Goal: Task Accomplishment & Management: Use online tool/utility

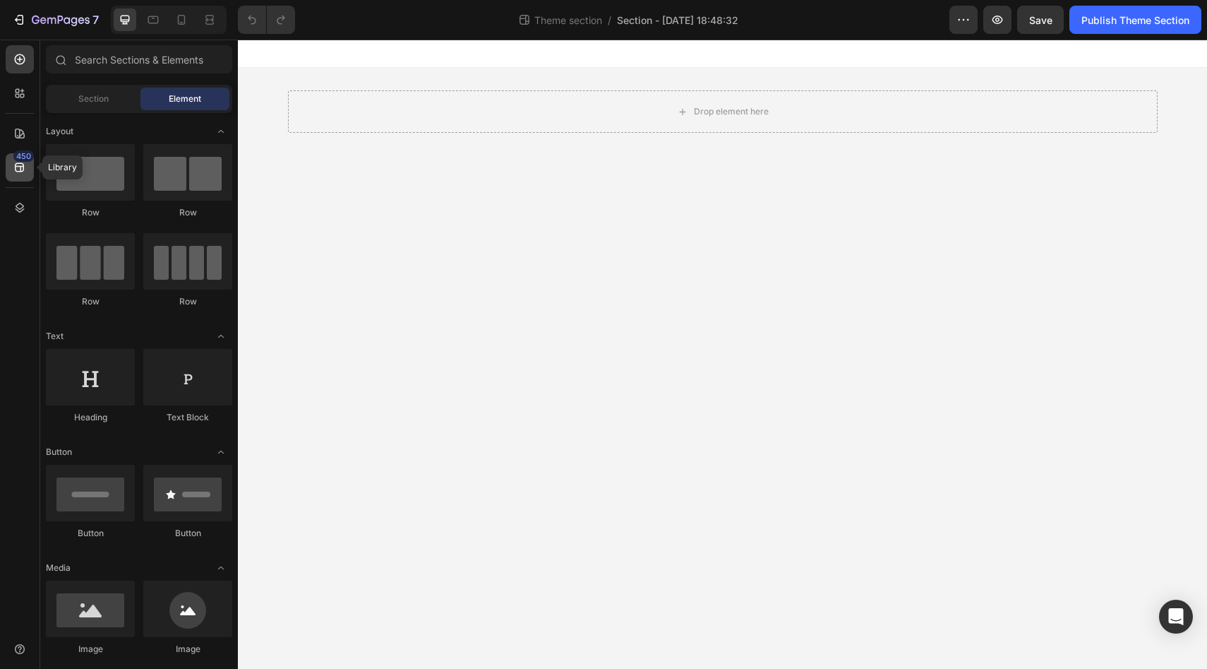
click at [20, 165] on icon at bounding box center [20, 167] width 14 height 14
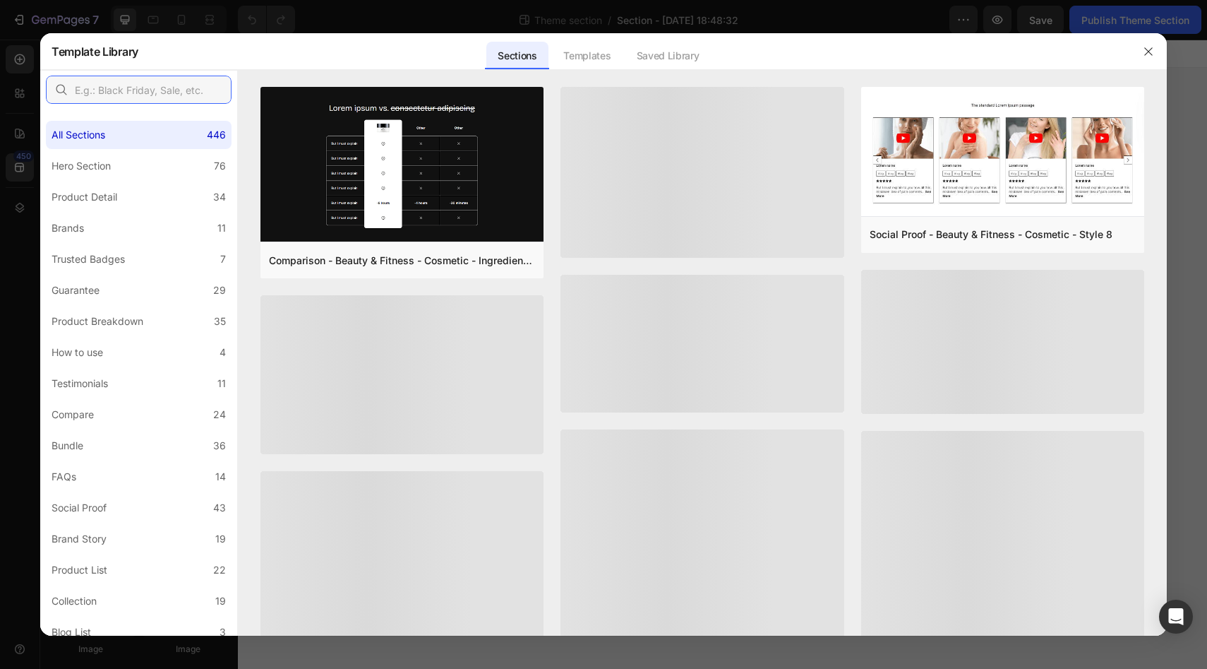
click at [184, 89] on input "text" at bounding box center [139, 90] width 186 height 28
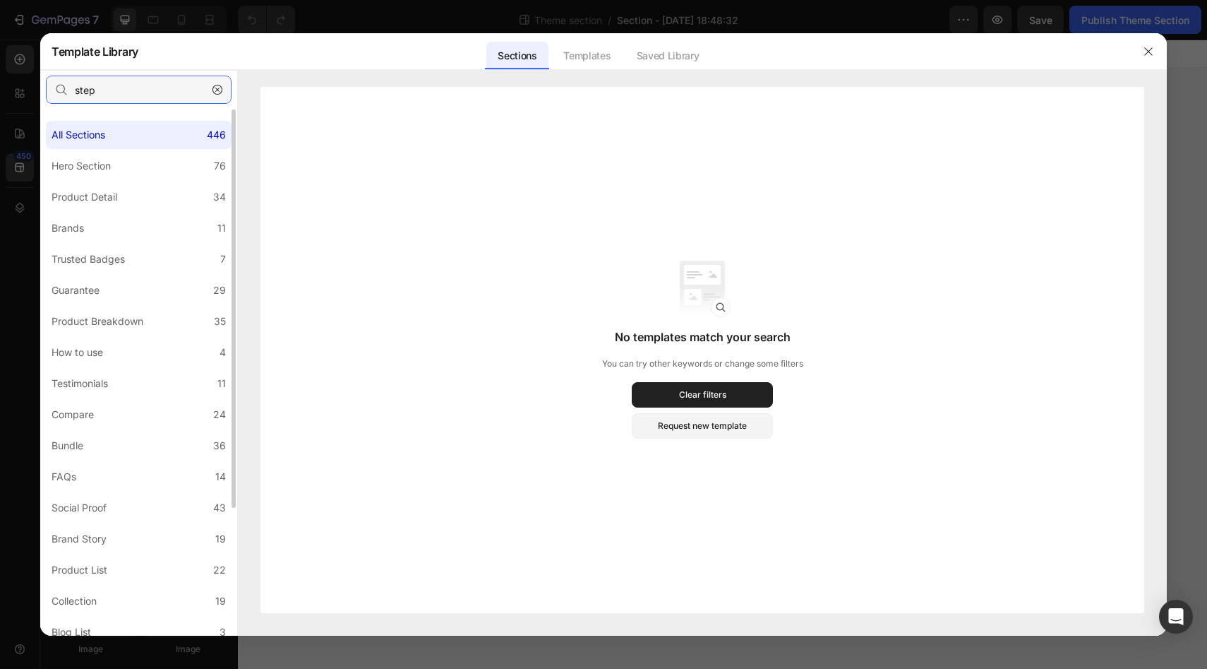
click at [161, 91] on input "step" at bounding box center [139, 90] width 186 height 28
click at [107, 90] on input "lead" at bounding box center [139, 90] width 186 height 28
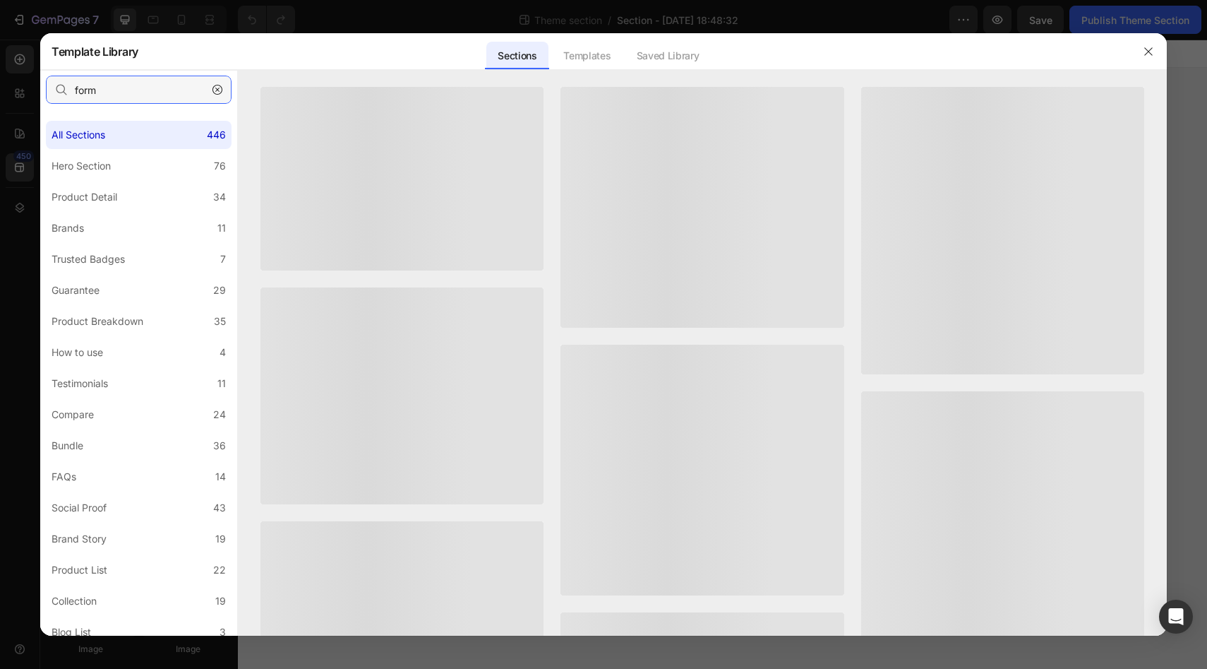
click at [160, 102] on input "form" at bounding box center [139, 90] width 186 height 28
click at [160, 98] on input "form" at bounding box center [139, 90] width 186 height 28
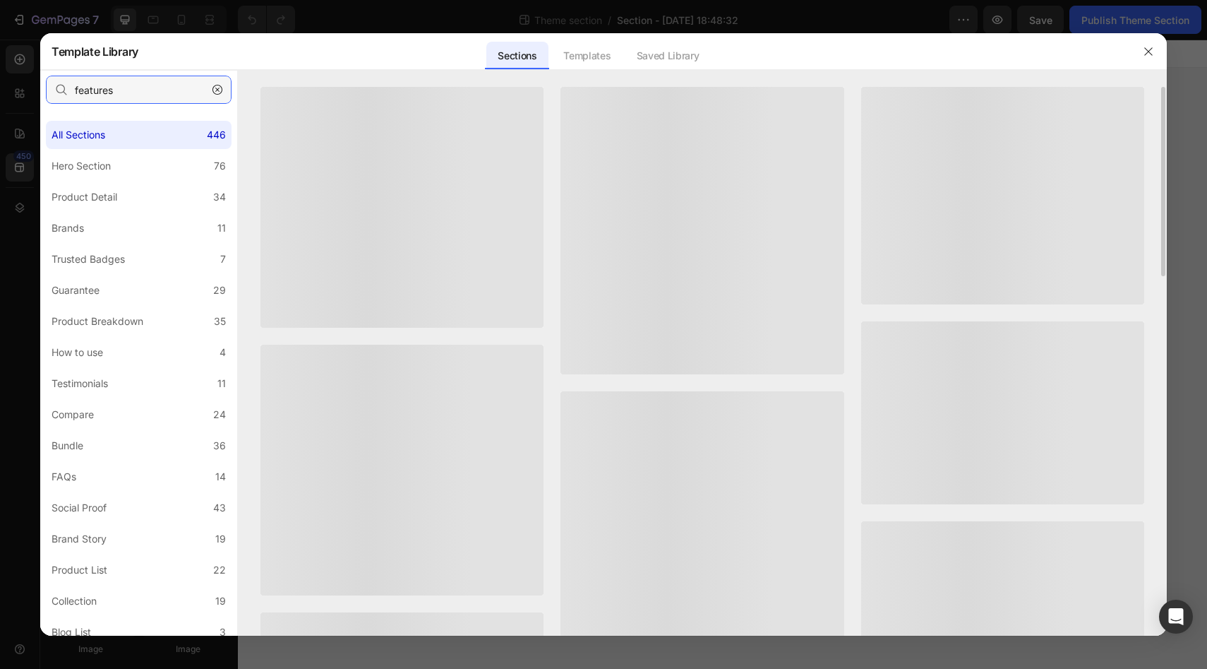
type input "features"
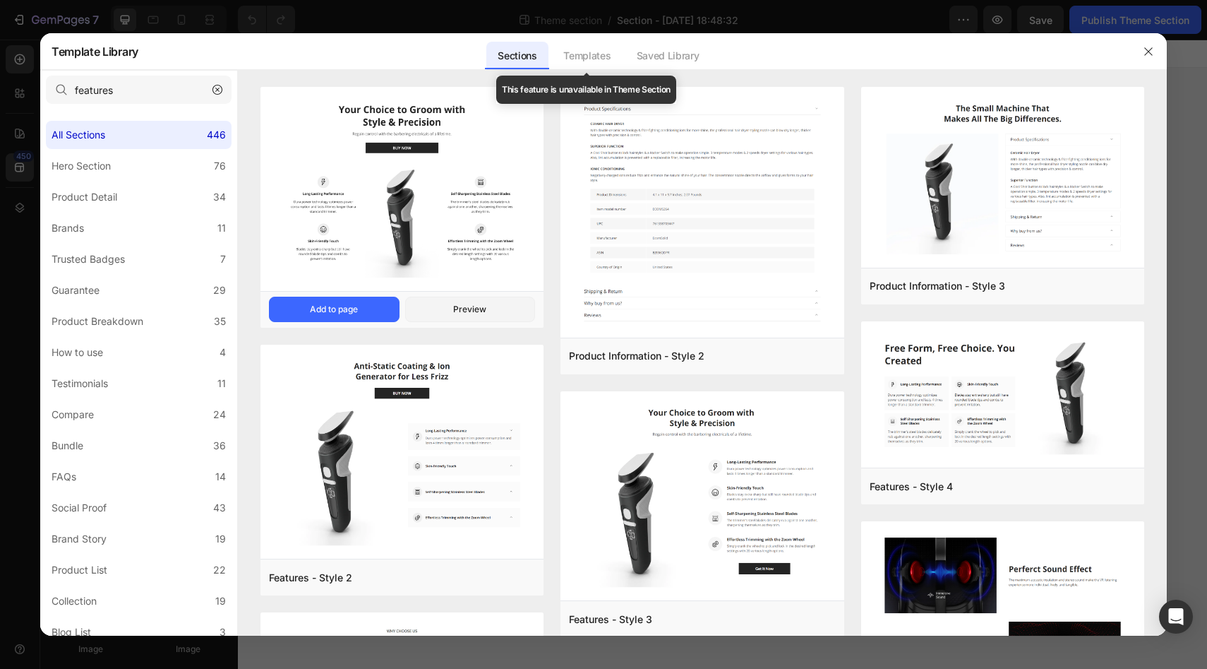
click at [587, 54] on div "Templates" at bounding box center [587, 56] width 70 height 28
click at [1146, 52] on icon "button" at bounding box center [1148, 51] width 11 height 11
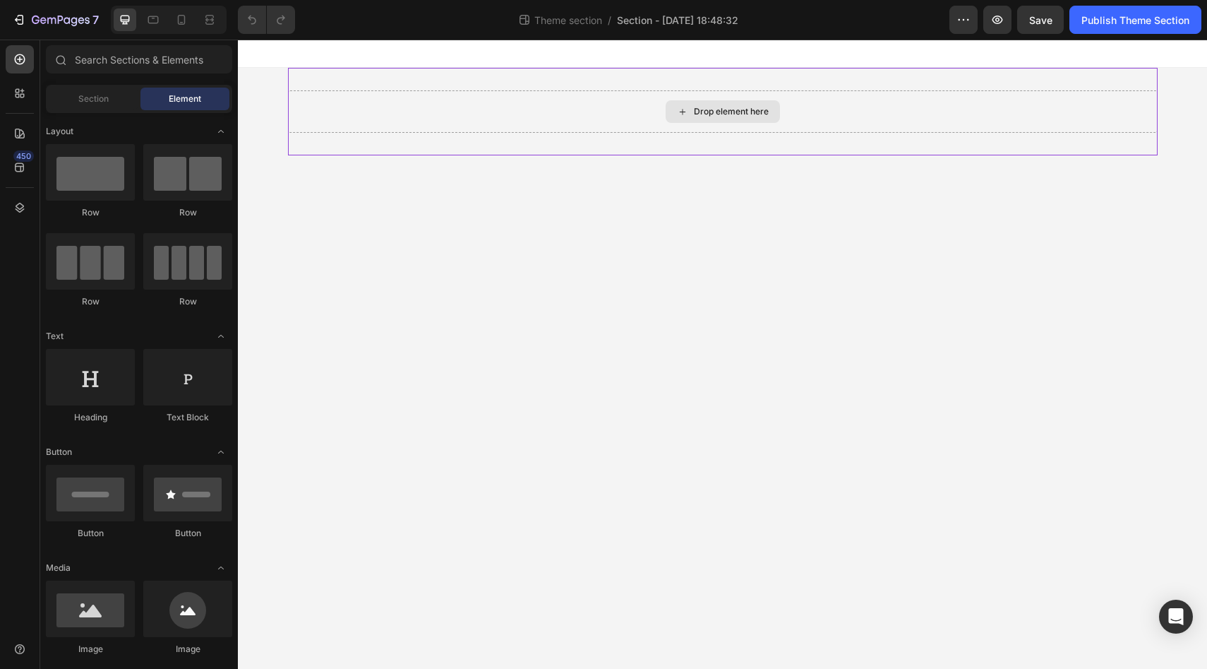
click at [674, 115] on div "Drop element here" at bounding box center [723, 111] width 114 height 23
click at [702, 121] on div "Drop element here" at bounding box center [723, 111] width 114 height 23
click at [701, 116] on div "Drop element here" at bounding box center [731, 111] width 75 height 11
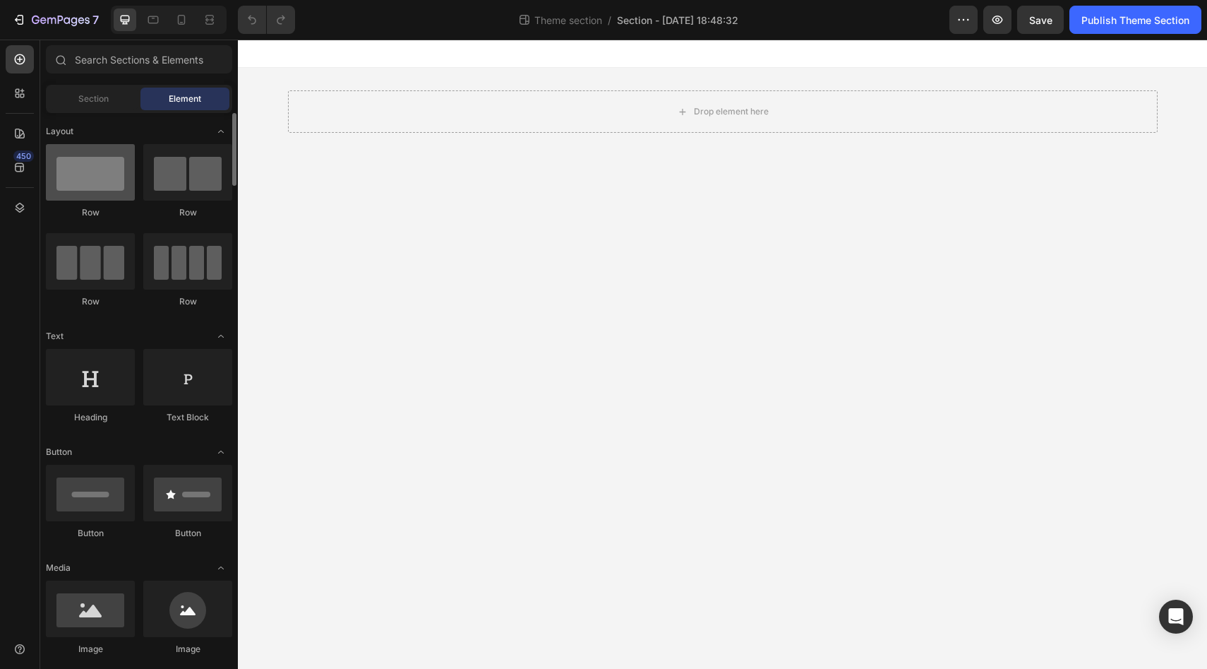
click at [118, 164] on div at bounding box center [90, 172] width 89 height 56
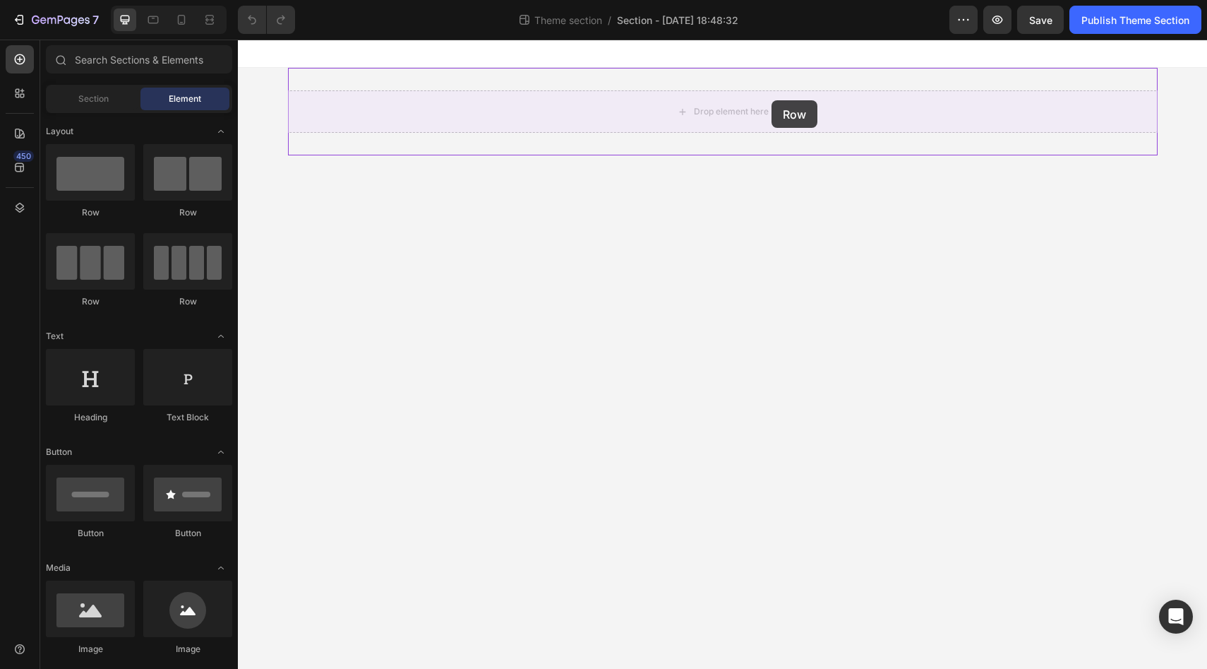
drag, startPoint x: 356, startPoint y: 203, endPoint x: 772, endPoint y: 100, distance: 428.4
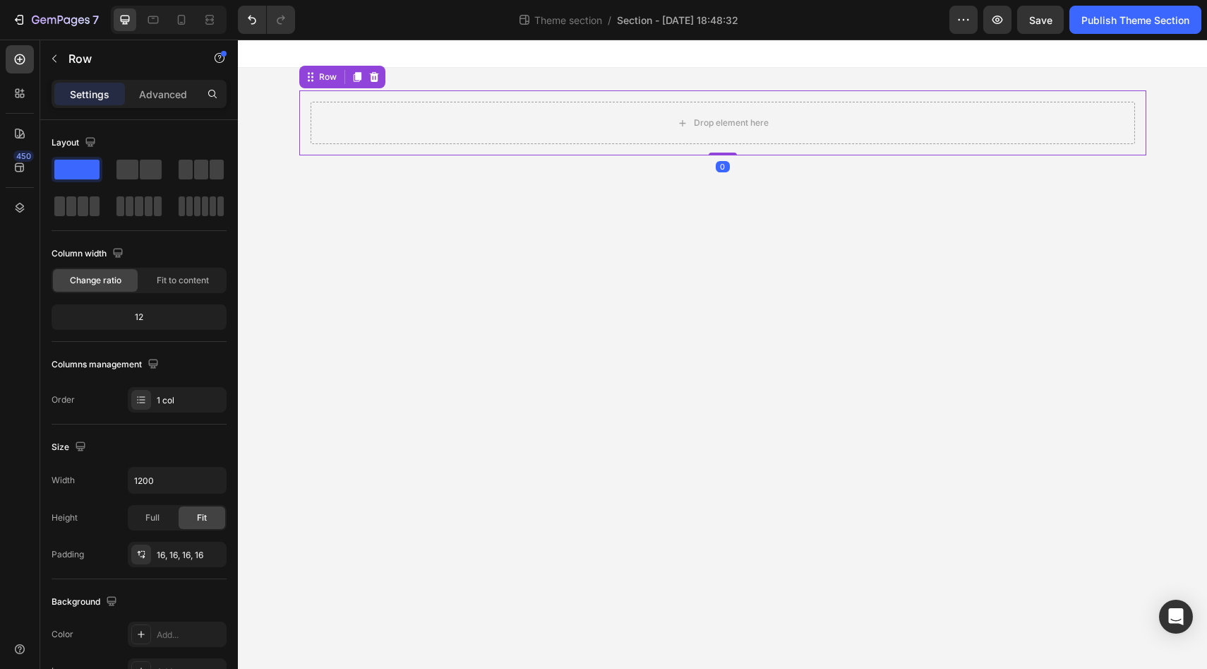
click at [160, 107] on div "Settings Advanced" at bounding box center [139, 100] width 198 height 40
click at [163, 96] on p "Advanced" at bounding box center [163, 94] width 48 height 15
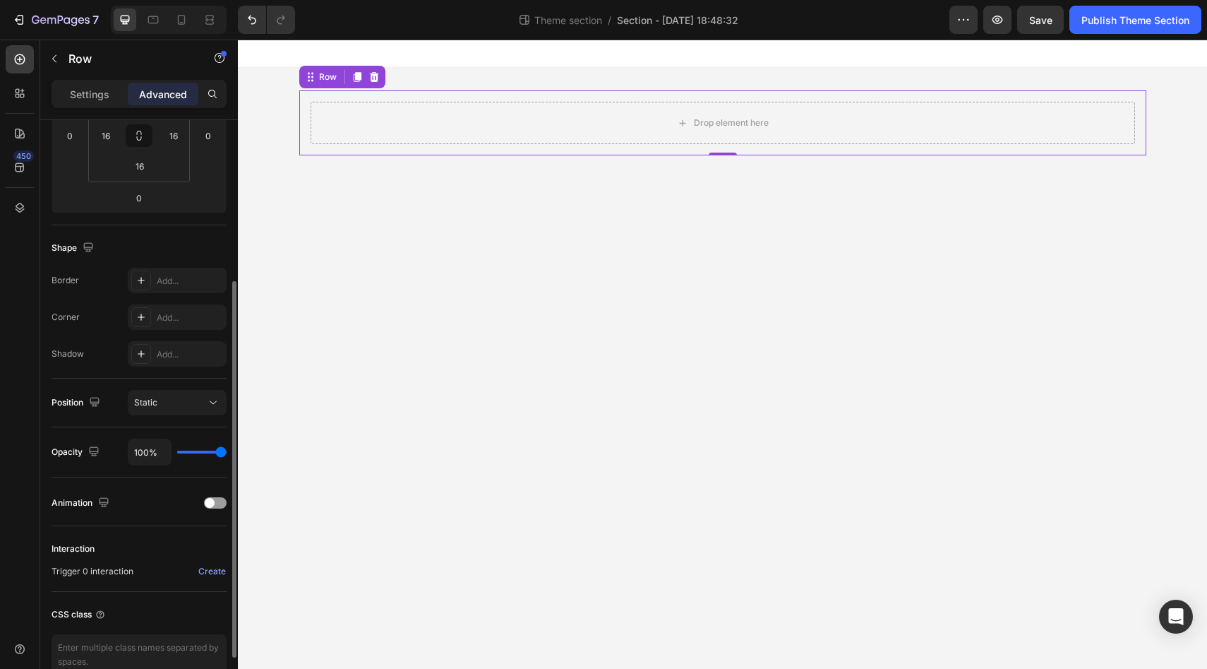
scroll to position [263, 0]
click at [145, 270] on icon at bounding box center [141, 275] width 11 height 11
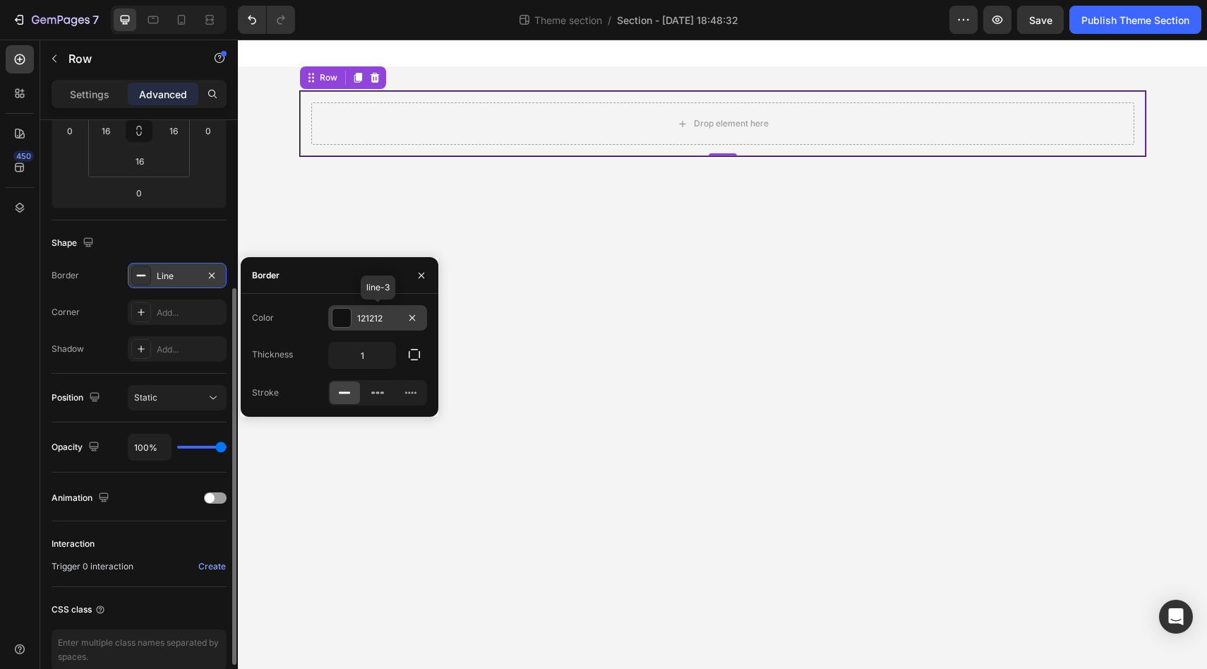
click at [351, 315] on div at bounding box center [342, 318] width 20 height 20
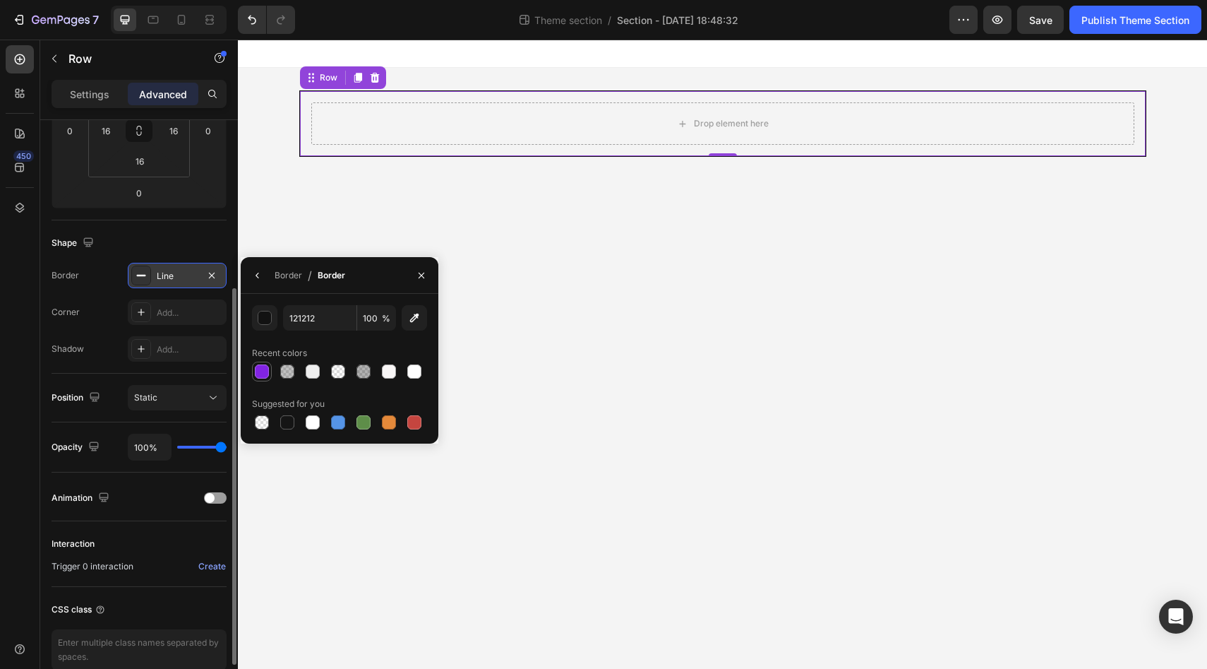
click at [265, 367] on div at bounding box center [262, 371] width 14 height 14
type input "8224E3"
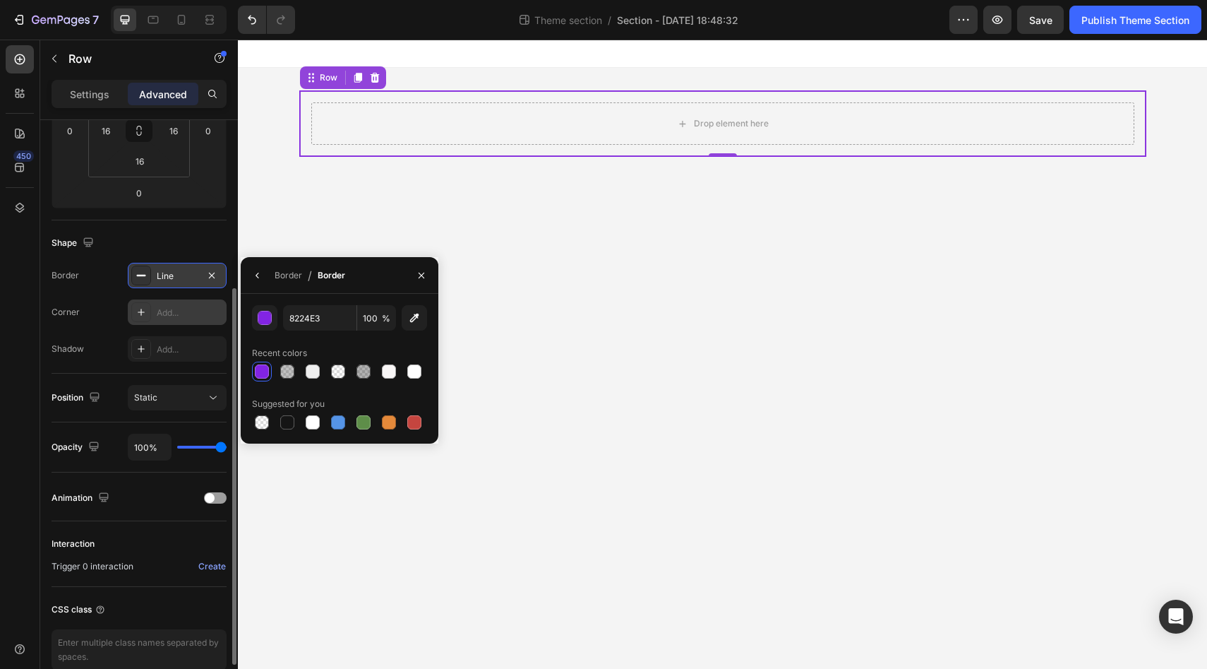
click at [140, 311] on icon at bounding box center [141, 312] width 7 height 7
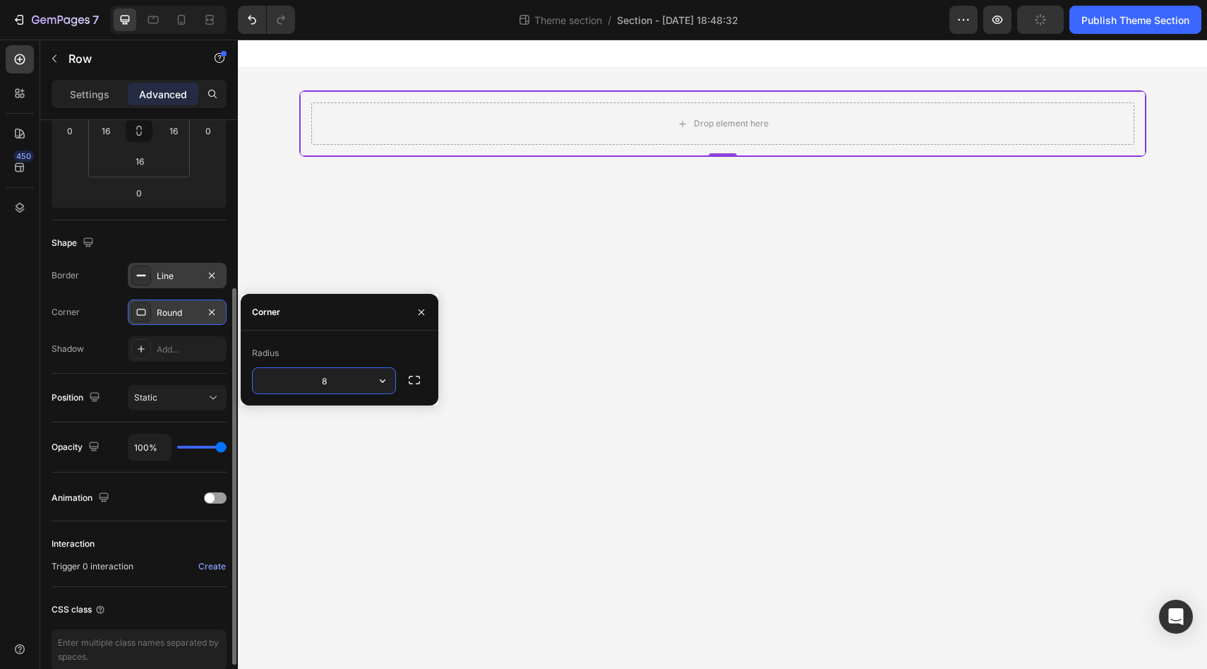
click at [334, 383] on input "8" at bounding box center [324, 380] width 143 height 25
type input "20"
click at [198, 273] on div "Line" at bounding box center [177, 275] width 99 height 25
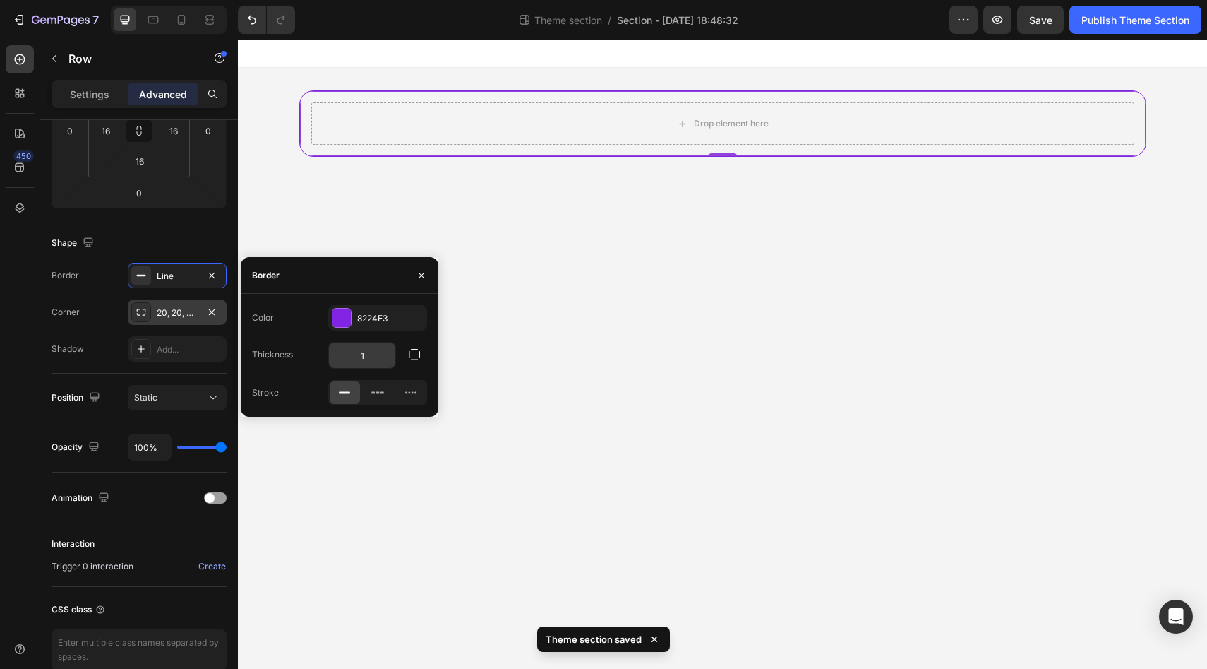
click at [364, 353] on input "1" at bounding box center [362, 354] width 66 height 25
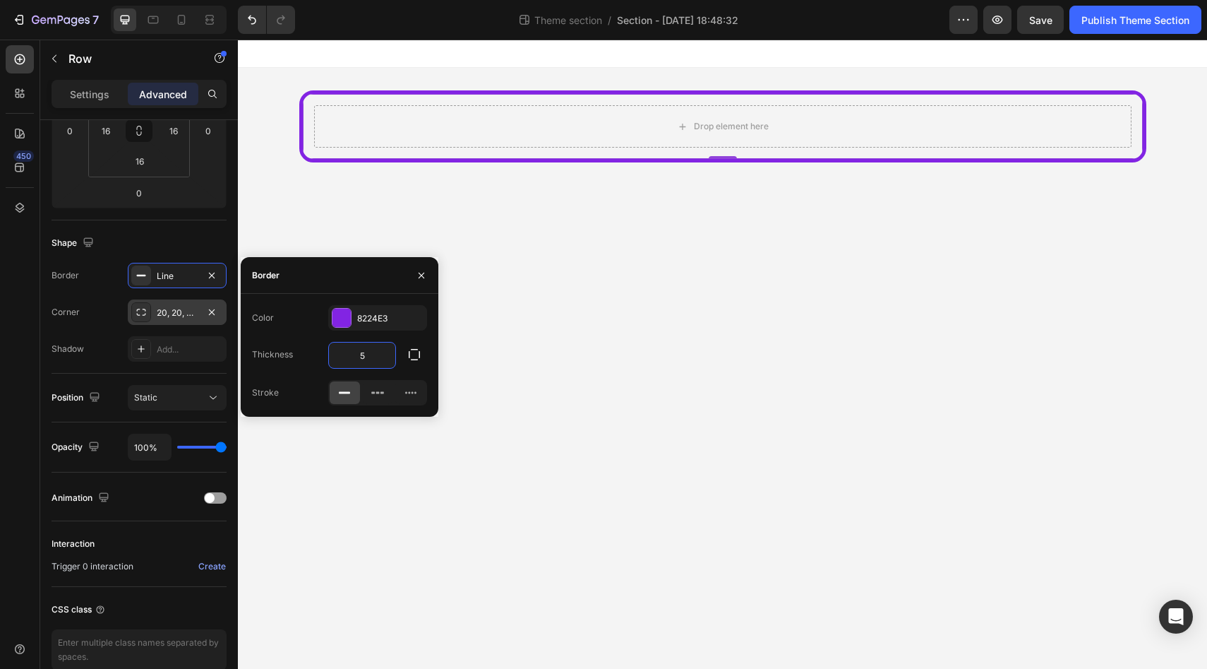
click at [370, 350] on input "5" at bounding box center [362, 354] width 66 height 25
type input "3"
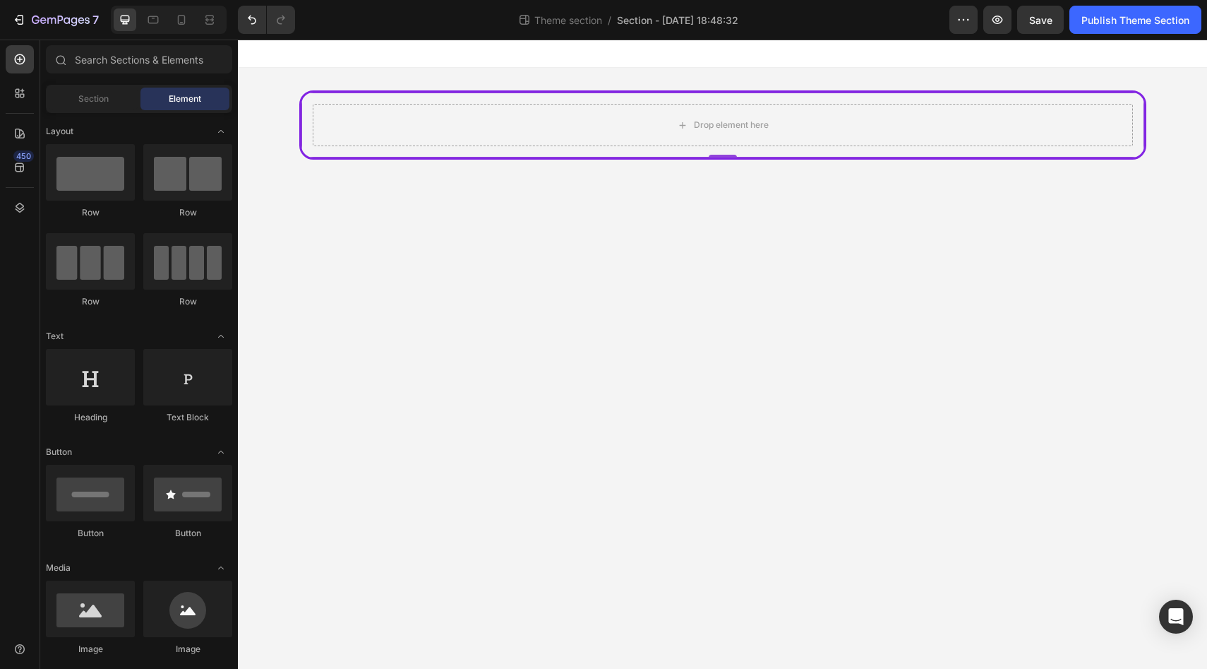
click at [517, 373] on body "Drop element here Row 0 Root Drag & drop element from sidebar or Explore Librar…" at bounding box center [722, 354] width 969 height 629
click at [449, 104] on div "Drop element here" at bounding box center [723, 125] width 820 height 42
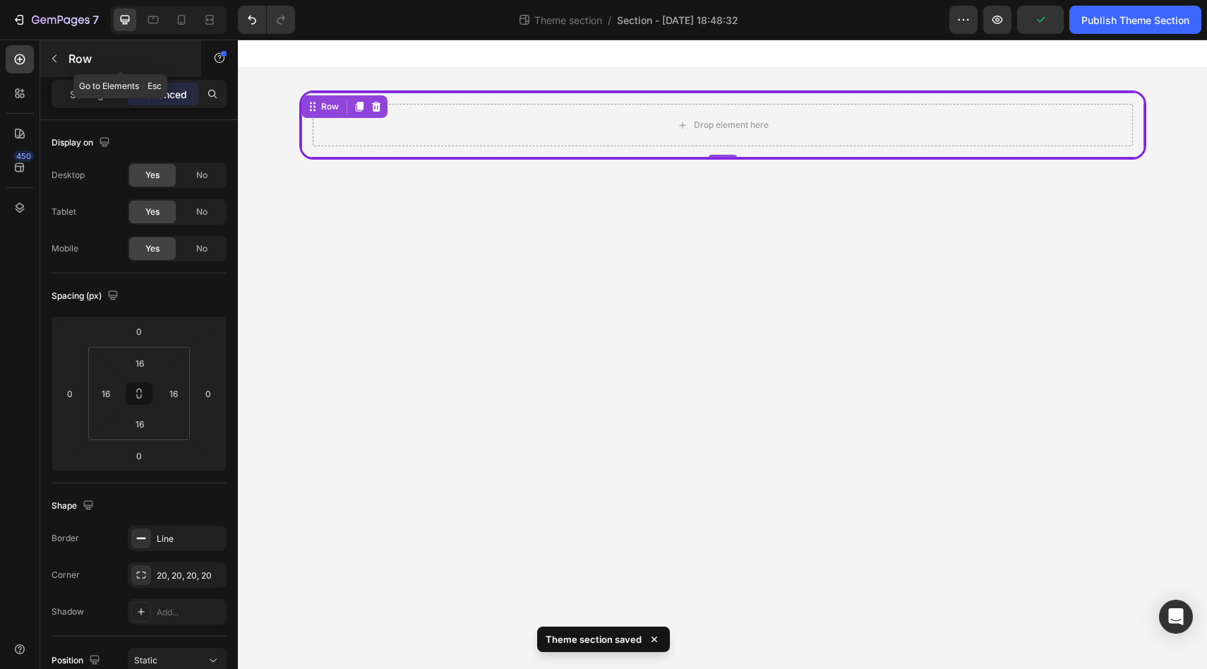
click at [60, 63] on button "button" at bounding box center [54, 58] width 23 height 23
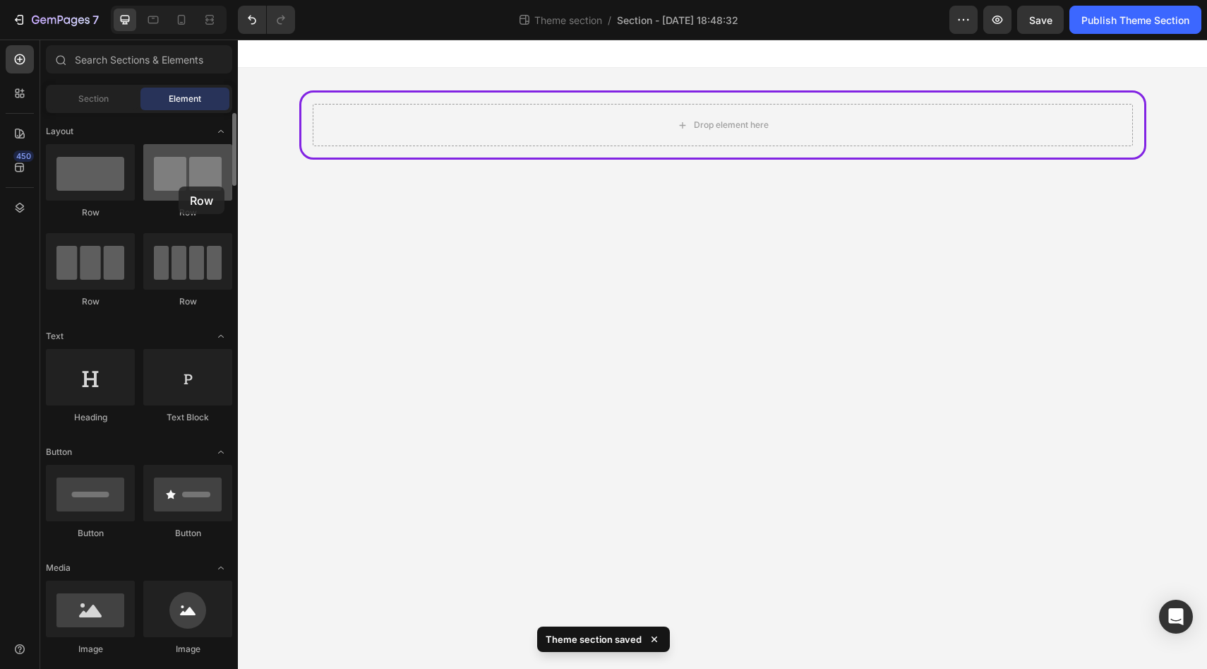
click at [179, 186] on div at bounding box center [187, 172] width 89 height 56
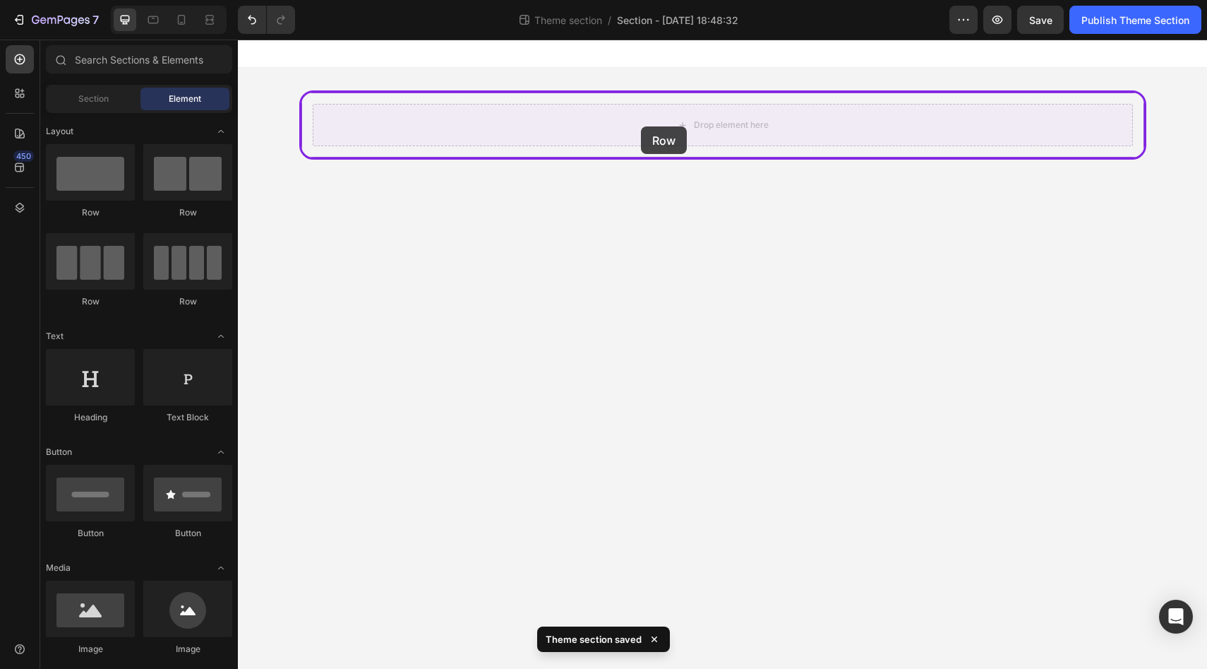
drag, startPoint x: 419, startPoint y: 226, endPoint x: 642, endPoint y: 126, distance: 244.3
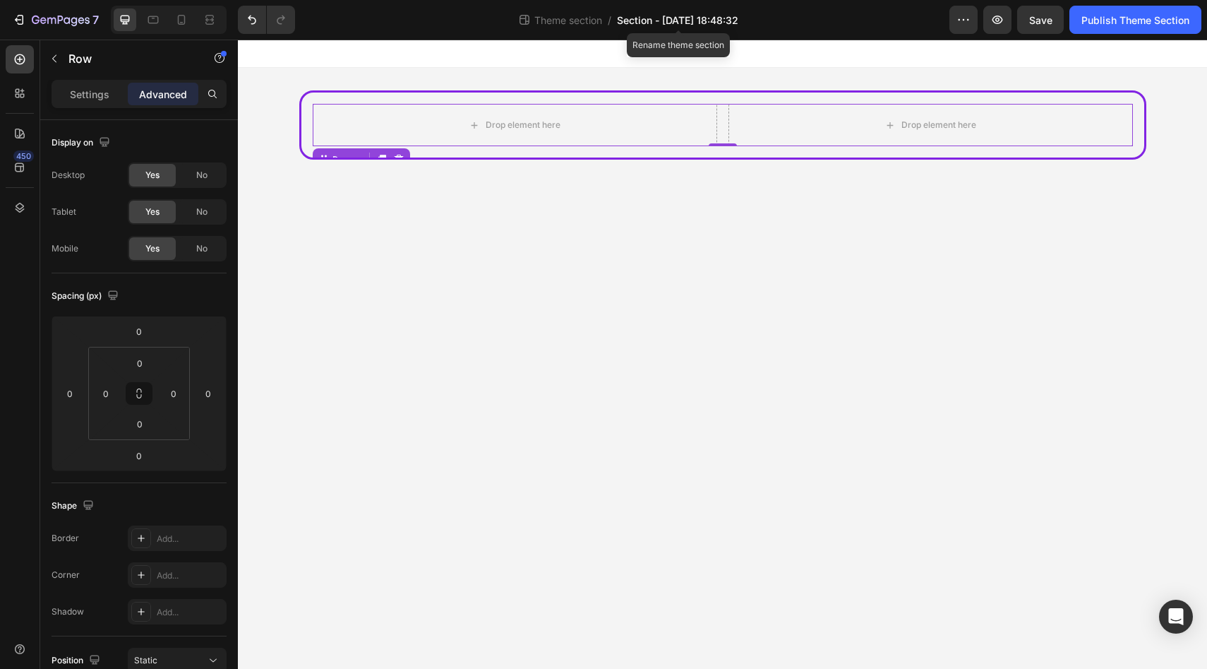
click at [687, 21] on span "Section - [DATE] 18:48:32" at bounding box center [677, 20] width 121 height 15
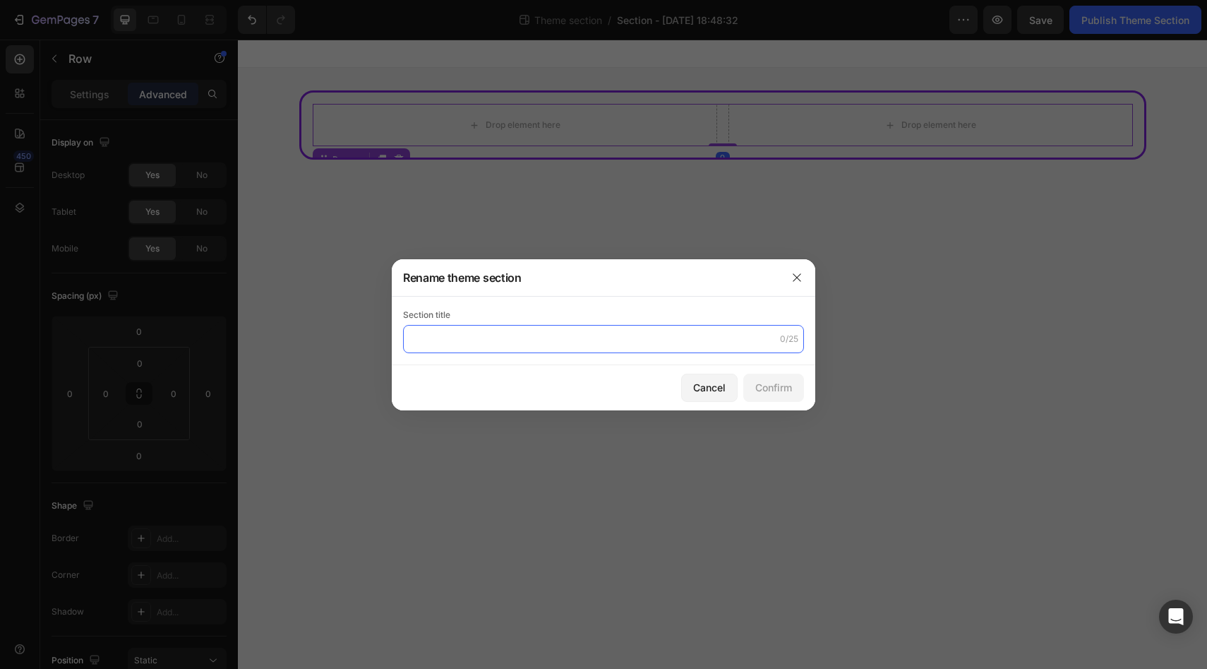
click at [477, 352] on input "text" at bounding box center [603, 339] width 401 height 28
type input "B2B Panel"
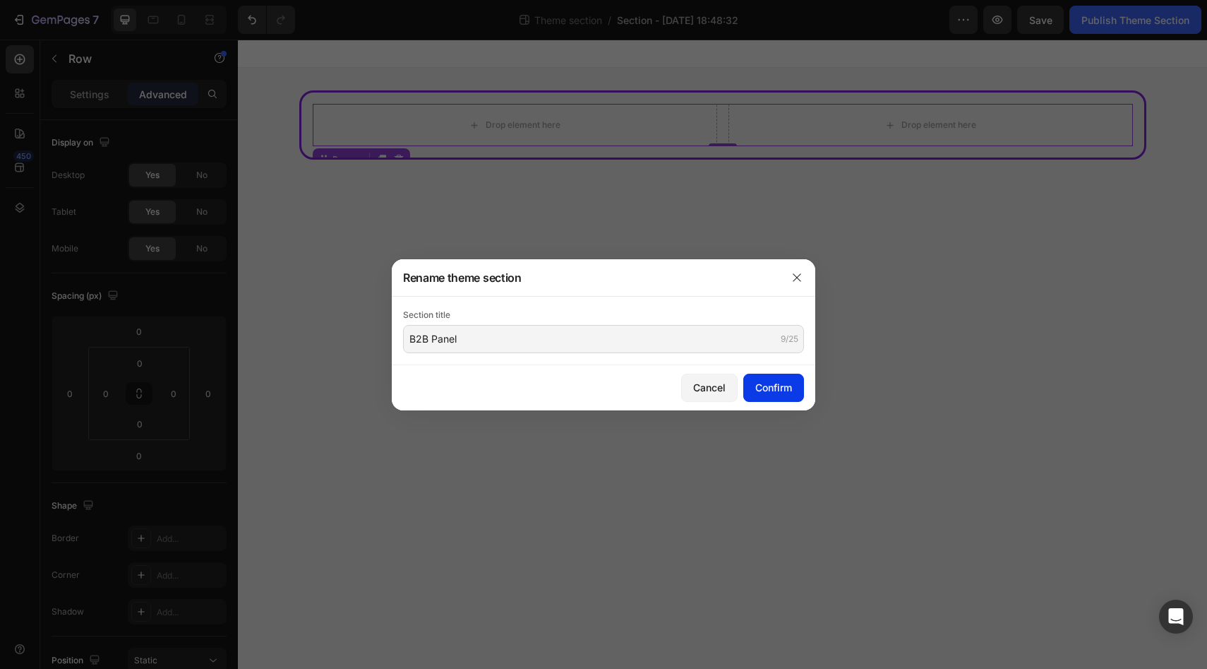
click at [782, 390] on div "Confirm" at bounding box center [773, 387] width 37 height 15
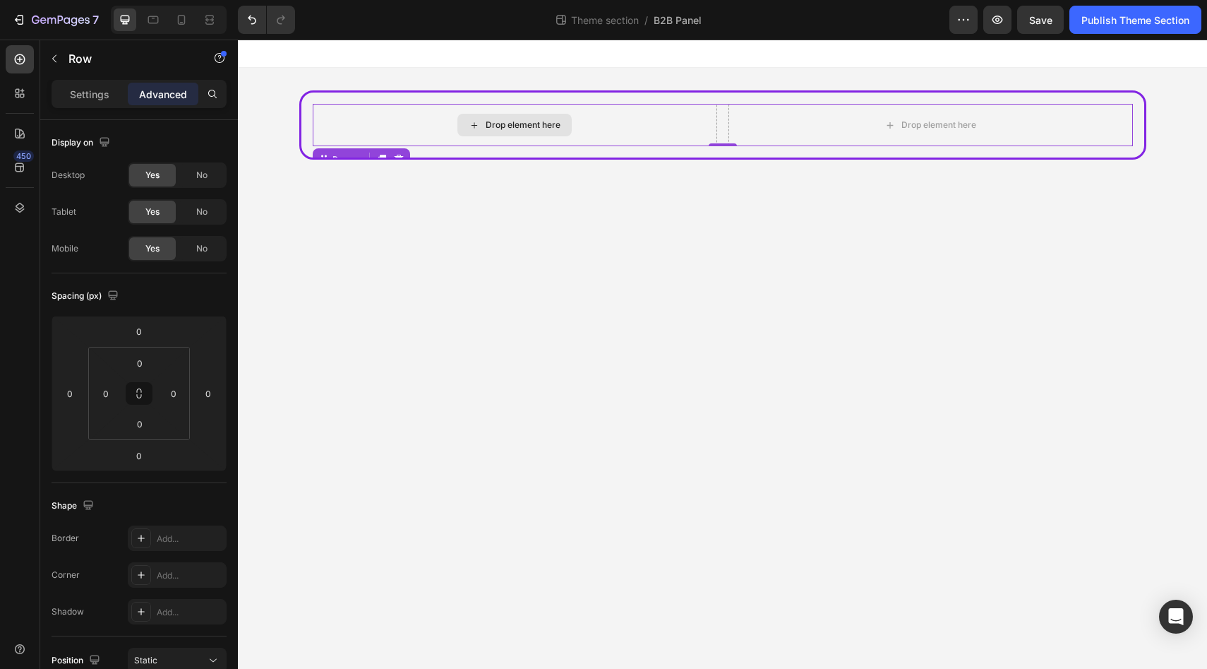
click at [478, 131] on div "Drop element here" at bounding box center [515, 125] width 114 height 23
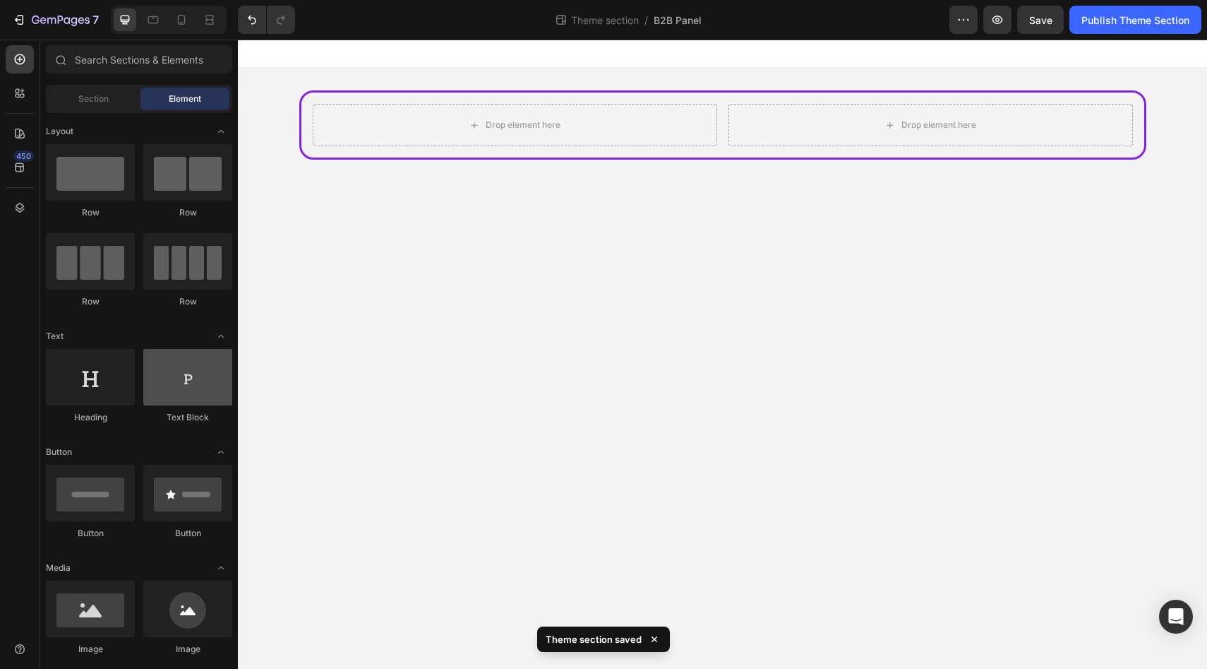
click at [196, 391] on div at bounding box center [187, 377] width 89 height 56
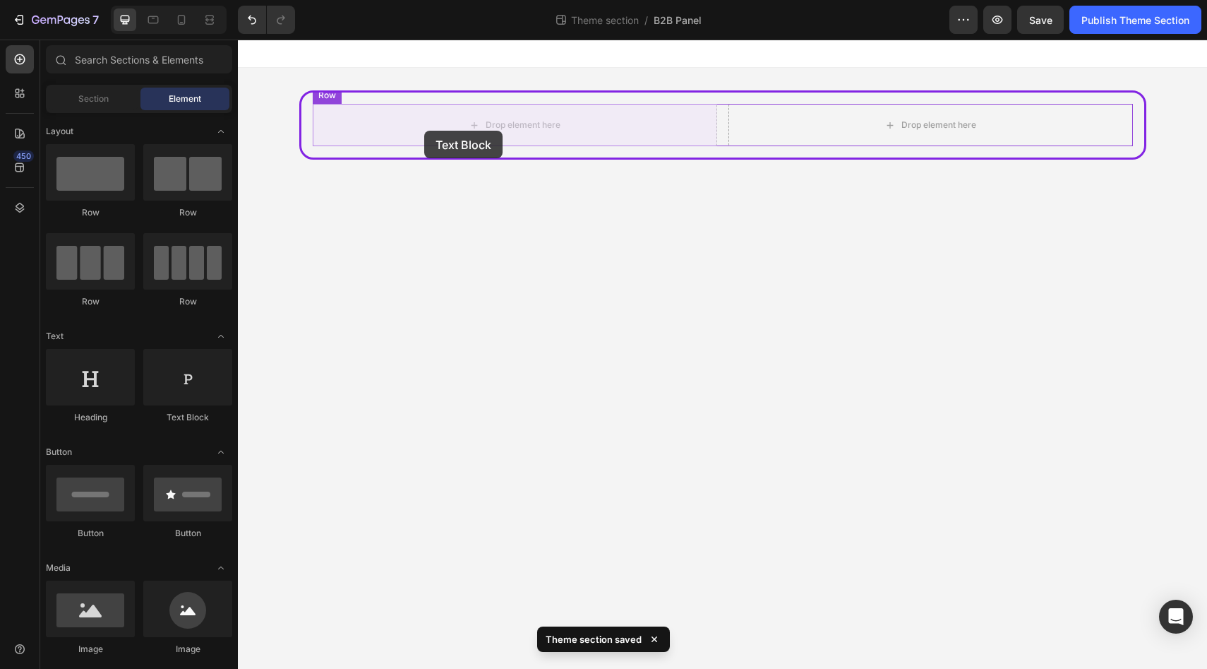
drag, startPoint x: 457, startPoint y: 388, endPoint x: 424, endPoint y: 131, distance: 259.7
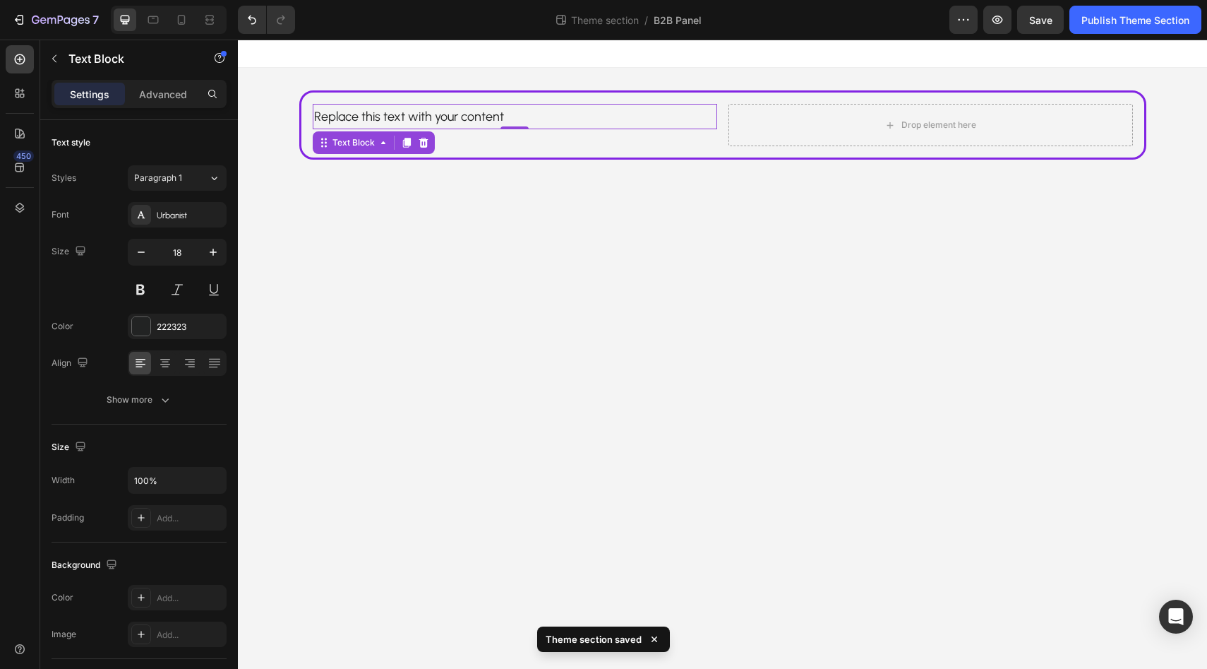
click at [426, 118] on div "Replace this text with your content" at bounding box center [515, 116] width 405 height 25
click at [426, 118] on p "Replace this text with your content" at bounding box center [515, 116] width 402 height 23
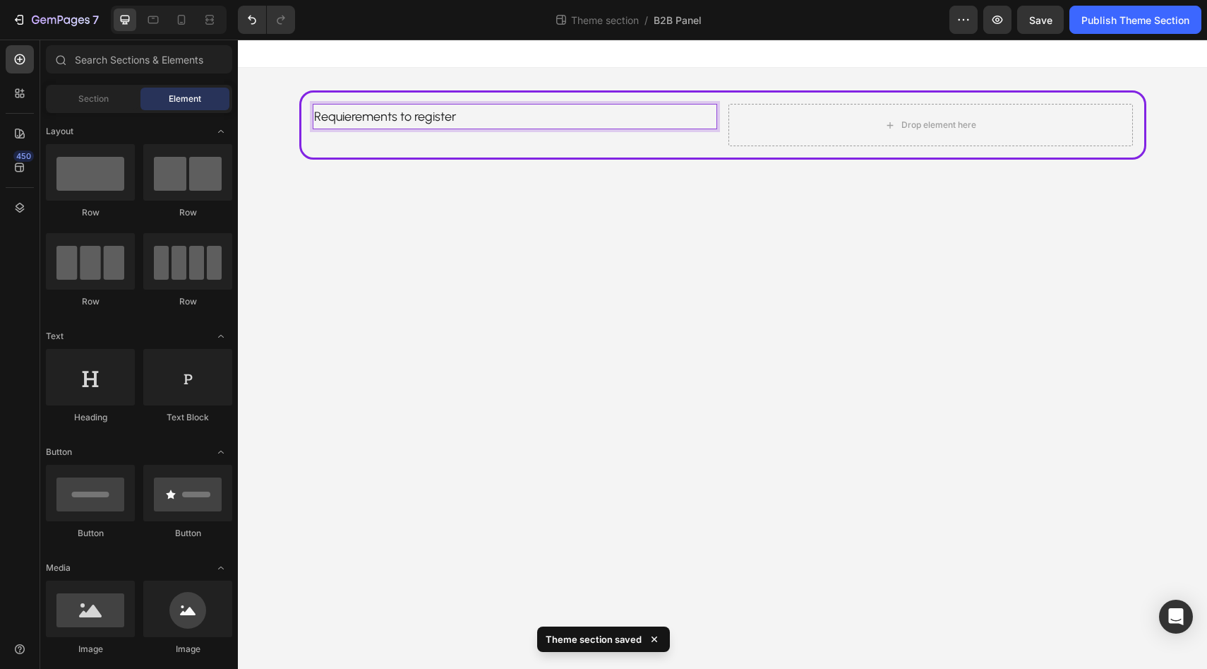
click at [477, 223] on body "Requierements to register Text Block 0 Drop element here Row Row Root Drag & dr…" at bounding box center [722, 354] width 969 height 629
click at [416, 114] on p "Requierements to register" at bounding box center [515, 116] width 402 height 23
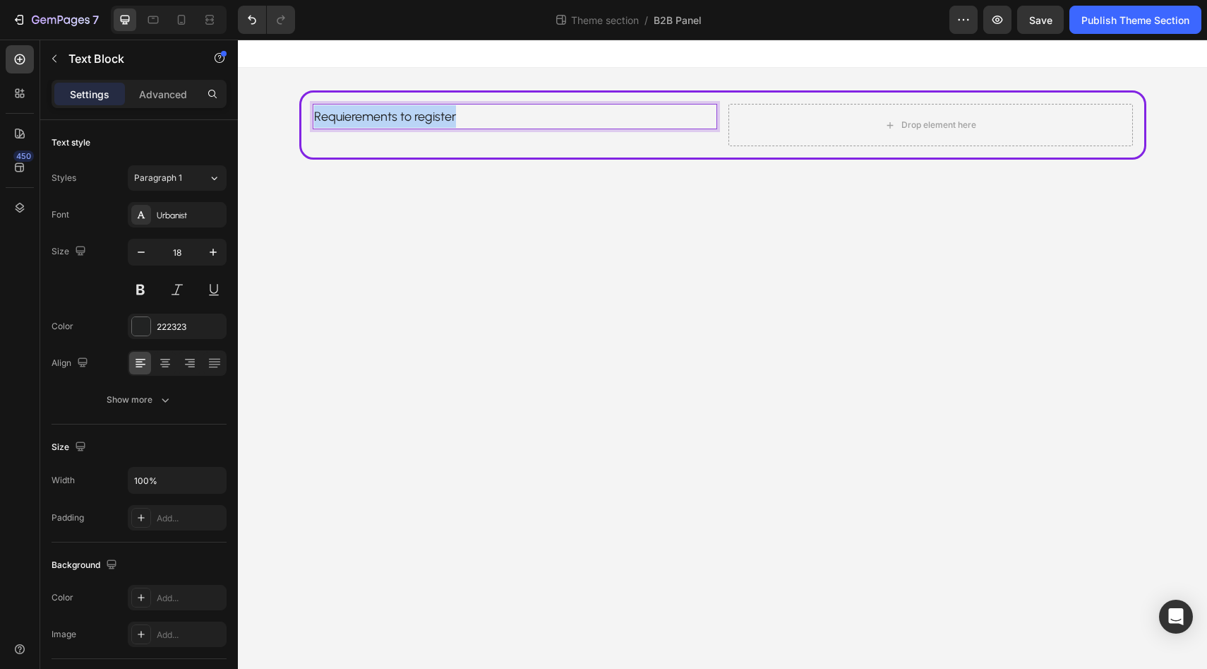
click at [416, 114] on p "Requierements to register" at bounding box center [515, 116] width 402 height 23
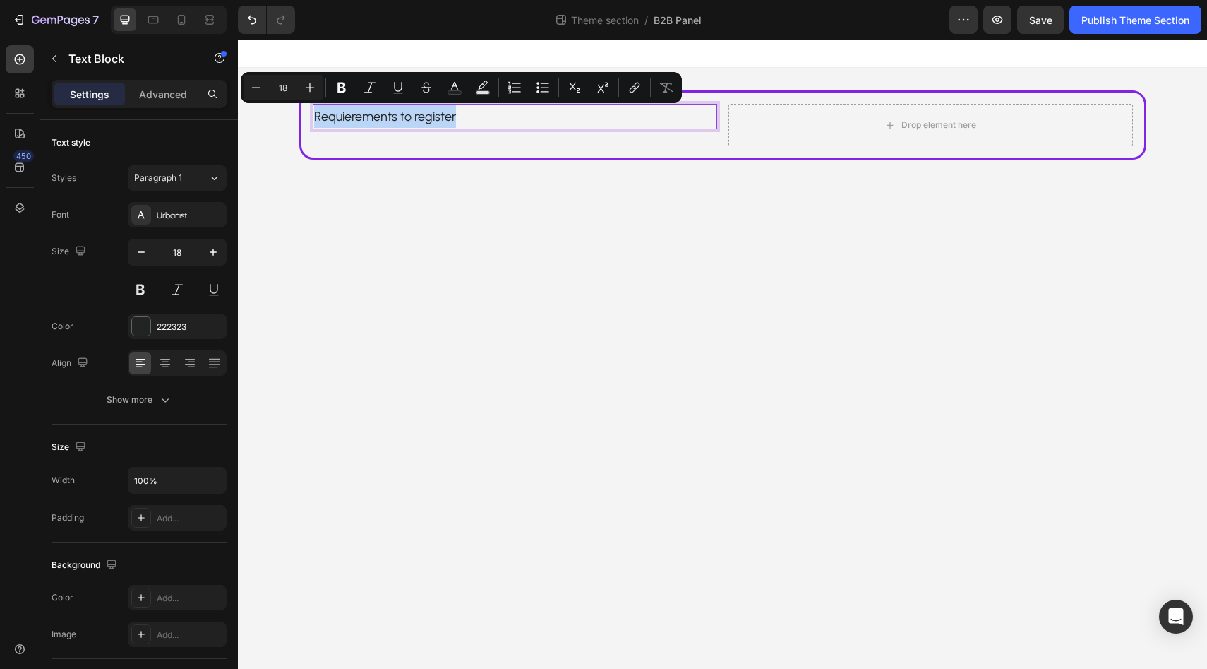
click at [380, 116] on p "Requierements to register" at bounding box center [515, 116] width 402 height 23
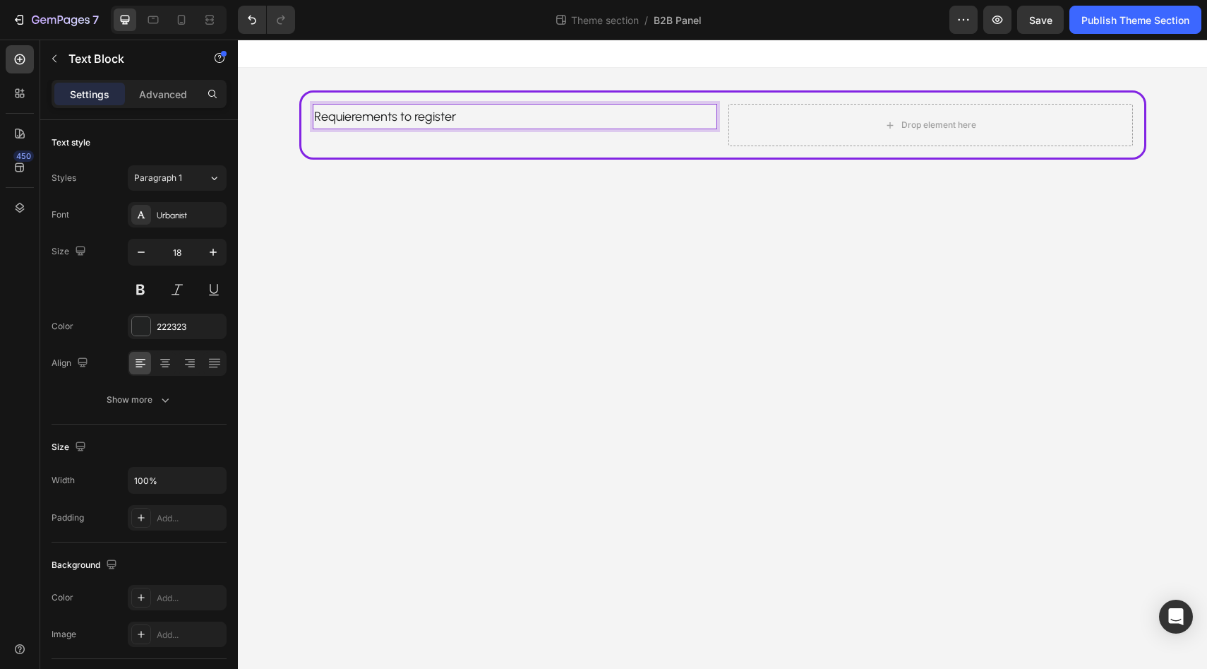
click at [380, 116] on p "Requierements to register" at bounding box center [515, 116] width 402 height 23
click at [387, 117] on p "Requirements to register" at bounding box center [515, 116] width 402 height 23
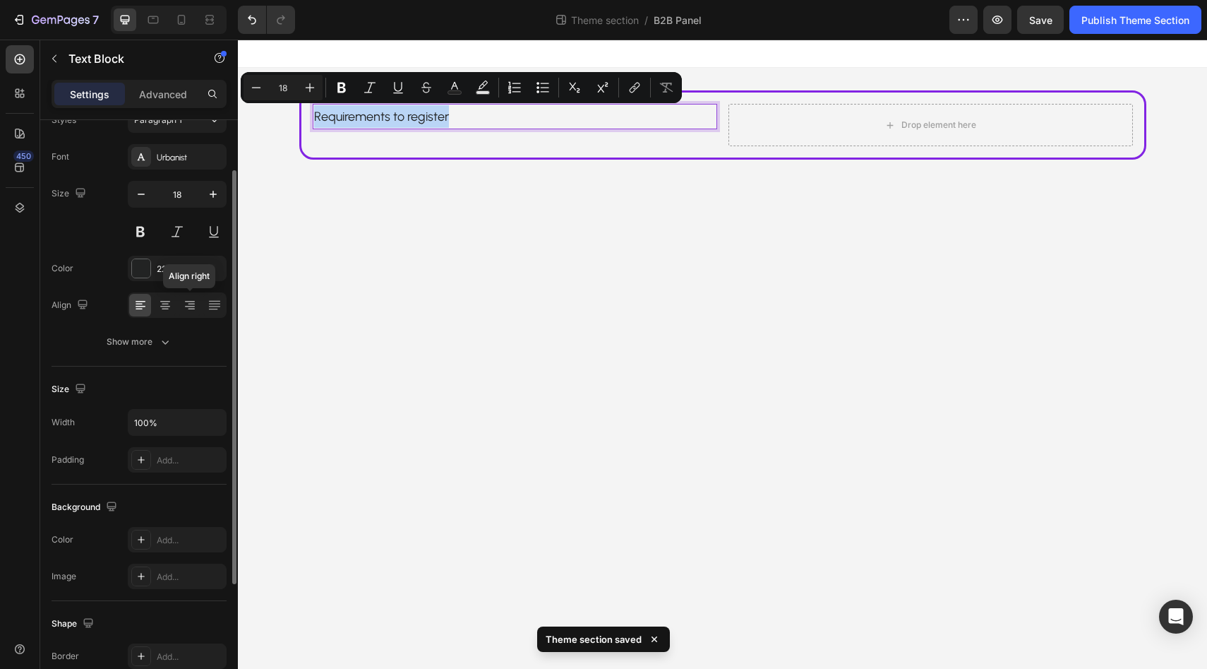
scroll to position [64, 0]
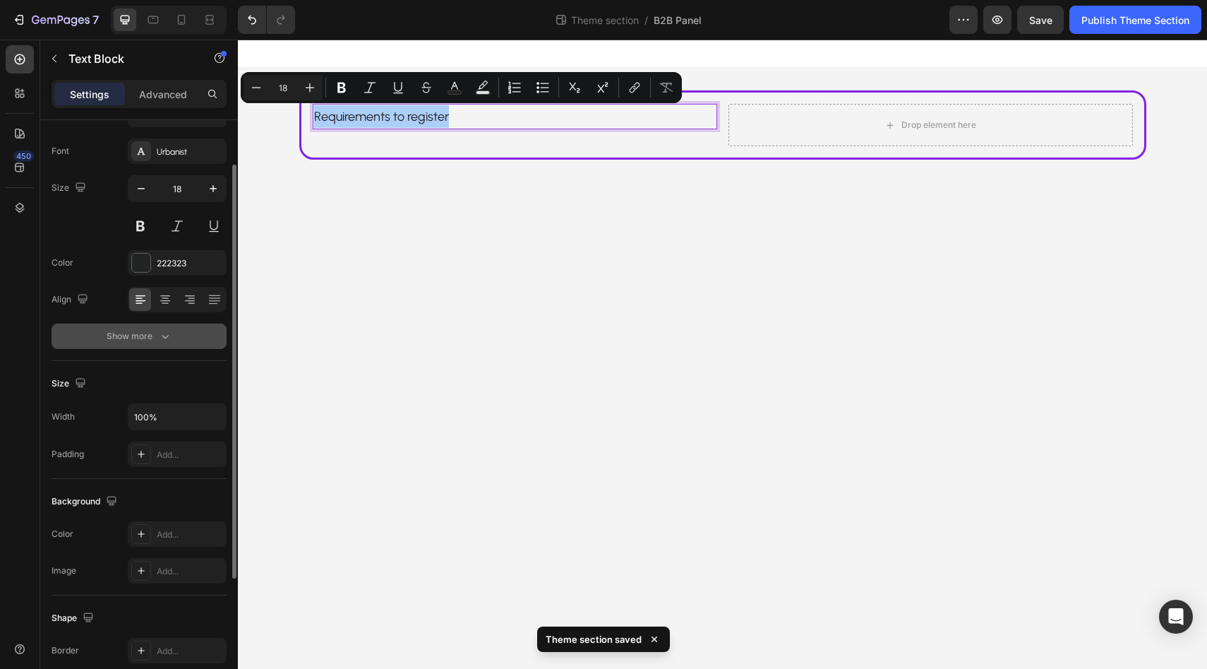
click at [169, 342] on icon "button" at bounding box center [165, 336] width 14 height 14
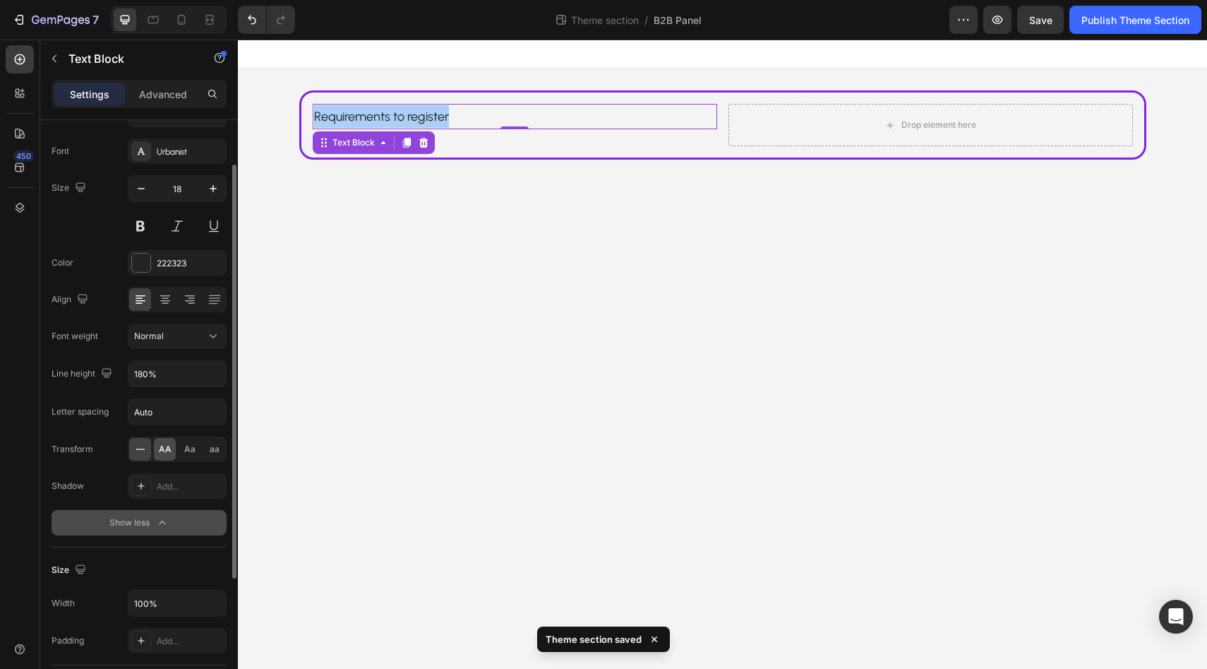
click at [170, 449] on span "AA" at bounding box center [165, 449] width 13 height 13
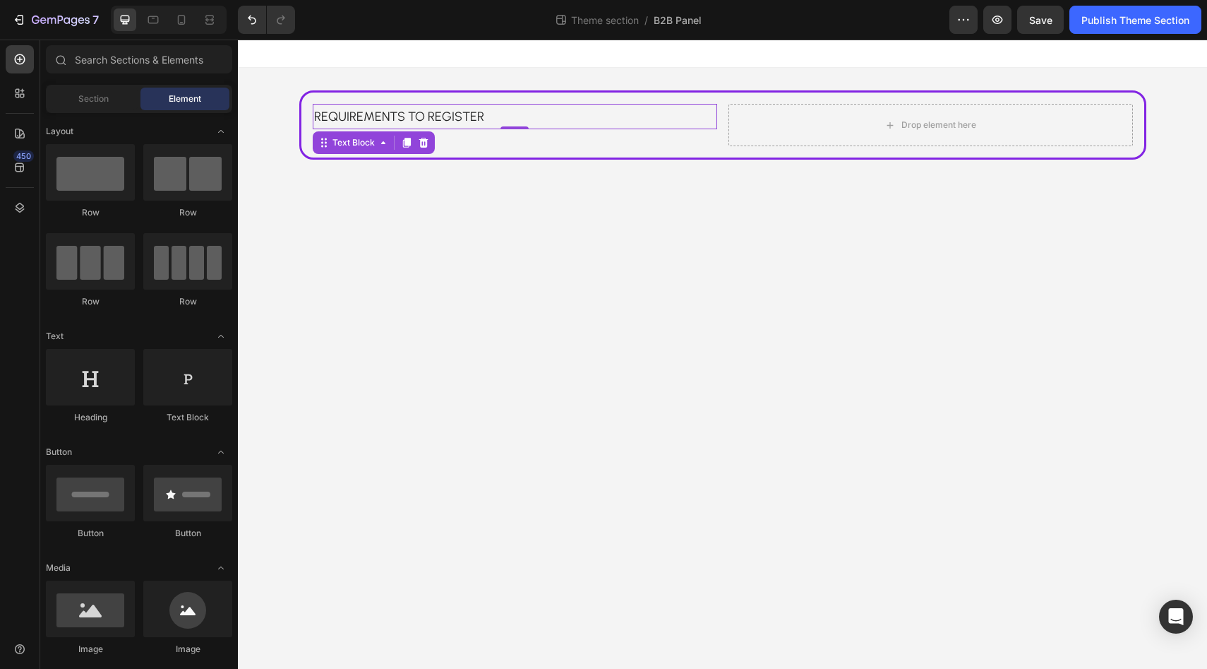
click at [414, 211] on body "Requirements to register Text Block 0 Drop element here Row Row Root Drag & dro…" at bounding box center [722, 354] width 969 height 629
click at [411, 110] on p "Requirements to register" at bounding box center [515, 116] width 402 height 23
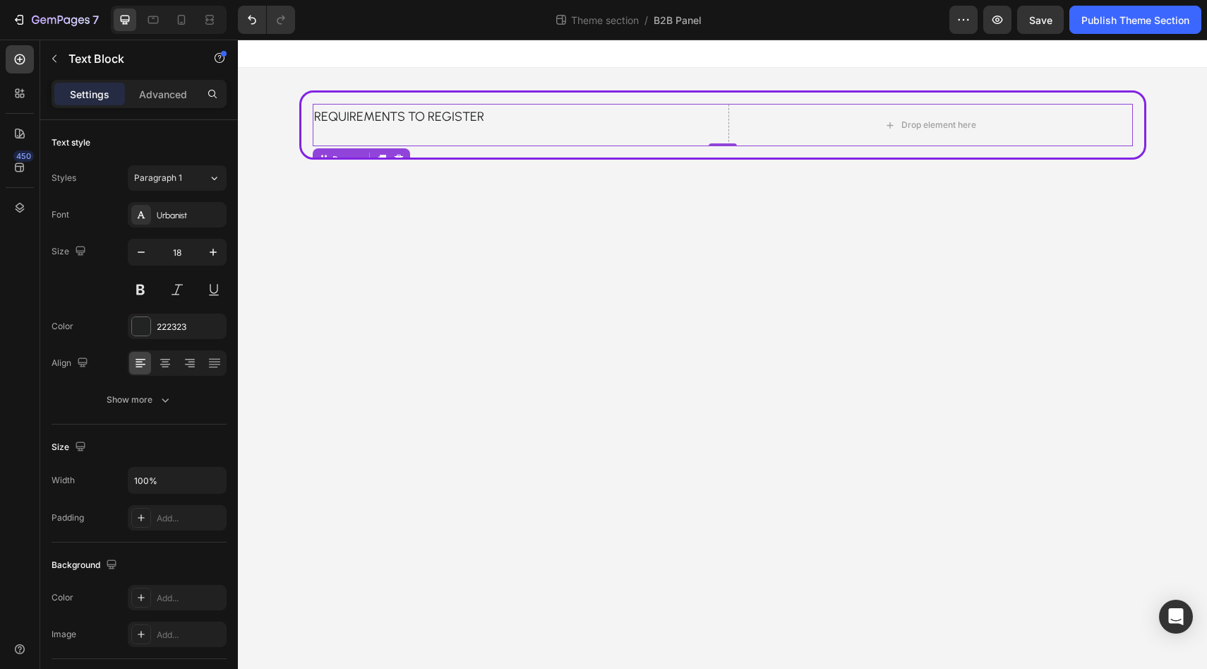
click at [466, 135] on div "Requirements to register Text Block" at bounding box center [515, 125] width 405 height 42
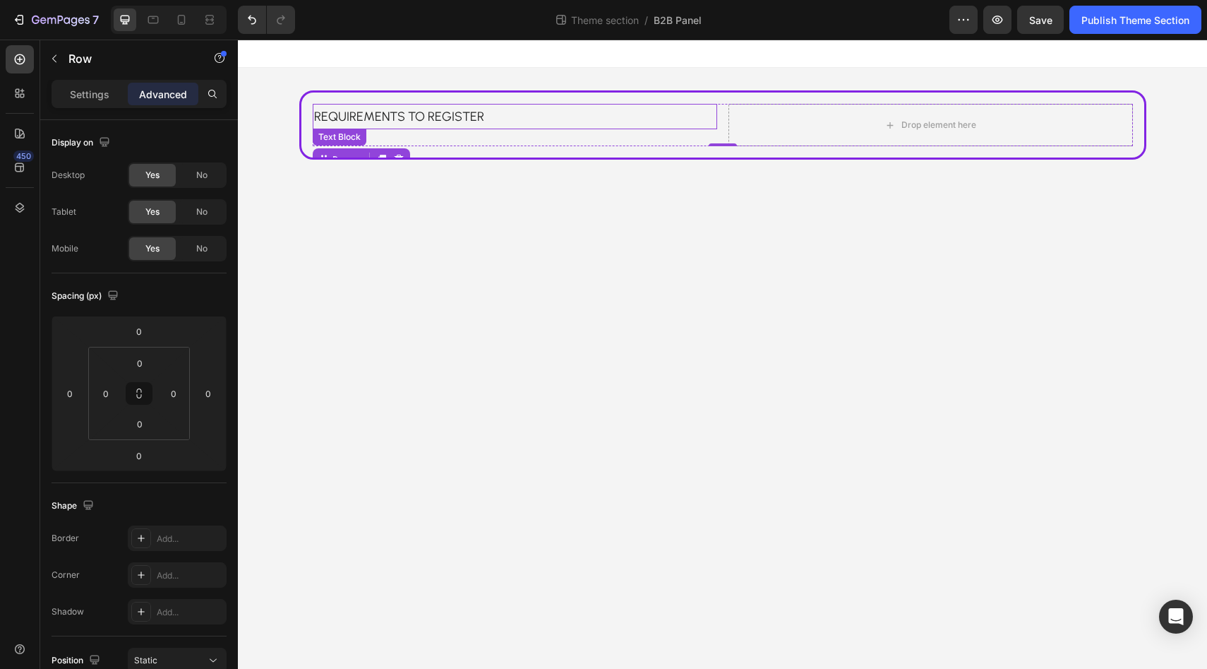
click at [460, 124] on p "Requirements to register" at bounding box center [515, 116] width 402 height 23
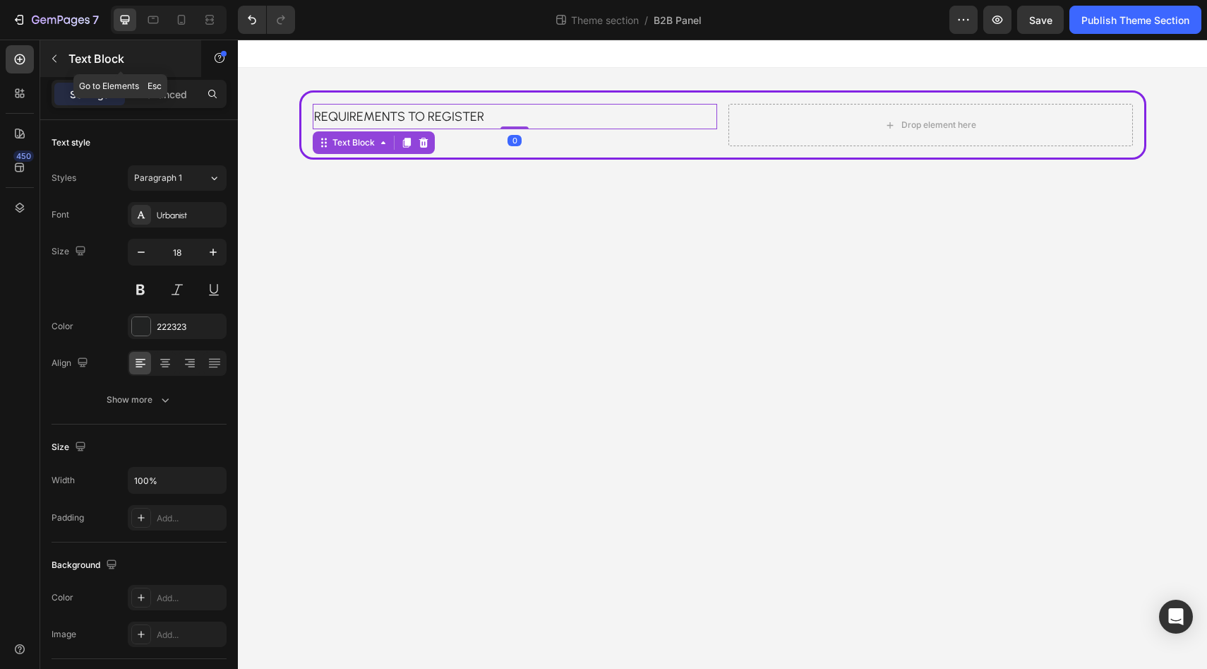
click at [52, 59] on icon "button" at bounding box center [54, 58] width 11 height 11
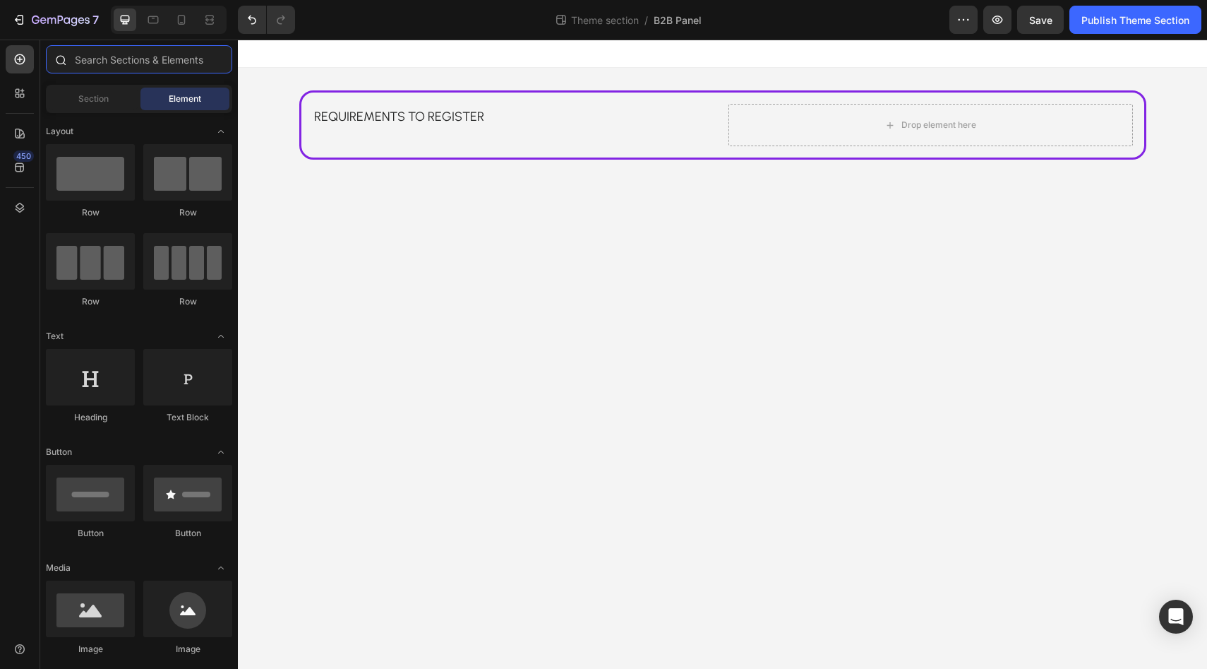
click at [125, 61] on input "text" at bounding box center [139, 59] width 186 height 28
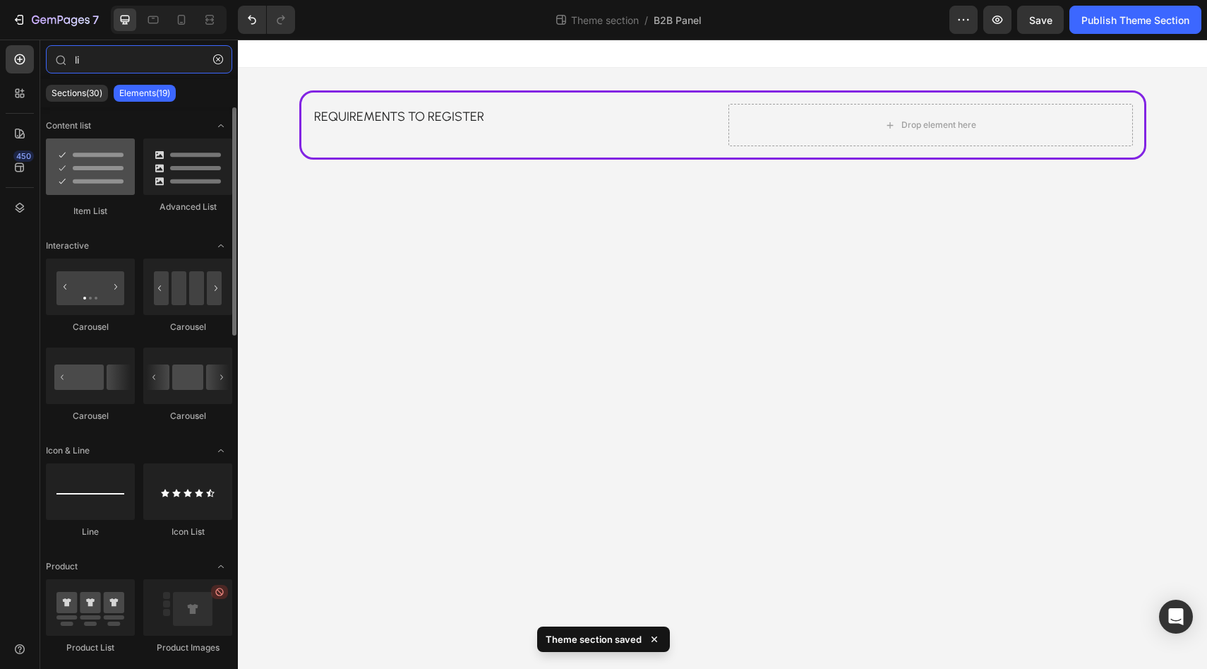
type input "li"
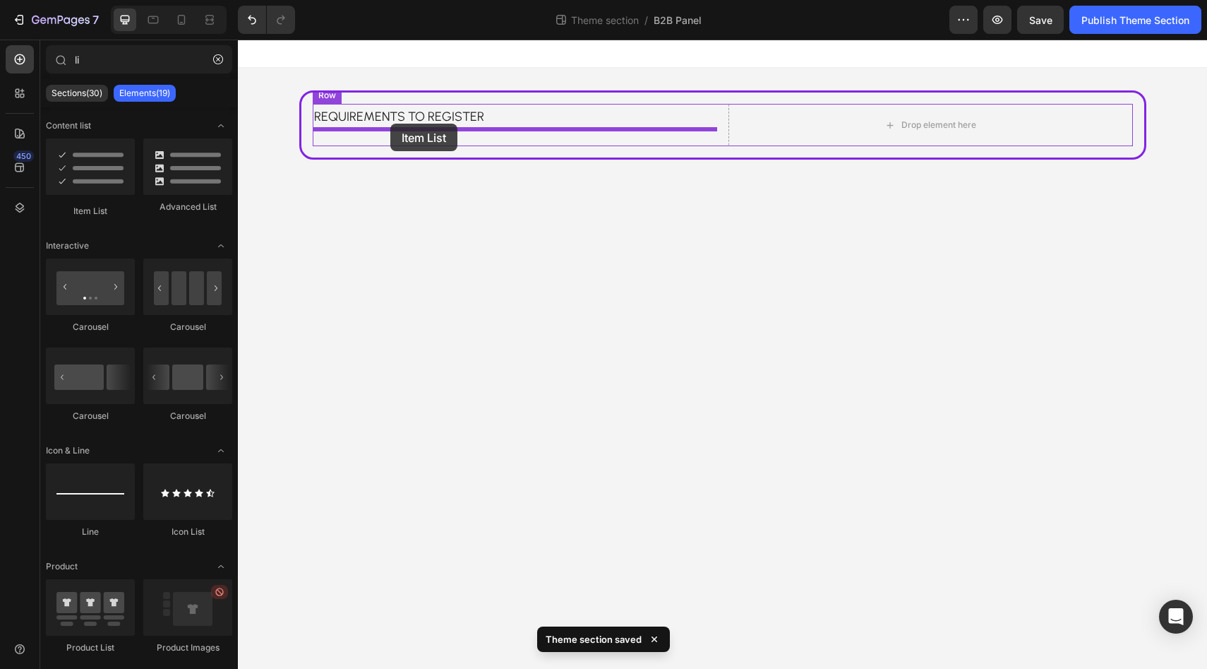
drag, startPoint x: 324, startPoint y: 218, endPoint x: 390, endPoint y: 124, distance: 115.6
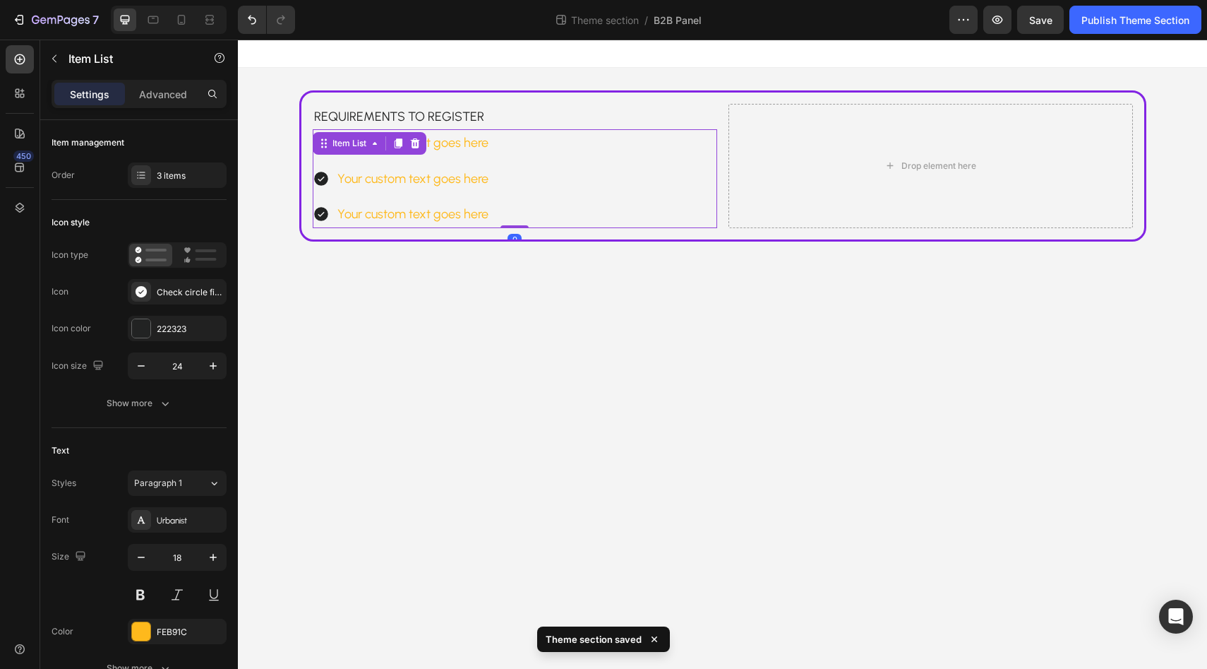
click at [376, 326] on body "Requirements to register Text Block Your custom text goes here Your custom text…" at bounding box center [722, 354] width 969 height 629
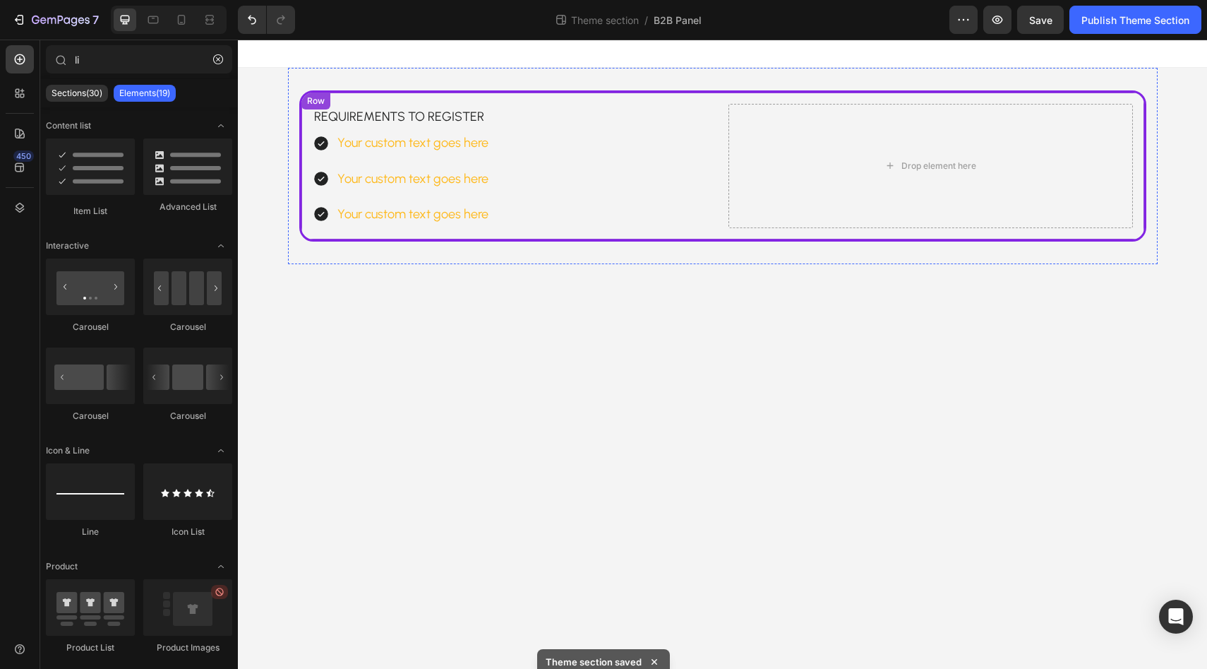
click at [319, 148] on div "Your custom text goes here Your custom text goes here Your custom text goes her…" at bounding box center [515, 178] width 405 height 98
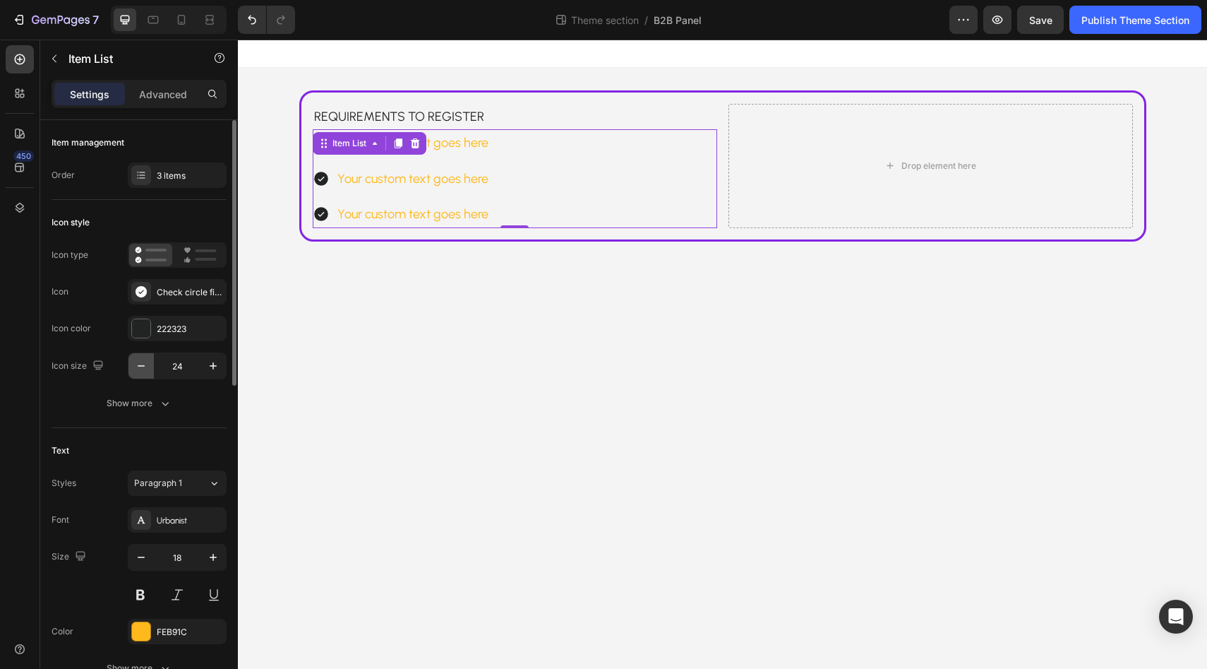
click at [147, 359] on icon "button" at bounding box center [141, 366] width 14 height 14
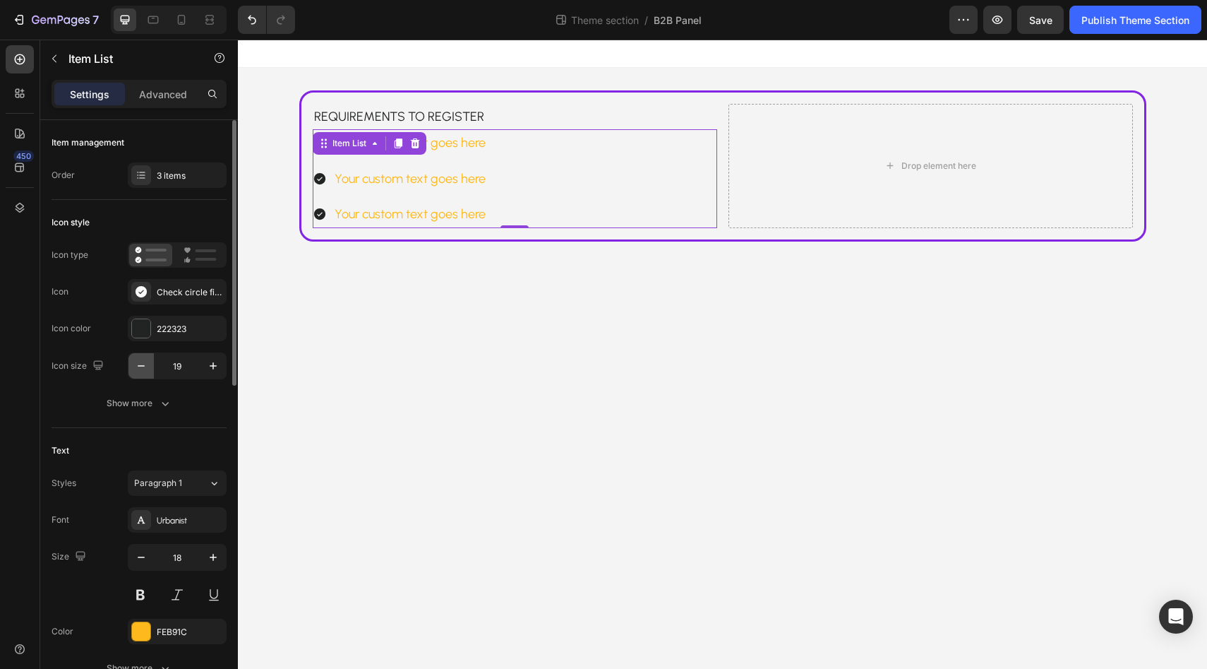
click at [147, 359] on icon "button" at bounding box center [141, 366] width 14 height 14
type input "17"
click at [147, 359] on icon "button" at bounding box center [141, 366] width 14 height 14
type input "16"
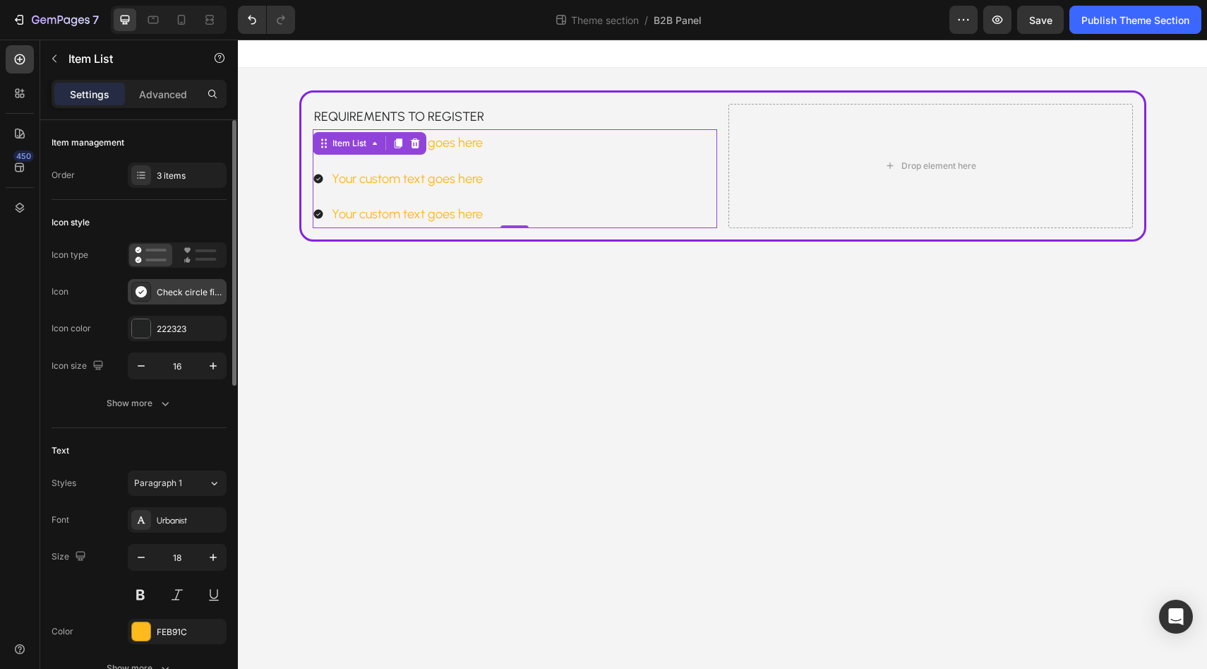
click at [166, 296] on div "Check circle filled" at bounding box center [190, 292] width 66 height 13
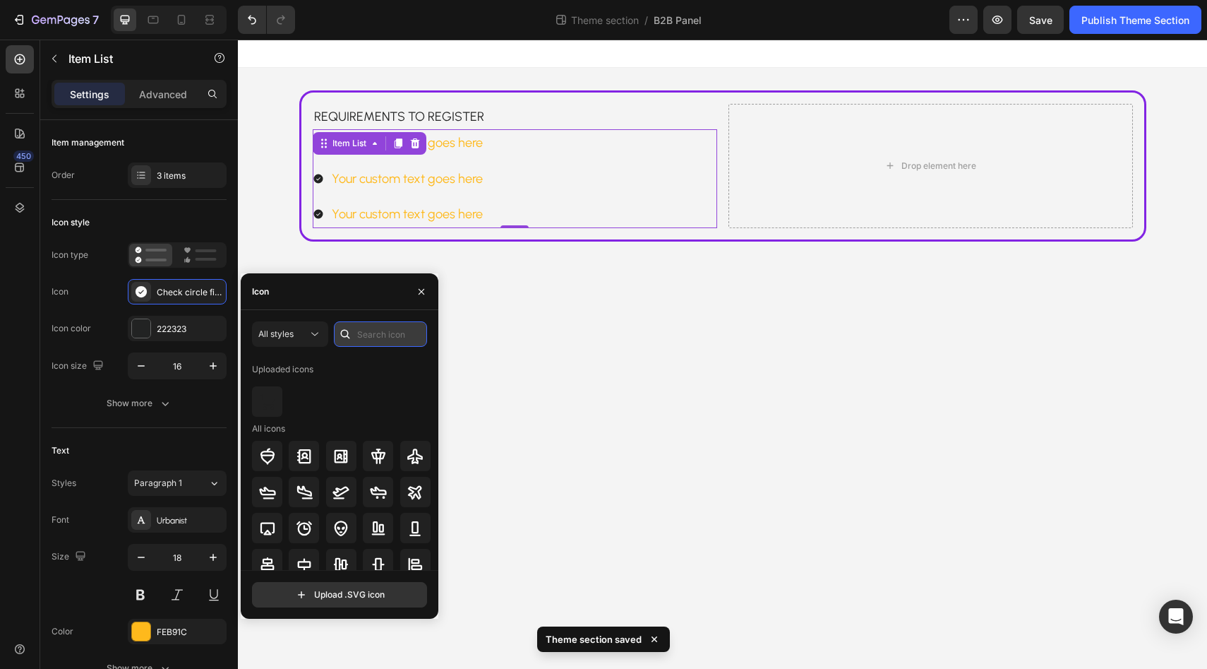
click at [366, 335] on input "text" at bounding box center [380, 333] width 93 height 25
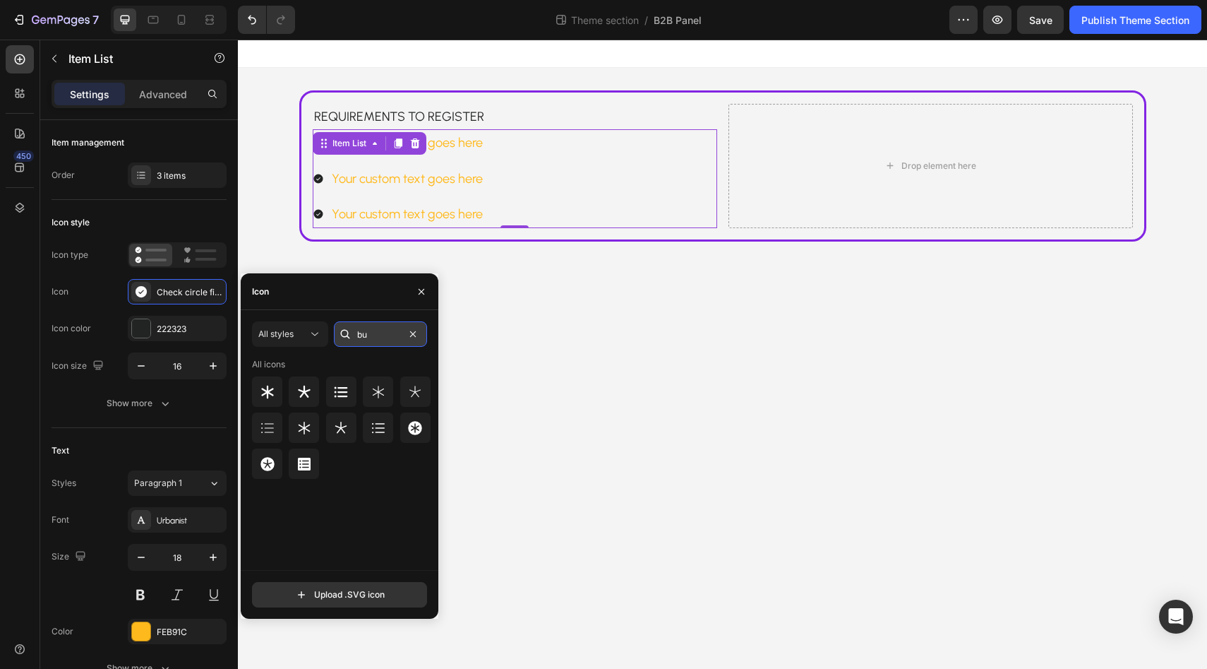
type input "b"
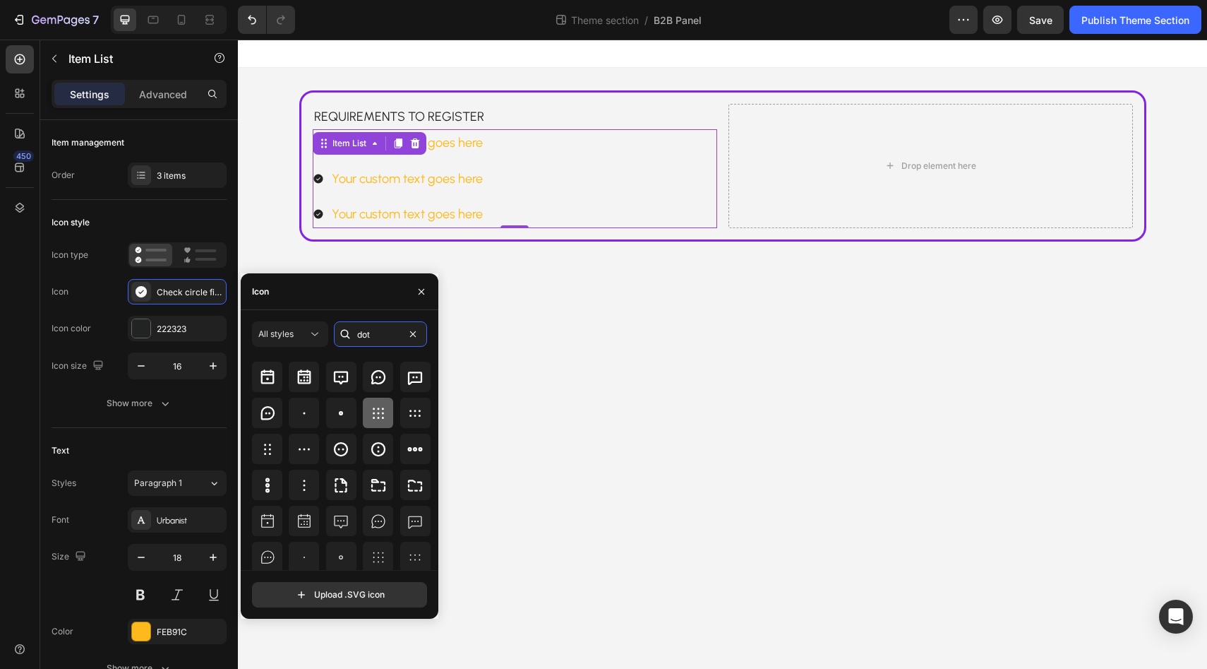
scroll to position [21, 0]
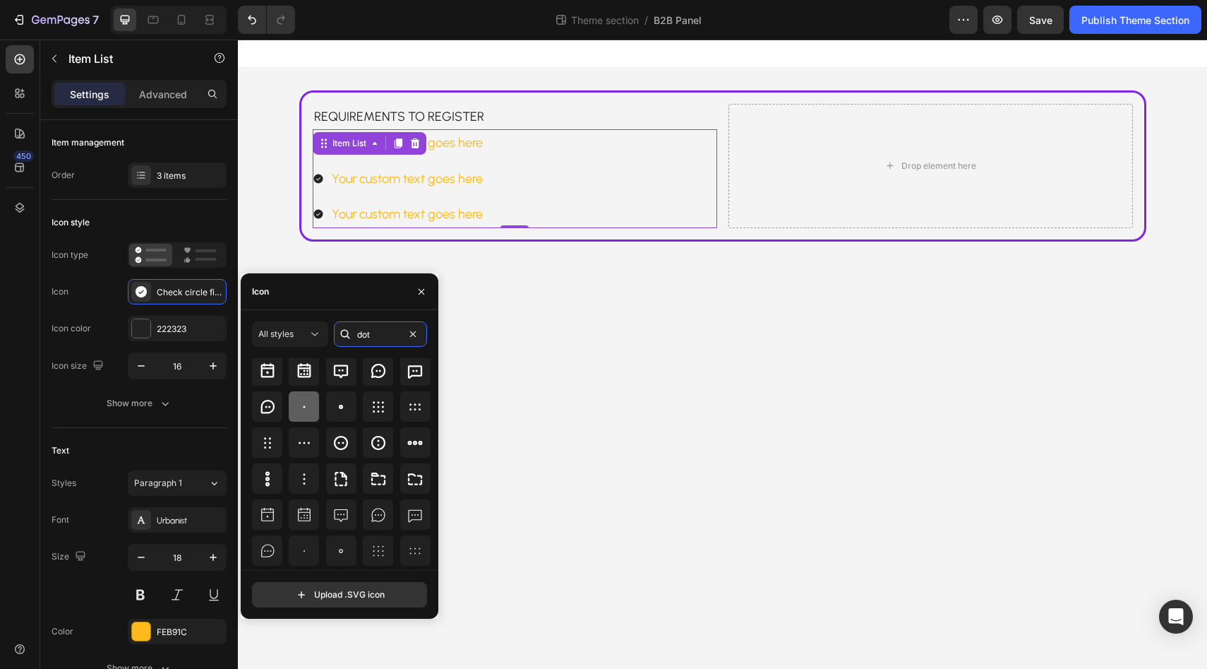
type input "dot"
click at [299, 417] on div at bounding box center [304, 406] width 30 height 30
click at [326, 414] on div at bounding box center [341, 406] width 30 height 30
click at [528, 366] on body "Requirements to register Text Block Your custom text goes here Your custom text…" at bounding box center [722, 354] width 969 height 629
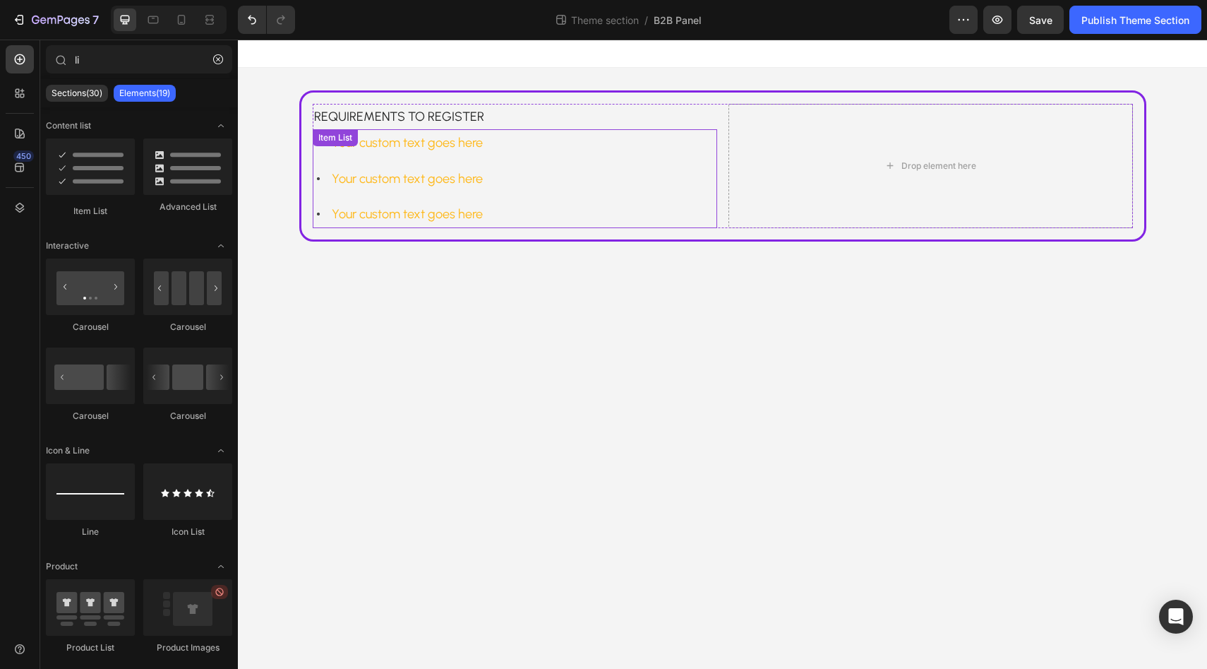
click at [317, 193] on div "Your custom text goes here Your custom text goes here Your custom text goes here" at bounding box center [399, 178] width 172 height 98
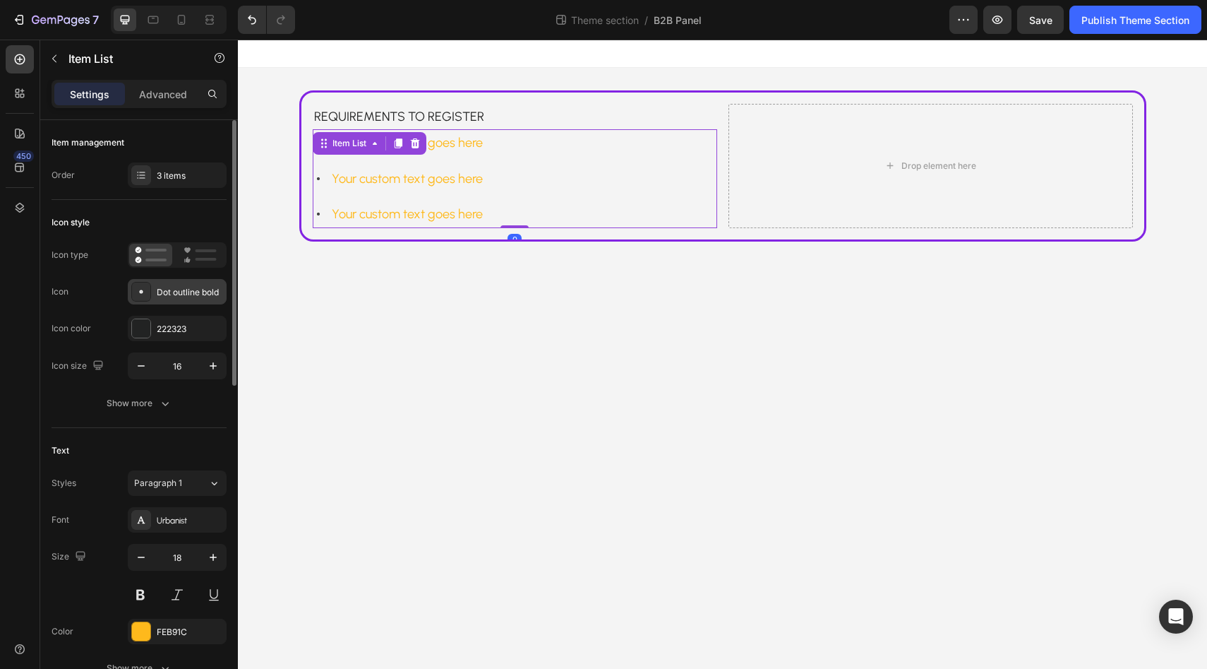
click at [189, 299] on div "Dot outline bold" at bounding box center [177, 291] width 99 height 25
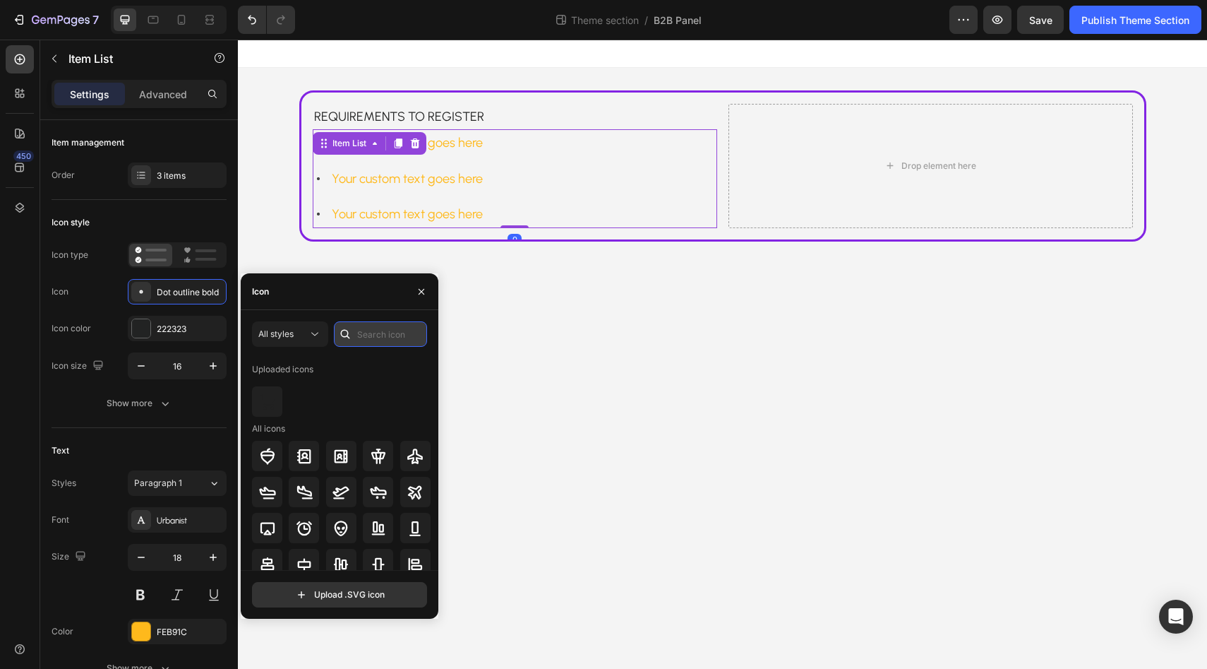
click at [371, 331] on input "text" at bounding box center [380, 333] width 93 height 25
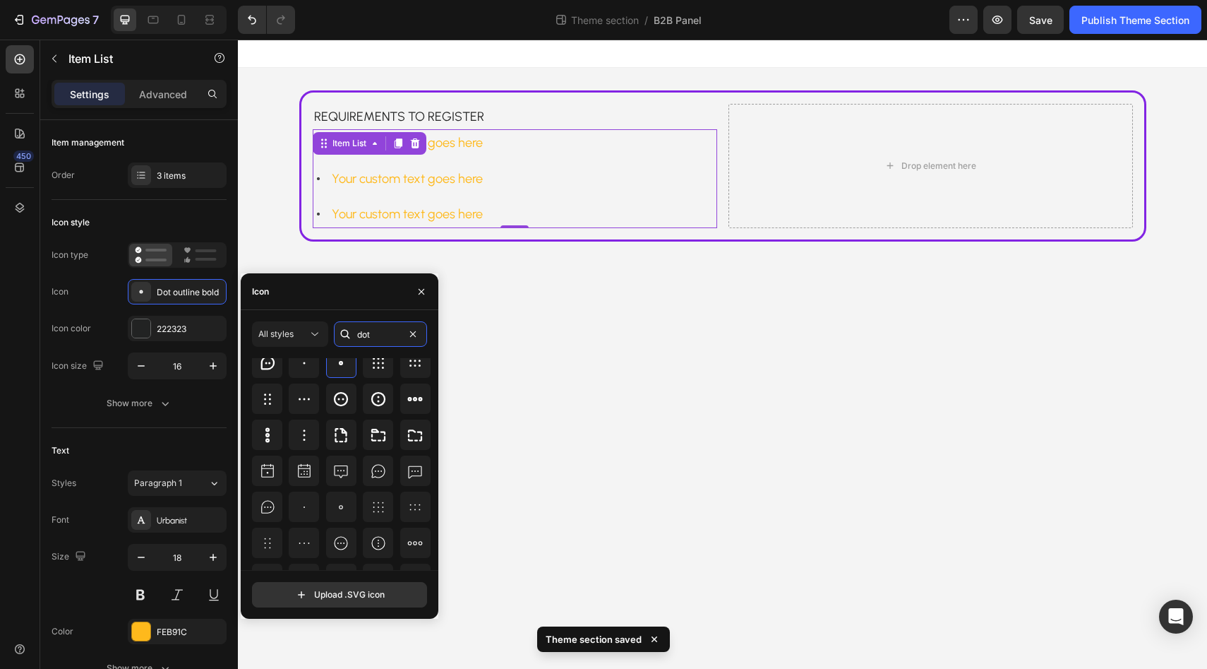
scroll to position [0, 0]
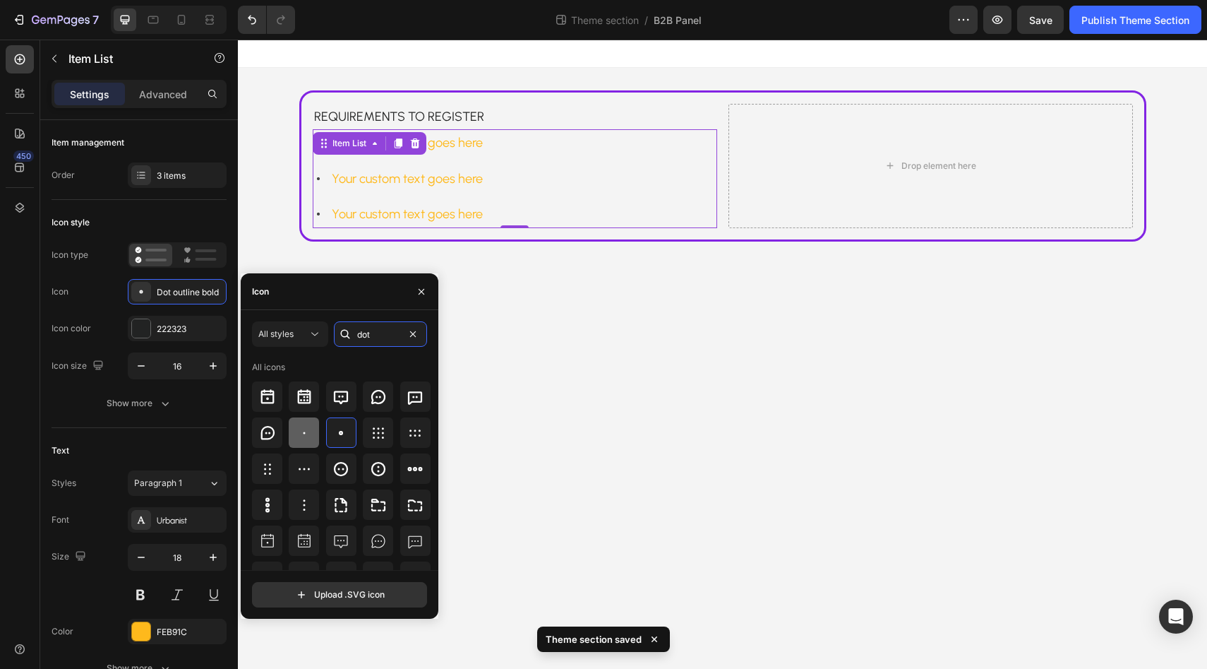
type input "dot"
click at [304, 445] on div at bounding box center [304, 432] width 30 height 30
click at [212, 366] on icon "button" at bounding box center [213, 366] width 14 height 14
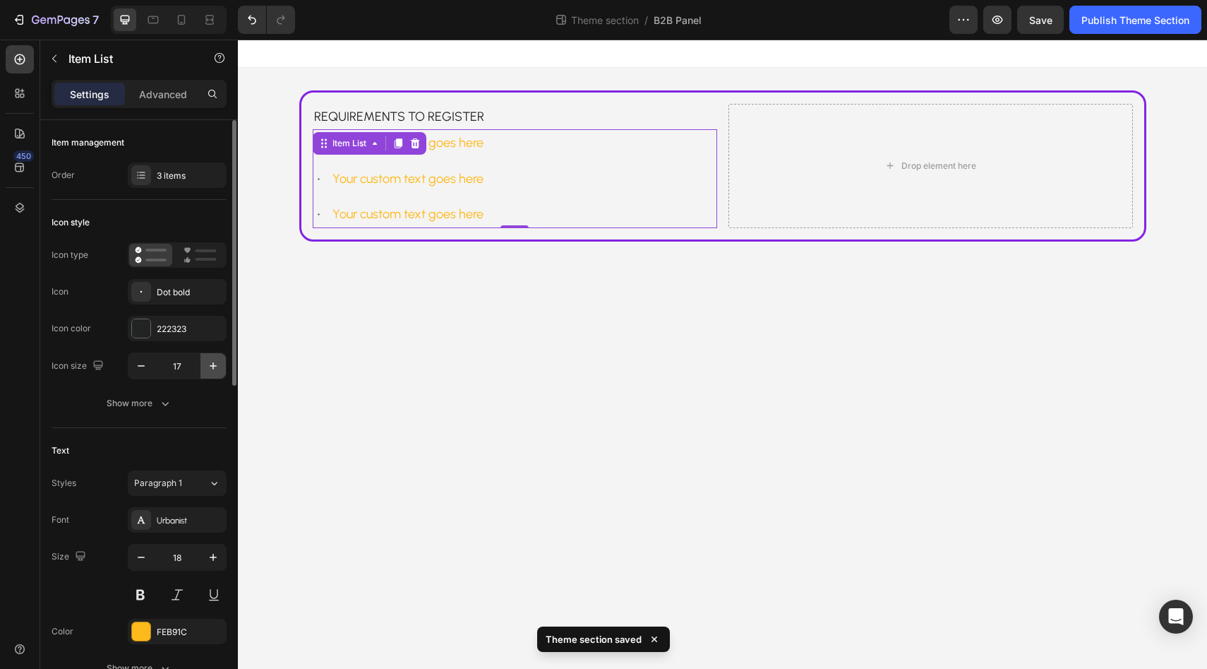
click at [212, 366] on icon "button" at bounding box center [213, 366] width 14 height 14
type input "21"
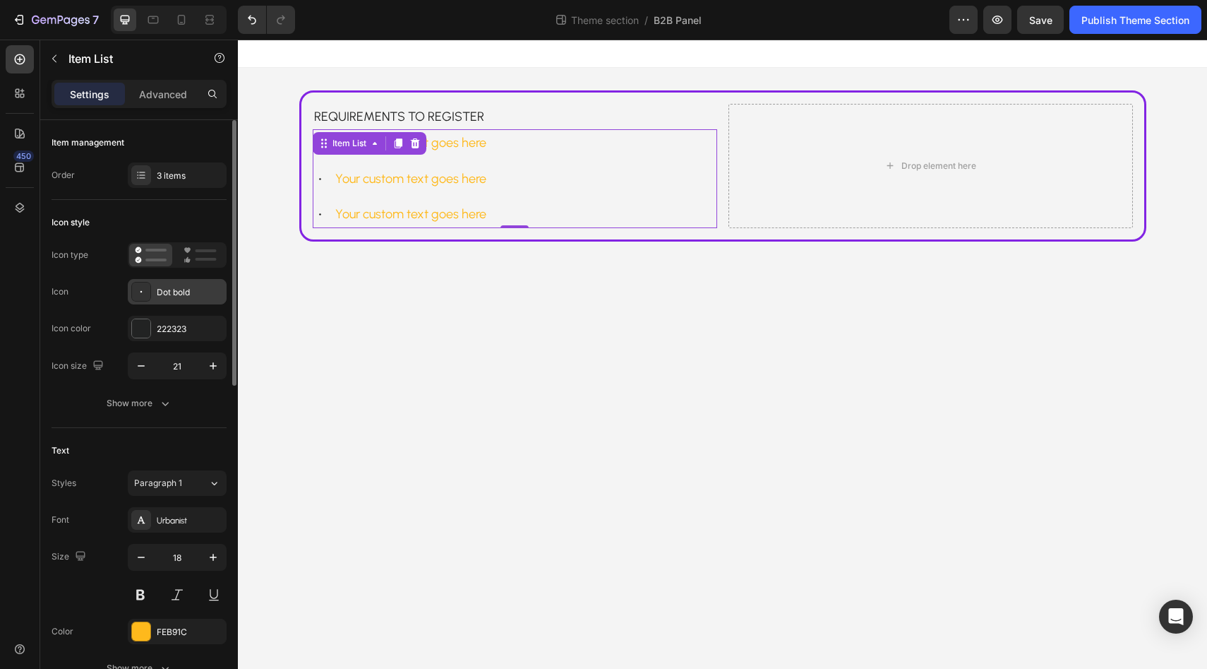
click at [193, 297] on div "Dot bold" at bounding box center [190, 292] width 66 height 13
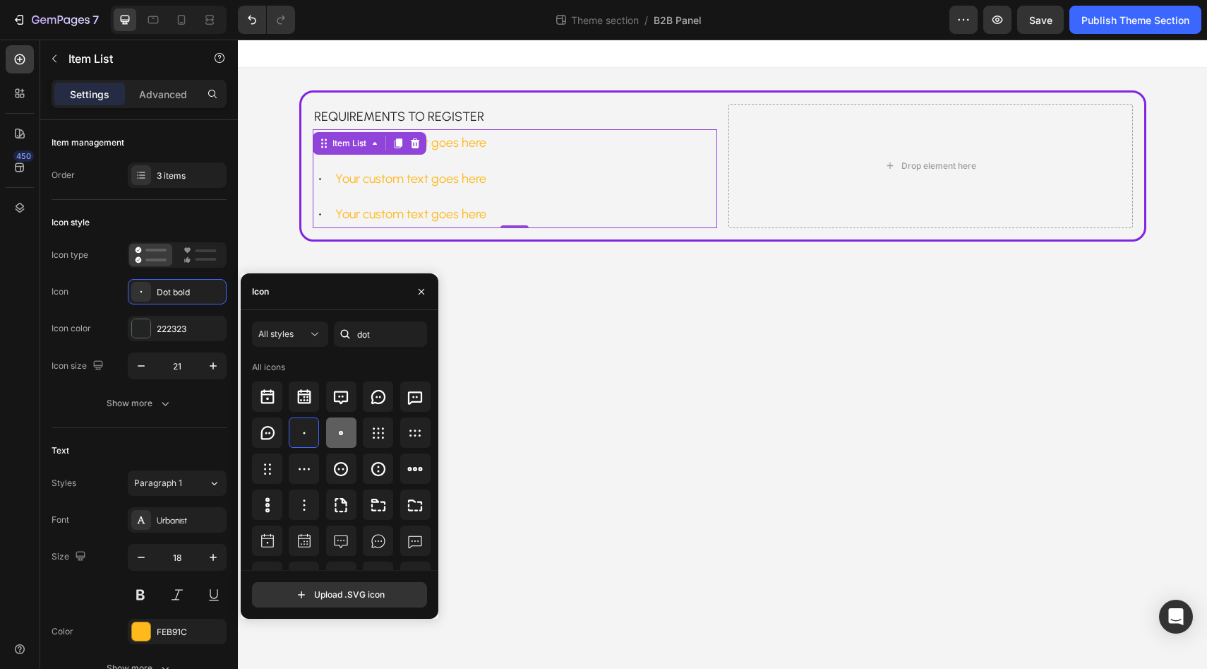
click at [342, 423] on div at bounding box center [341, 432] width 30 height 30
click at [146, 407] on div "Show more" at bounding box center [140, 403] width 66 height 14
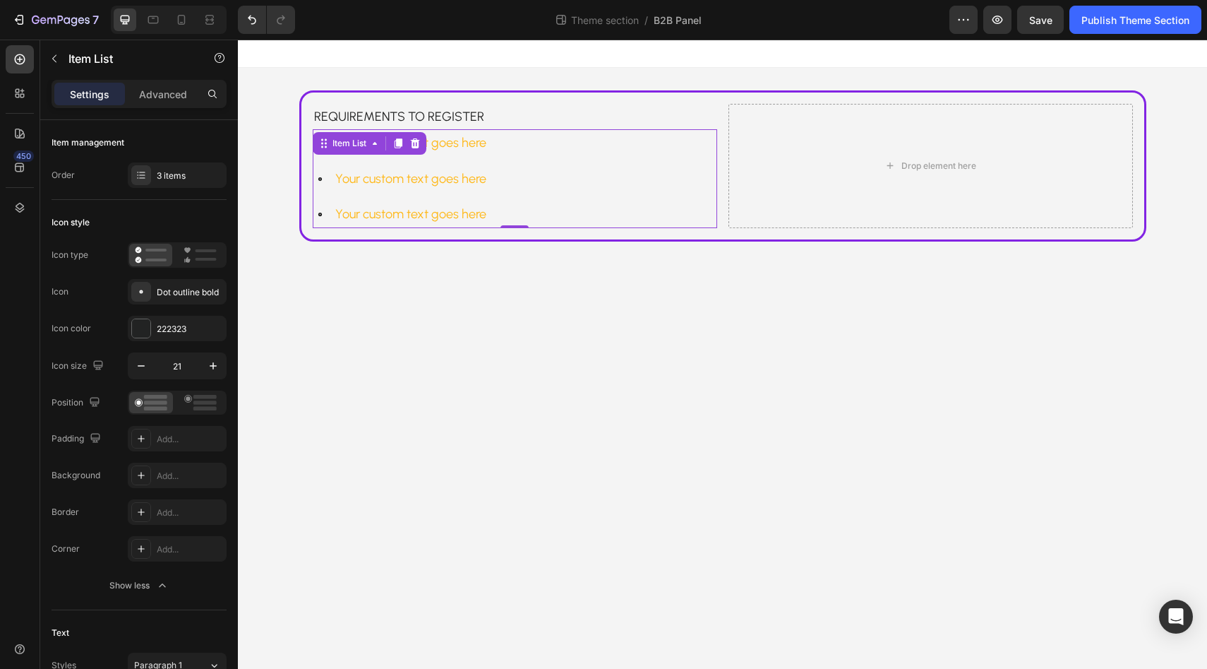
click at [330, 181] on div "Your custom text goes here" at bounding box center [401, 178] width 176 height 27
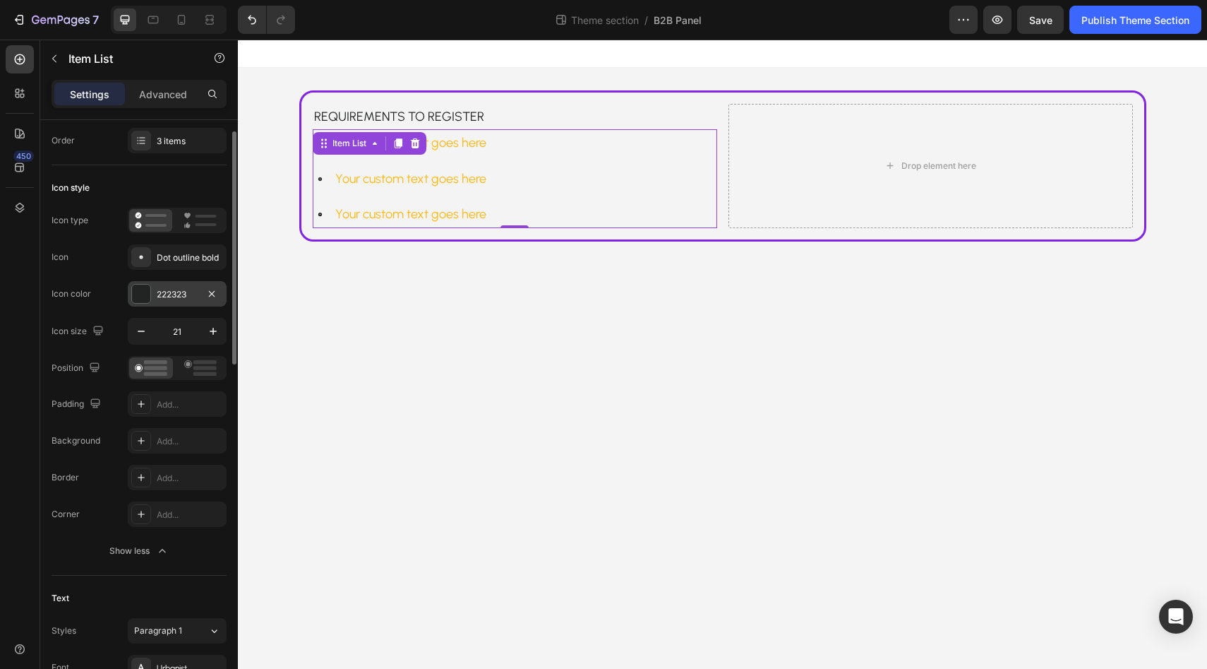
scroll to position [36, 0]
click at [162, 405] on div "Add..." at bounding box center [190, 403] width 66 height 13
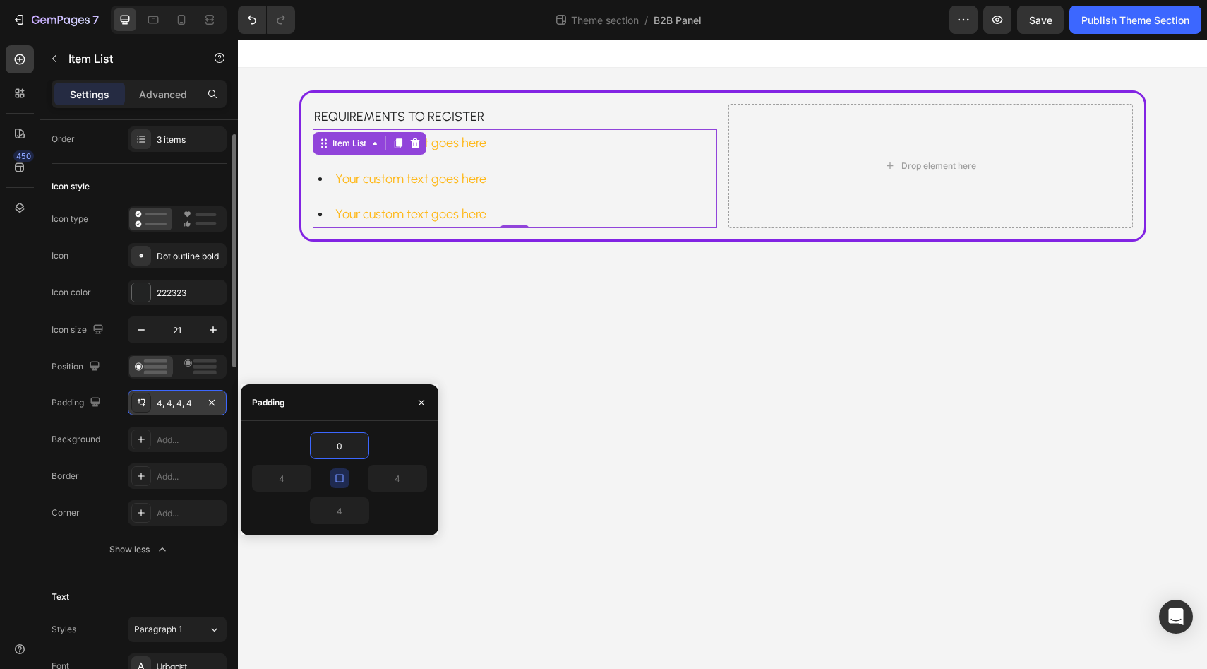
type input "0"
click at [393, 478] on div "0 0 0 0" at bounding box center [339, 478] width 175 height 92
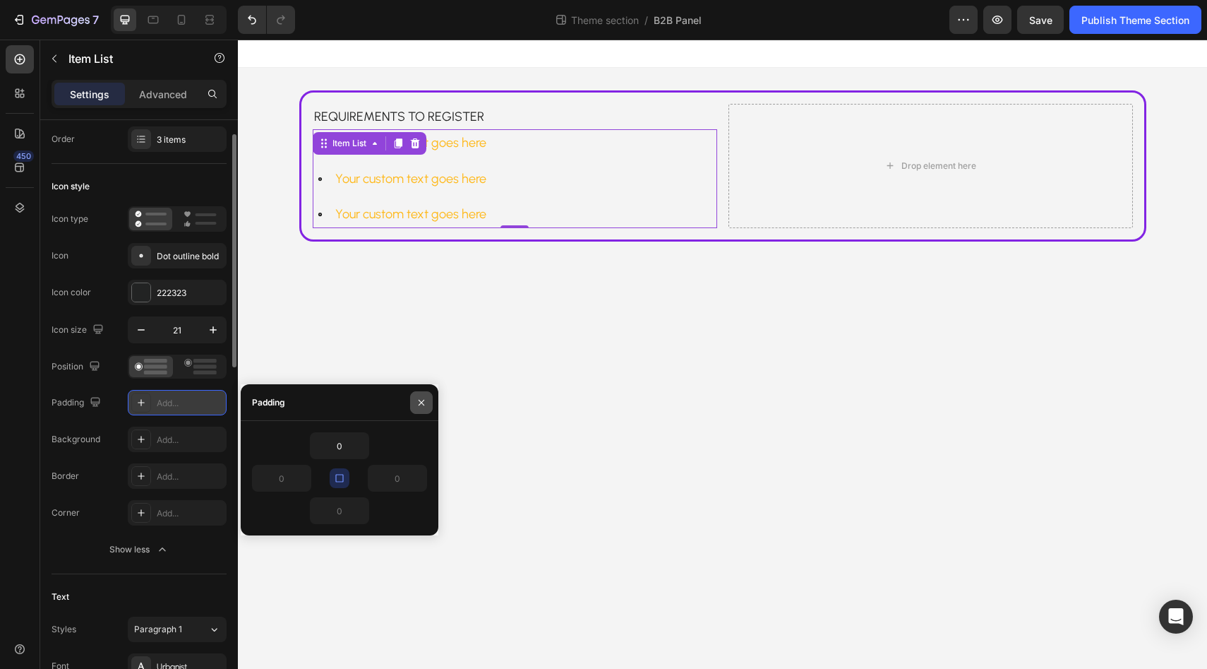
click at [421, 402] on icon "button" at bounding box center [422, 402] width 6 height 6
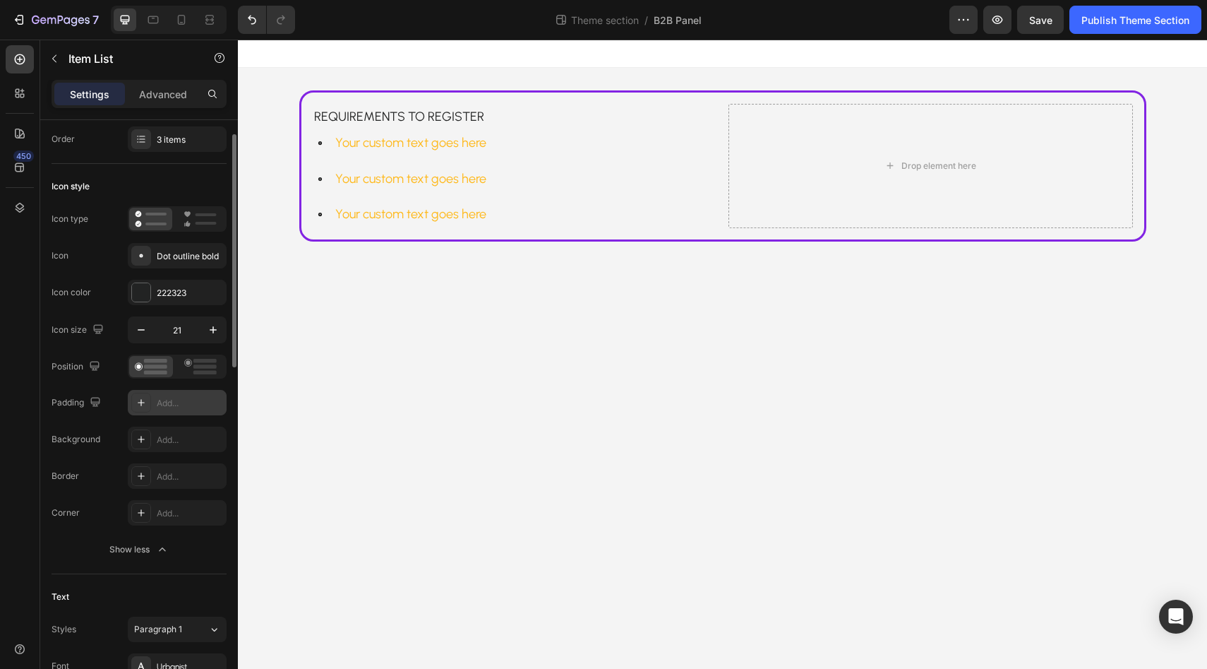
click at [337, 347] on body "Requirements to register Text Block Your custom text goes here Your custom text…" at bounding box center [722, 354] width 969 height 629
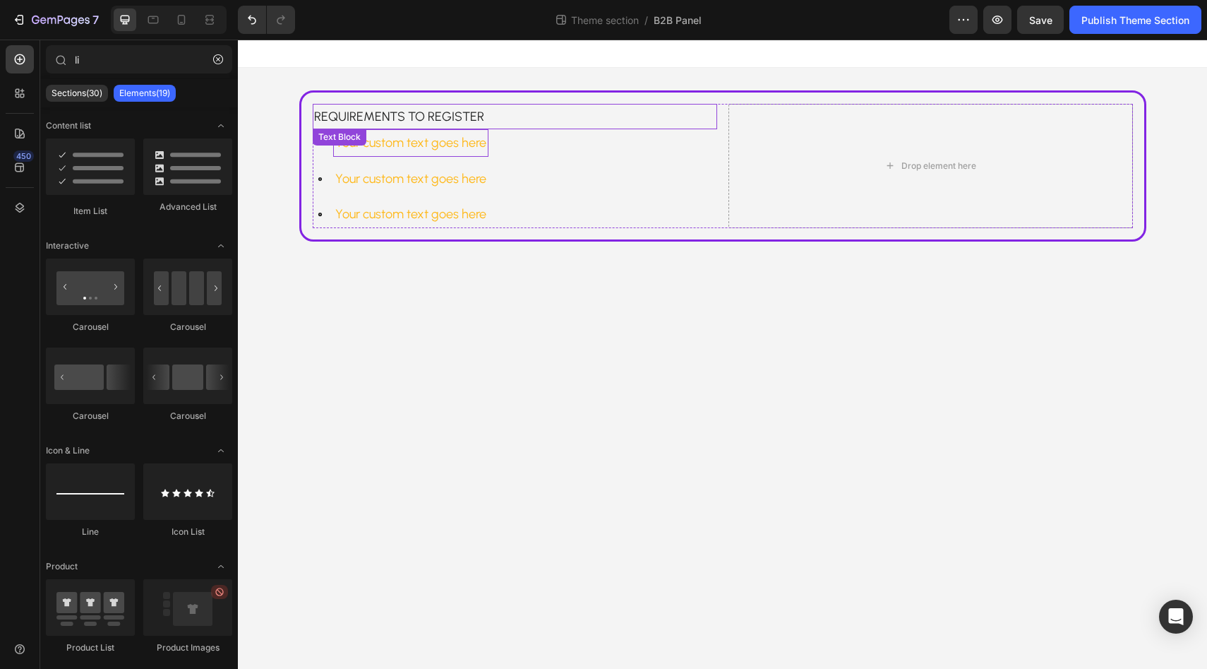
click at [409, 154] on div "Your custom text goes here" at bounding box center [410, 142] width 155 height 27
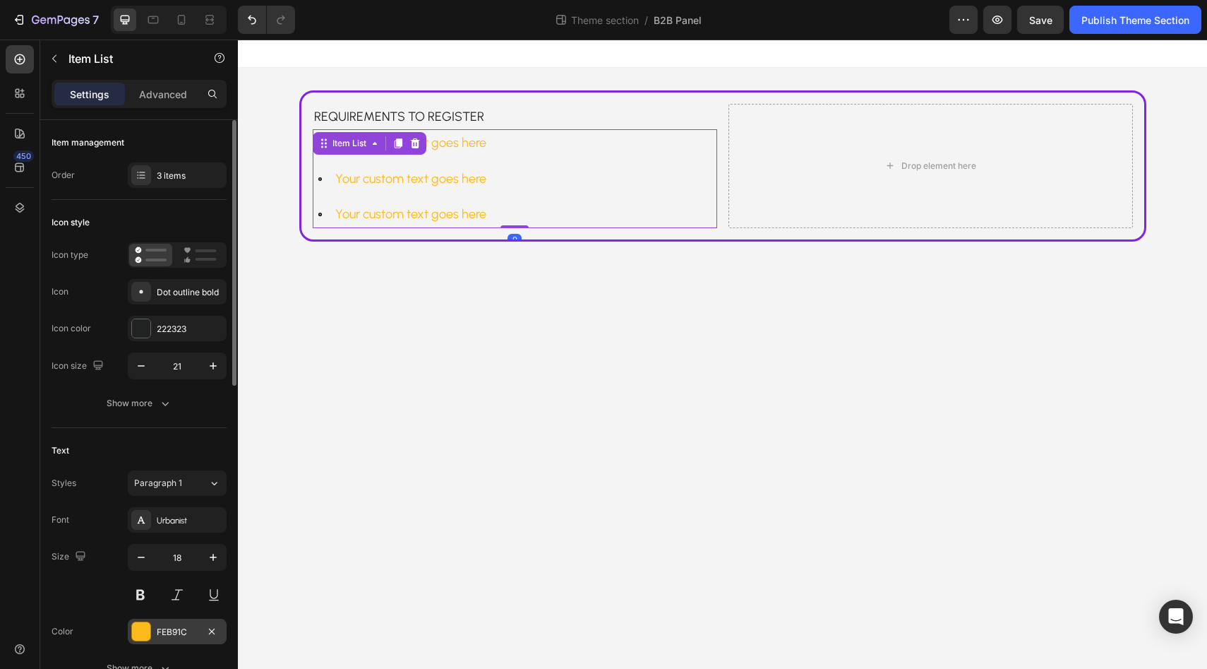
click at [138, 624] on div at bounding box center [141, 631] width 18 height 18
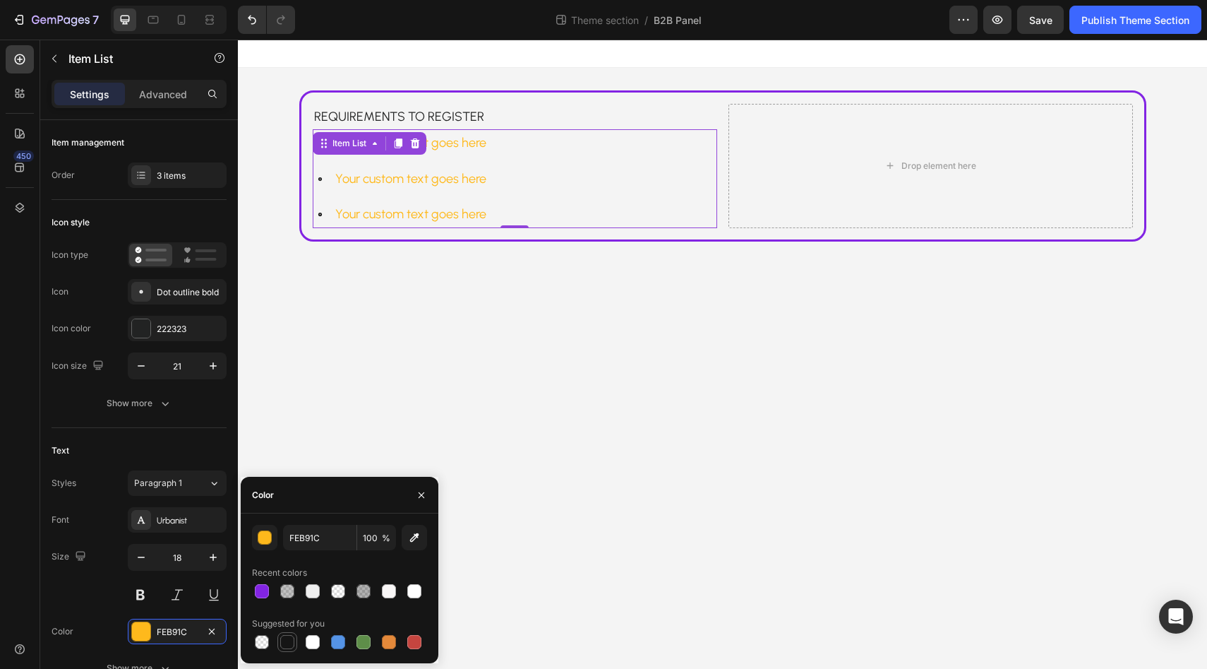
click at [289, 635] on div at bounding box center [287, 642] width 14 height 14
type input "151515"
click at [375, 429] on body "Requirements to register Text Block Your custom text goes here Your custom text…" at bounding box center [722, 354] width 969 height 629
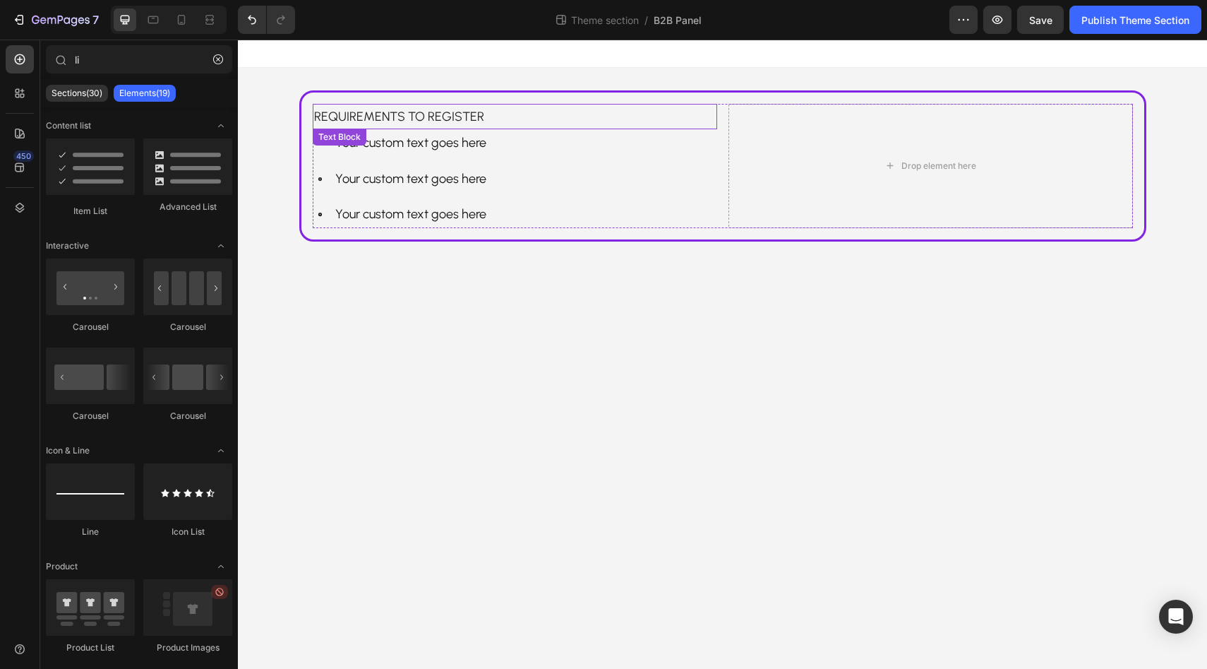
click at [397, 109] on p "Requirements to register" at bounding box center [515, 116] width 402 height 23
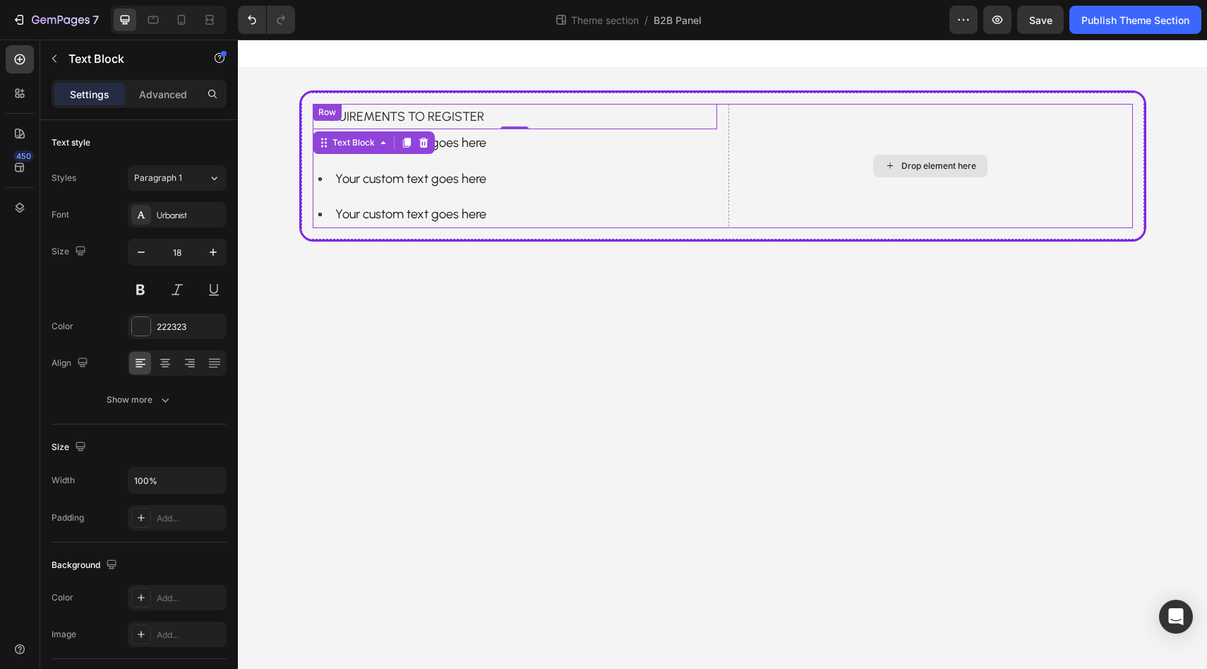
click at [956, 162] on div "Drop element here" at bounding box center [939, 165] width 75 height 11
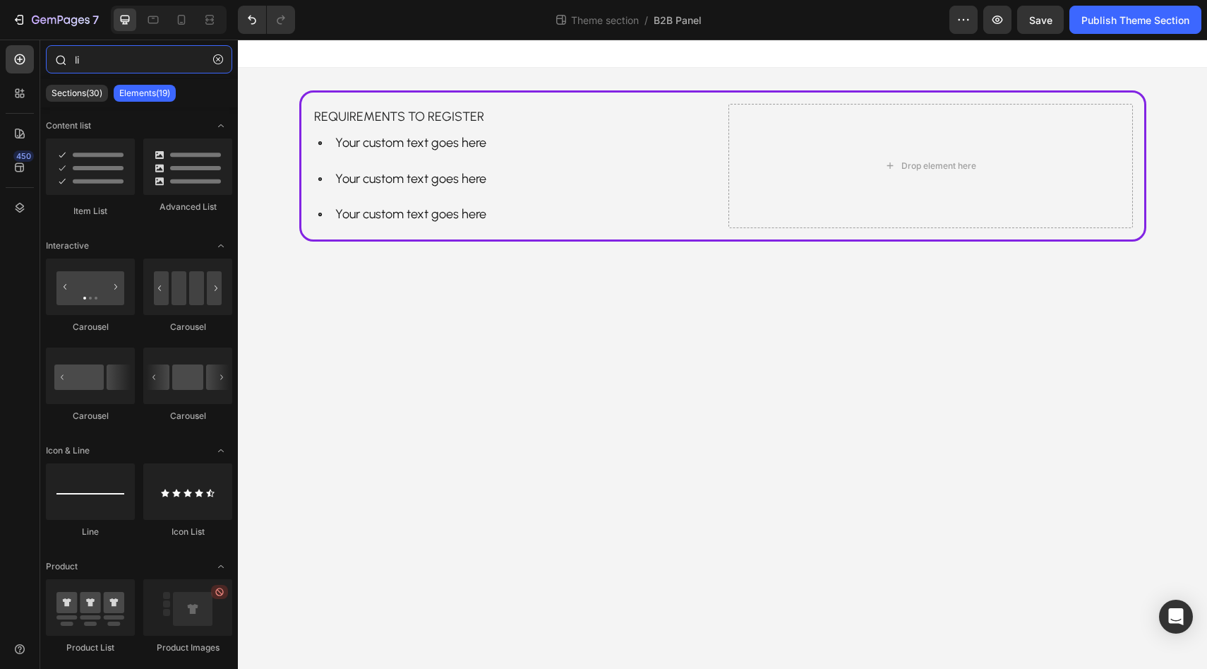
click at [89, 65] on input "li" at bounding box center [139, 59] width 186 height 28
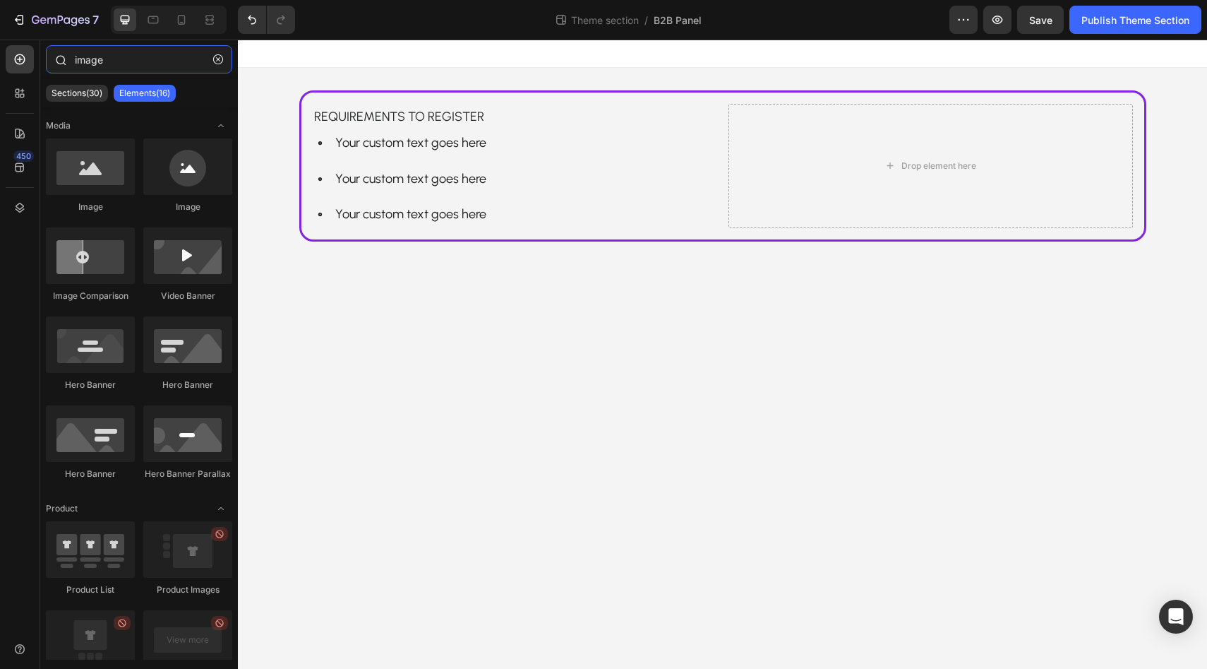
type input "image"
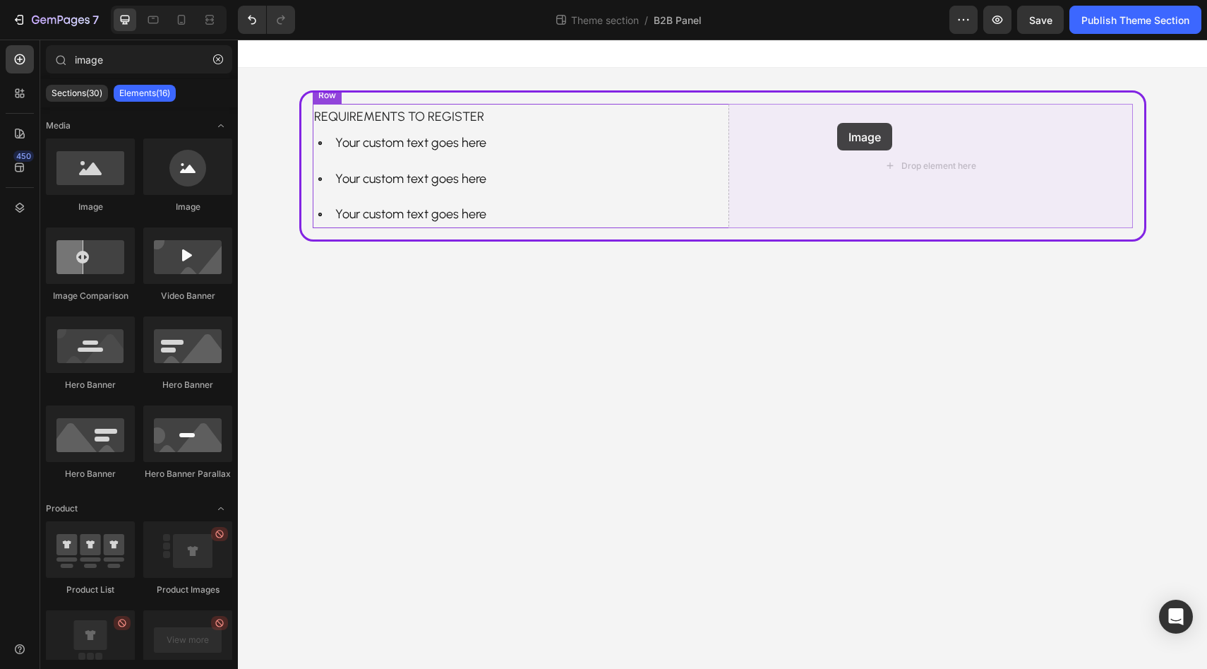
drag, startPoint x: 321, startPoint y: 197, endPoint x: 872, endPoint y: 154, distance: 552.4
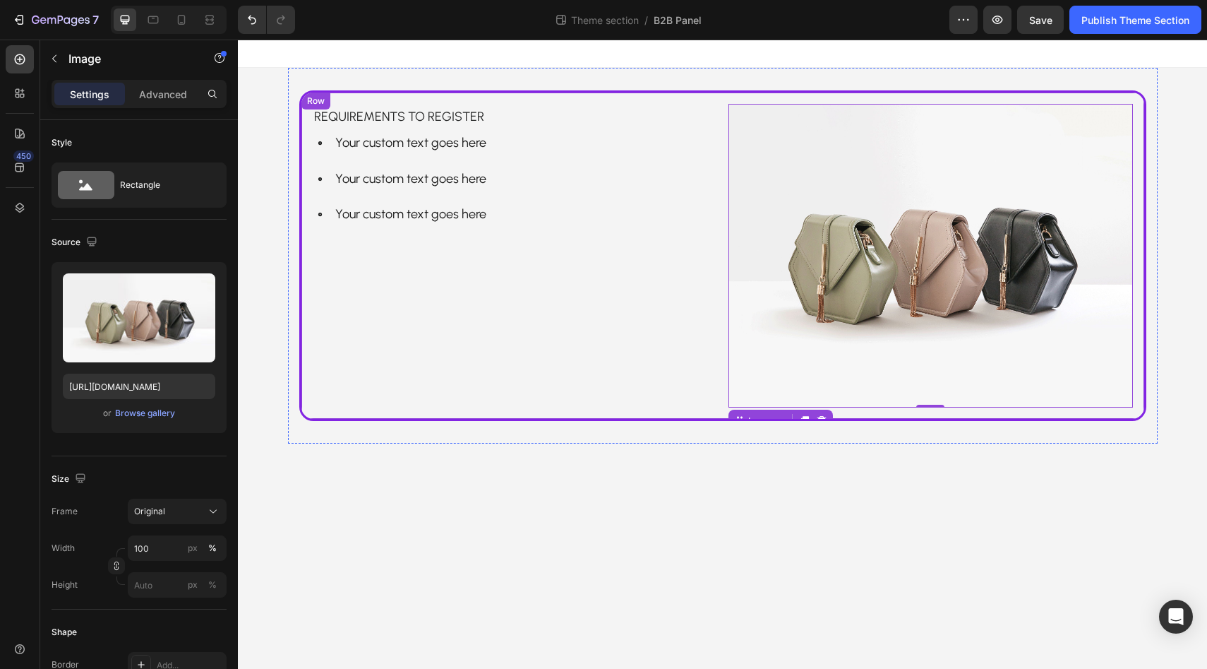
click at [306, 196] on div "Requirements to register Text Block Your custom text goes here Your custom text…" at bounding box center [722, 255] width 847 height 330
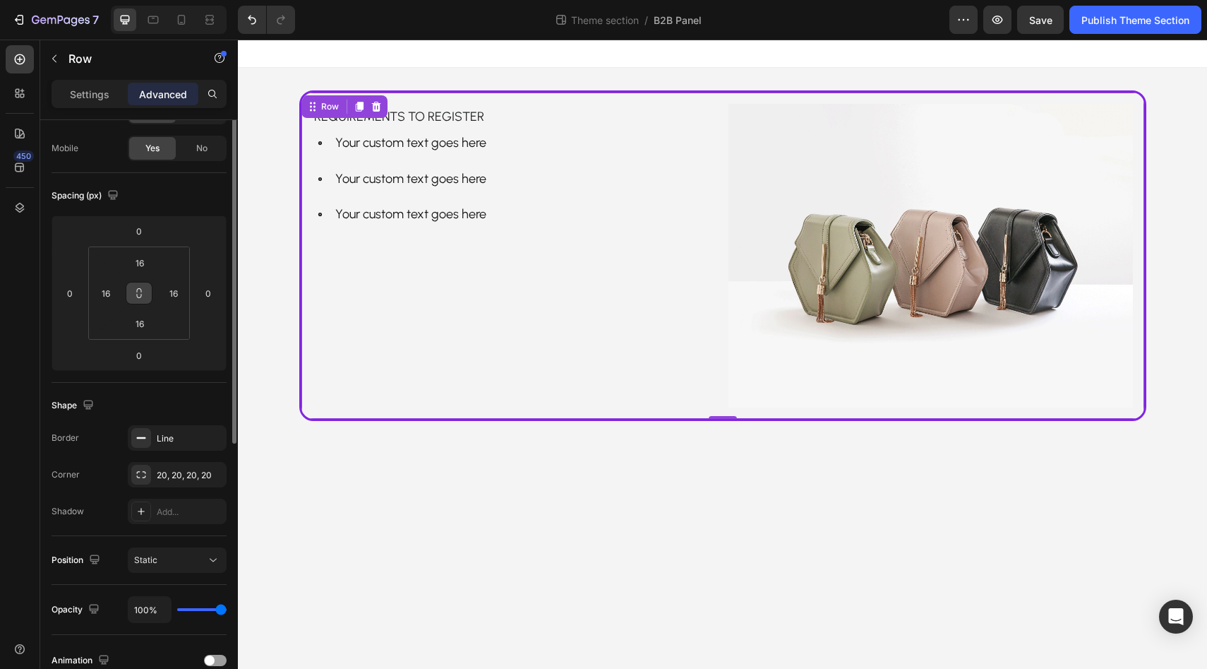
scroll to position [143, 0]
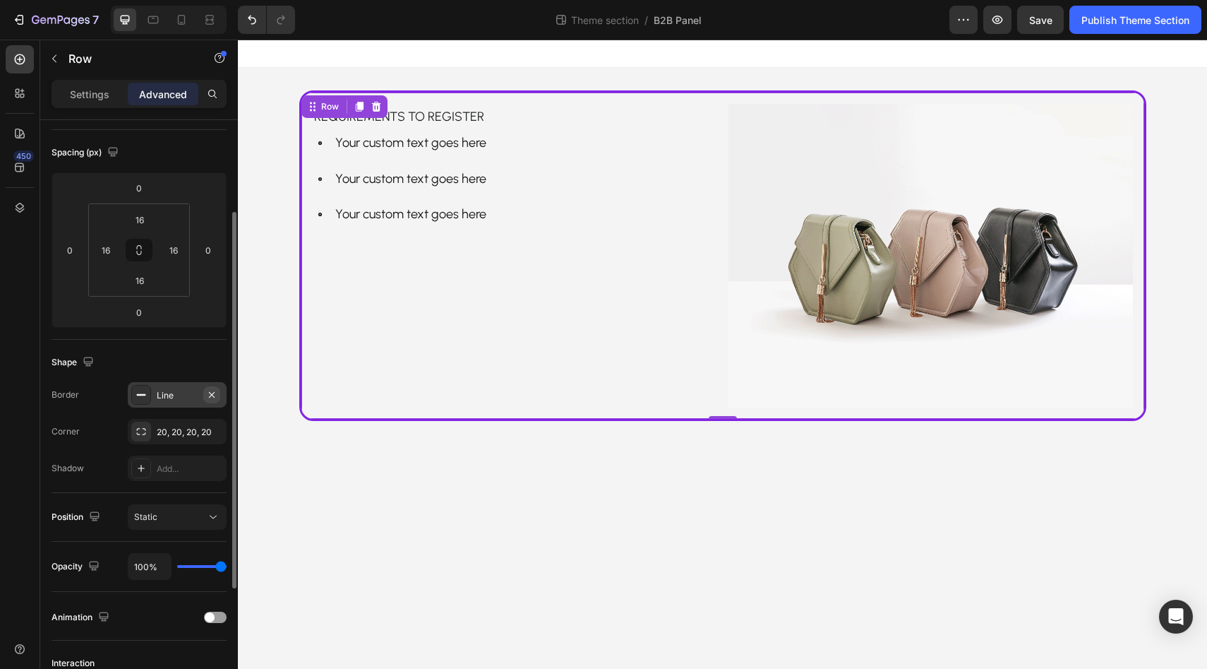
click at [213, 398] on icon "button" at bounding box center [211, 394] width 11 height 11
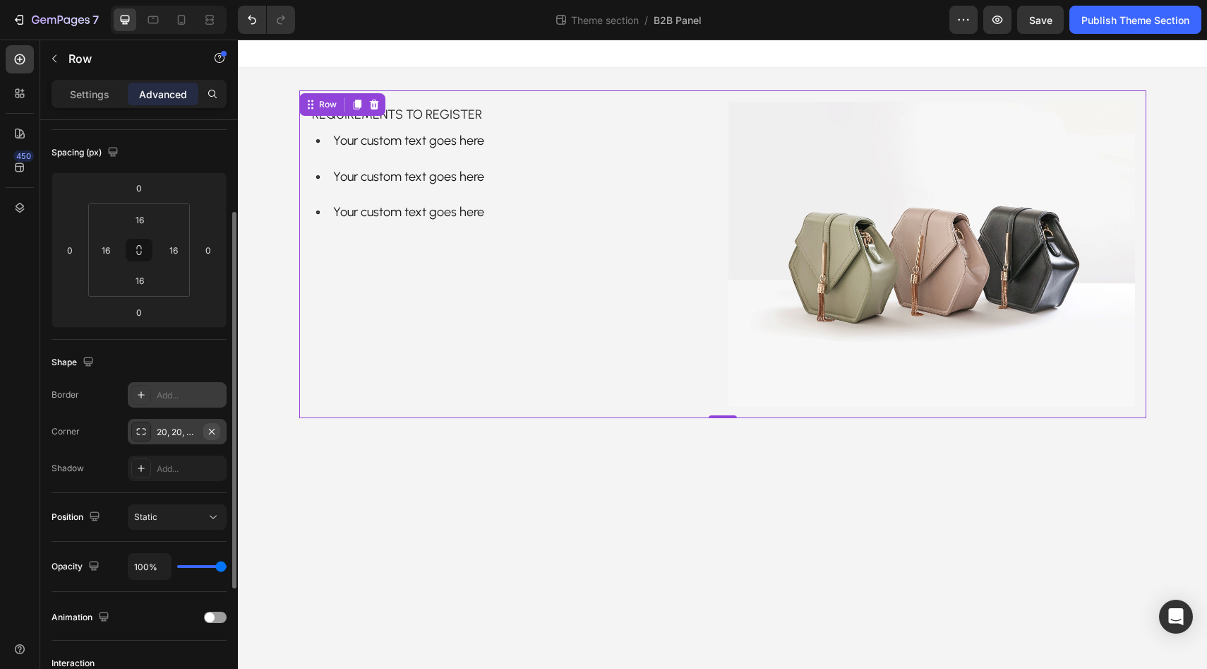
click at [215, 431] on icon "button" at bounding box center [211, 431] width 11 height 11
click at [193, 426] on div "Add..." at bounding box center [190, 432] width 66 height 13
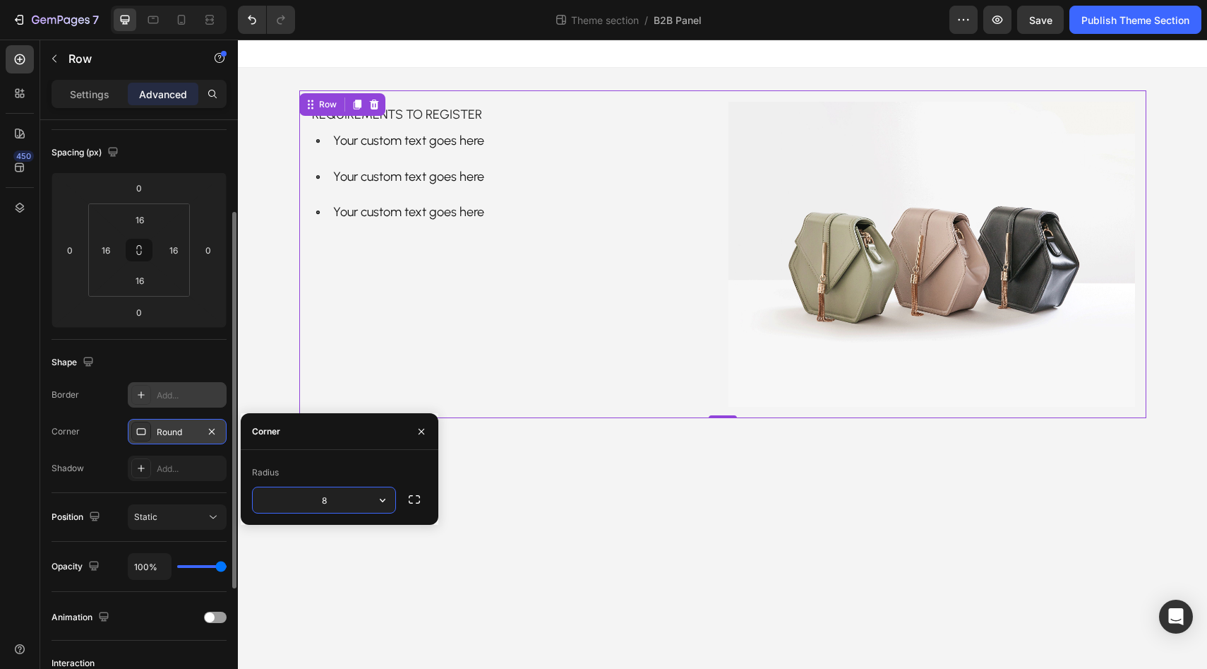
click at [328, 496] on input "8" at bounding box center [324, 499] width 143 height 25
type input "20"
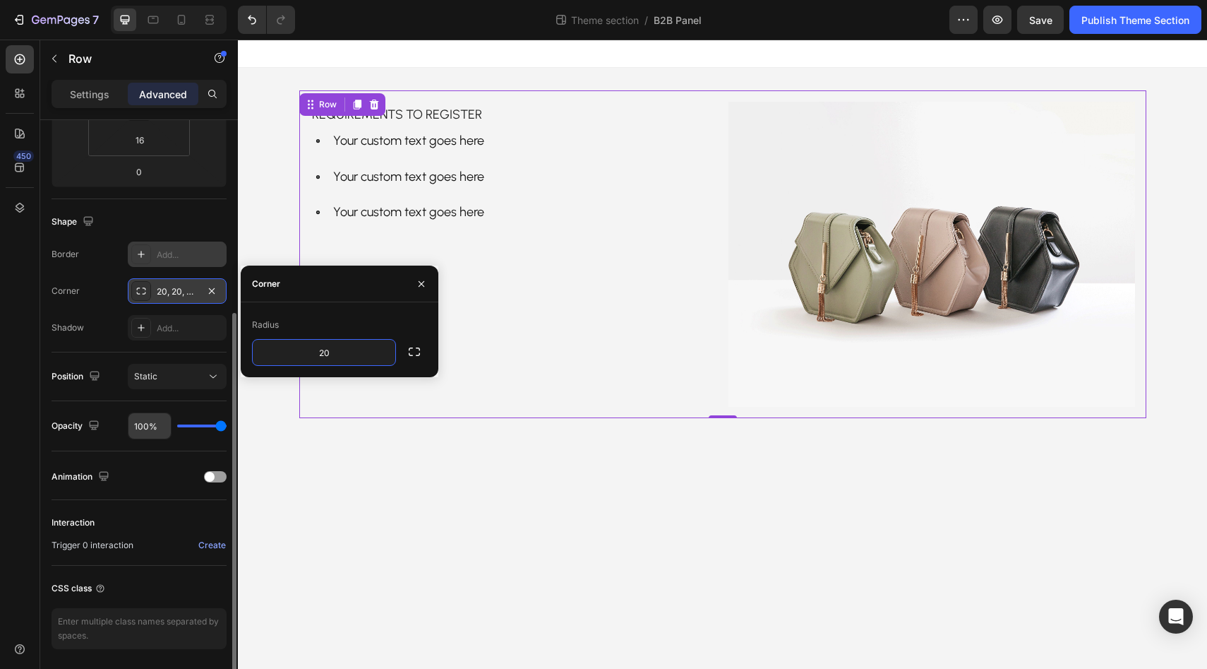
scroll to position [332, 0]
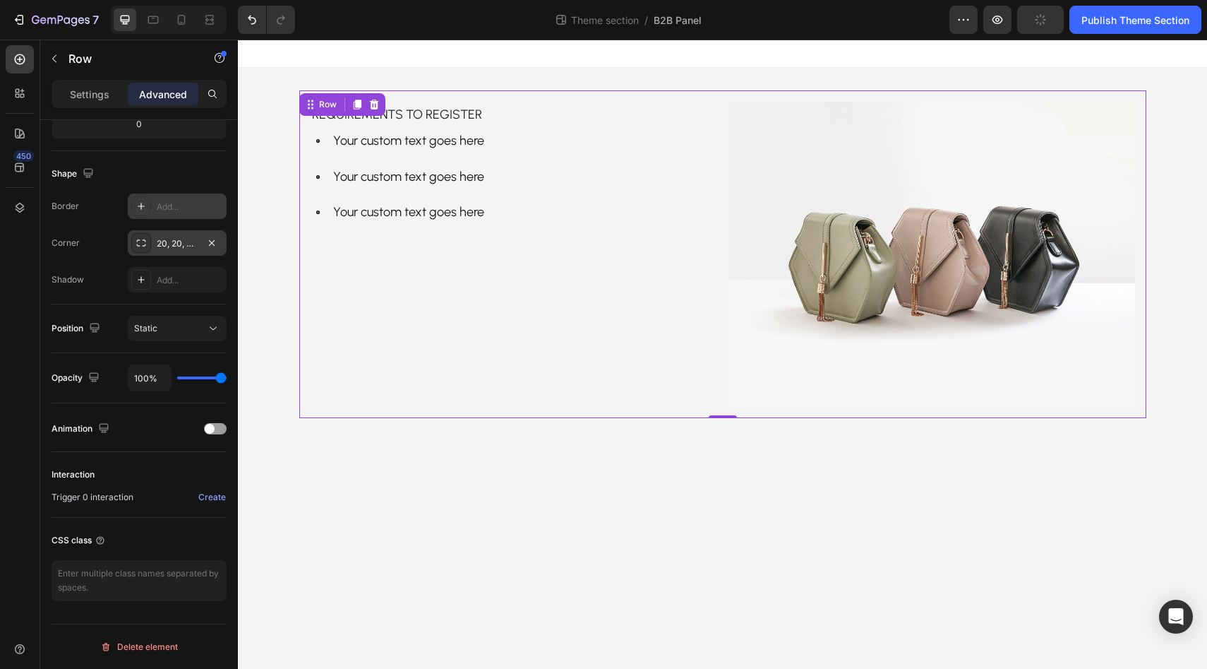
click at [36, 402] on div "450" at bounding box center [20, 354] width 40 height 629
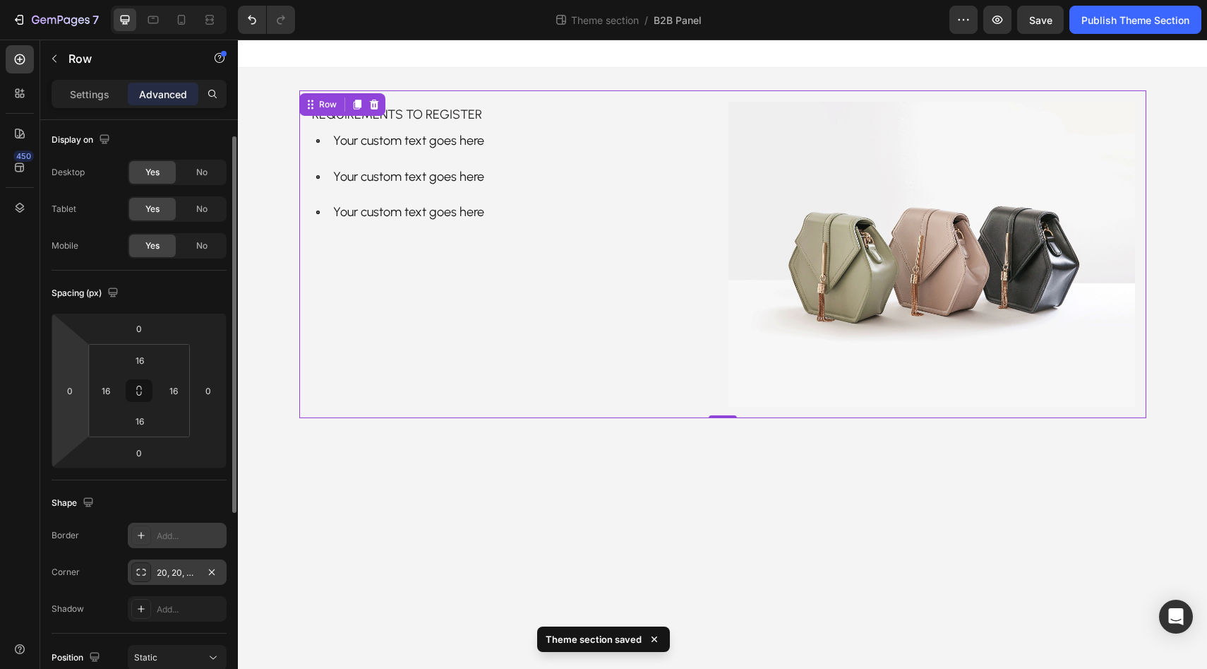
scroll to position [0, 0]
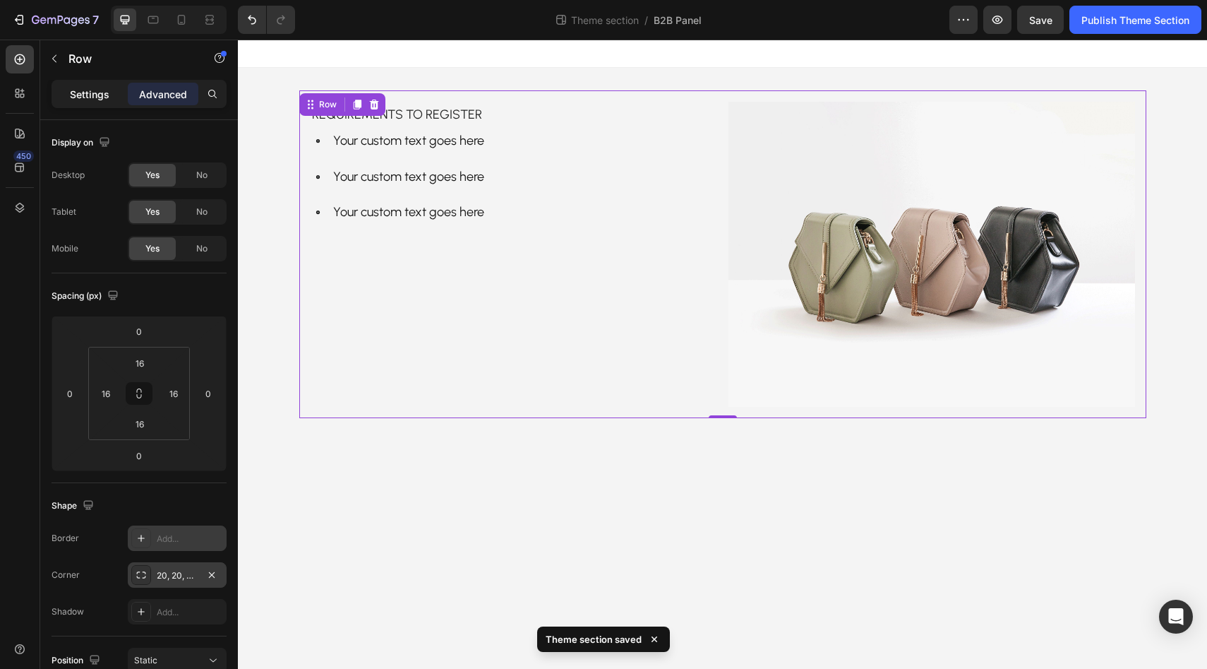
click at [68, 101] on div "Settings" at bounding box center [89, 94] width 71 height 23
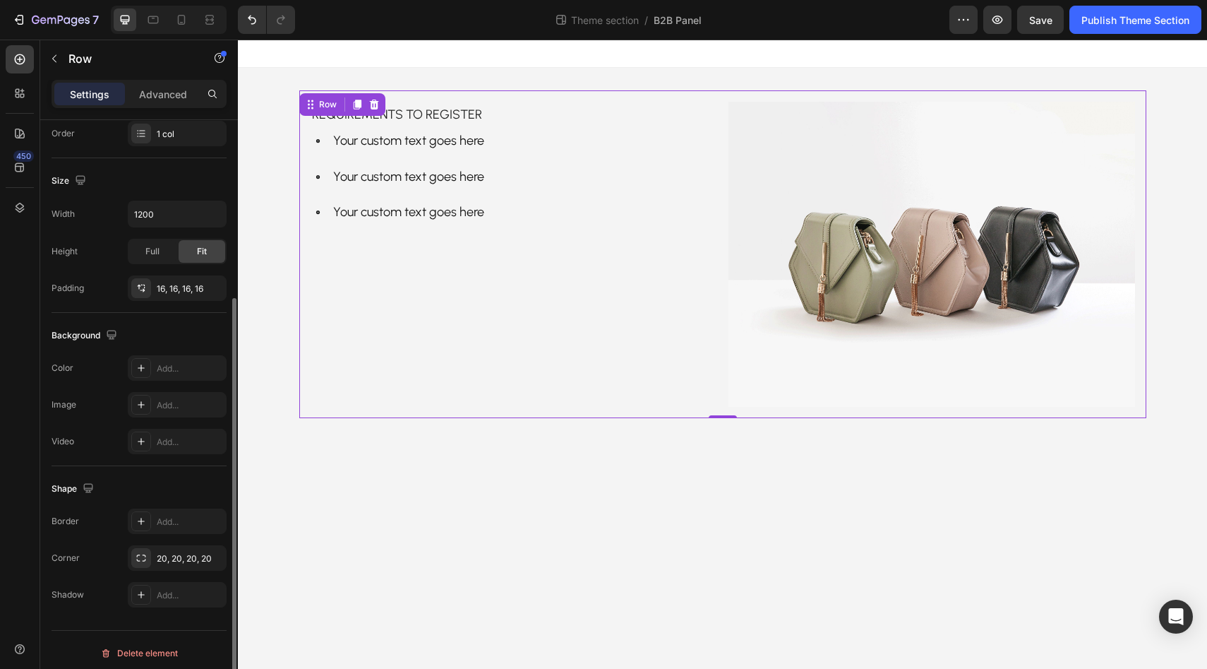
scroll to position [273, 0]
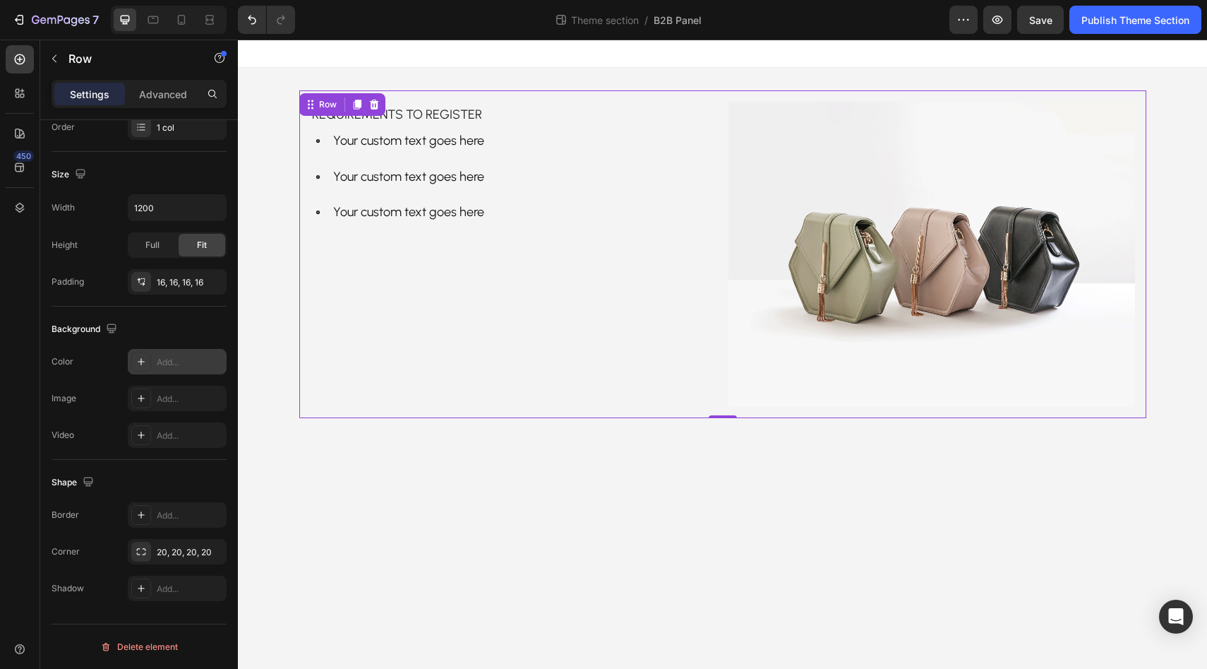
click at [162, 361] on div "Add..." at bounding box center [190, 362] width 66 height 13
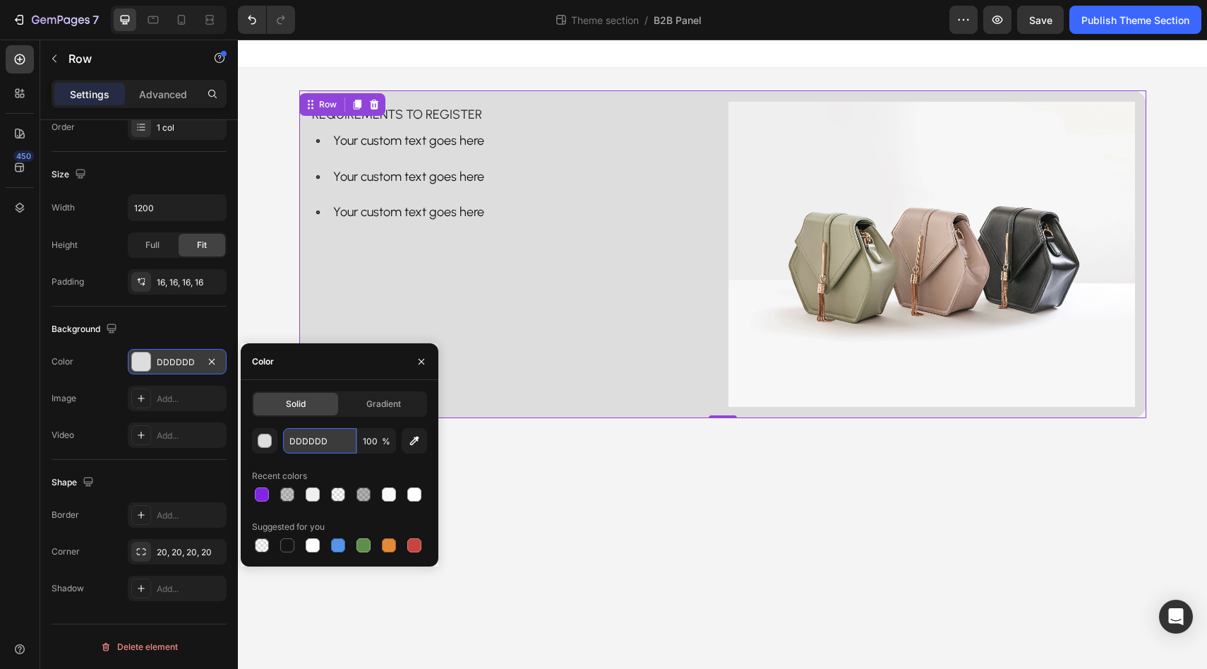
click at [304, 451] on input "DDDDDD" at bounding box center [319, 440] width 73 height 25
paste input "#efefef"
type input "#efefef"
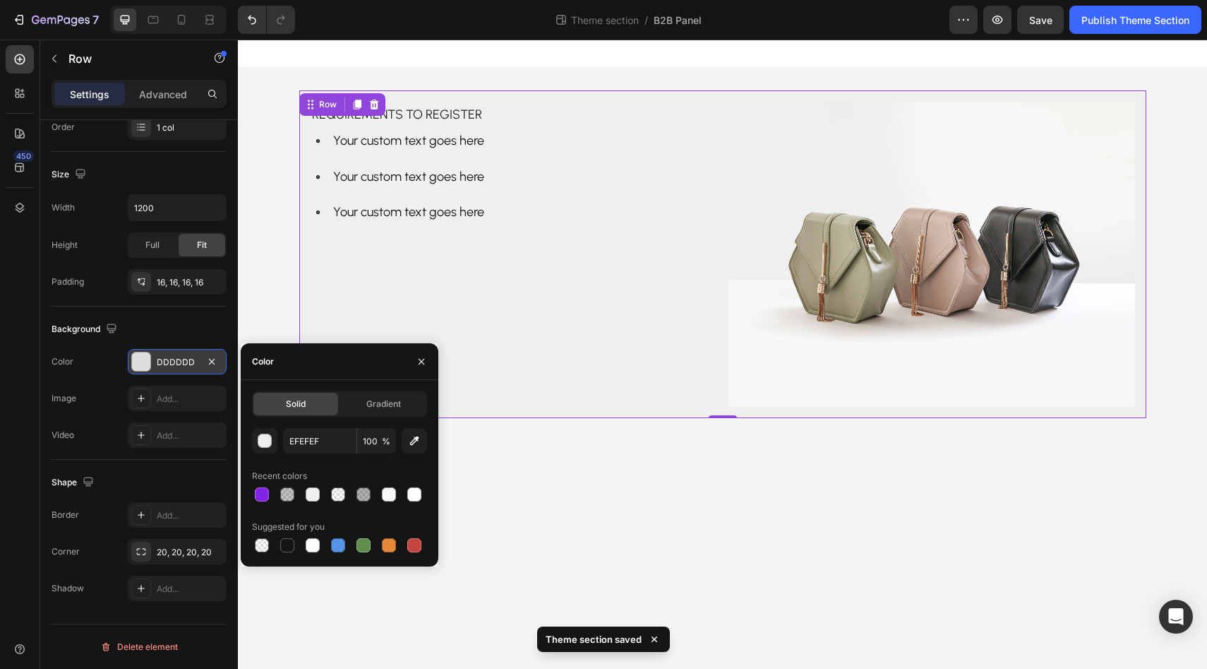
click at [221, 318] on div "Background" at bounding box center [139, 329] width 175 height 23
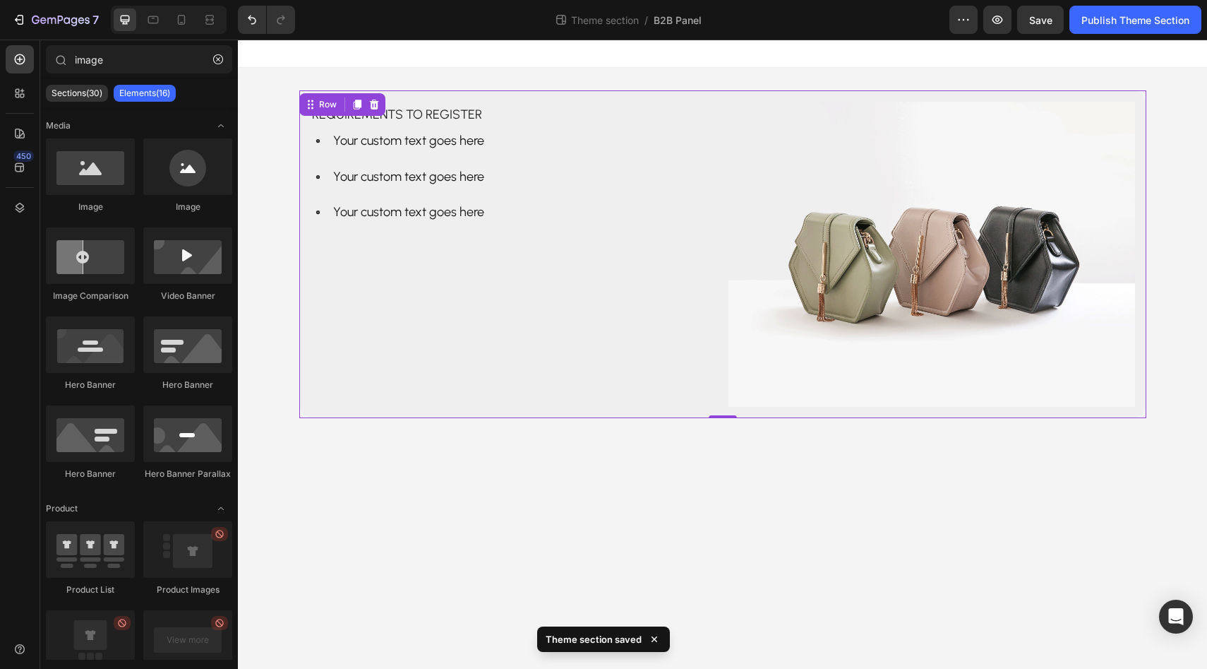
click at [280, 333] on div "Requirements to register Text Block Your custom text goes here Your custom text…" at bounding box center [722, 254] width 969 height 373
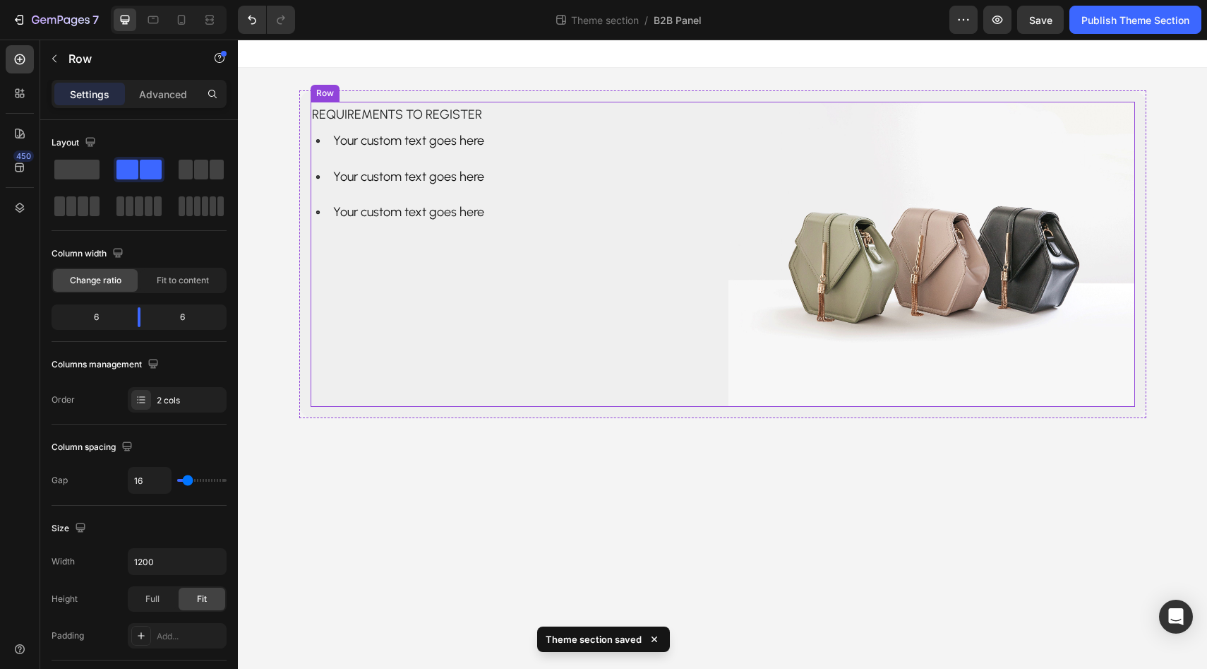
click at [361, 335] on div "Requirements to register Text Block Your custom text goes here Your custom text…" at bounding box center [514, 254] width 407 height 305
click at [378, 467] on body "Requirements to register Text Block Your custom text goes here Your custom text…" at bounding box center [722, 354] width 969 height 629
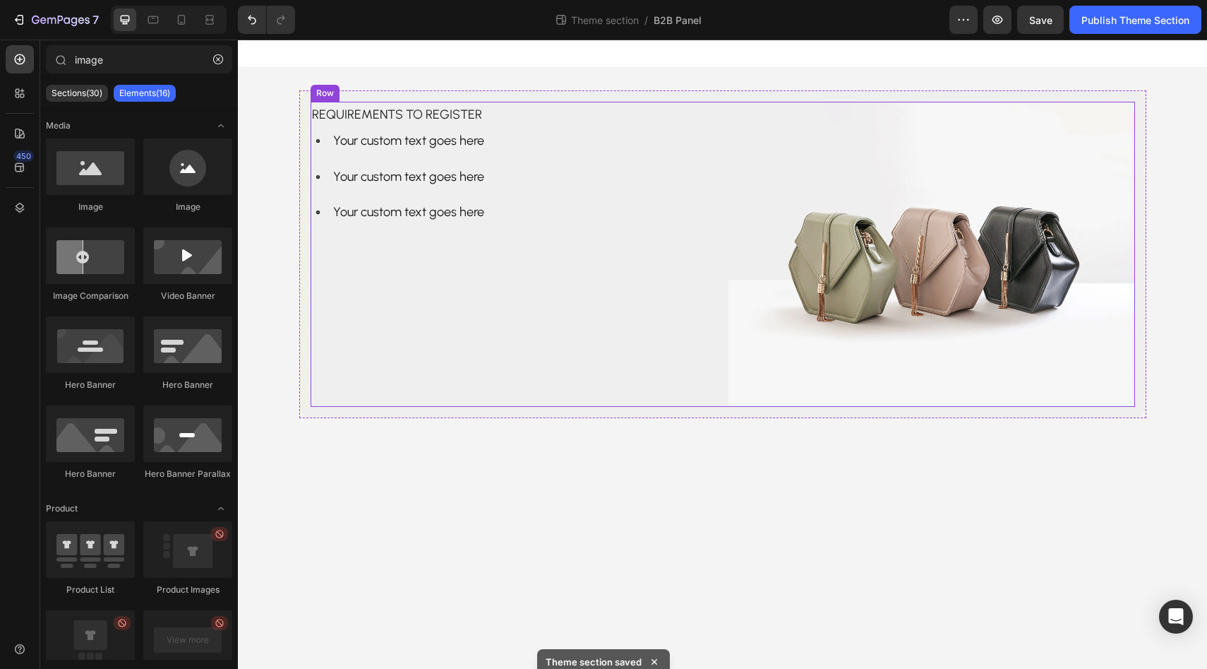
click at [359, 337] on div "Requirements to register Text Block Your custom text goes here Your custom text…" at bounding box center [514, 254] width 407 height 305
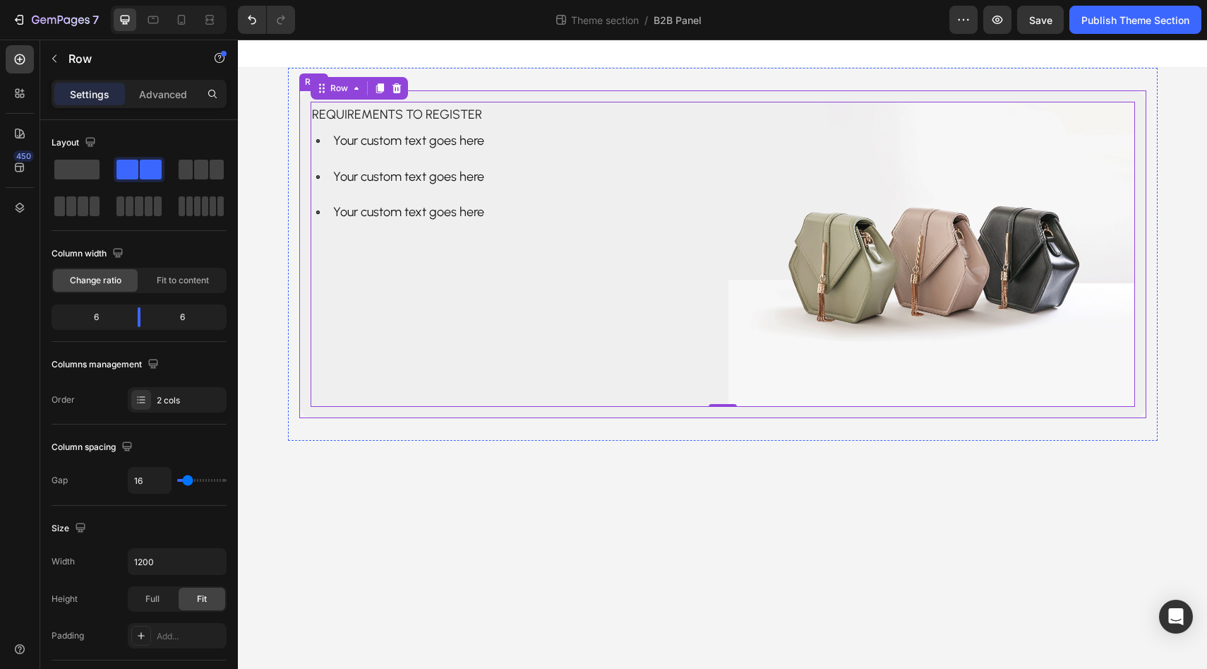
click at [301, 316] on div "Requirements to register Text Block Your custom text goes here Your custom text…" at bounding box center [722, 254] width 847 height 328
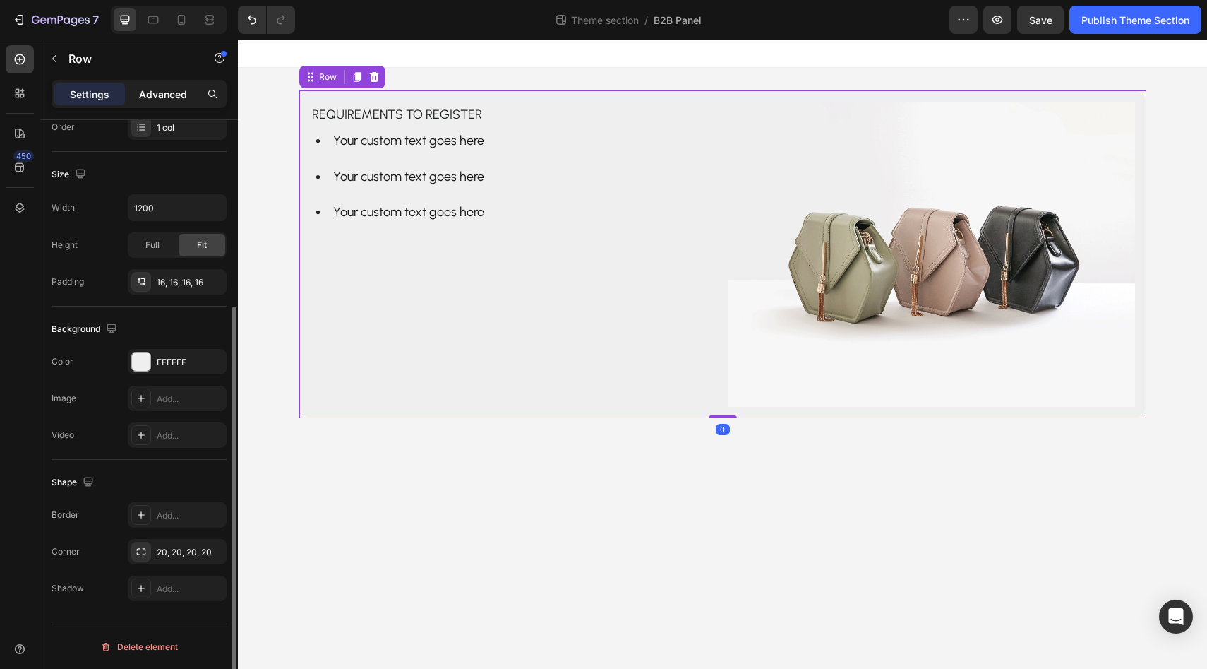
click at [158, 90] on p "Advanced" at bounding box center [163, 94] width 48 height 15
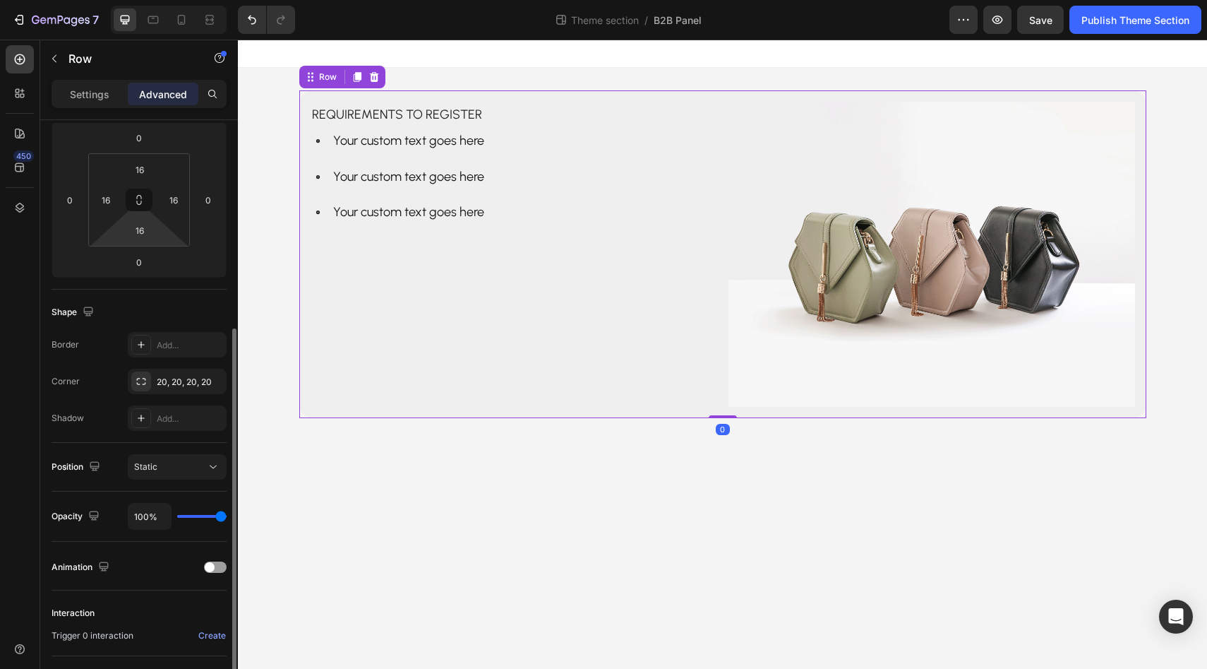
scroll to position [161, 0]
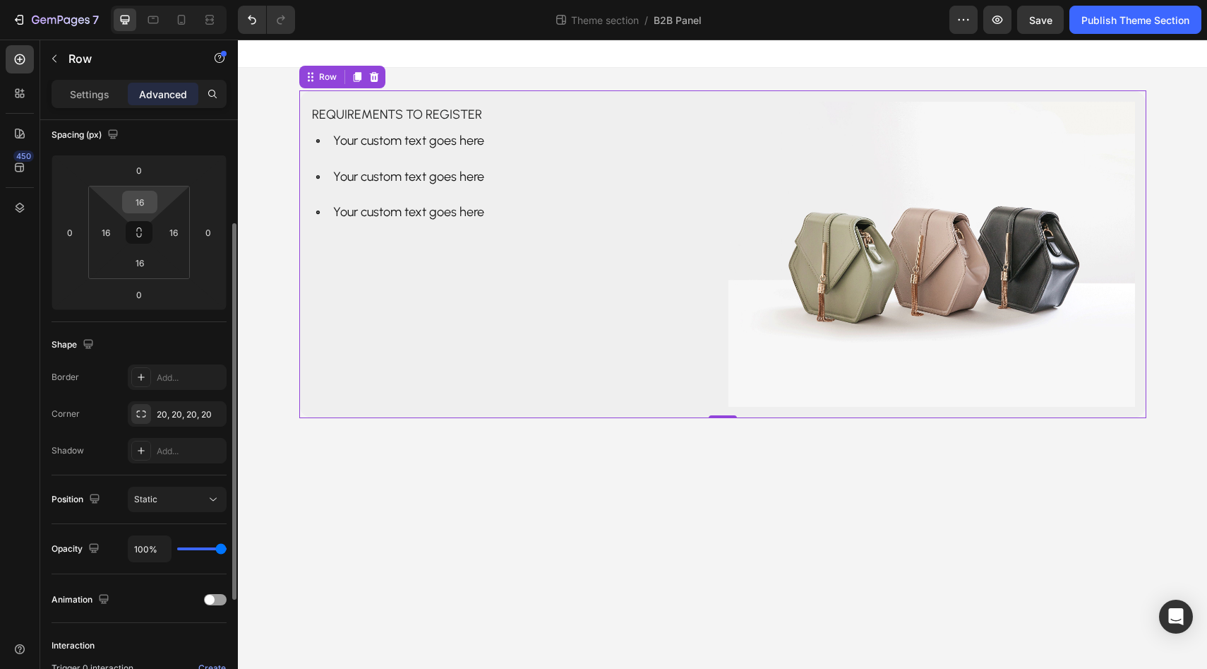
click at [142, 207] on input "16" at bounding box center [140, 201] width 28 height 21
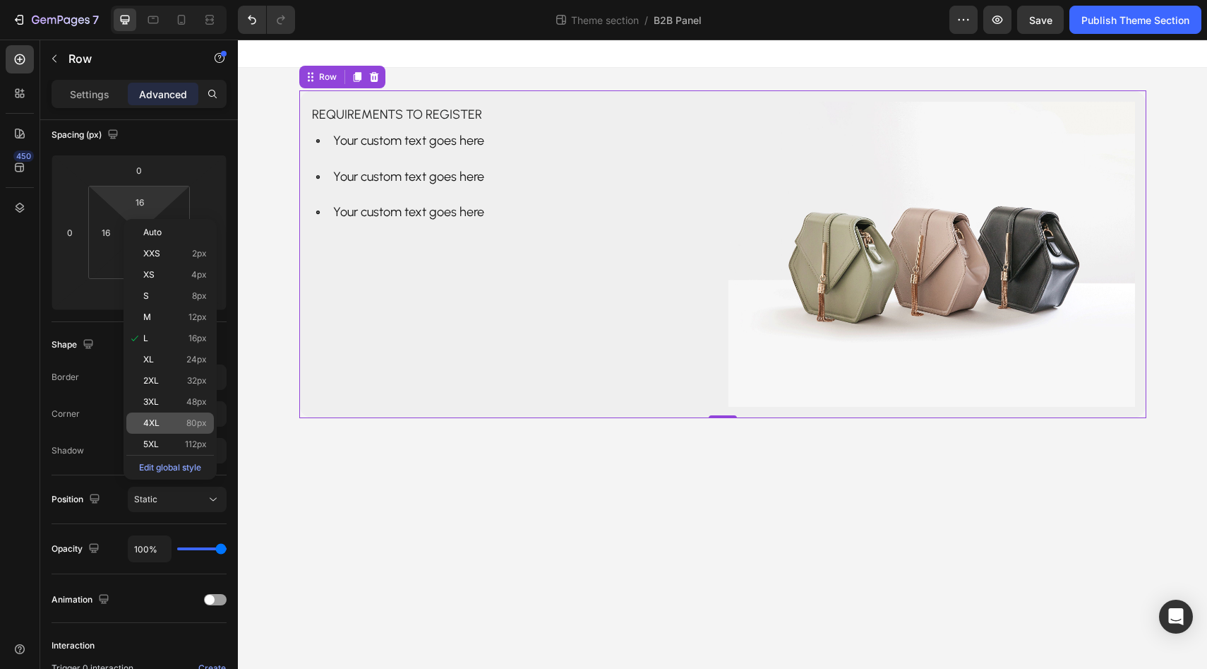
click at [183, 414] on div "4XL 80px" at bounding box center [170, 422] width 88 height 21
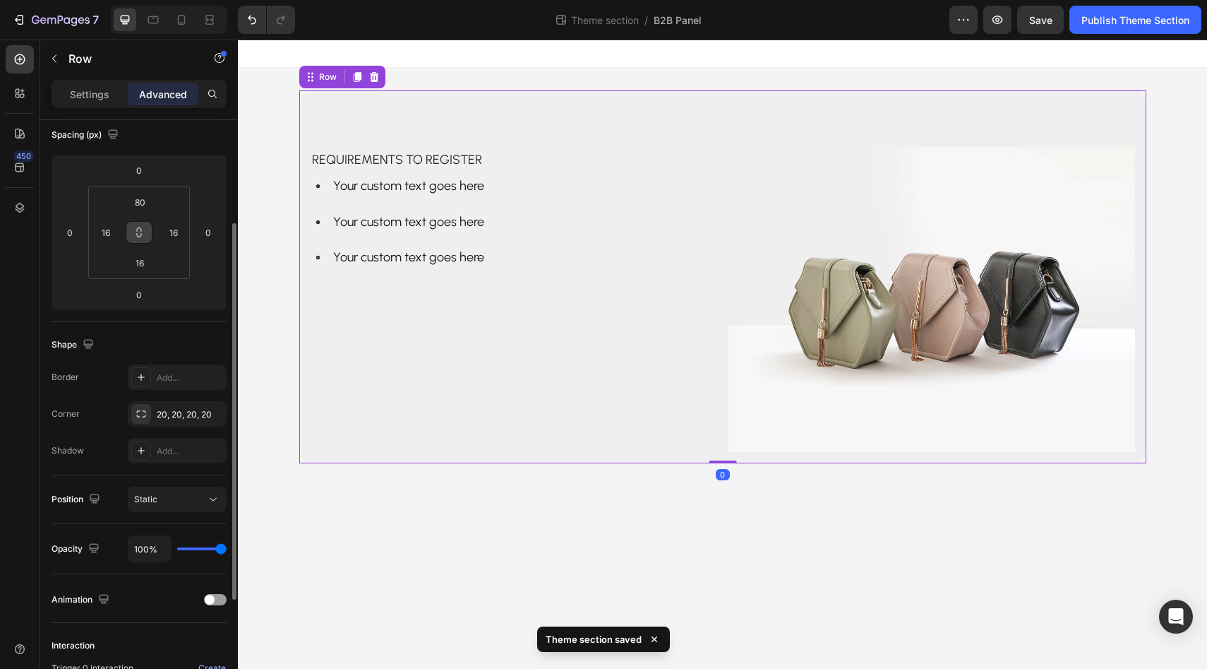
click at [142, 228] on icon at bounding box center [138, 232] width 11 height 11
click at [140, 198] on input "80" at bounding box center [140, 201] width 28 height 21
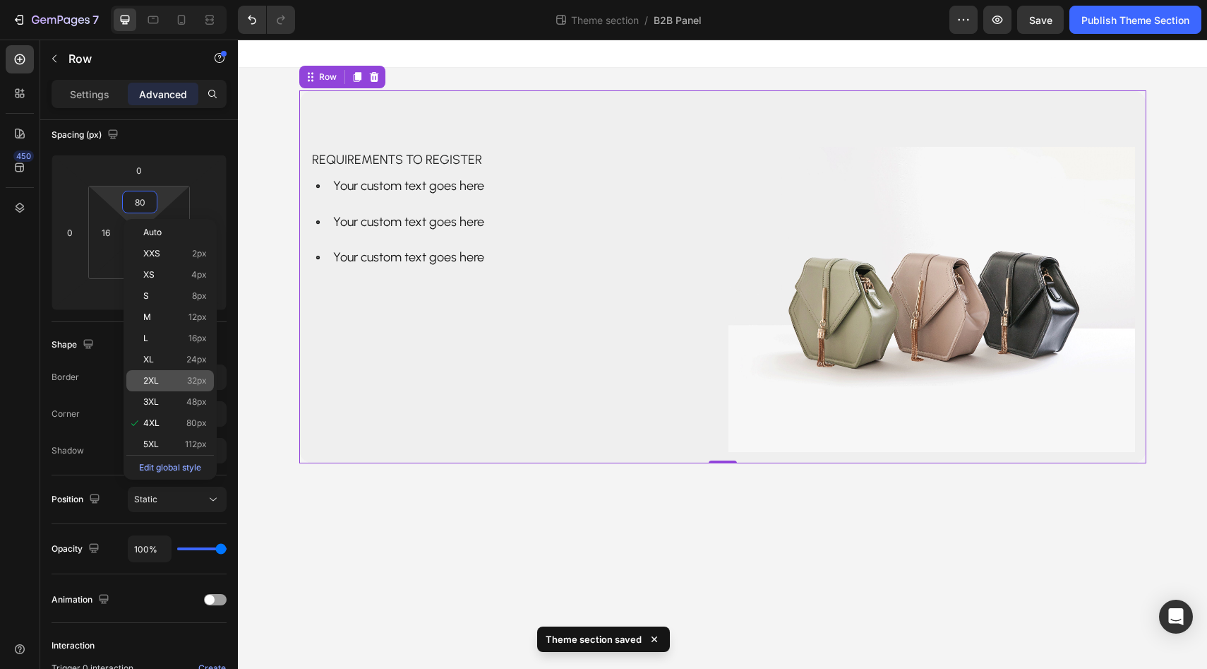
type input "4"
click at [176, 379] on p "2XL 32px" at bounding box center [175, 381] width 64 height 10
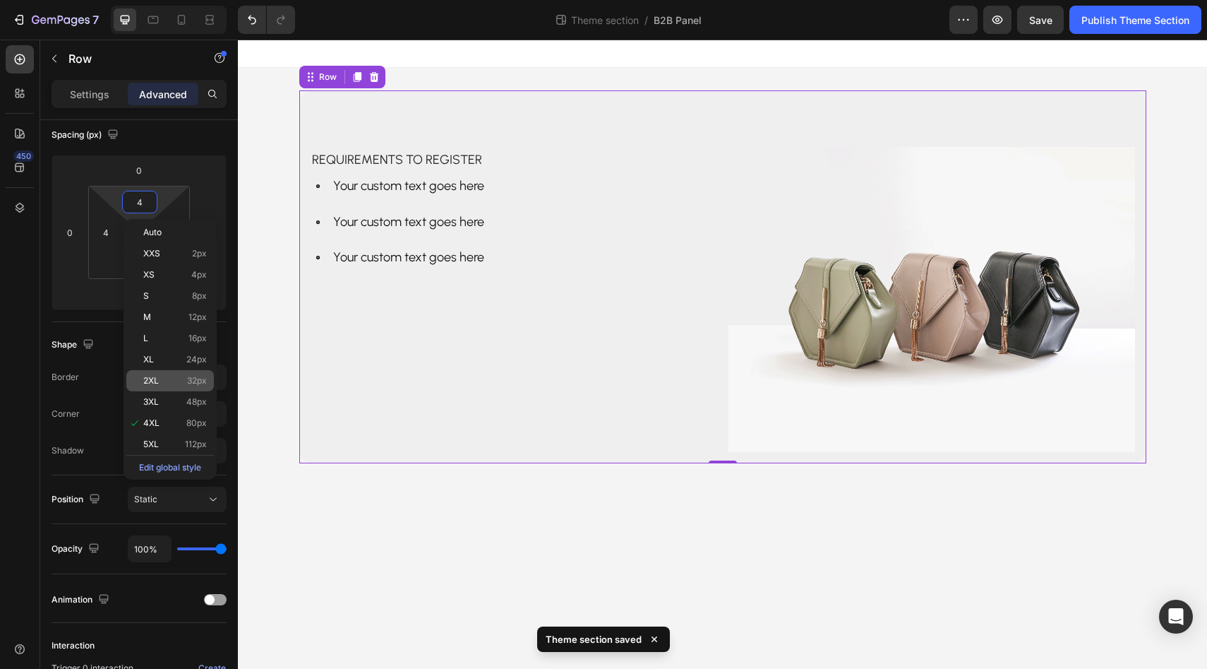
type input "32"
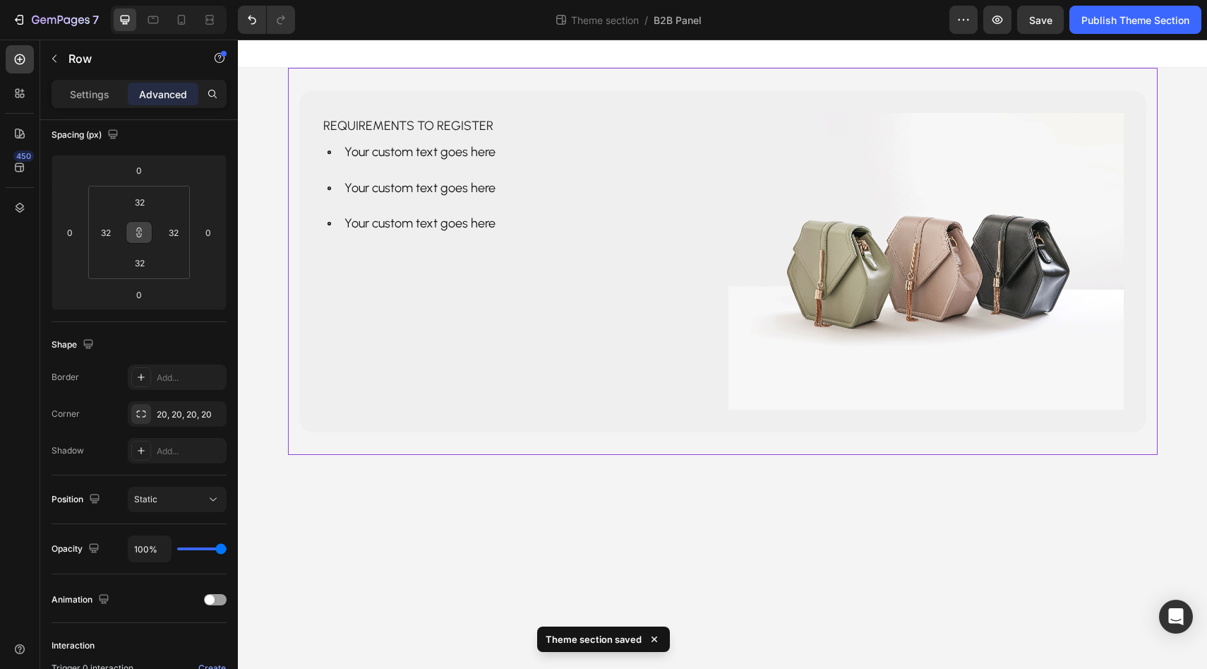
click at [448, 438] on div "Requirements to register Text Block Your custom text goes here Your custom text…" at bounding box center [723, 261] width 870 height 387
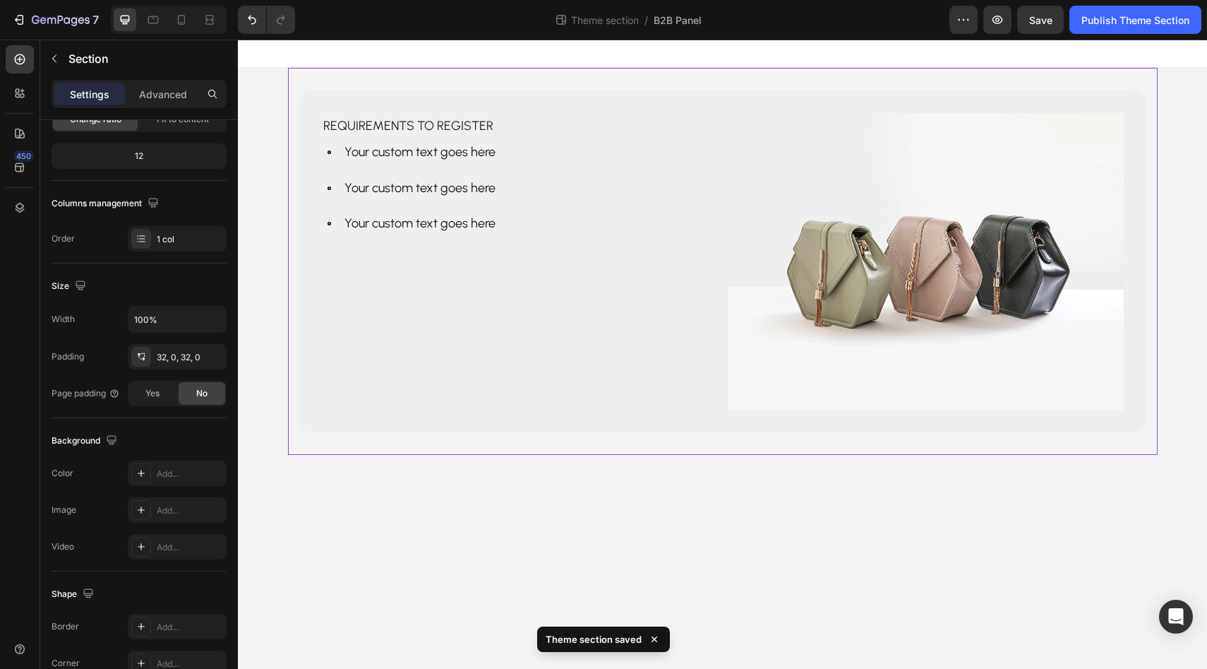
scroll to position [0, 0]
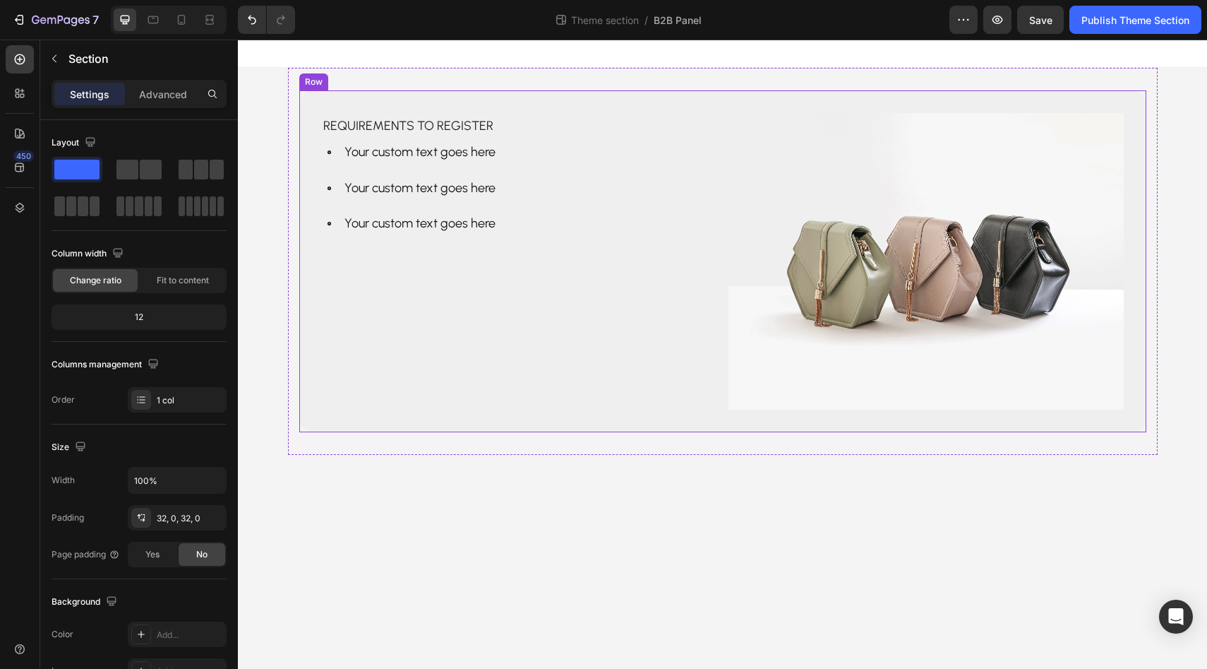
click at [312, 286] on div "Requirements to register Text Block Your custom text goes here Your custom text…" at bounding box center [722, 261] width 847 height 342
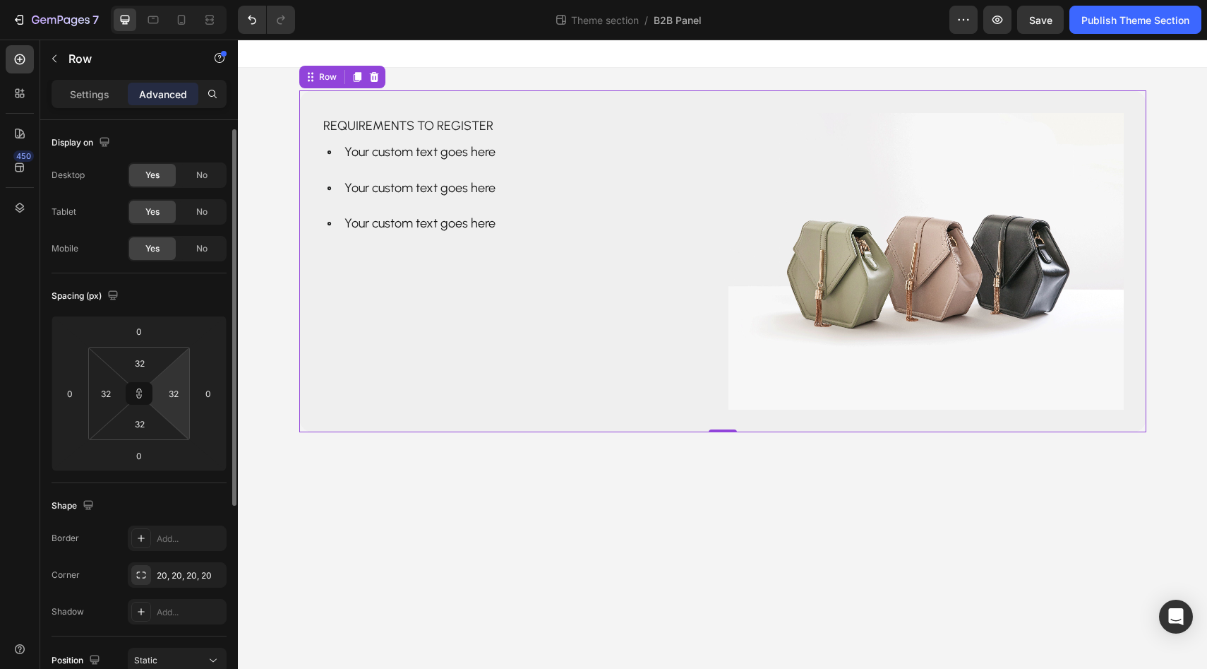
scroll to position [173, 0]
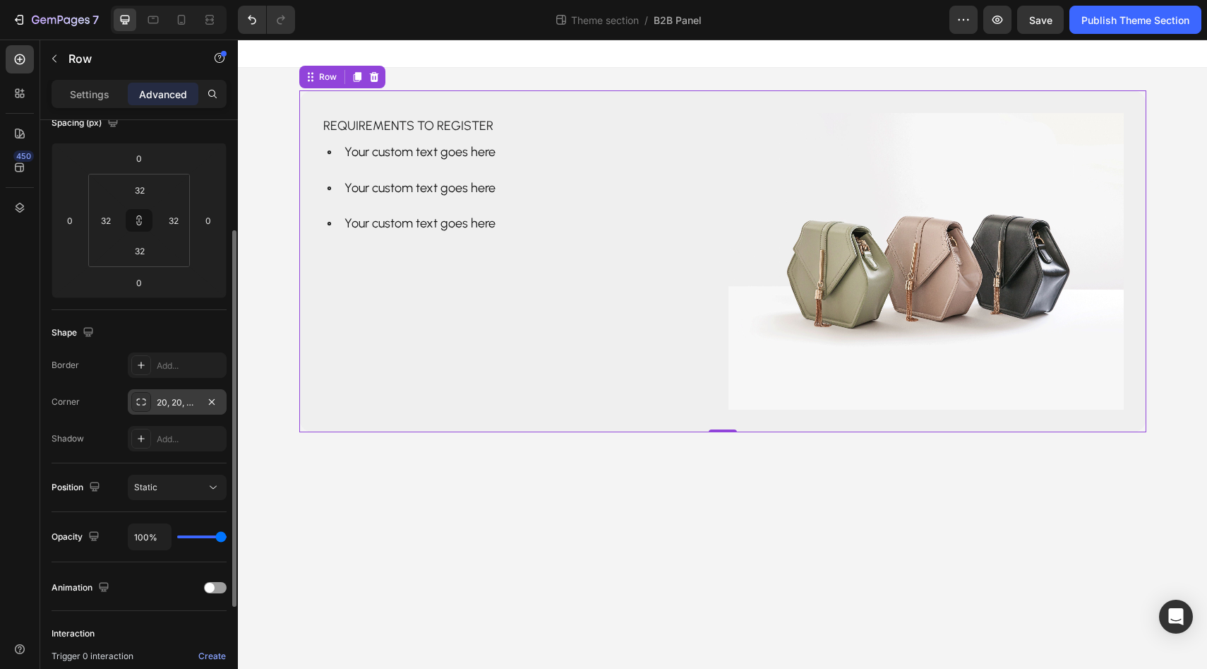
click at [147, 406] on div at bounding box center [141, 402] width 20 height 20
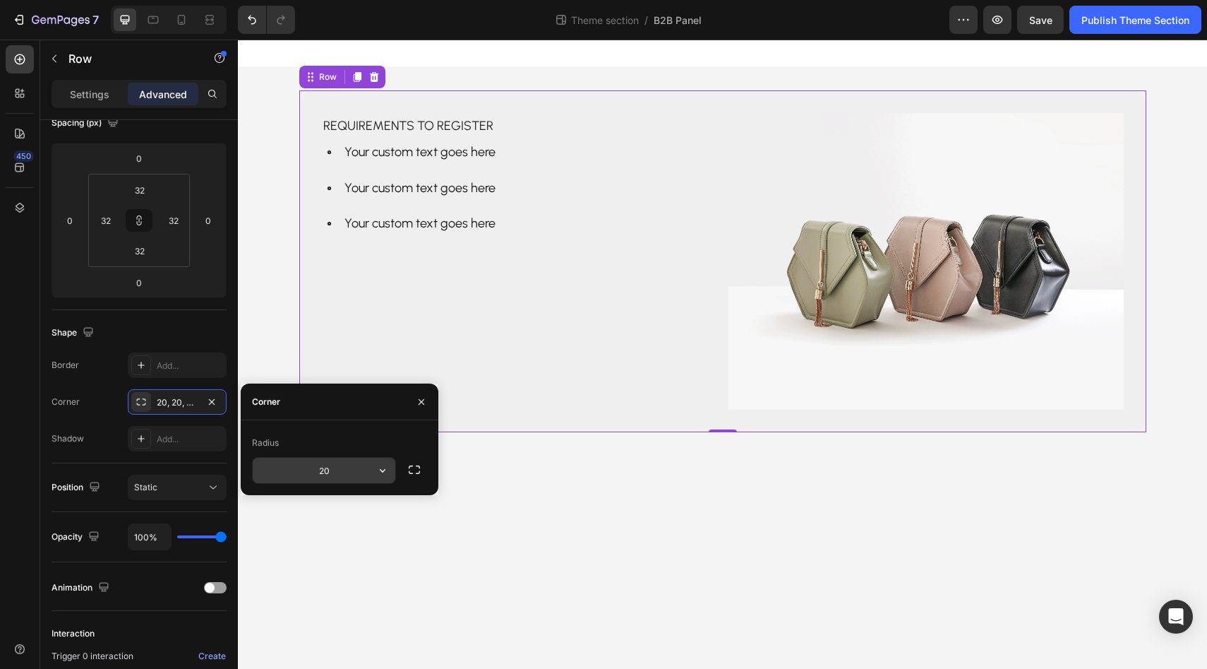
click at [311, 472] on input "20" at bounding box center [324, 470] width 143 height 25
type input "50"
click at [467, 552] on body "Requirements to register Text Block Your custom text goes here Your custom text…" at bounding box center [722, 354] width 969 height 629
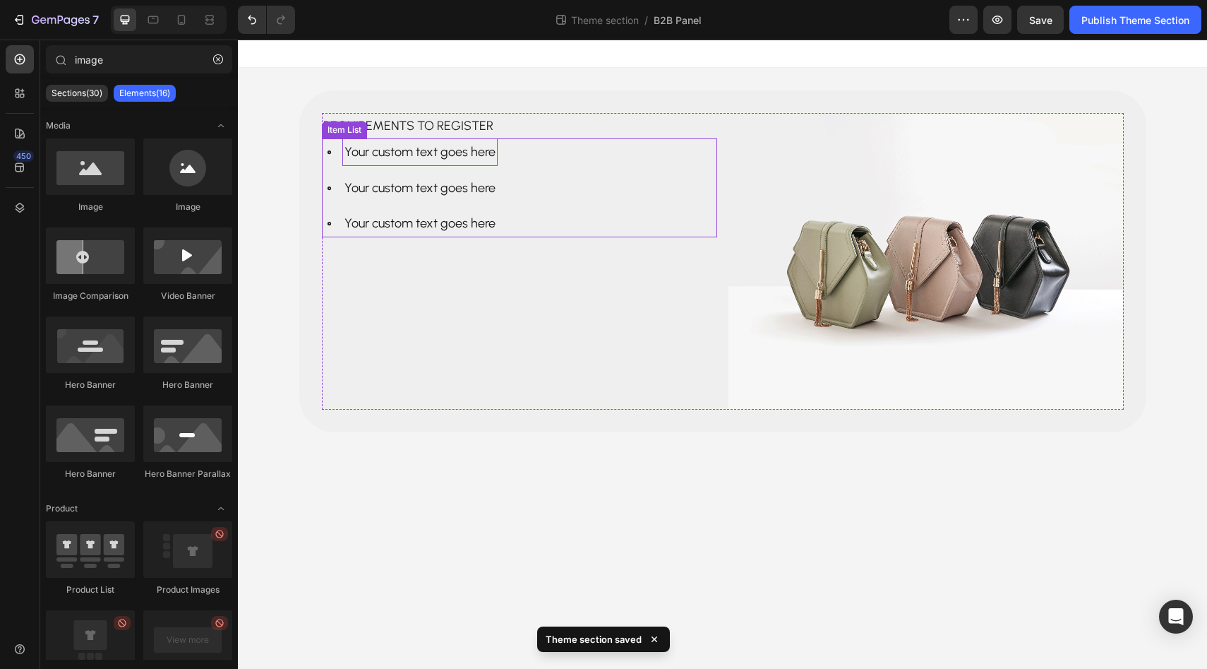
click at [420, 153] on div "Your custom text goes here" at bounding box center [419, 151] width 155 height 27
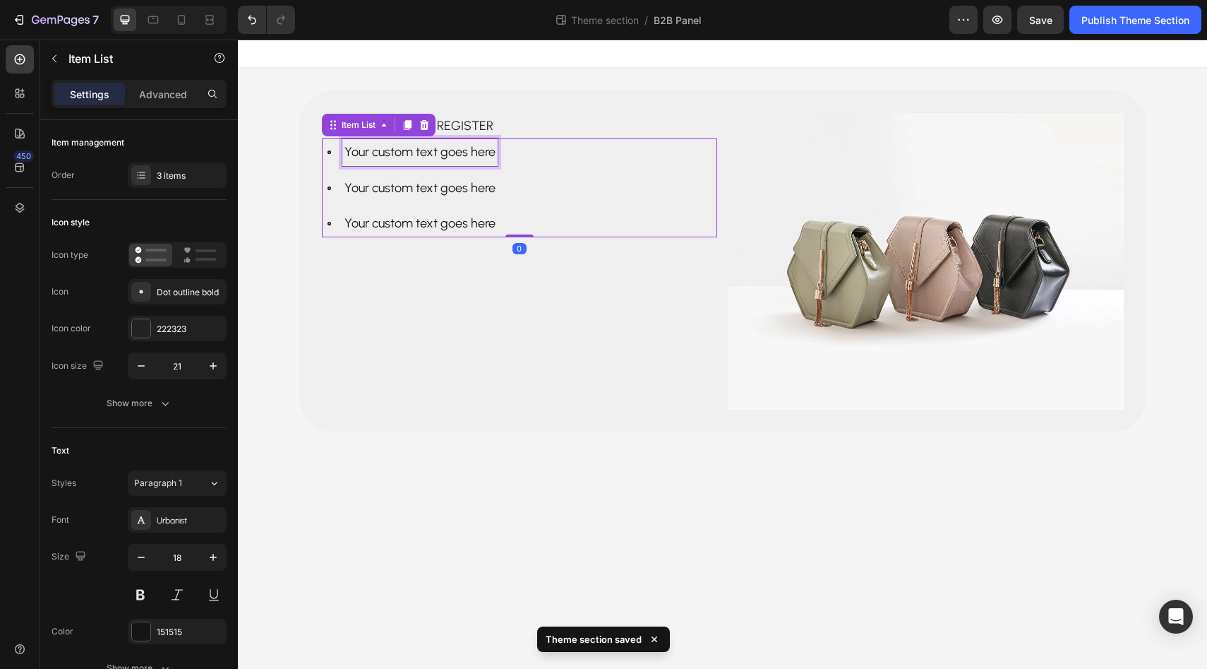
click at [420, 153] on div "Your custom text goes here" at bounding box center [419, 151] width 155 height 27
click at [420, 153] on p "Your custom text goes here" at bounding box center [420, 151] width 151 height 23
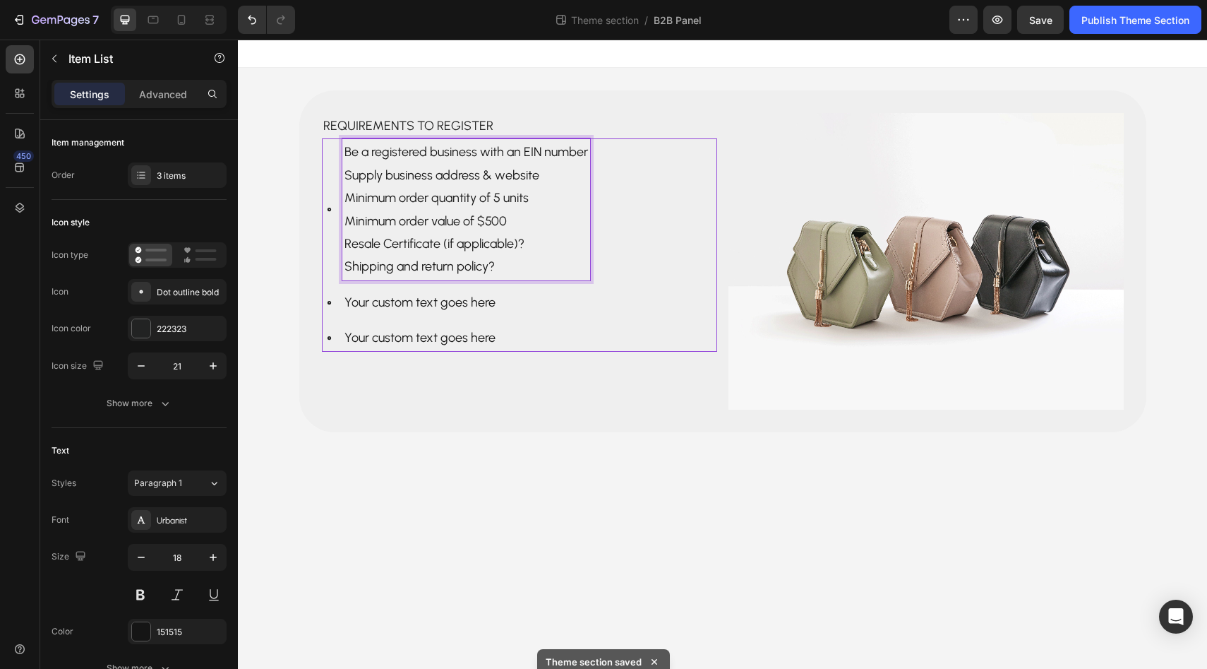
click at [384, 170] on p "Supply business address & website" at bounding box center [467, 175] width 244 height 23
copy p "Supply business address & website"
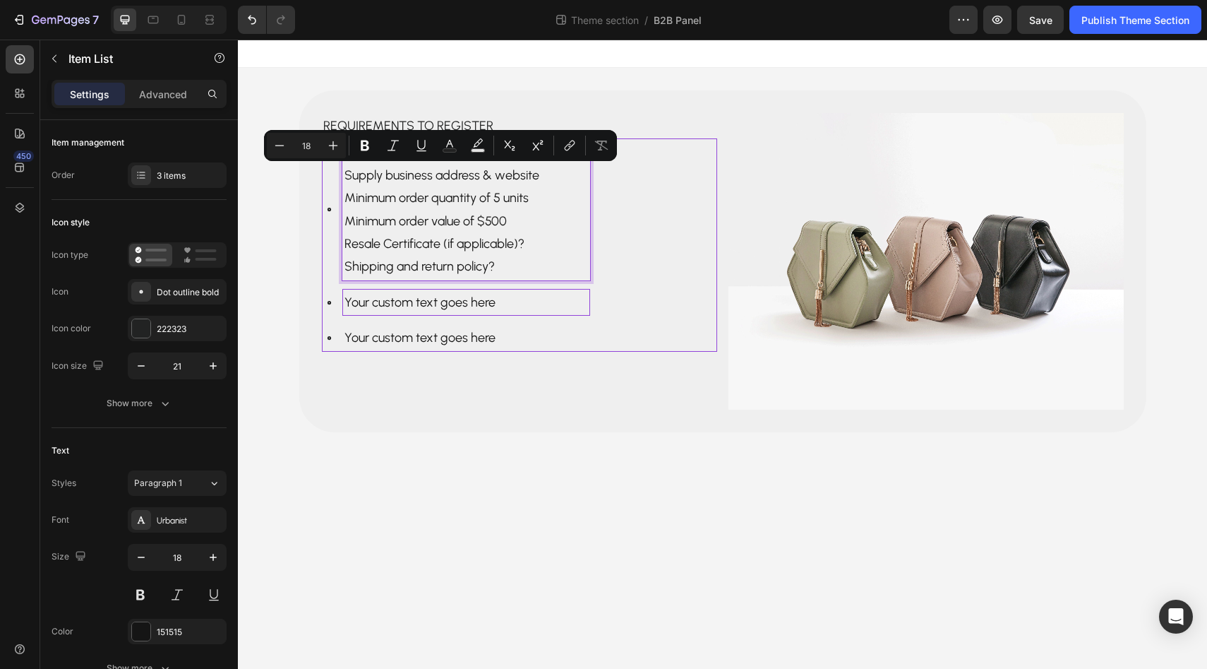
click at [382, 301] on p "Your custom text goes here" at bounding box center [467, 302] width 244 height 23
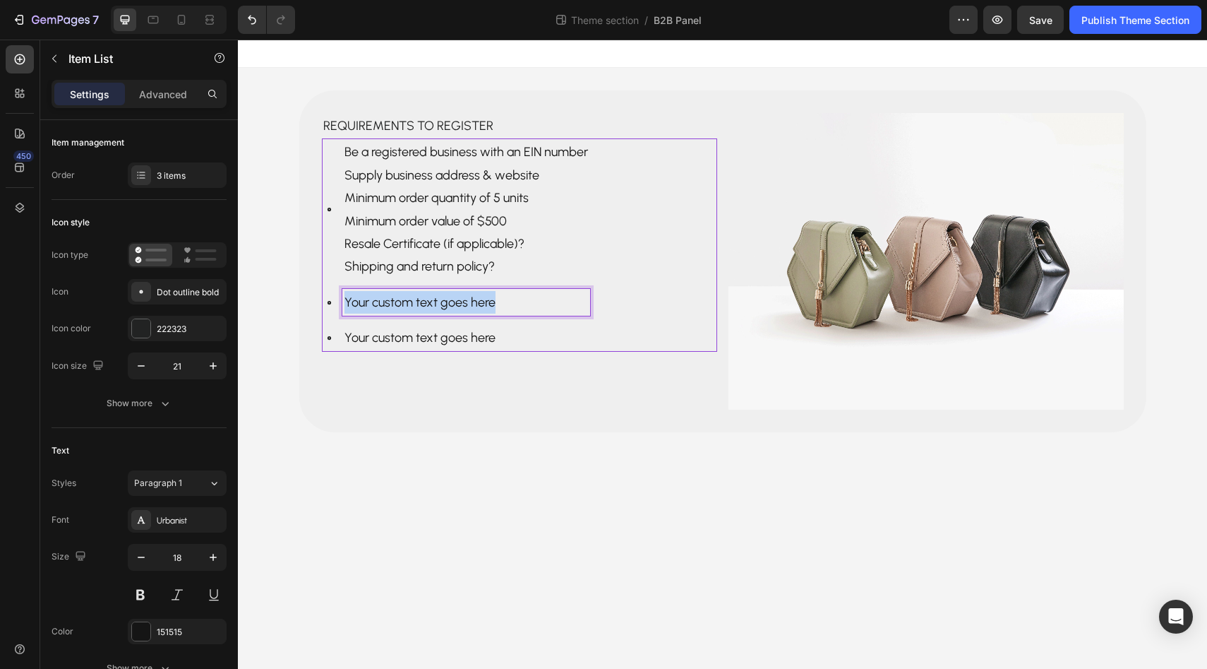
click at [382, 301] on p "Your custom text goes here" at bounding box center [467, 302] width 244 height 23
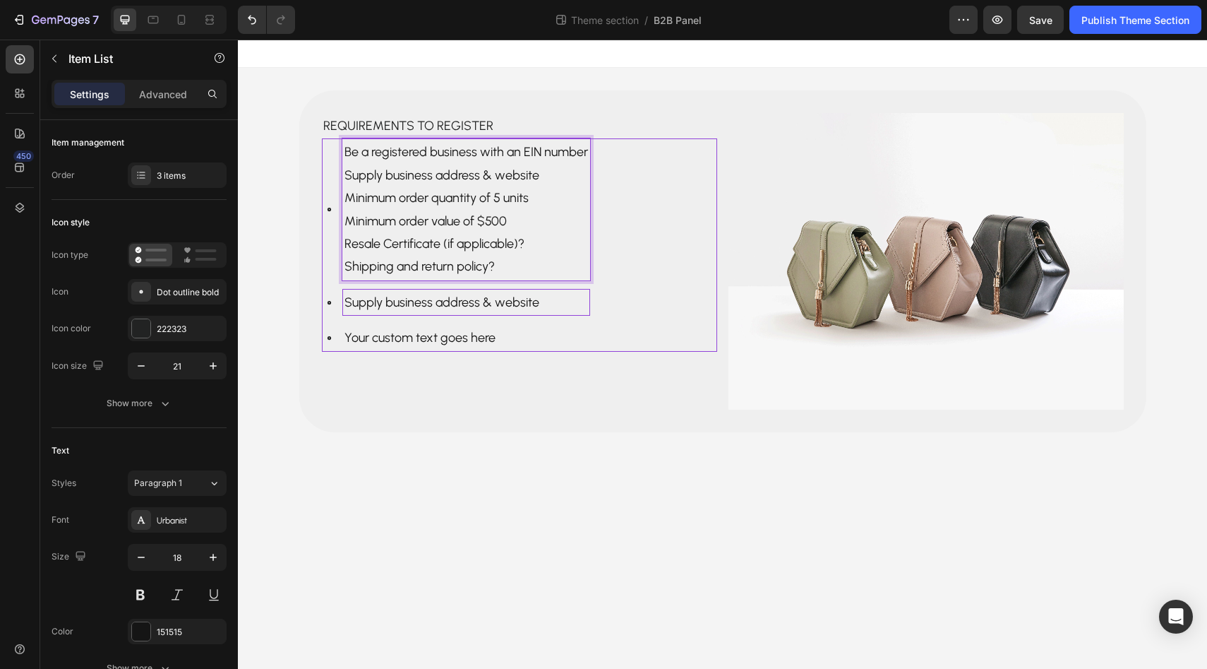
click at [407, 170] on p "Supply business address & website" at bounding box center [467, 175] width 244 height 23
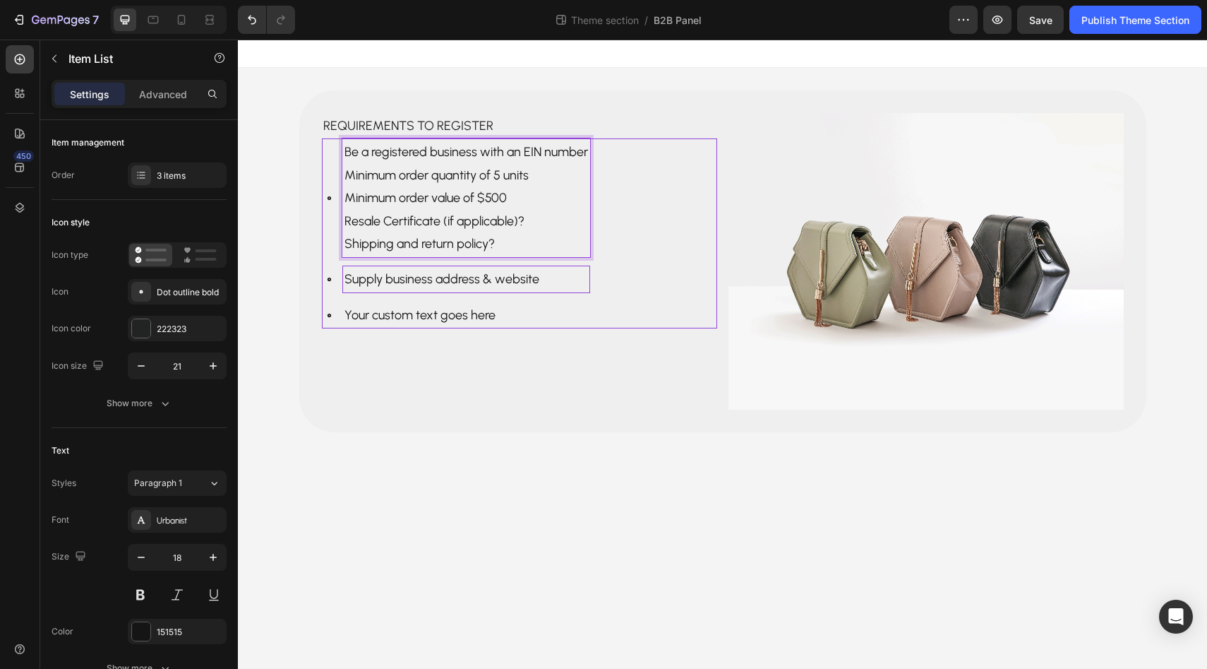
click at [408, 172] on p "Minimum order quantity of 5 units" at bounding box center [467, 175] width 244 height 23
copy p "Minimum order quantity of 5 units"
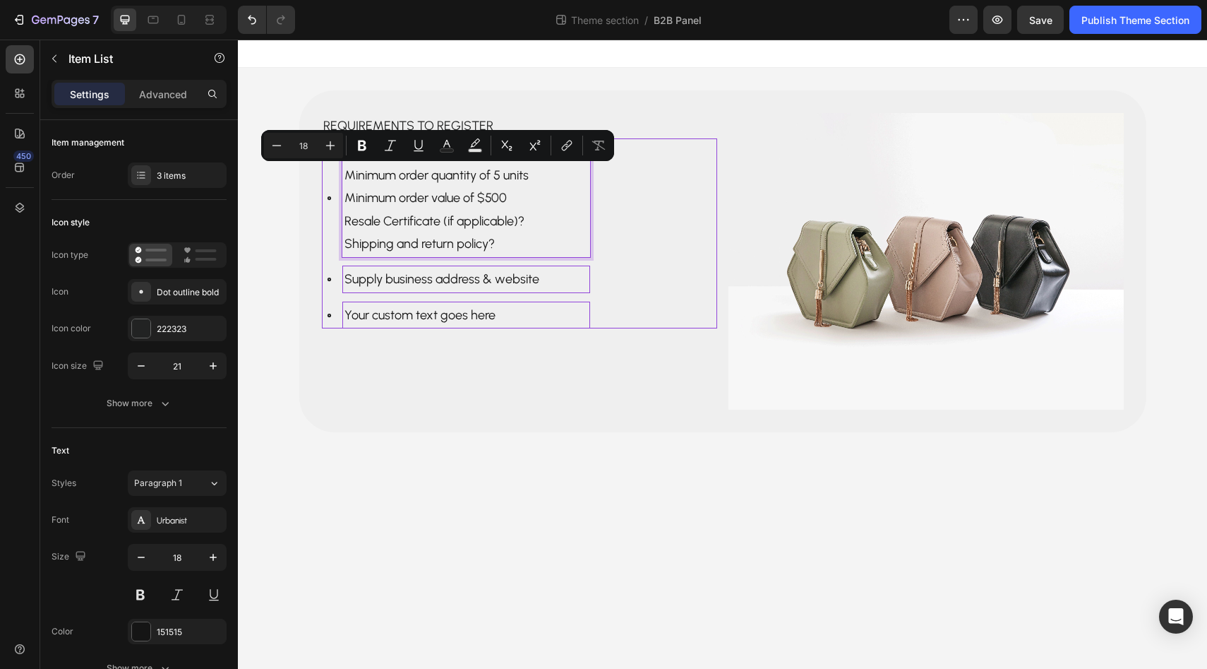
click at [395, 315] on p "Your custom text goes here" at bounding box center [467, 315] width 244 height 23
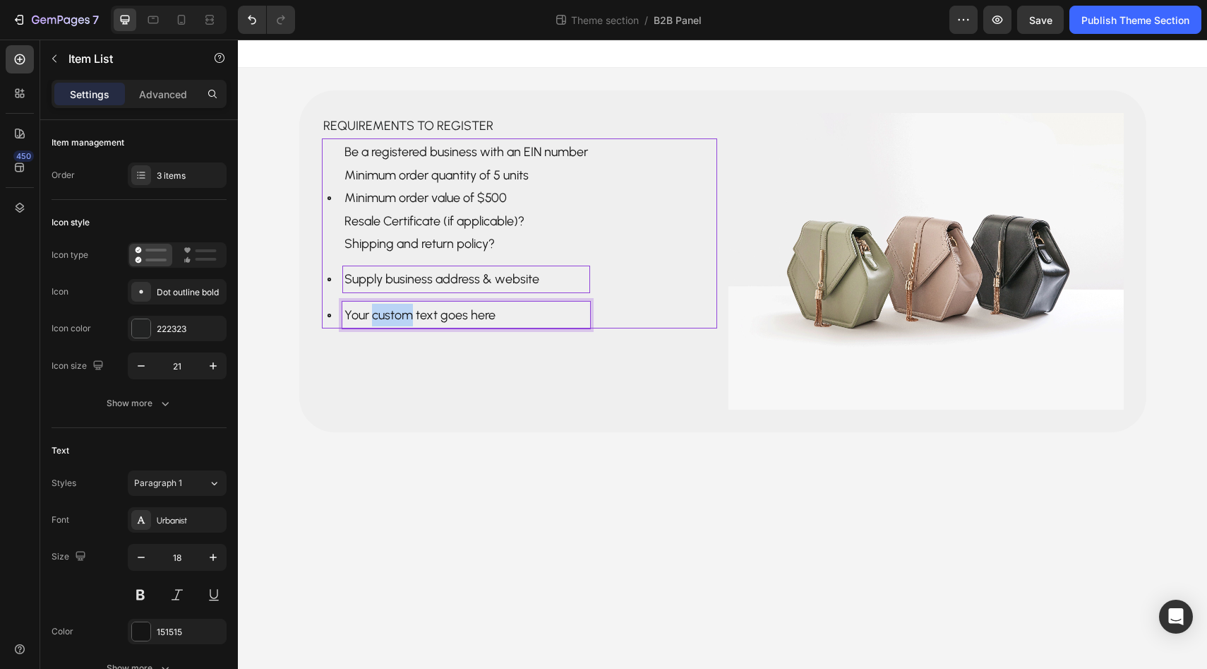
click at [395, 315] on p "Your custom text goes here" at bounding box center [467, 315] width 244 height 23
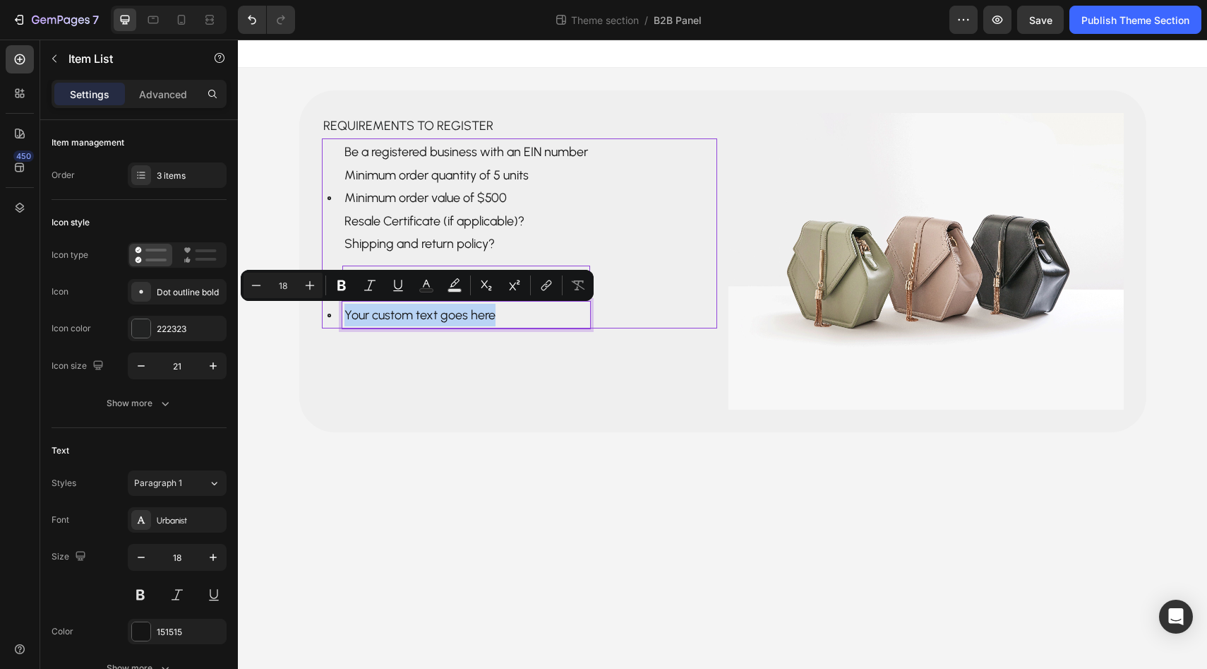
click at [395, 315] on p "Your custom text goes here" at bounding box center [467, 315] width 244 height 23
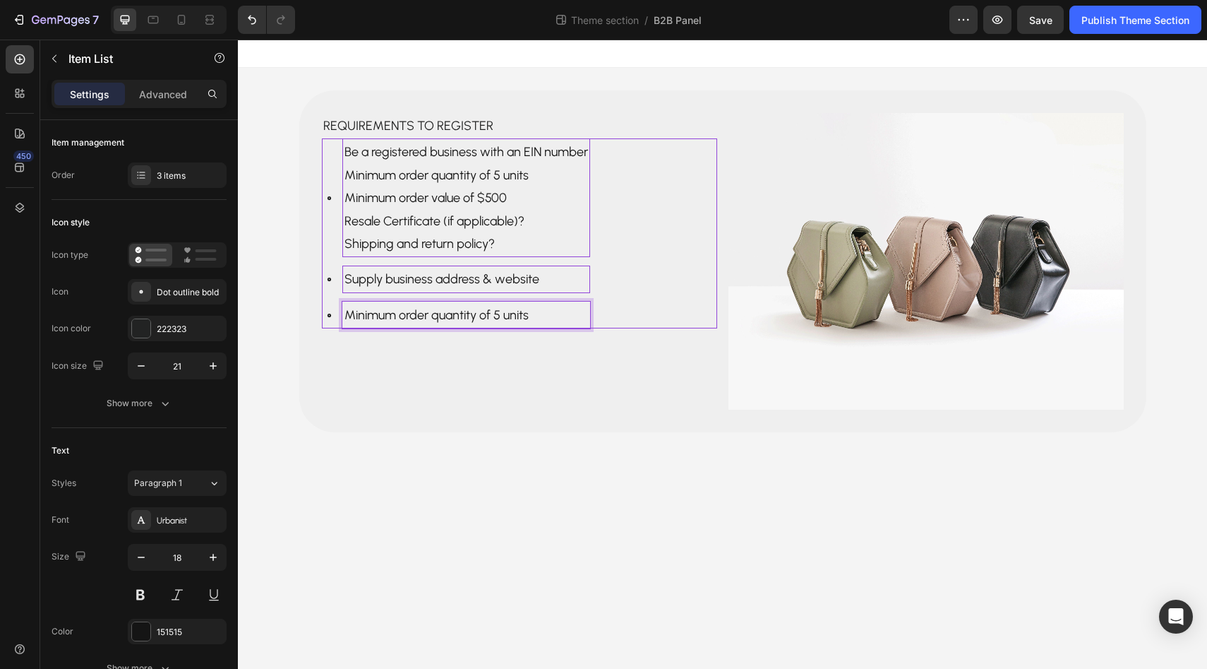
click at [443, 167] on p "Minimum order quantity of 5 units" at bounding box center [467, 175] width 244 height 23
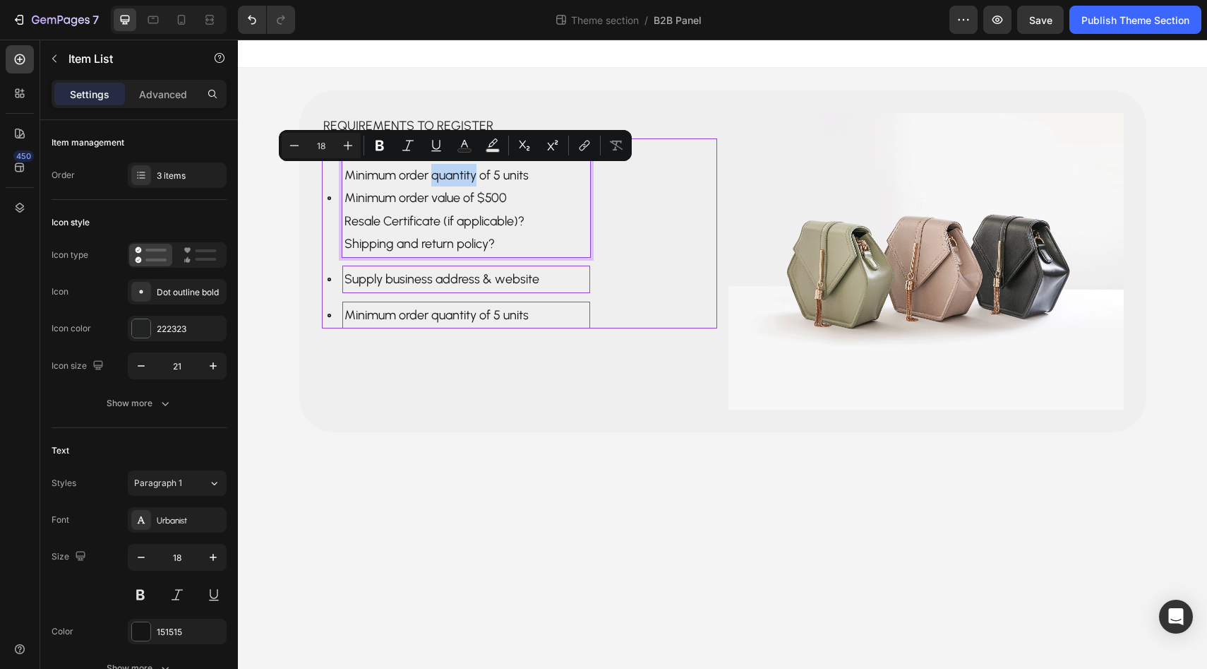
click at [441, 169] on p "Minimum order quantity of 5 units" at bounding box center [467, 175] width 244 height 23
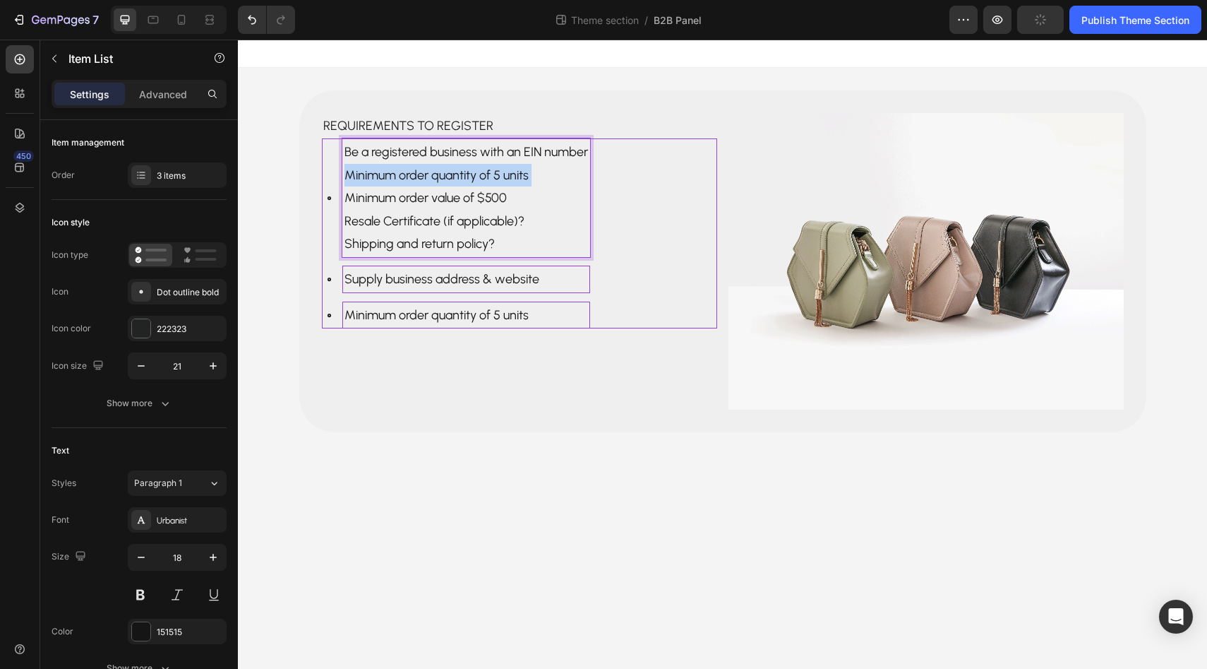
click at [441, 169] on p "Minimum order quantity of 5 units" at bounding box center [467, 175] width 244 height 23
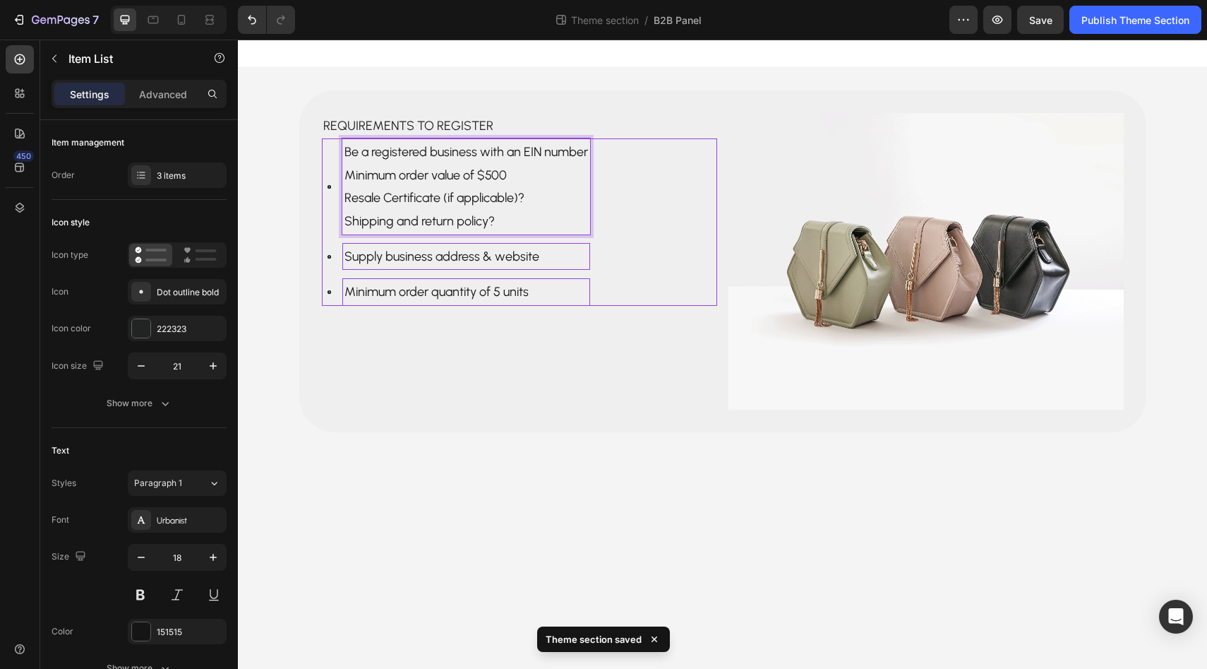
click at [435, 176] on p "Minimum order value of $500" at bounding box center [467, 175] width 244 height 23
copy p "Minimum order value of $500"
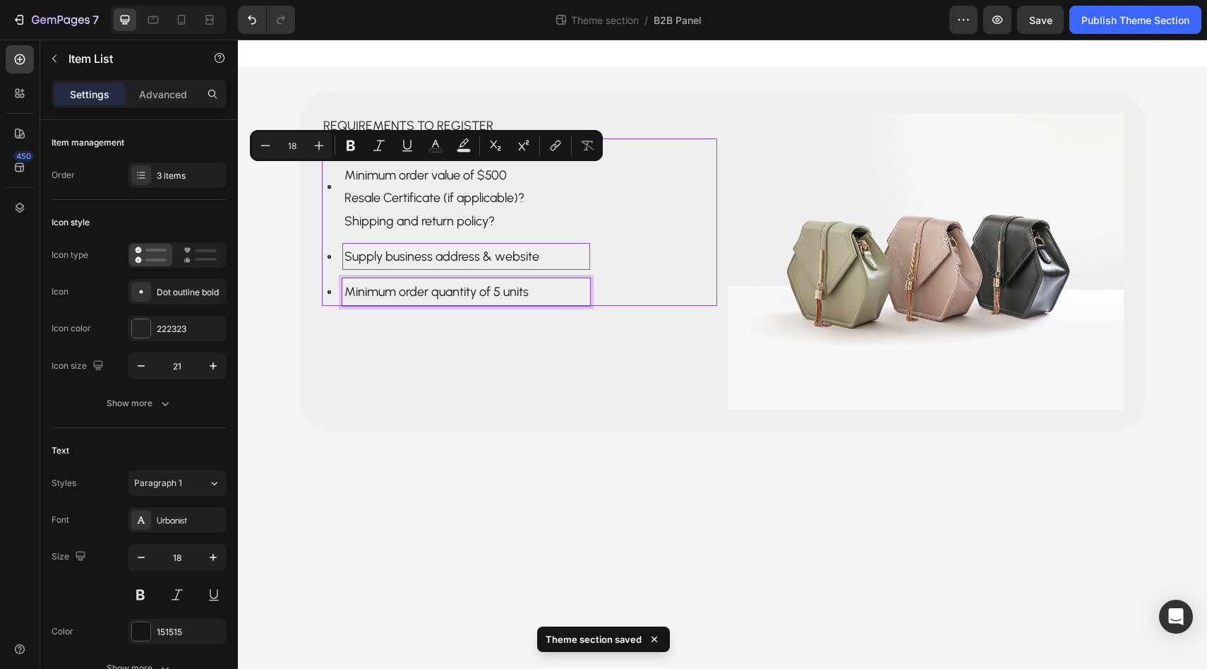
click at [401, 292] on p "Minimum order quantity of 5 units" at bounding box center [467, 291] width 244 height 23
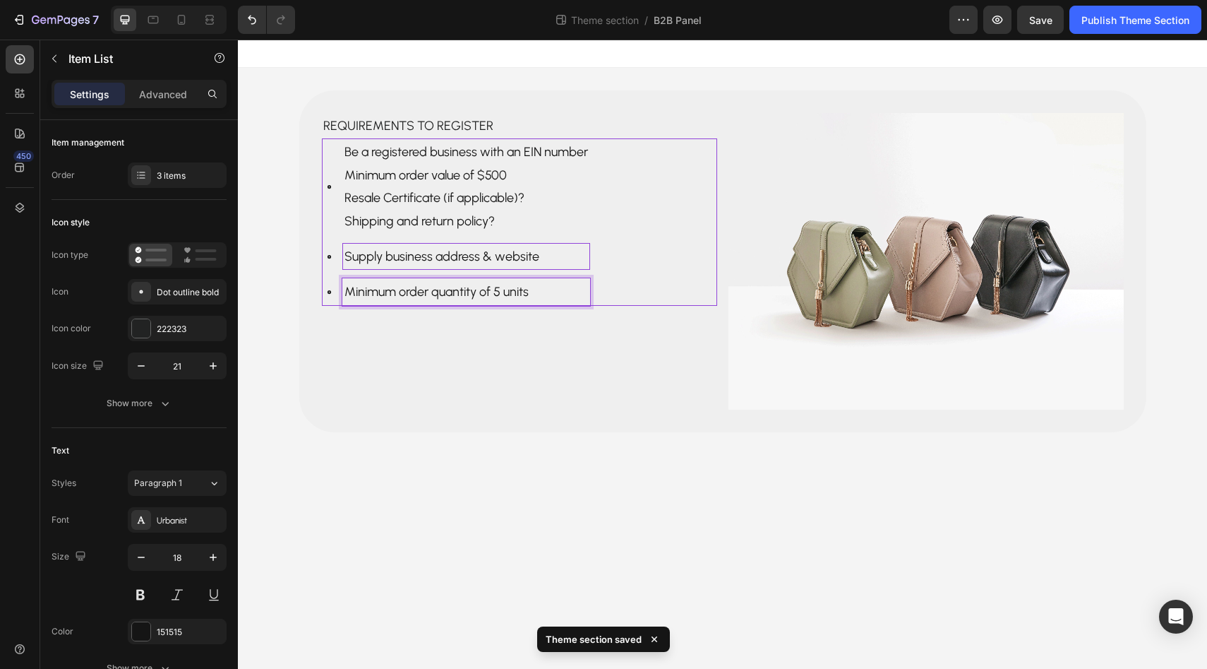
click at [333, 287] on icon at bounding box center [329, 292] width 15 height 15
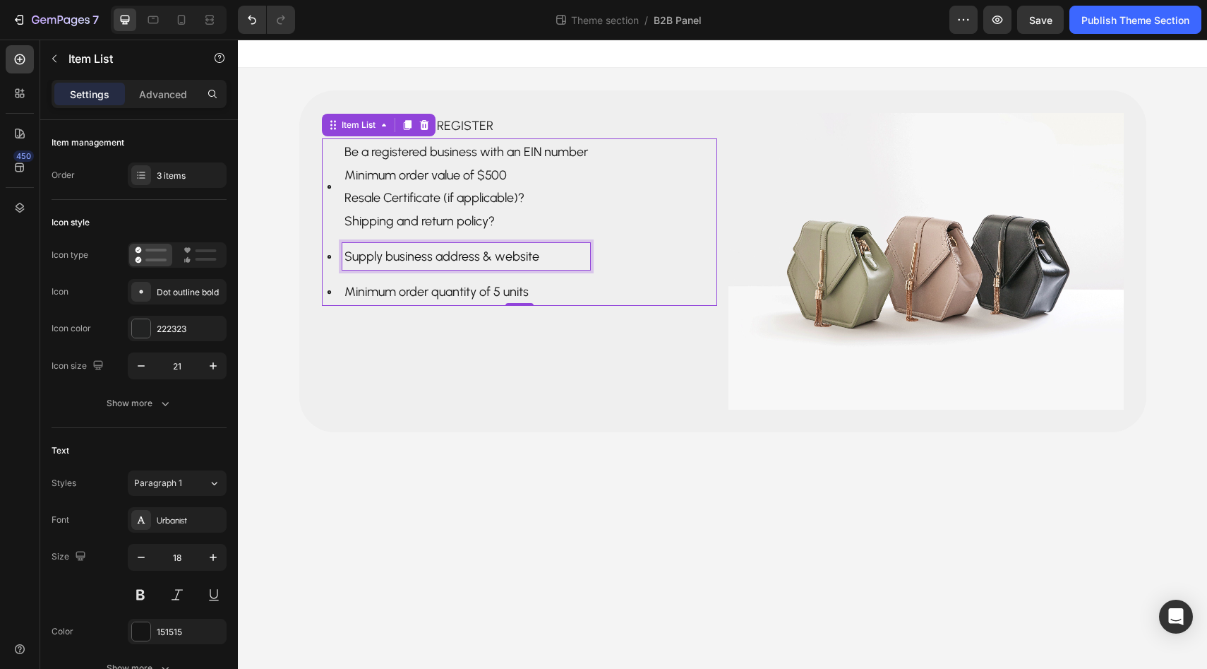
click at [366, 257] on p "Supply business address & website" at bounding box center [467, 256] width 244 height 23
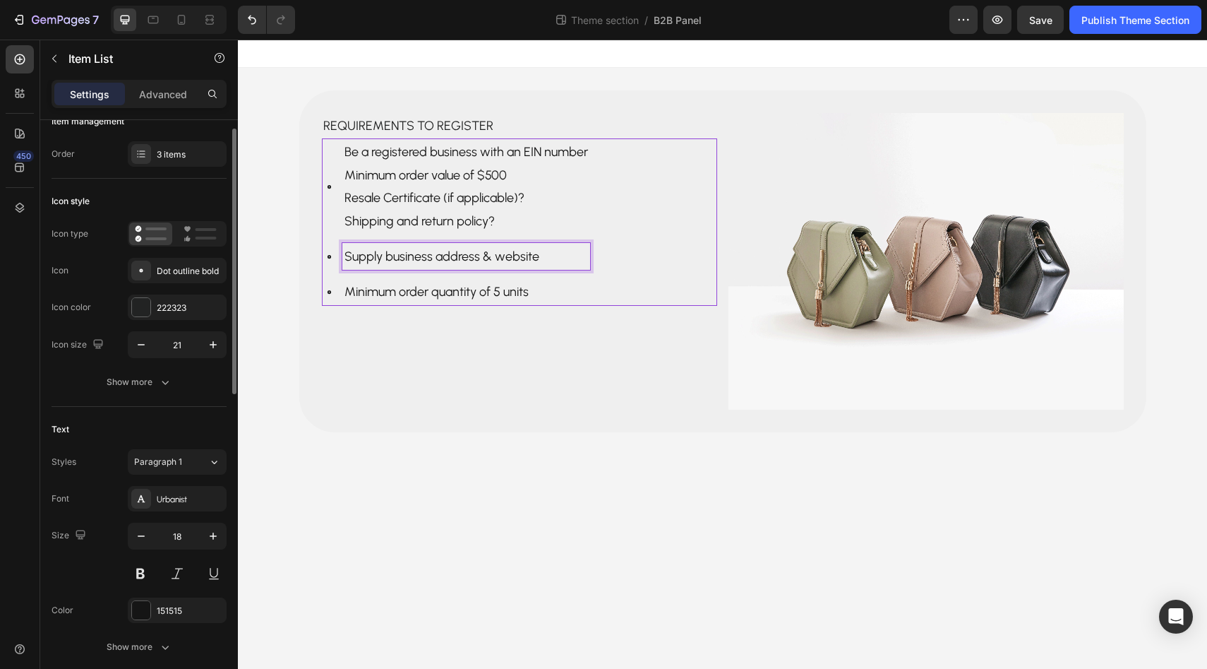
scroll to position [0, 0]
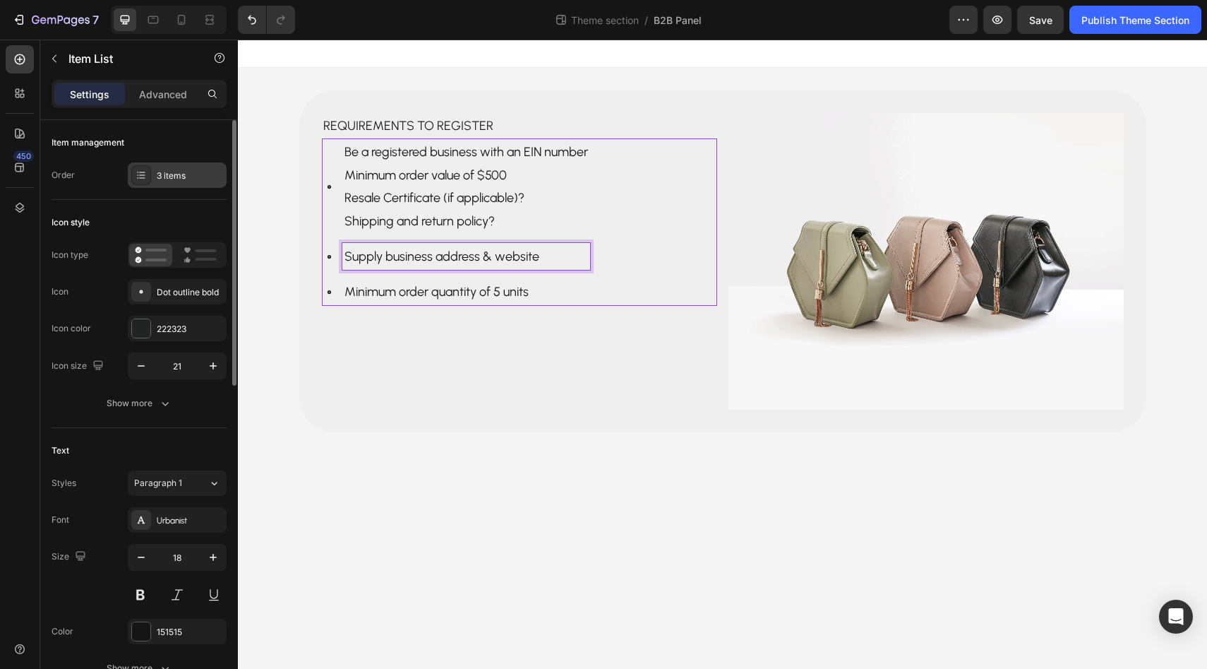
click at [136, 163] on div "3 items" at bounding box center [177, 174] width 99 height 25
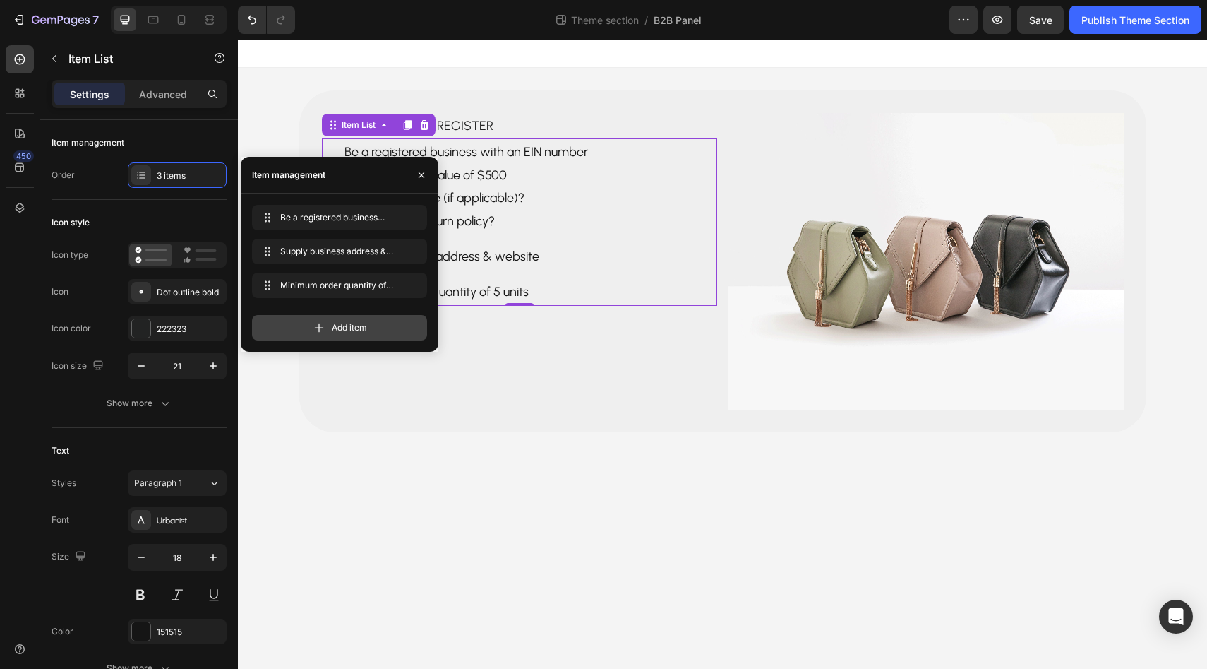
click at [308, 316] on div "Add item" at bounding box center [339, 327] width 175 height 25
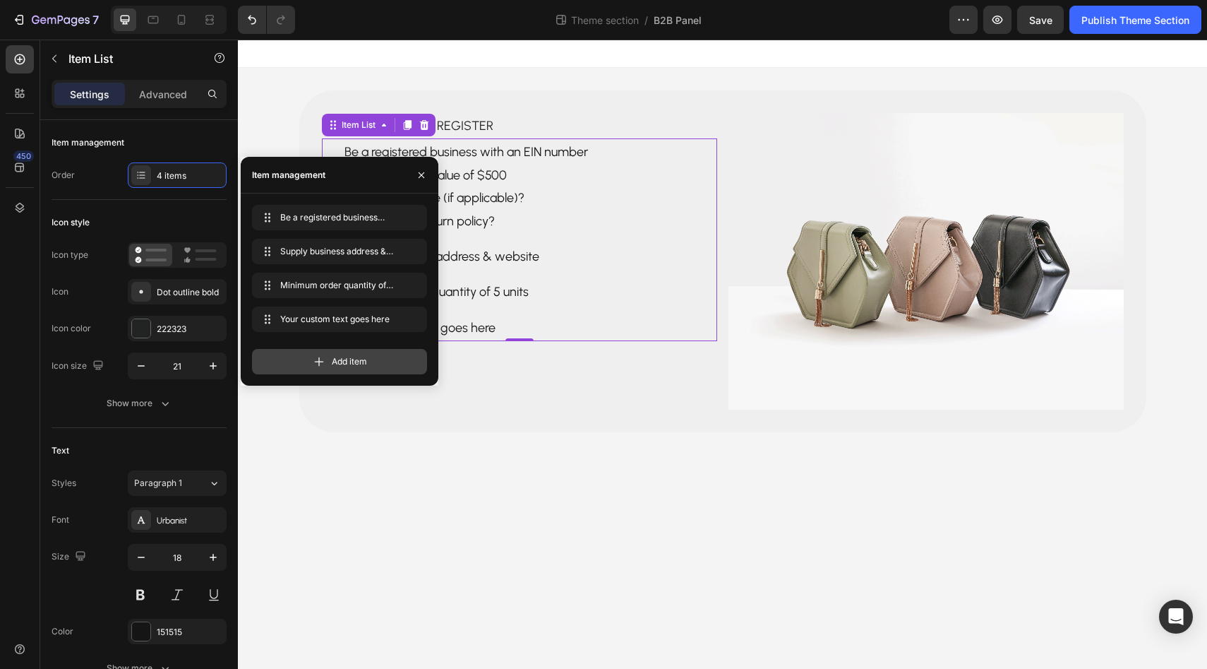
click at [315, 354] on icon at bounding box center [319, 361] width 14 height 14
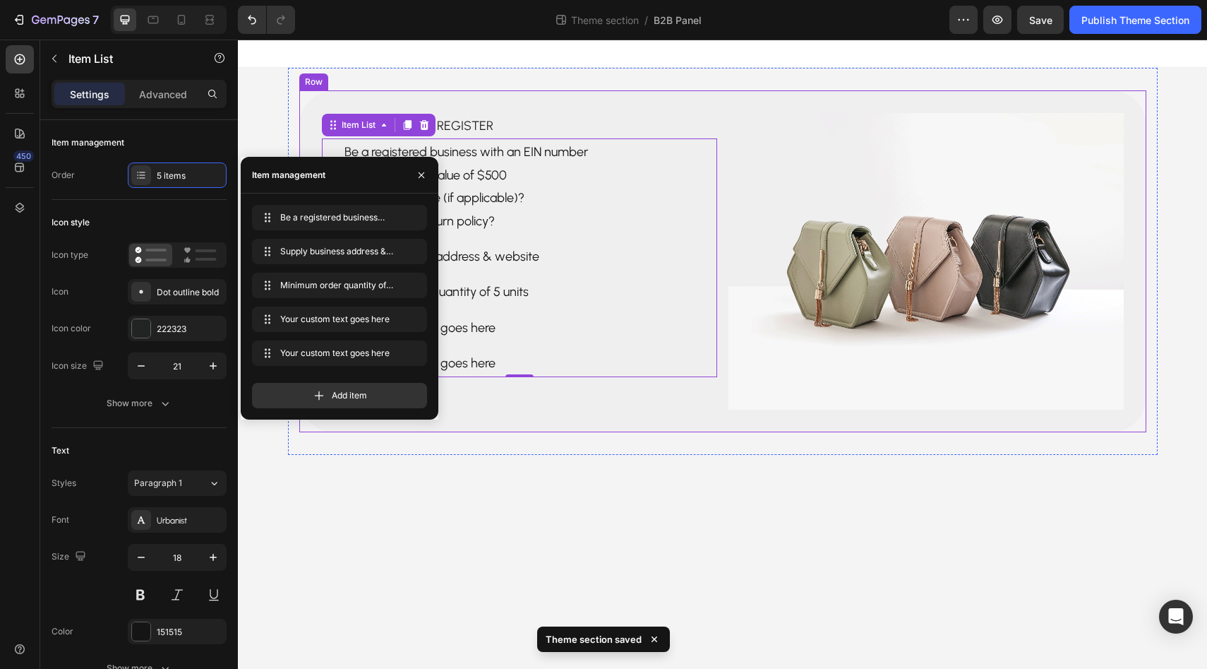
click at [527, 438] on div "Requirements to register Text Block Be a registered business with an EIN number…" at bounding box center [723, 261] width 870 height 387
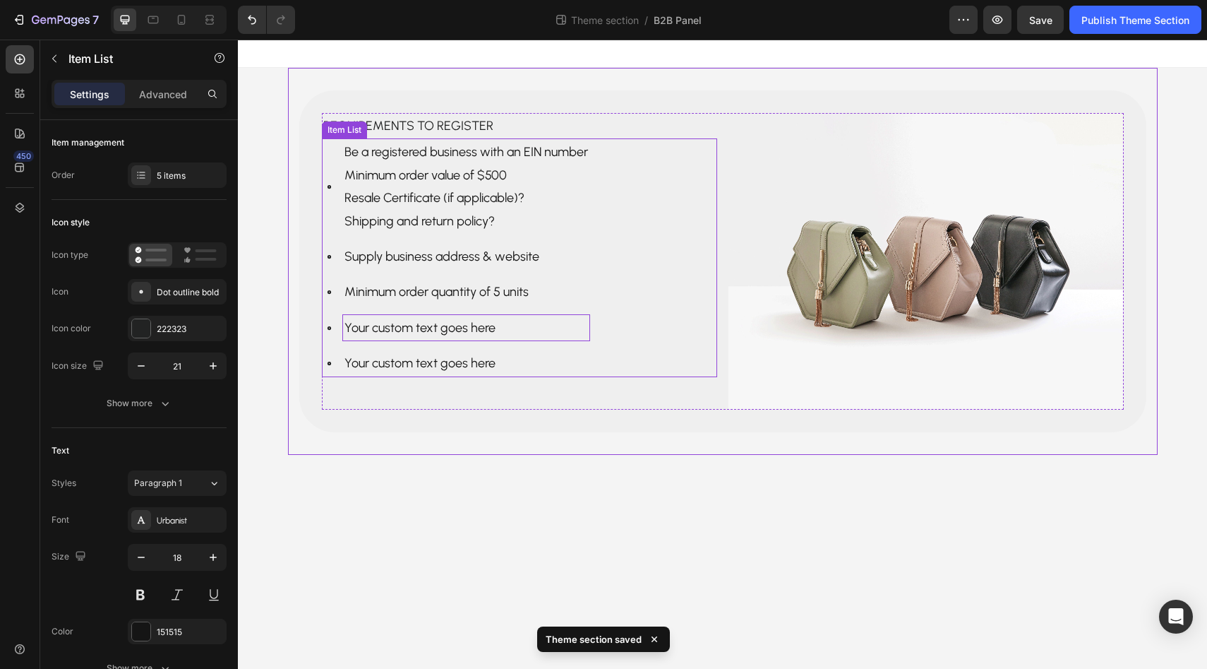
click at [452, 337] on div "Your custom text goes here" at bounding box center [466, 327] width 248 height 27
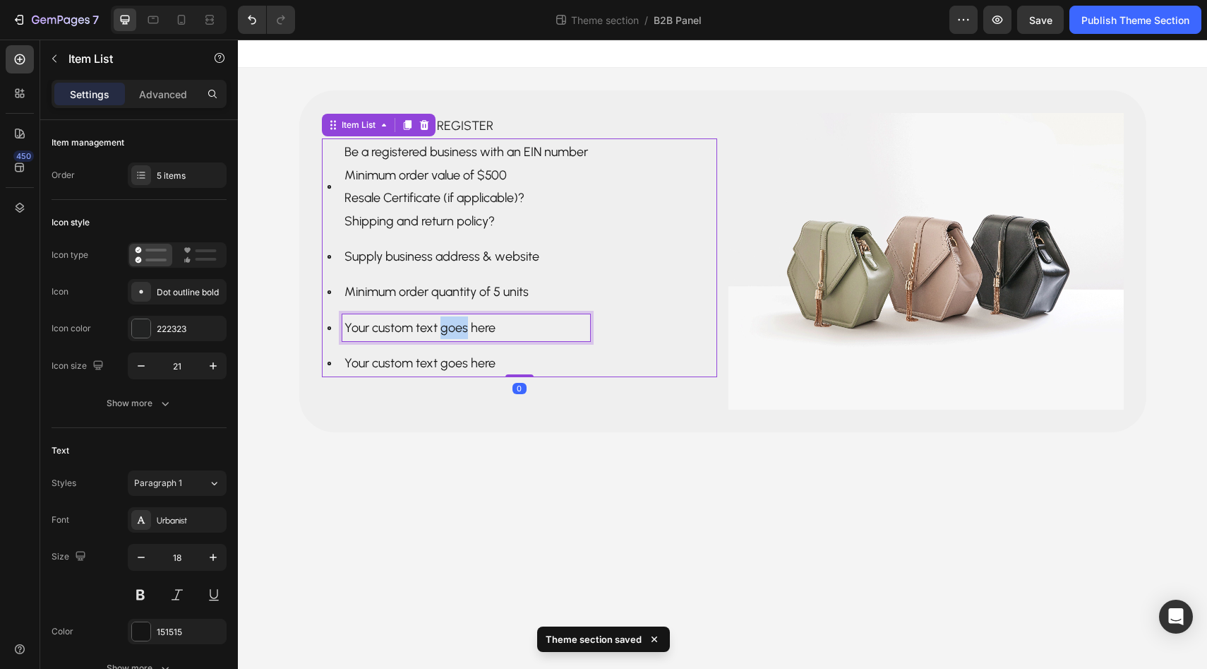
click at [452, 337] on div "Your custom text goes here" at bounding box center [466, 327] width 248 height 27
click at [452, 337] on p "Your custom text goes here" at bounding box center [467, 327] width 244 height 23
click at [499, 330] on p "Minimum order value of $500" at bounding box center [467, 327] width 244 height 23
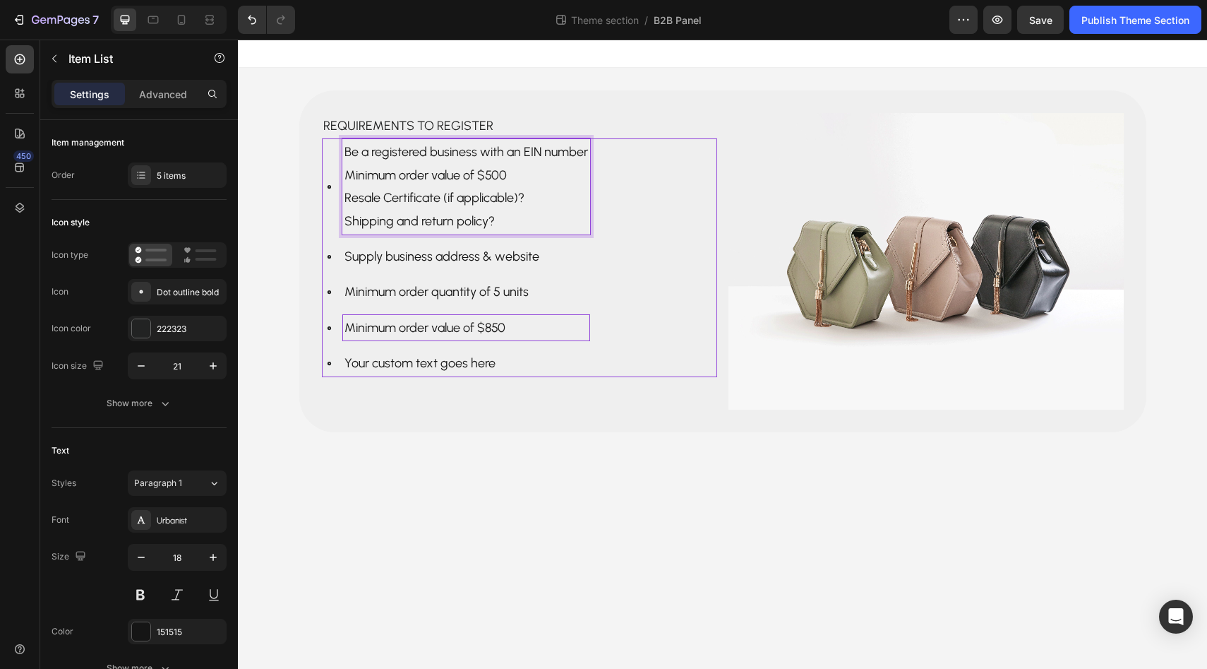
click at [491, 199] on p "Resale Certificate (if applicable)?" at bounding box center [467, 197] width 244 height 23
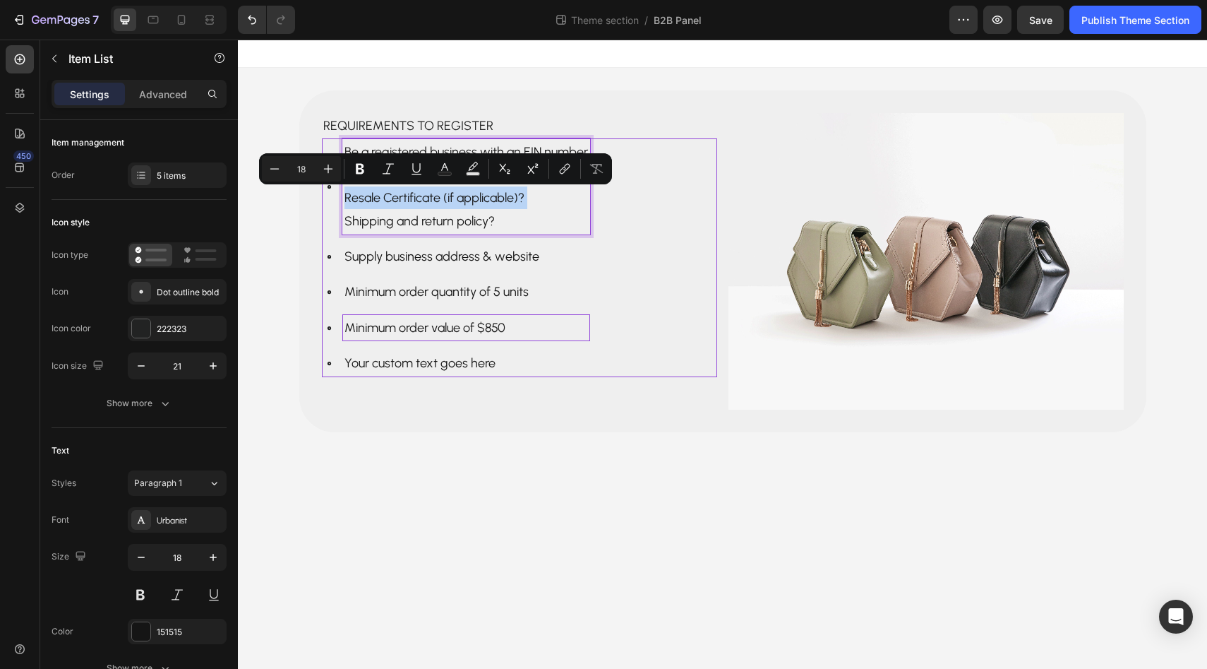
copy p "Resale Certificate (if applicable)?"
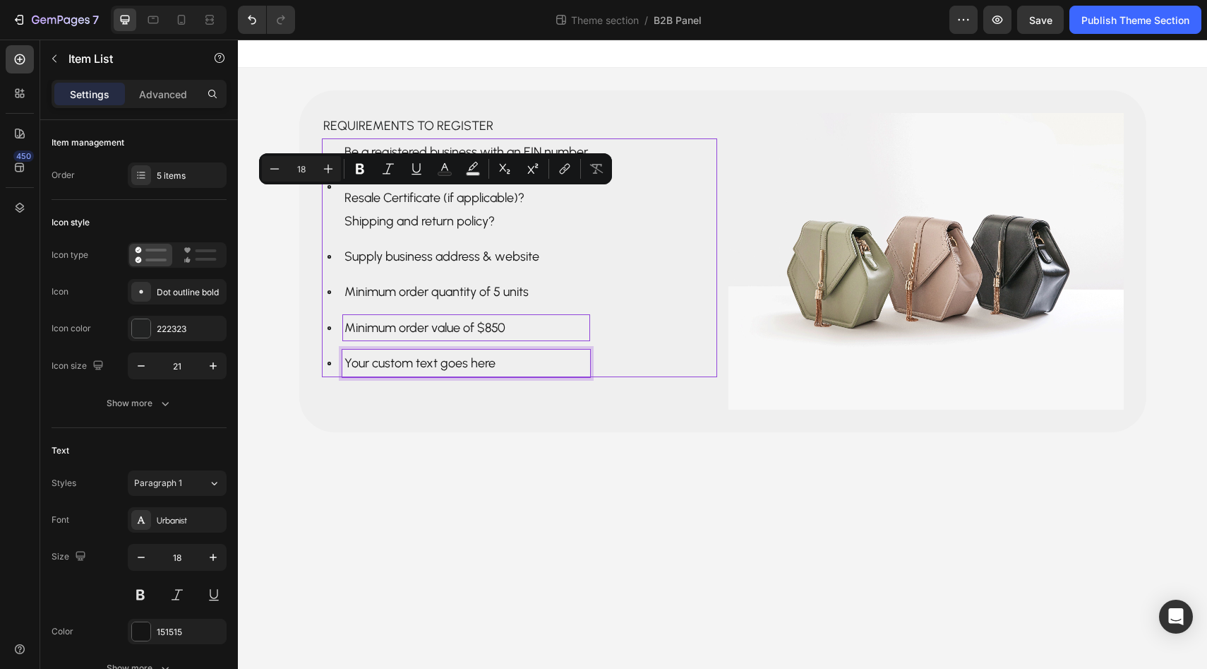
click at [456, 364] on p "Your custom text goes here" at bounding box center [467, 363] width 244 height 23
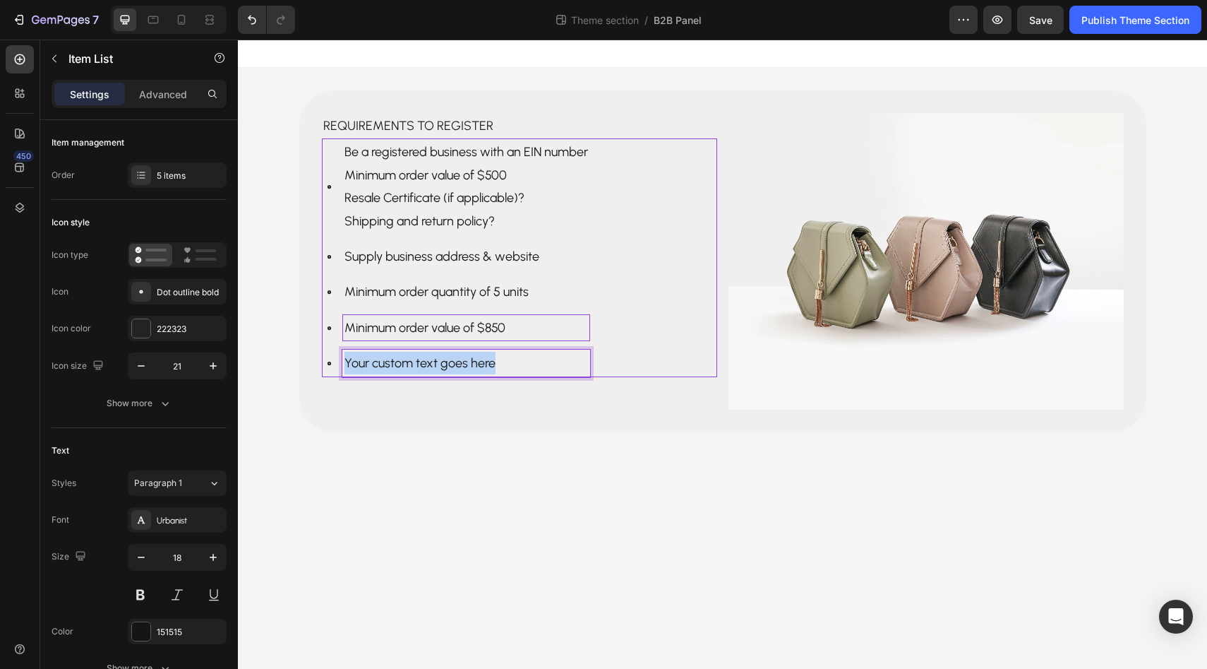
click at [456, 364] on p "Your custom text goes here" at bounding box center [467, 363] width 244 height 23
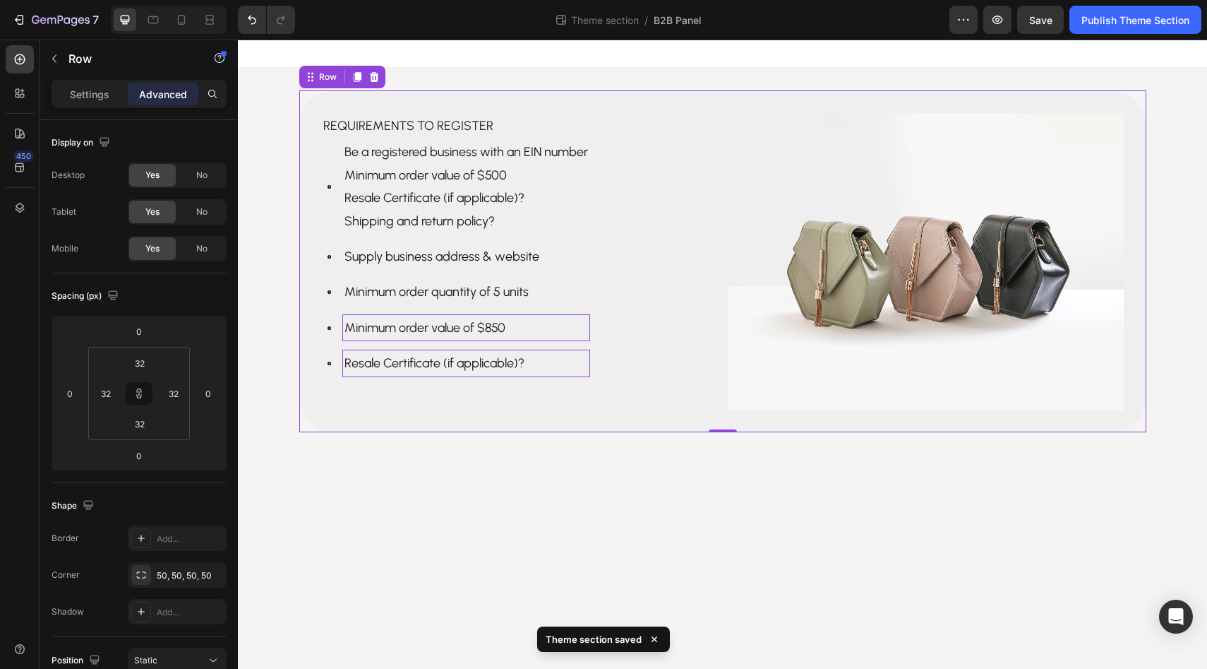
click at [467, 419] on div "Requirements to register Text Block Be a registered business with an EIN number…" at bounding box center [722, 261] width 847 height 342
click at [485, 364] on p "Resale Certificate (if applicable)?" at bounding box center [467, 363] width 244 height 23
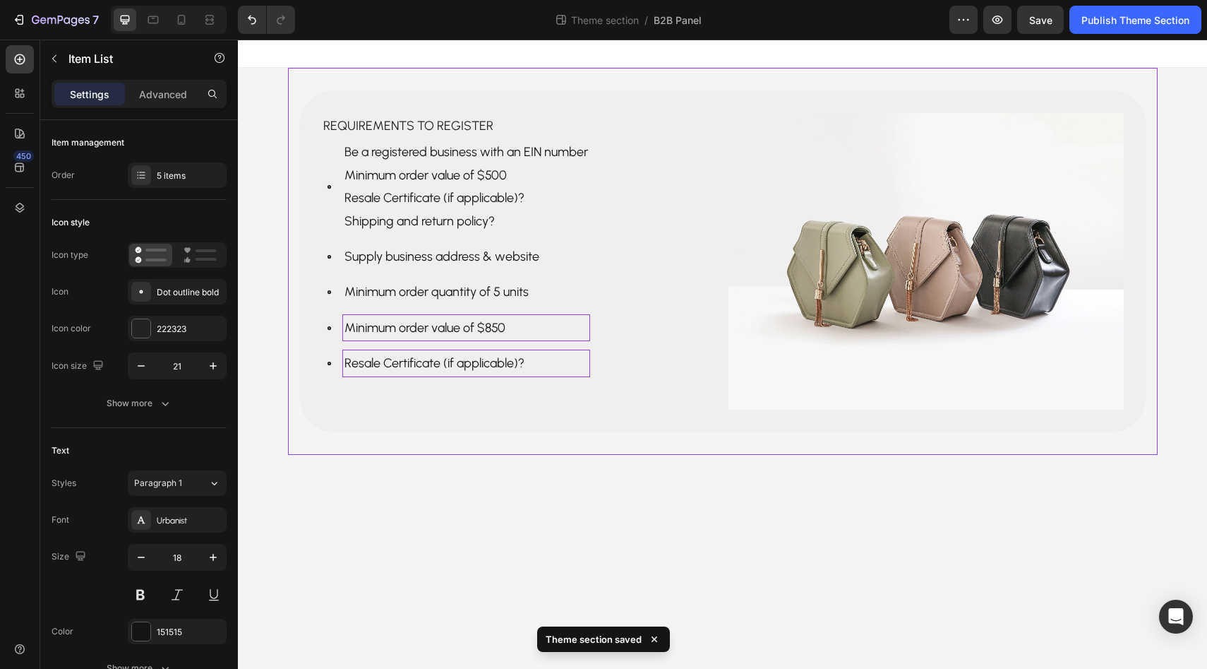
click at [421, 433] on div "Requirements to register Text Block Be a registered business with an EIN number…" at bounding box center [723, 261] width 870 height 387
click at [332, 322] on icon at bounding box center [329, 328] width 15 height 15
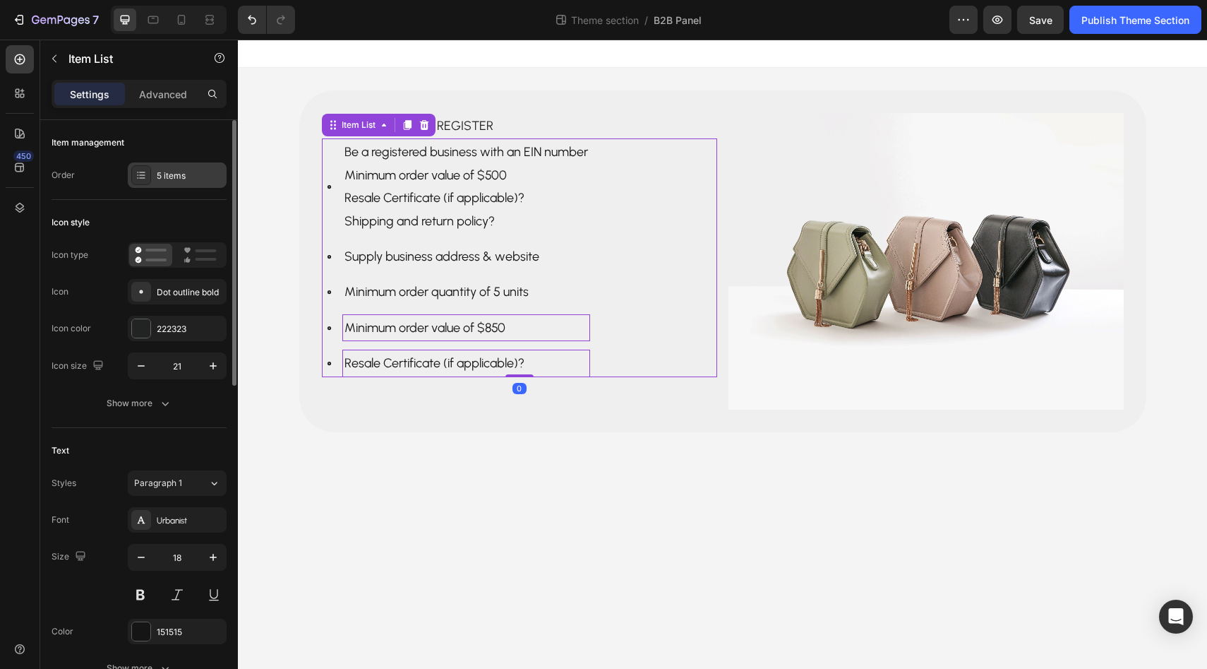
click at [178, 167] on div "5 items" at bounding box center [177, 174] width 99 height 25
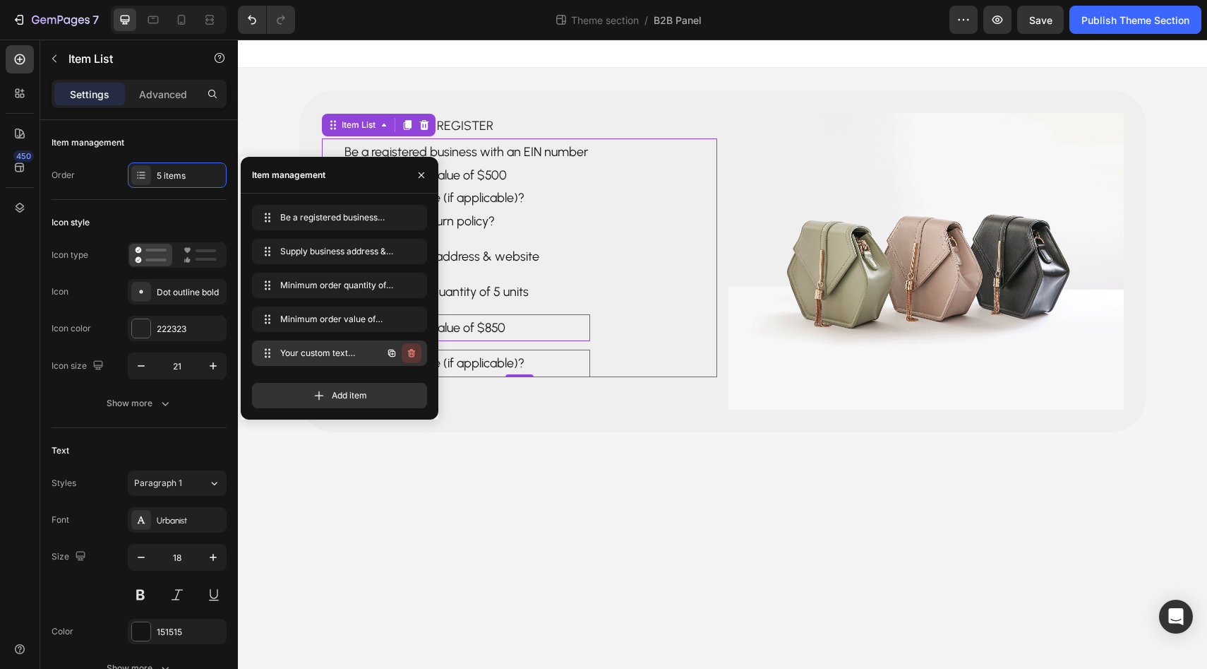
click at [407, 347] on icon "button" at bounding box center [411, 352] width 11 height 11
click at [412, 350] on div "Delete" at bounding box center [402, 353] width 26 height 13
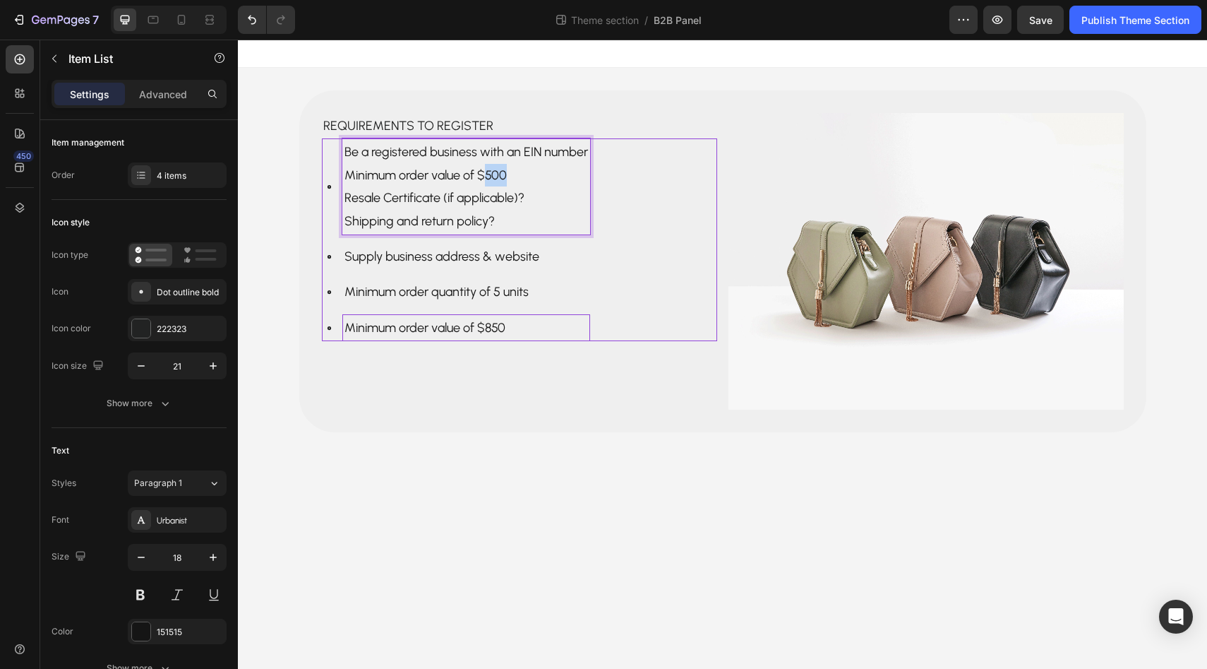
click at [491, 167] on p "Minimum order value of $500" at bounding box center [467, 175] width 244 height 23
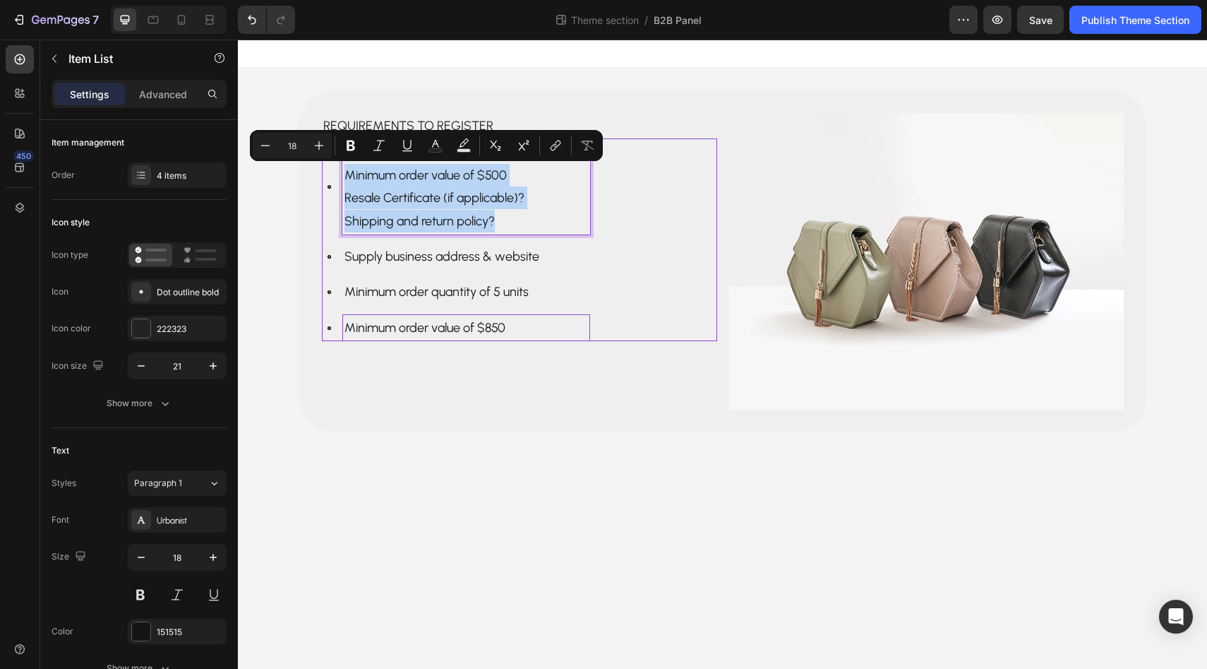
click at [510, 221] on p "Shipping and return policy?" at bounding box center [467, 221] width 244 height 23
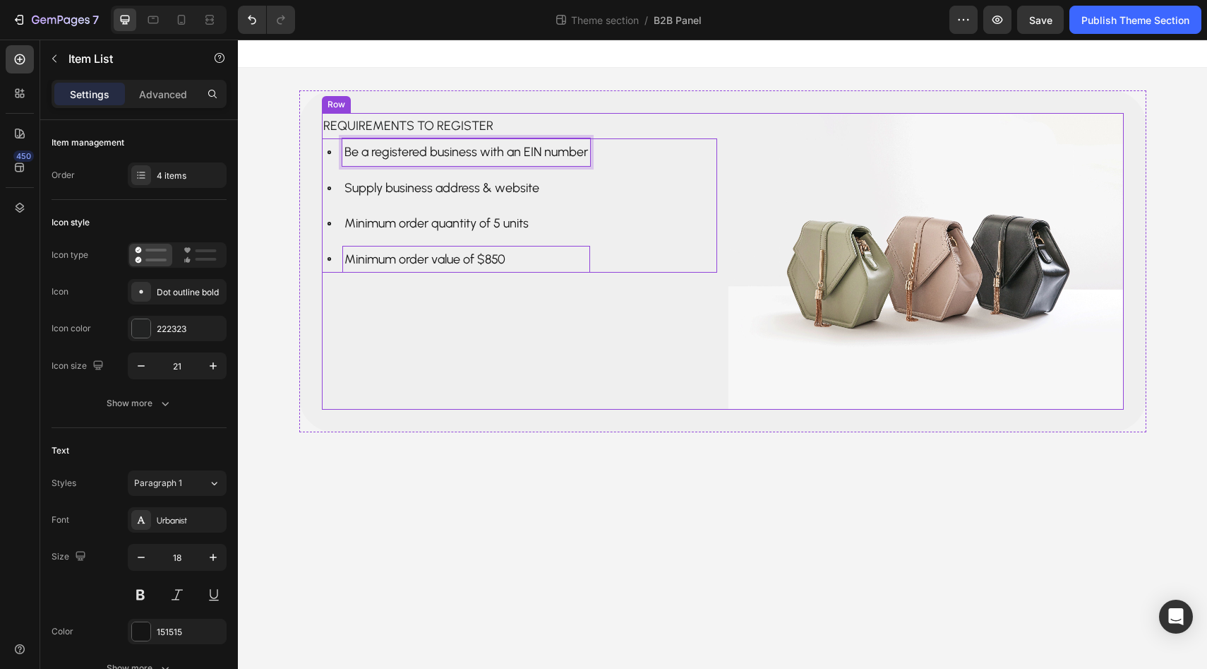
click at [518, 383] on div "Requirements to register Text Block Be a registered business with an EIN number…" at bounding box center [519, 261] width 395 height 297
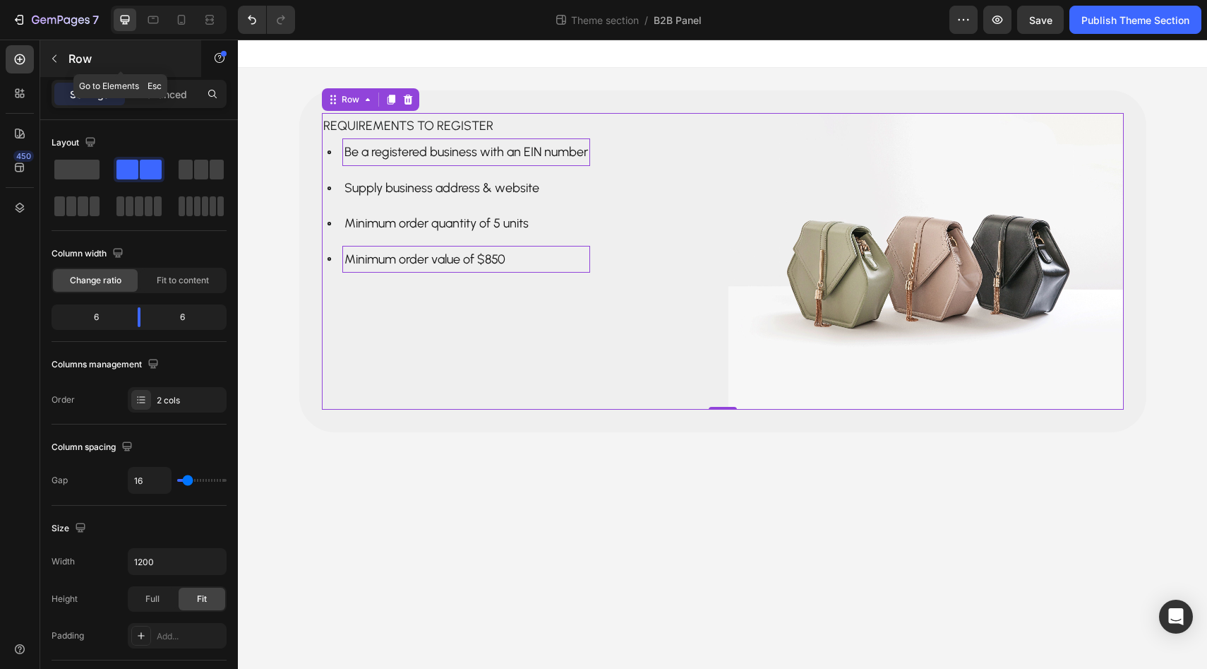
click at [51, 54] on icon "button" at bounding box center [54, 58] width 11 height 11
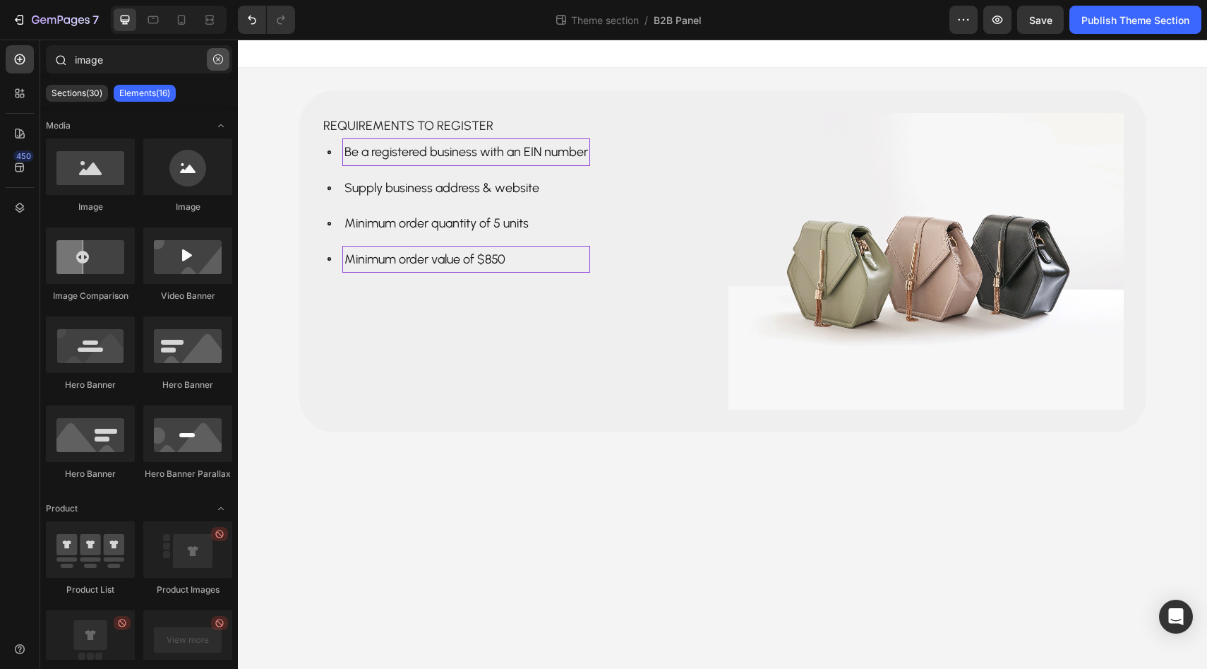
click at [219, 57] on icon "button" at bounding box center [218, 59] width 10 height 10
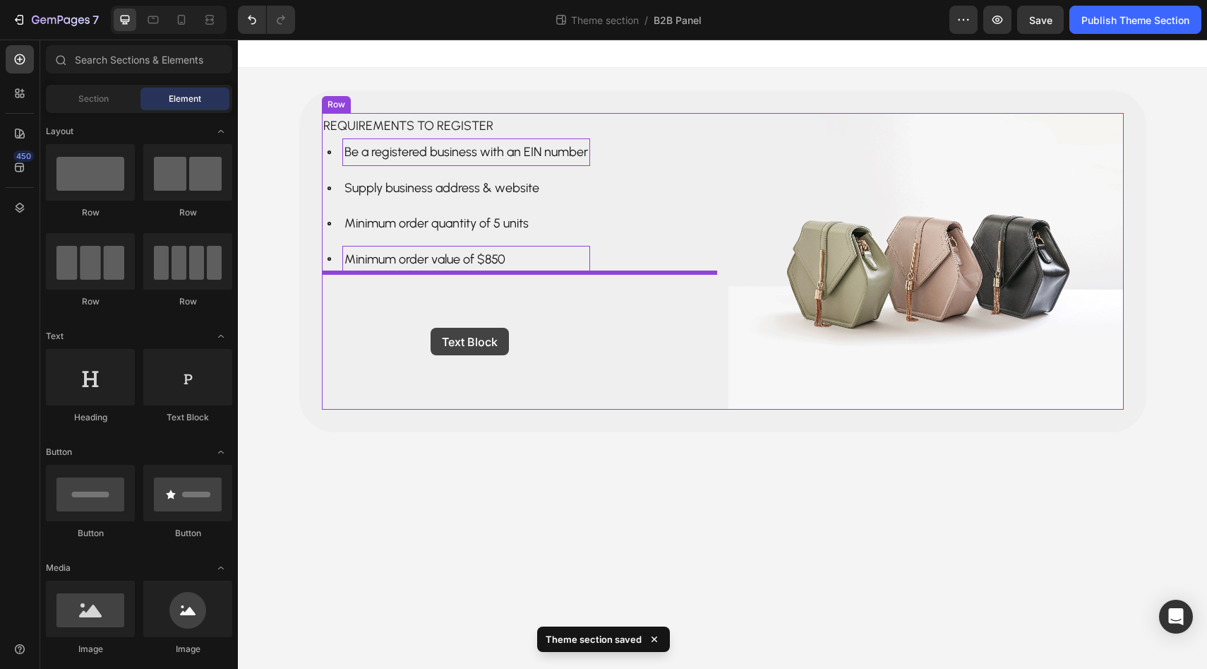
drag, startPoint x: 441, startPoint y: 417, endPoint x: 431, endPoint y: 328, distance: 90.2
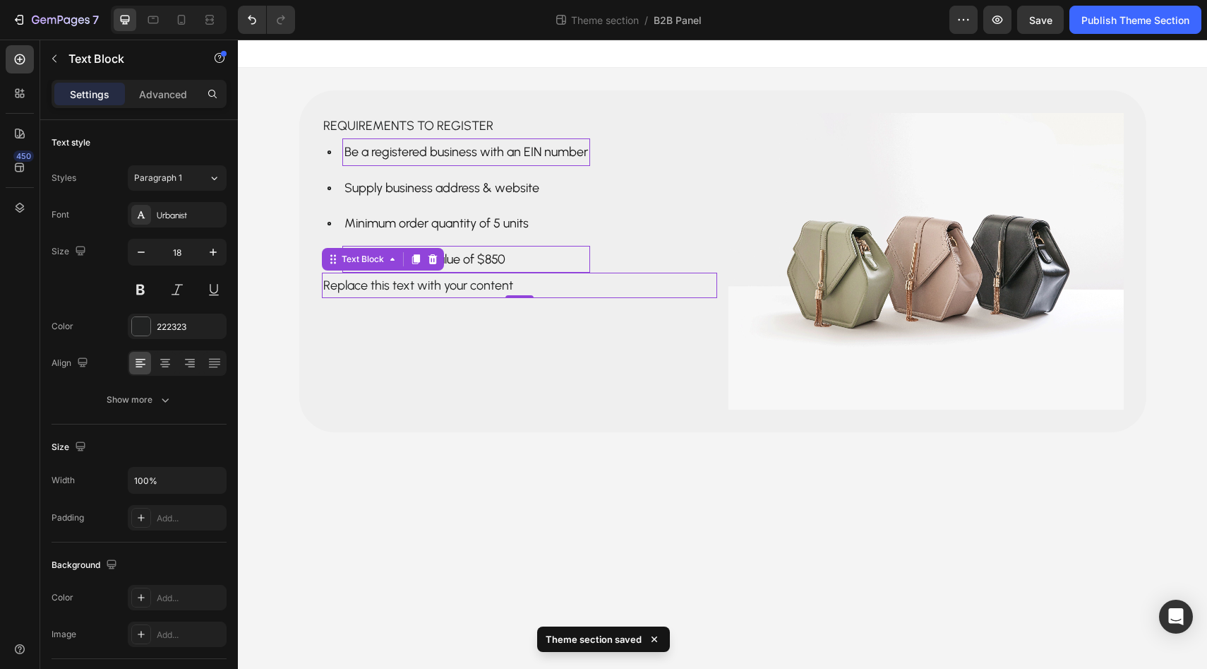
click at [492, 293] on div "Replace this text with your content" at bounding box center [519, 285] width 395 height 25
click at [492, 293] on p "Replace this text with your content" at bounding box center [519, 285] width 393 height 23
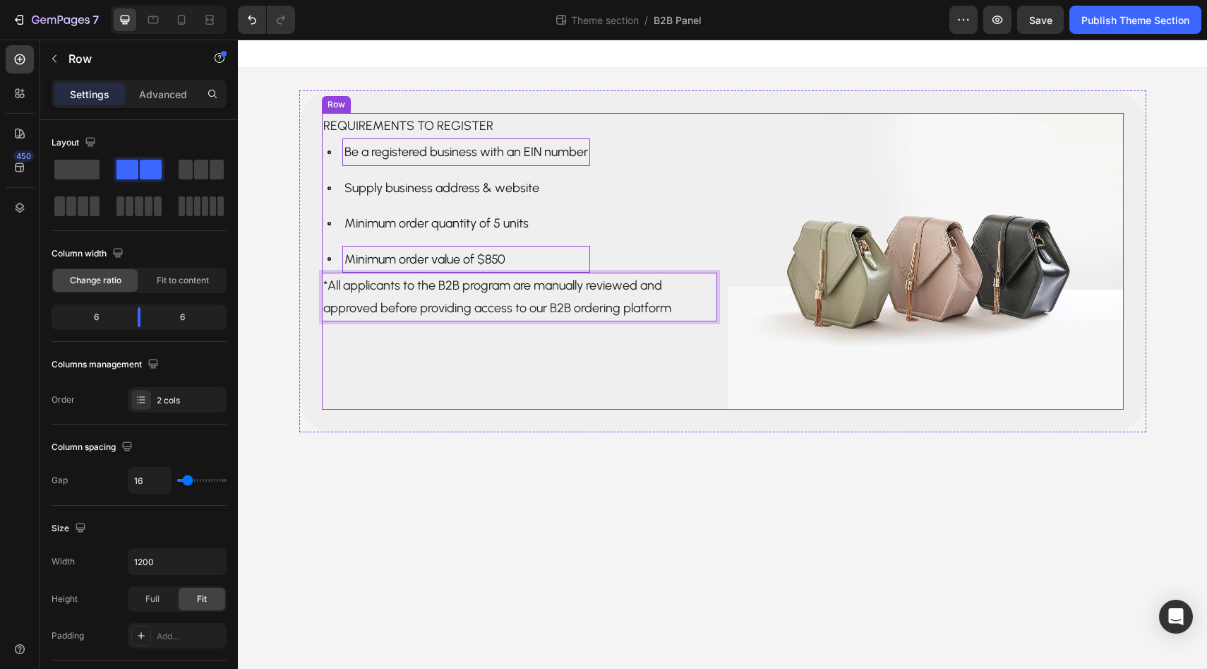
click at [502, 349] on div "Requirements to register Text Block Be a registered business with an EIN number…" at bounding box center [519, 261] width 395 height 297
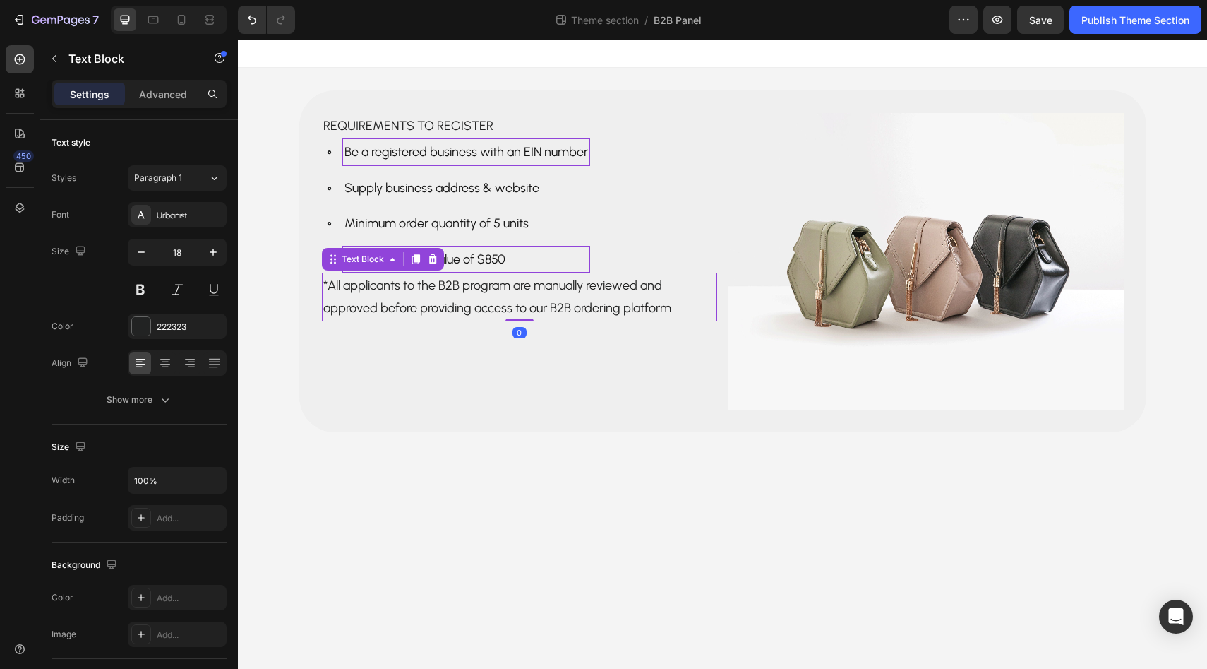
click at [585, 316] on p "*All applicants to the B2B program are manually reviewed and approved before pr…" at bounding box center [519, 297] width 393 height 46
click at [656, 229] on div "Be a registered business with an EIN number Supply business address & website M…" at bounding box center [519, 205] width 395 height 134
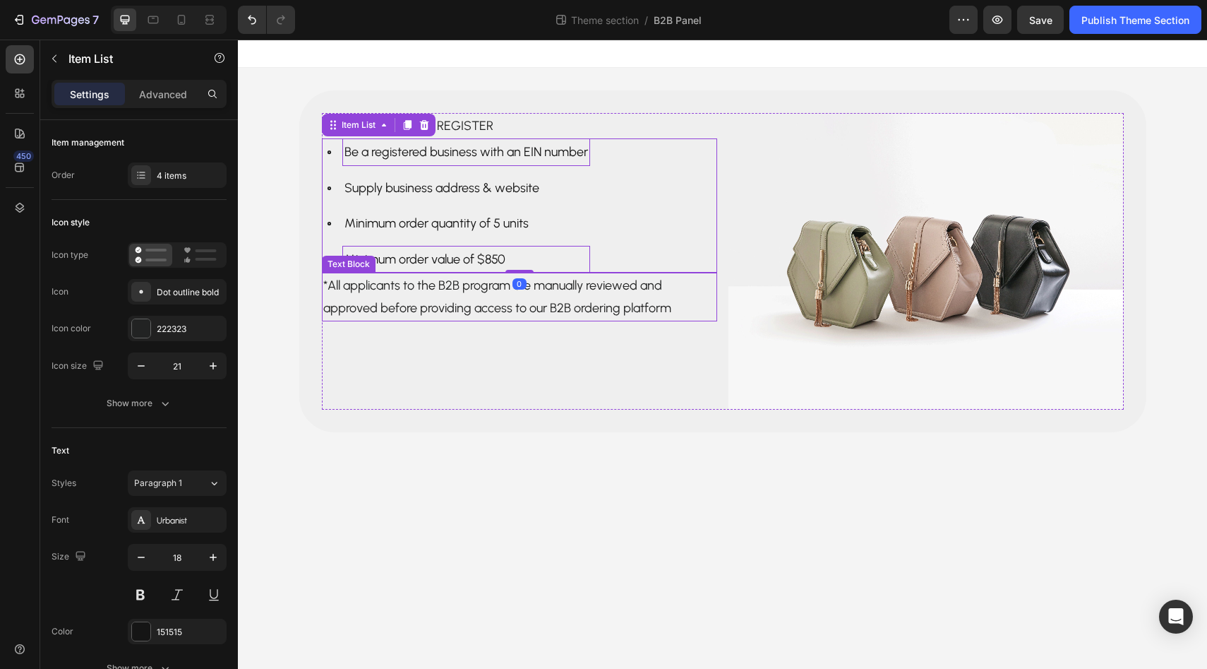
click at [639, 287] on p "*All applicants to the B2B program are manually reviewed and approved before pr…" at bounding box center [519, 297] width 393 height 46
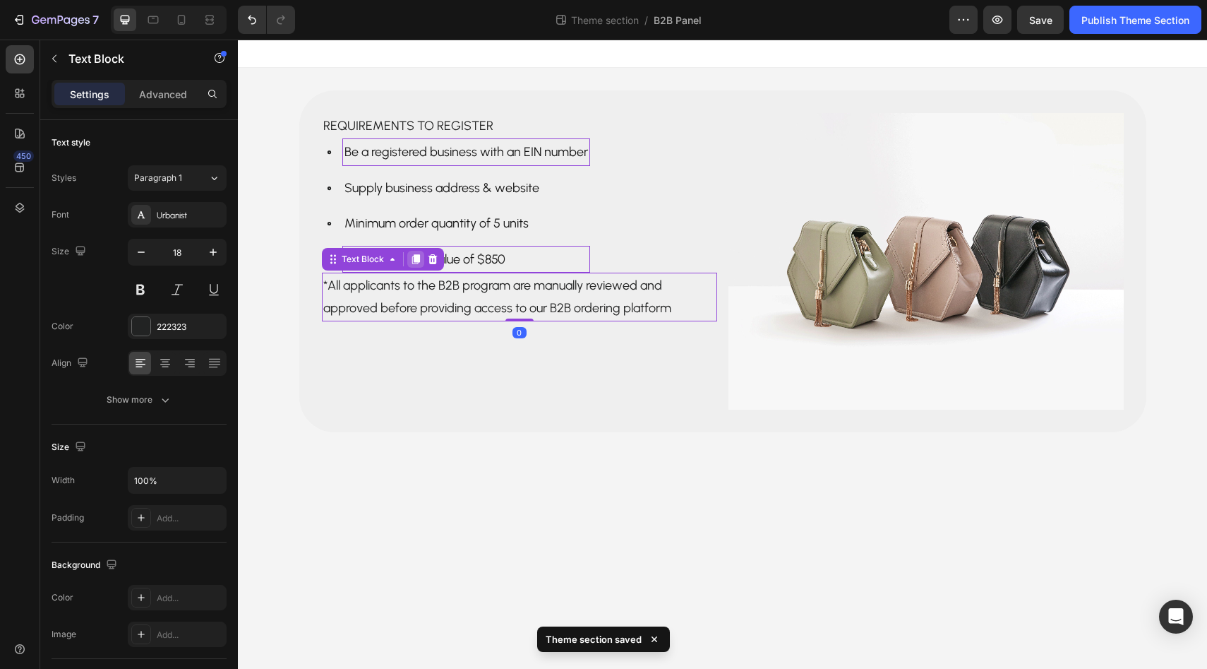
click at [419, 257] on icon at bounding box center [416, 259] width 8 height 10
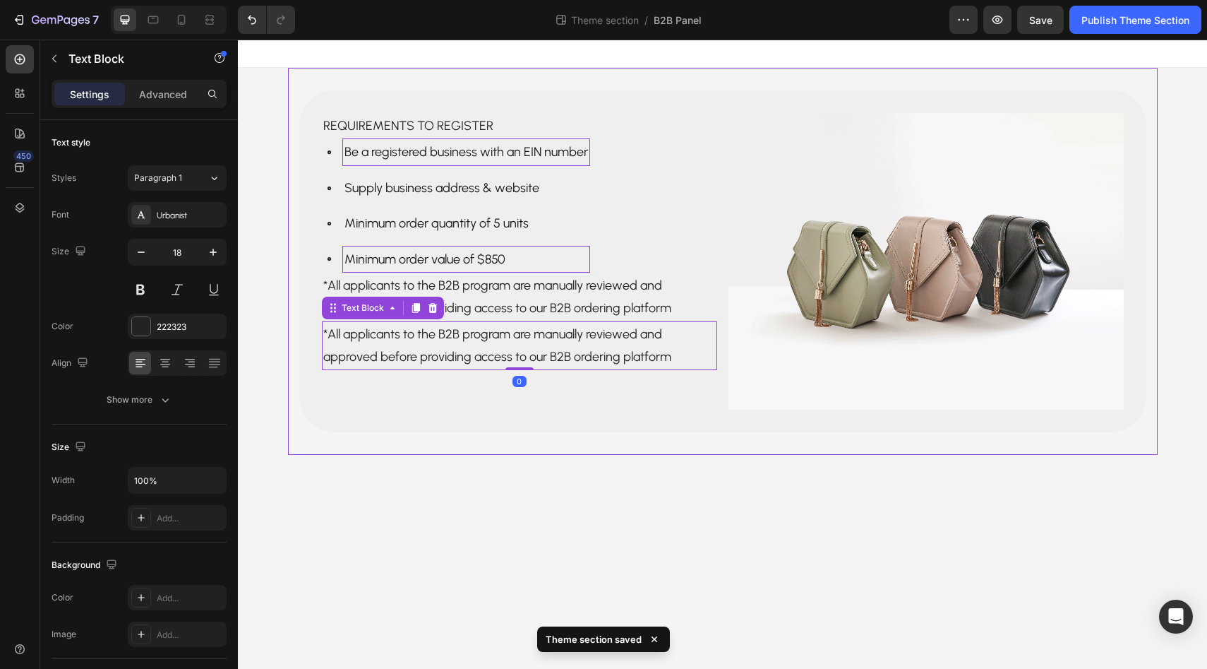
click at [508, 438] on div "Requirements to register Text Block Be a registered business with an EIN number…" at bounding box center [723, 261] width 870 height 387
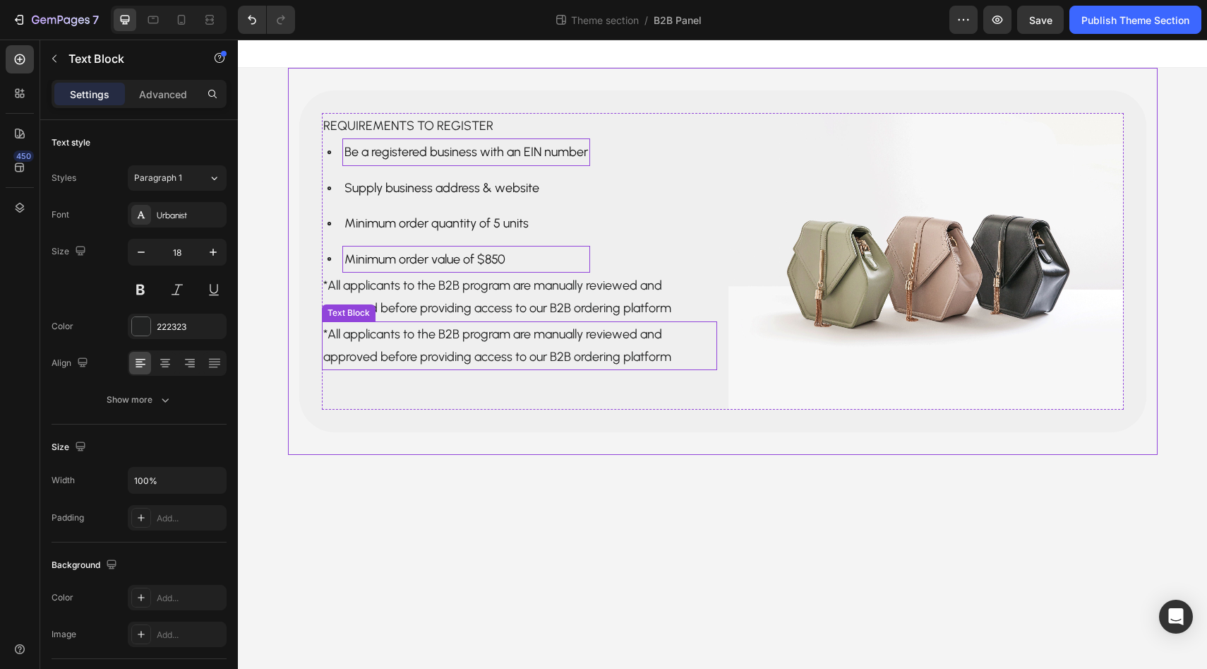
click at [538, 334] on p "*All applicants to the B2B program are manually reviewed and approved before pr…" at bounding box center [519, 346] width 393 height 46
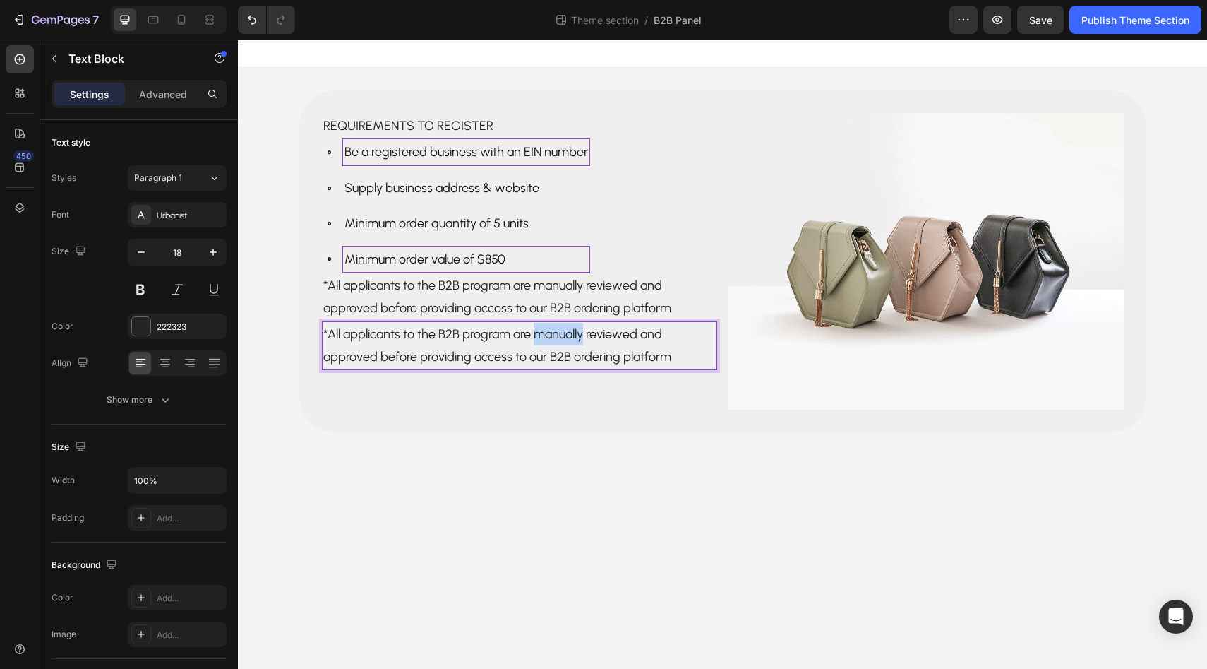
click at [538, 334] on p "*All applicants to the B2B program are manually reviewed and approved before pr…" at bounding box center [519, 346] width 393 height 46
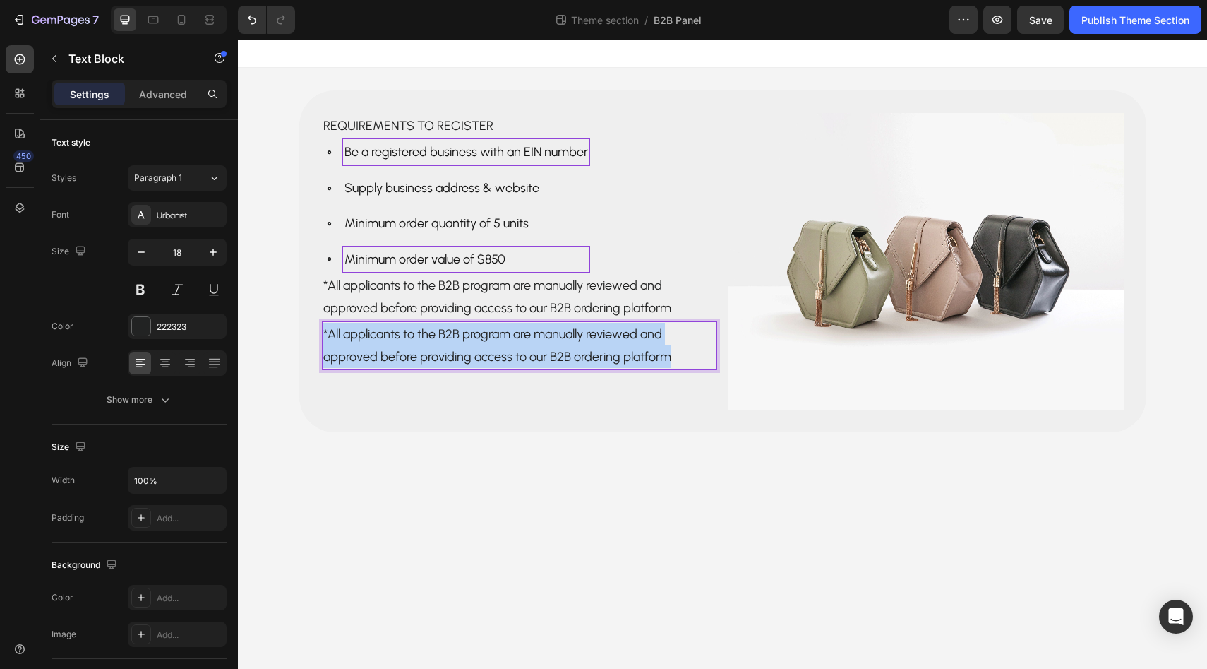
click at [538, 334] on p "*All applicants to the B2B program are manually reviewed and approved before pr…" at bounding box center [519, 346] width 393 height 46
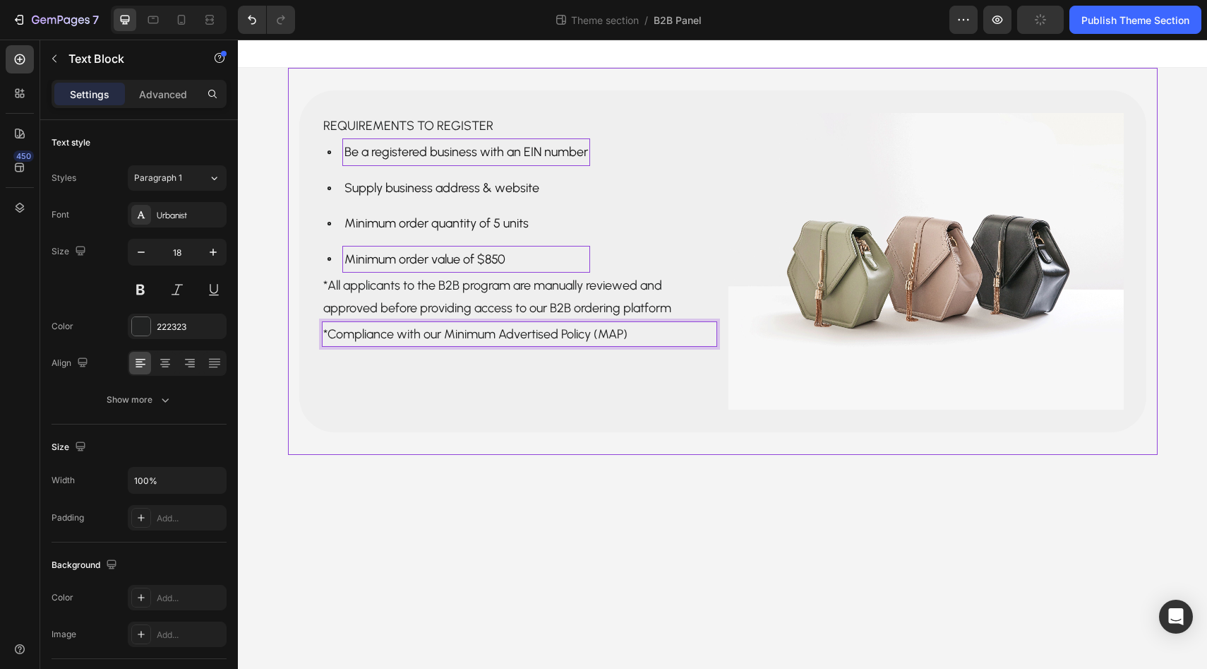
click at [542, 528] on body "Requirements to register Text Block Be a registered business with an EIN number…" at bounding box center [722, 354] width 969 height 629
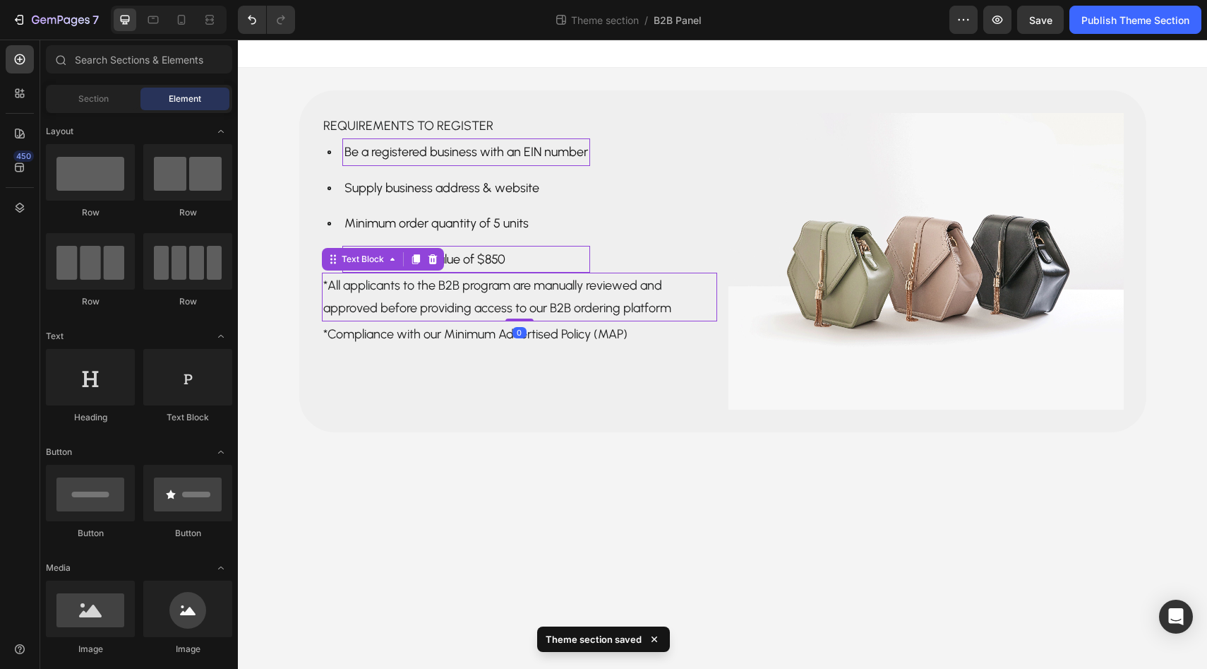
click at [471, 281] on p "*All applicants to the B2B program are manually reviewed and approved before pr…" at bounding box center [519, 297] width 393 height 46
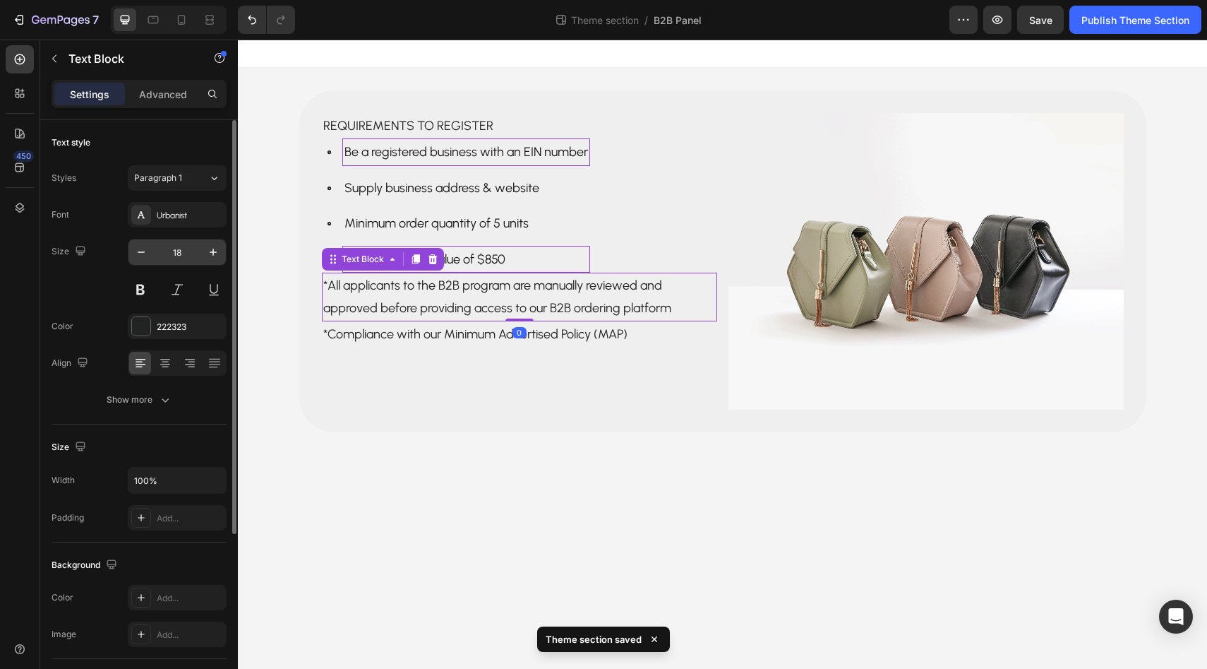
click at [176, 253] on input "18" at bounding box center [177, 251] width 47 height 25
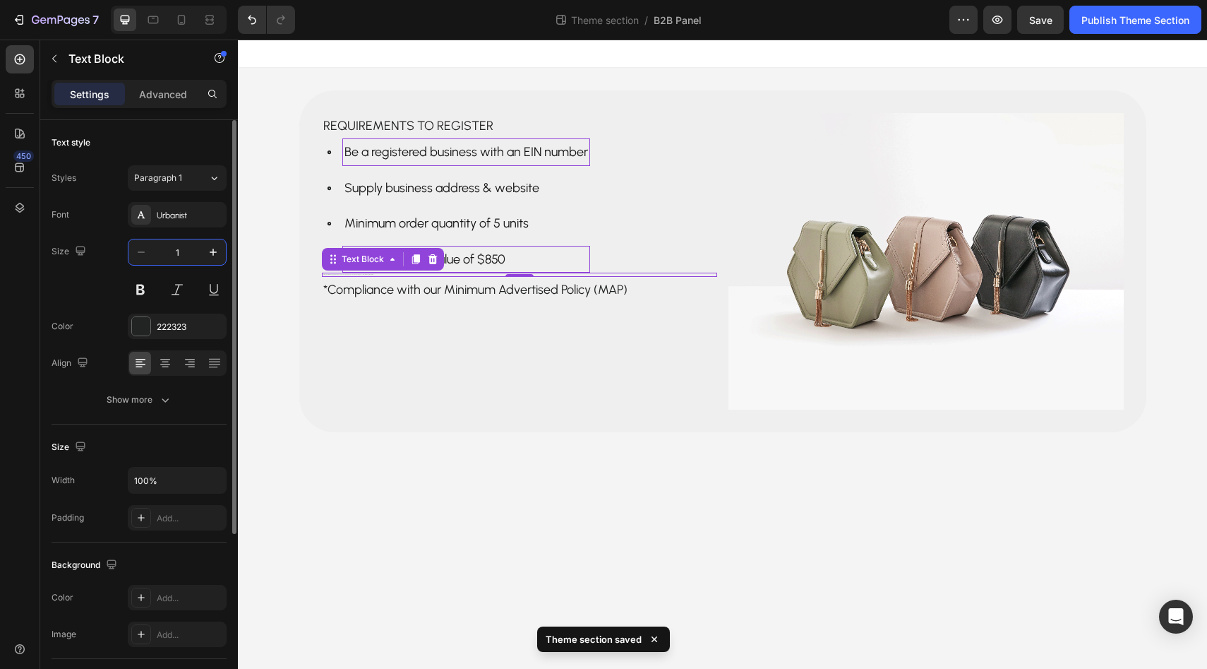
type input "14"
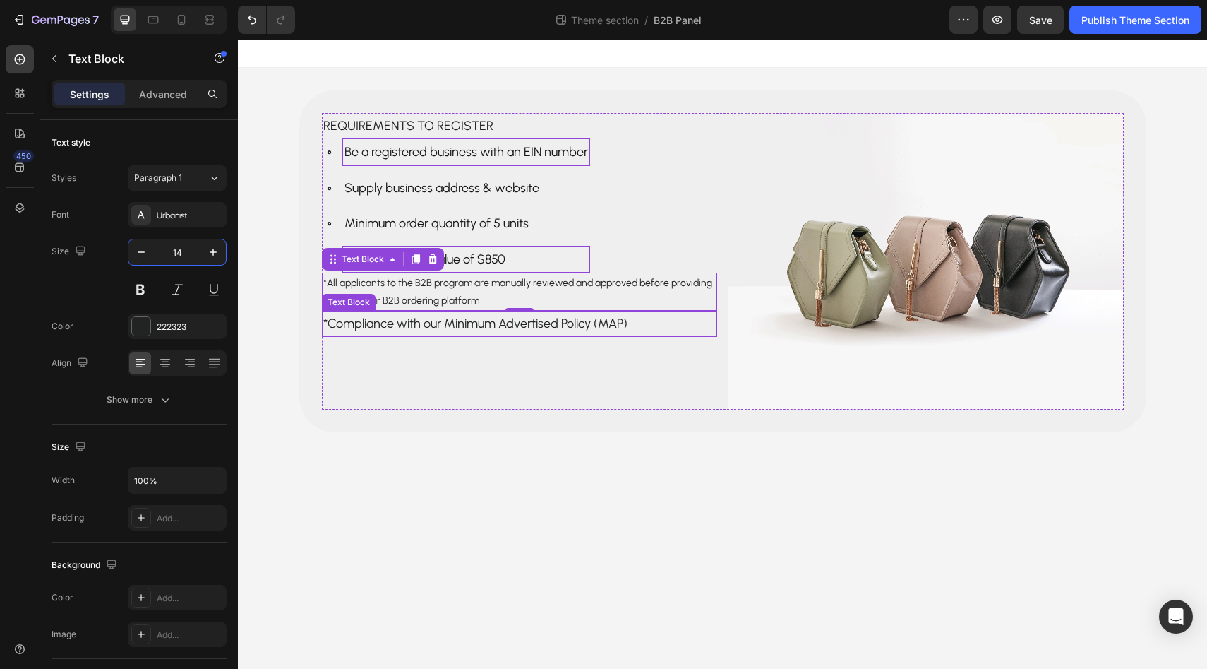
click at [394, 325] on p "*Compliance with our Minimum Advertised Policy (MAP)" at bounding box center [519, 323] width 393 height 23
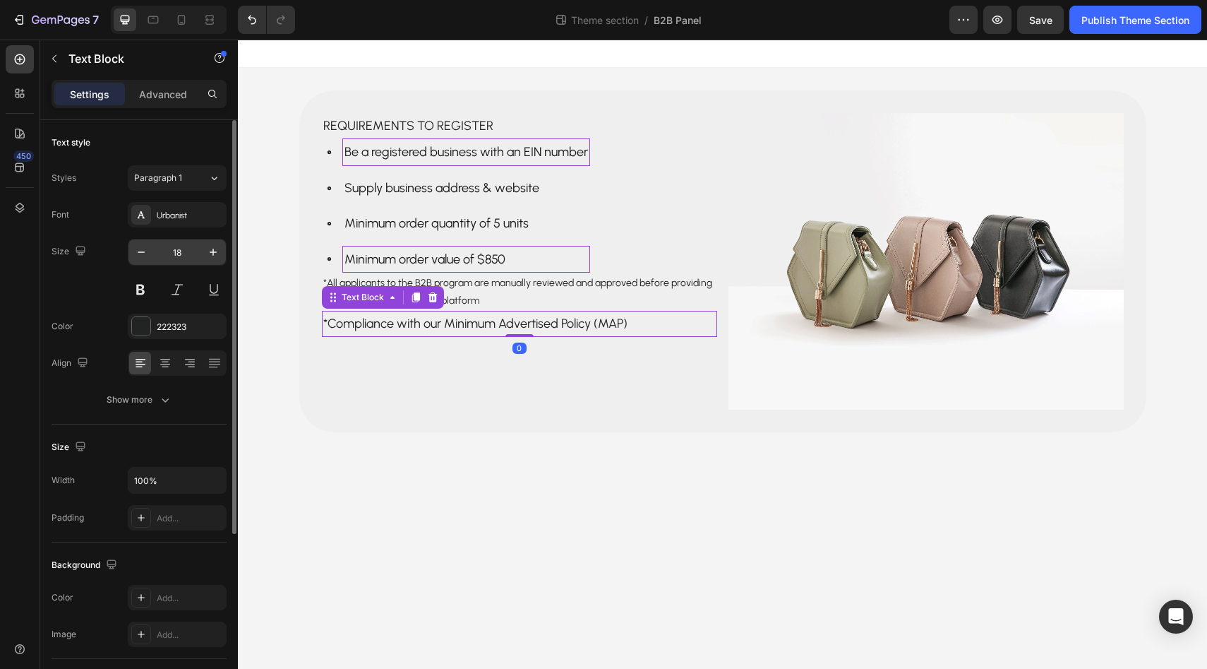
click at [178, 249] on input "18" at bounding box center [177, 251] width 47 height 25
type input "14"
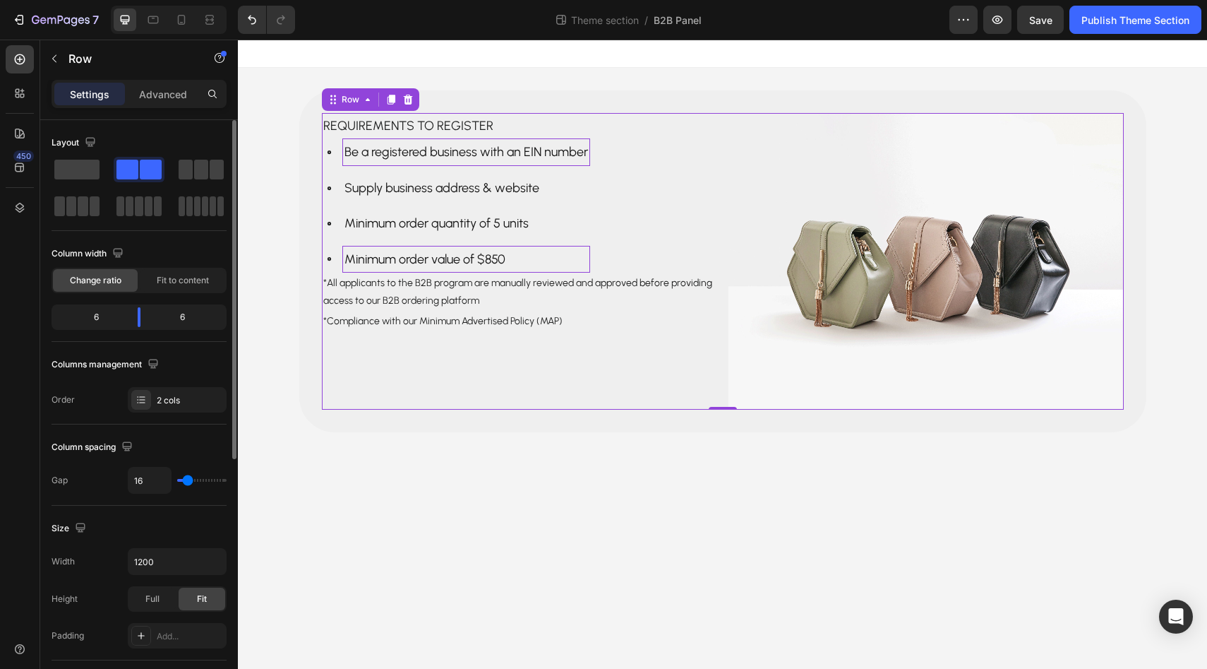
click at [323, 348] on div "Requirements to register Text Block Be a registered business with an EIN number…" at bounding box center [519, 261] width 395 height 297
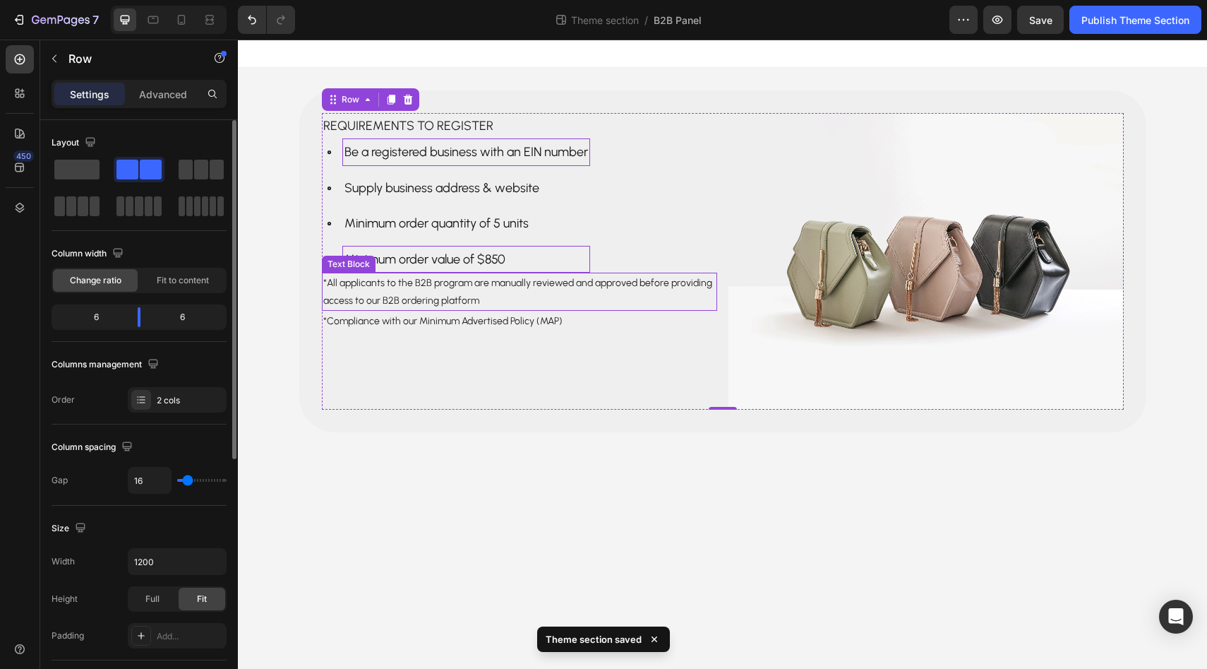
click at [458, 282] on p "*All applicants to the B2B program are manually reviewed and approved before pr…" at bounding box center [519, 291] width 393 height 35
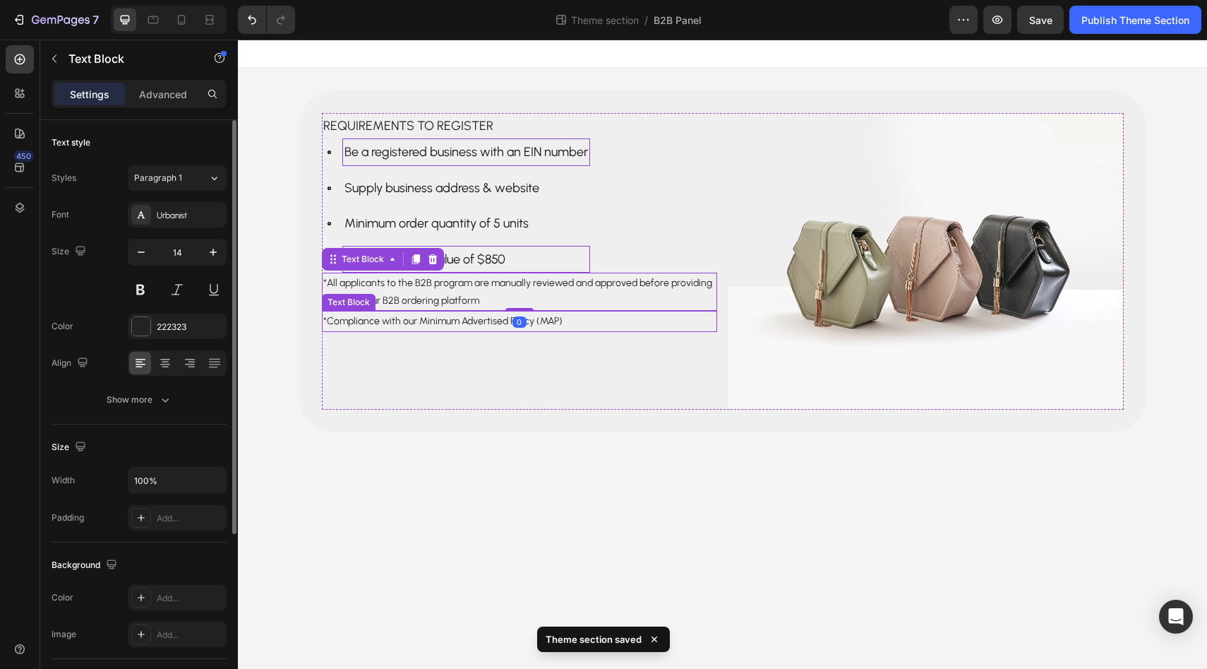
click at [453, 320] on p "*Compliance with our Minimum Advertised Policy (MAP)" at bounding box center [519, 321] width 393 height 18
click at [495, 285] on p "*All applicants to the B2B program are manually reviewed and approved before pr…" at bounding box center [519, 291] width 393 height 35
click at [166, 100] on p "Advanced" at bounding box center [163, 94] width 48 height 15
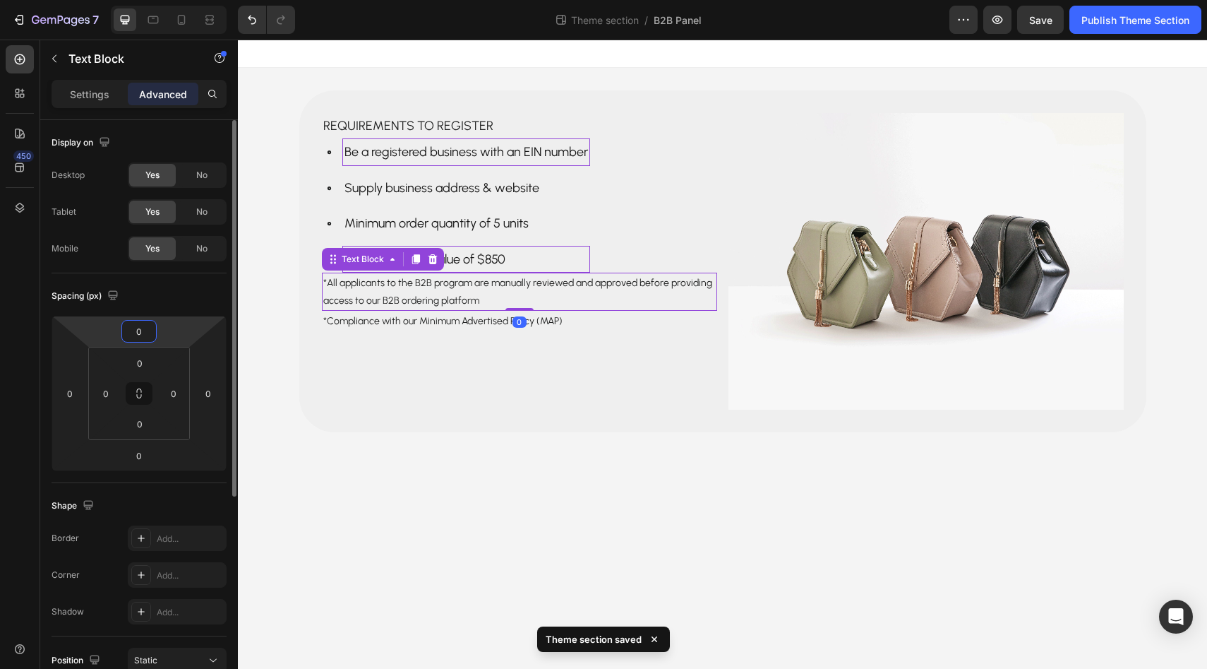
click at [145, 325] on input "0" at bounding box center [139, 331] width 28 height 21
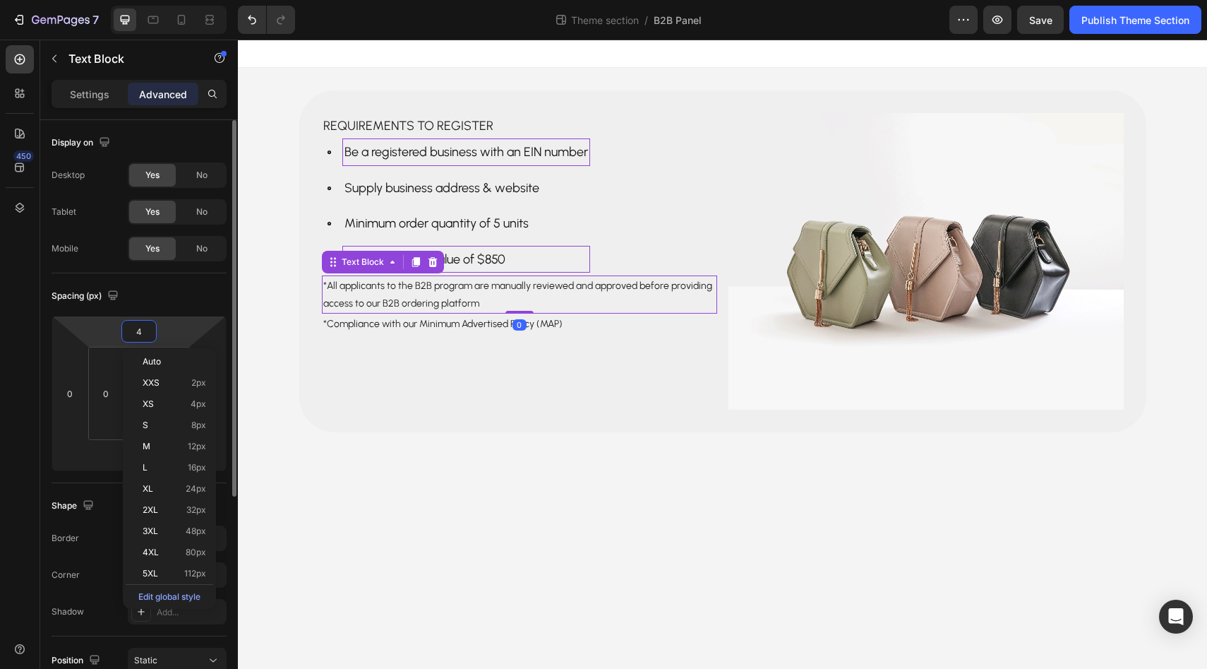
type input "40"
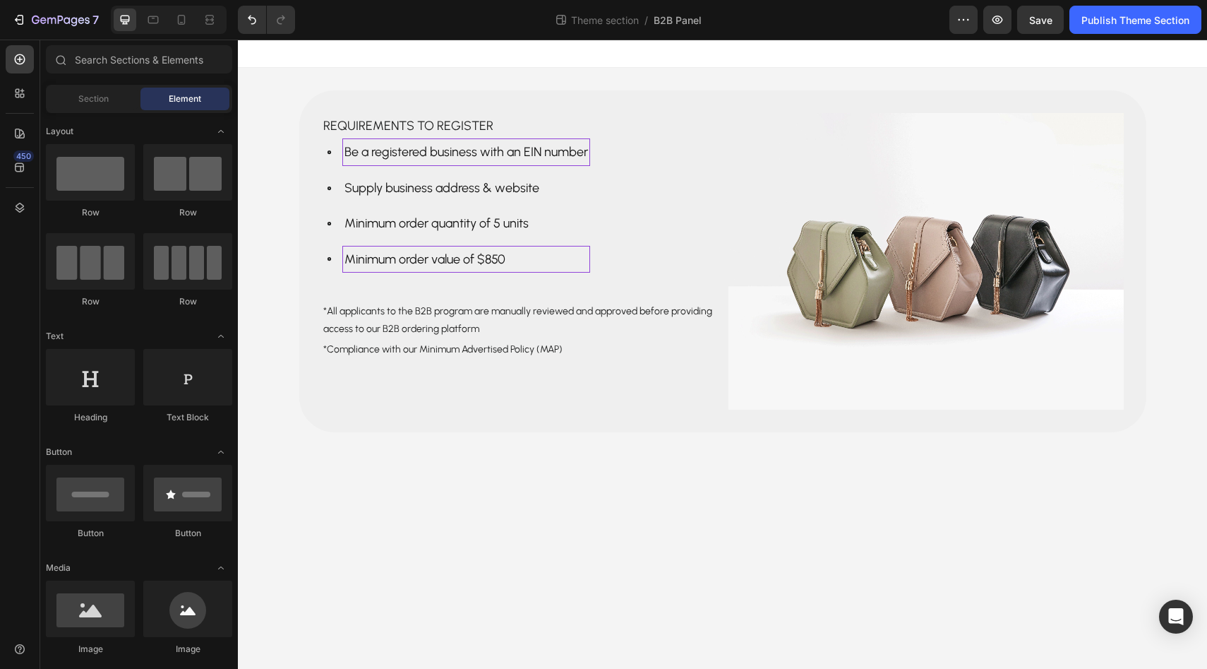
click at [450, 510] on body "Requirements to register Text Block Be a registered business with an EIN number…" at bounding box center [722, 354] width 969 height 629
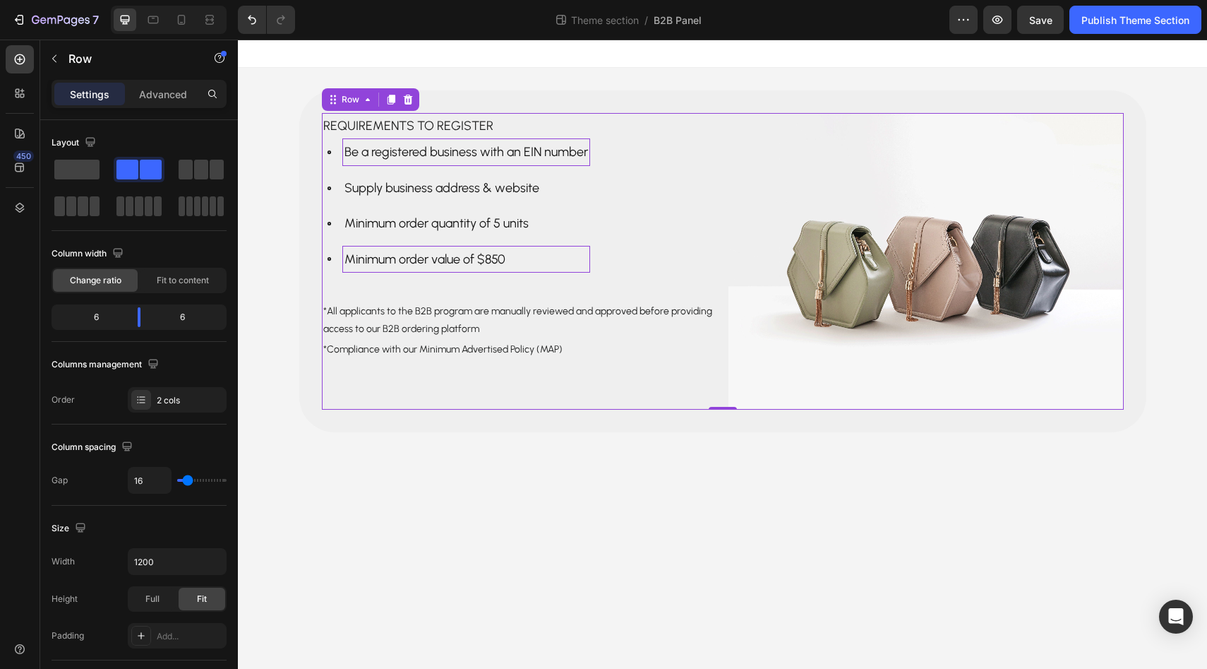
click at [468, 377] on div "Requirements to register Text Block Be a registered business with an EIN number…" at bounding box center [519, 261] width 395 height 297
click at [399, 181] on p "Supply business address & website" at bounding box center [467, 188] width 244 height 23
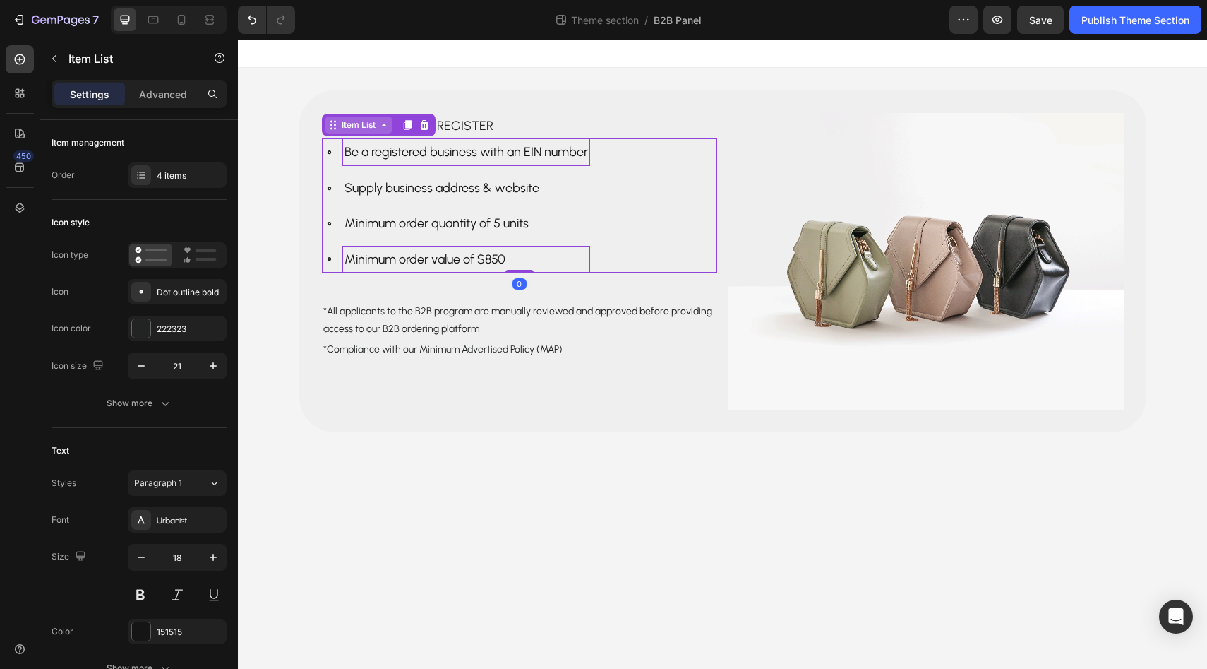
click at [357, 124] on div "Item List" at bounding box center [359, 125] width 40 height 13
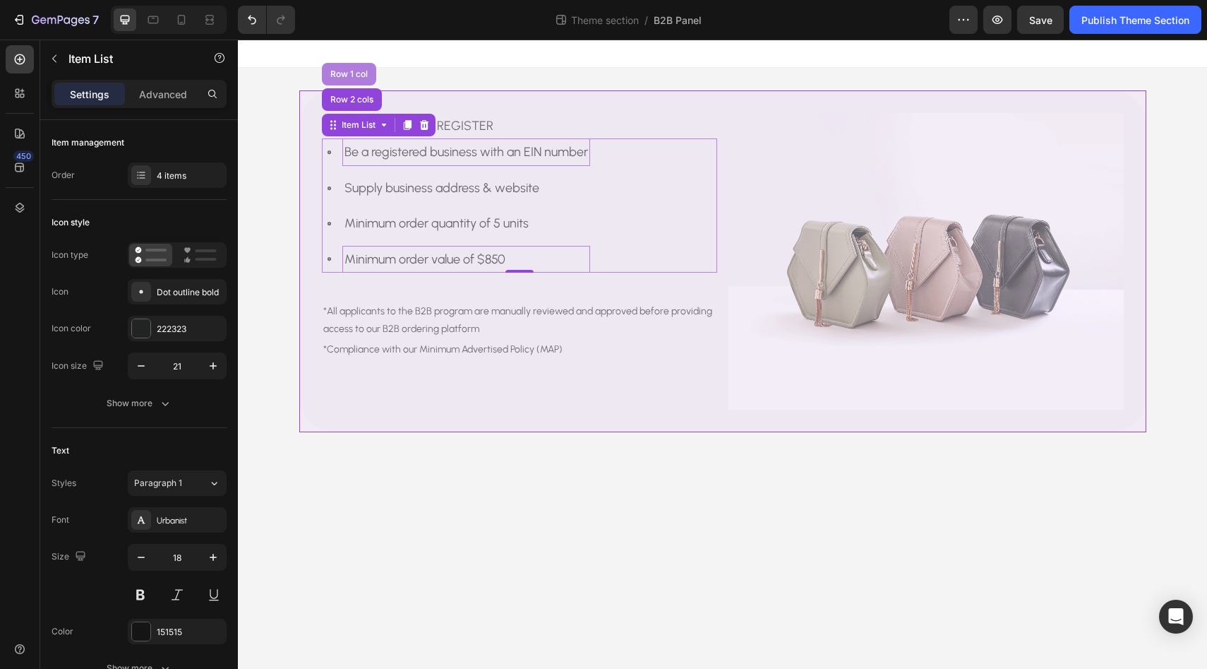
click at [358, 73] on div "Row 1 col" at bounding box center [349, 74] width 43 height 8
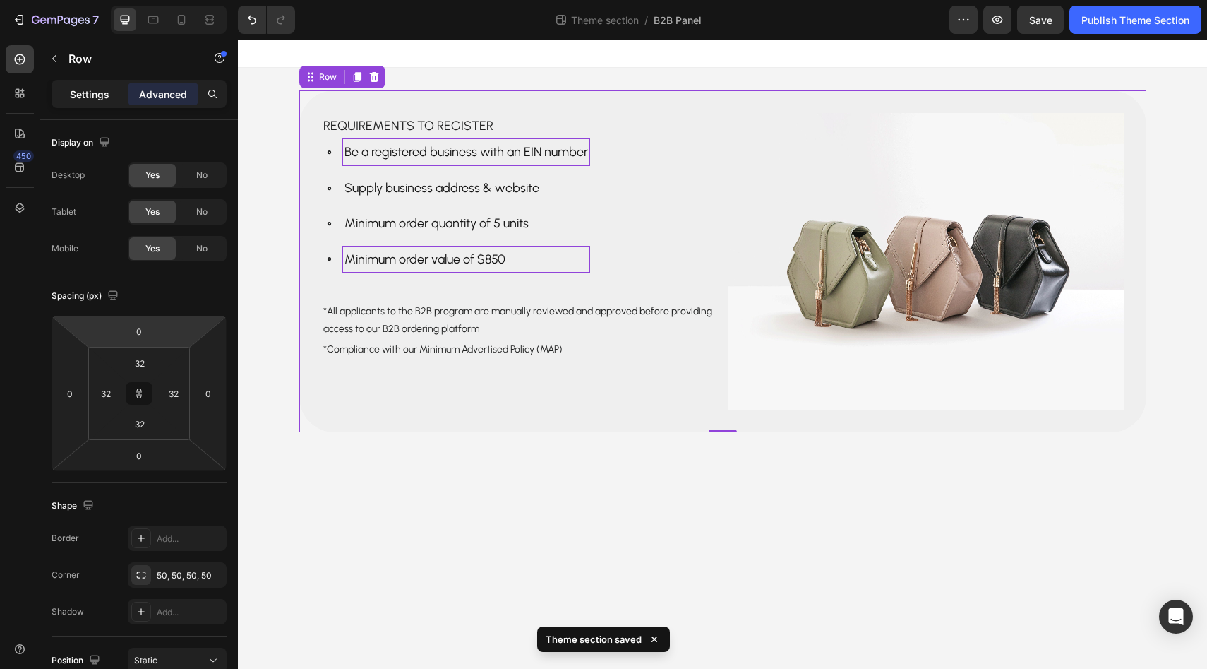
click at [97, 90] on p "Settings" at bounding box center [90, 94] width 40 height 15
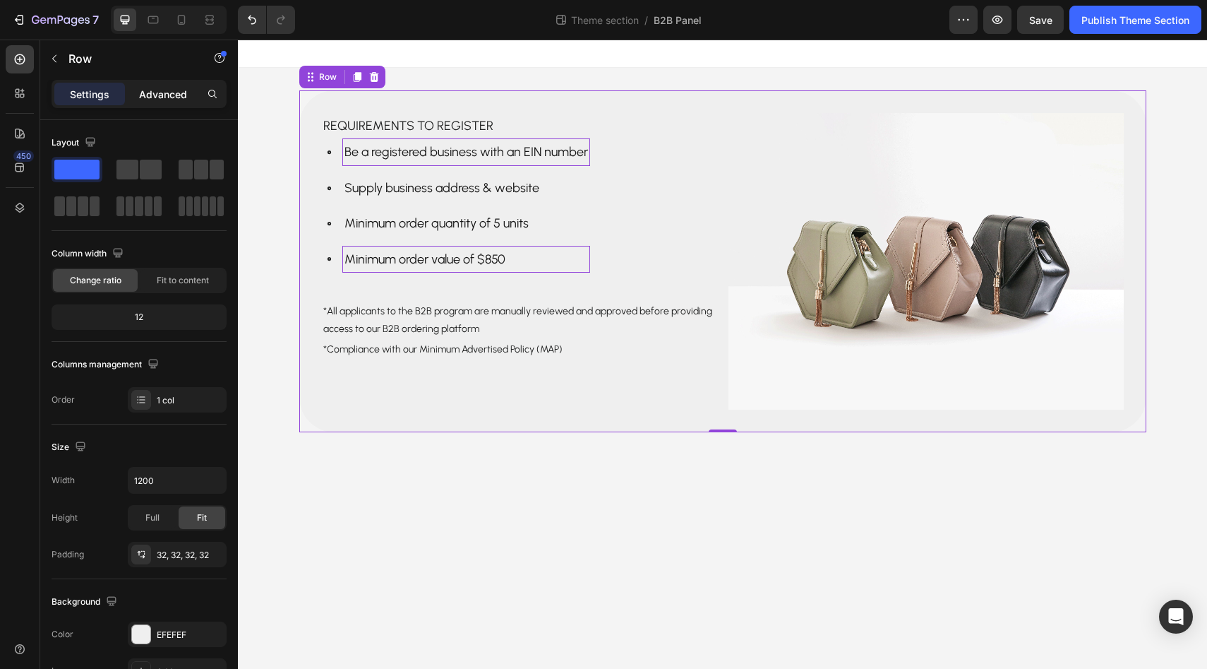
click at [146, 92] on p "Advanced" at bounding box center [163, 94] width 48 height 15
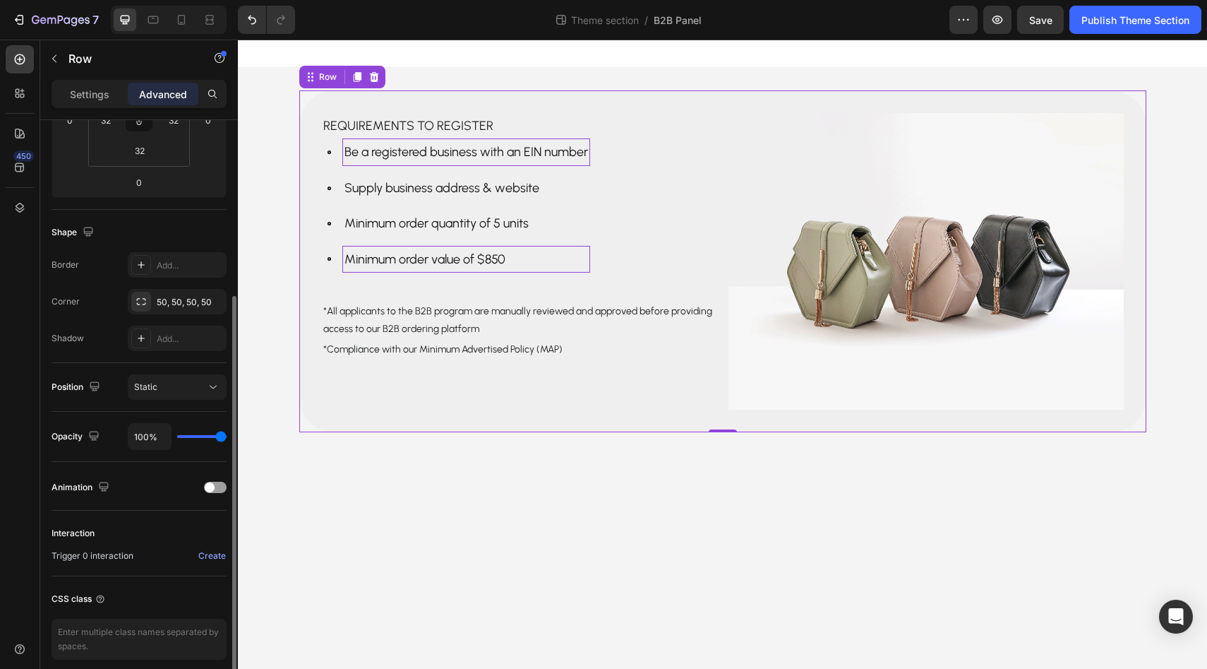
scroll to position [332, 0]
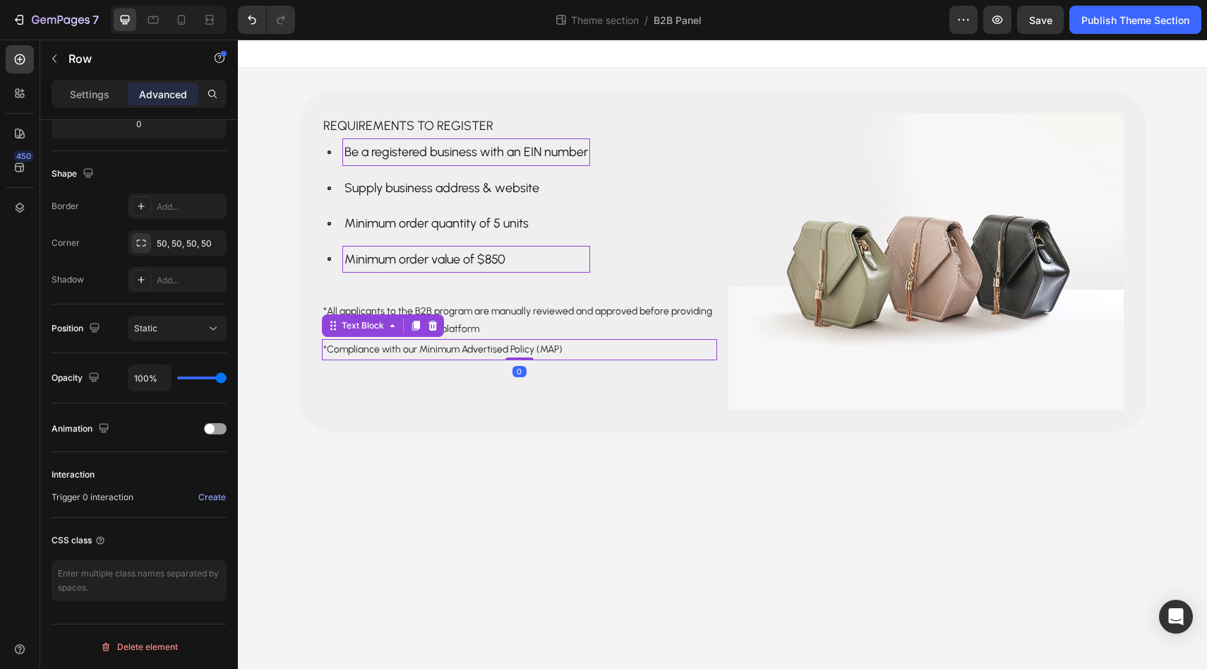
click at [405, 353] on p "*Compliance with our Minimum Advertised Policy (MAP)" at bounding box center [519, 349] width 393 height 18
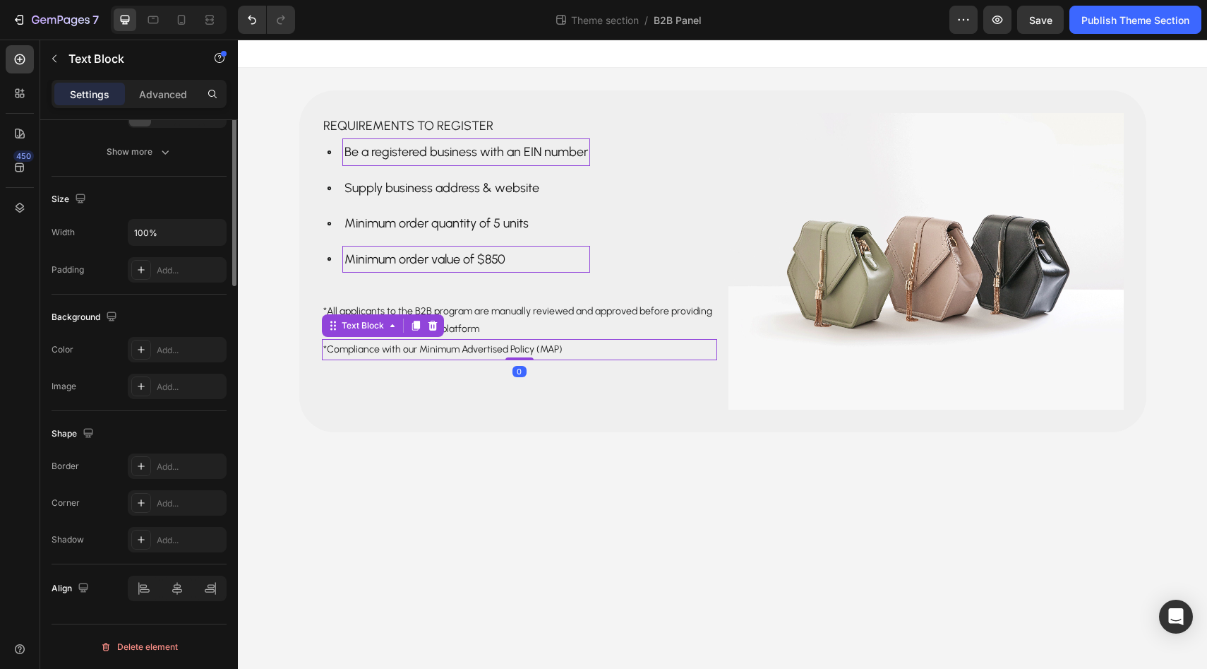
scroll to position [0, 0]
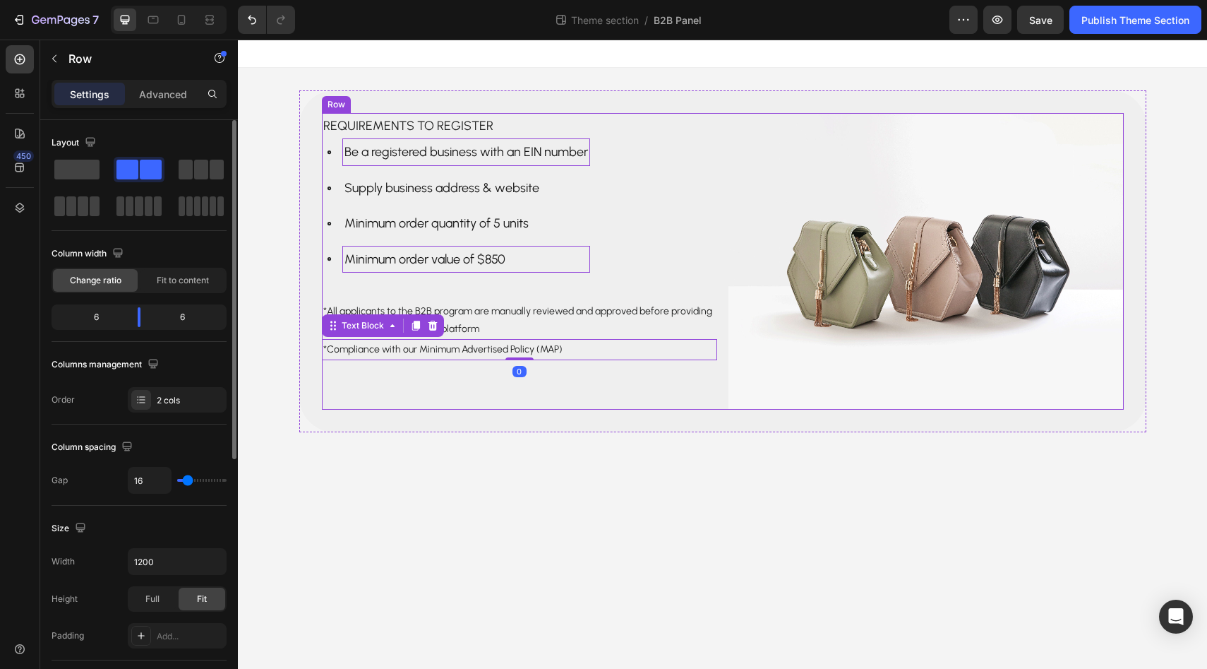
click at [404, 369] on div "Requirements to register Text Block Be a registered business with an EIN number…" at bounding box center [519, 261] width 395 height 297
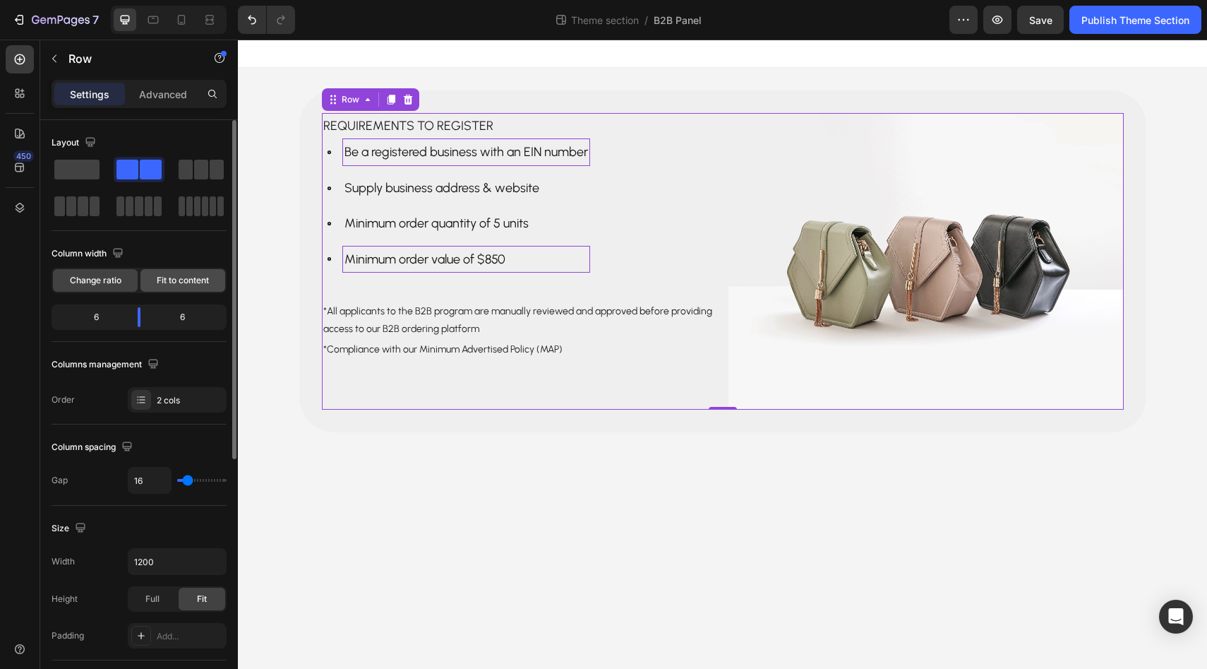
click at [174, 282] on span "Fit to content" at bounding box center [183, 280] width 52 height 13
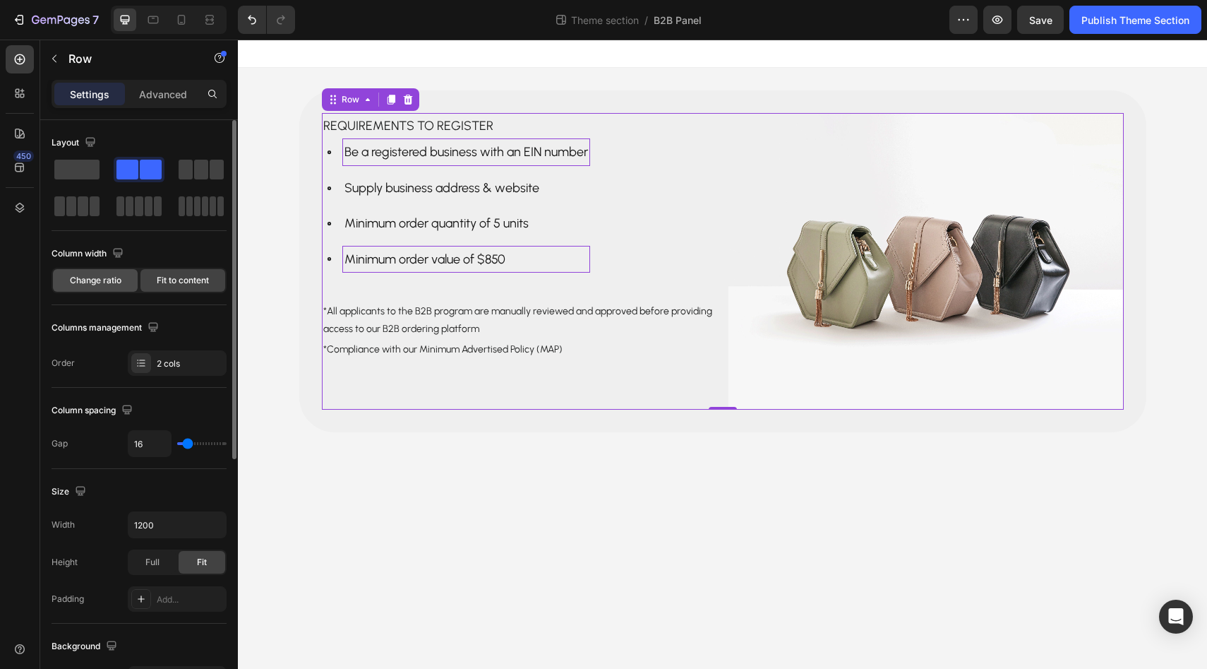
click at [113, 282] on span "Change ratio" at bounding box center [96, 280] width 52 height 13
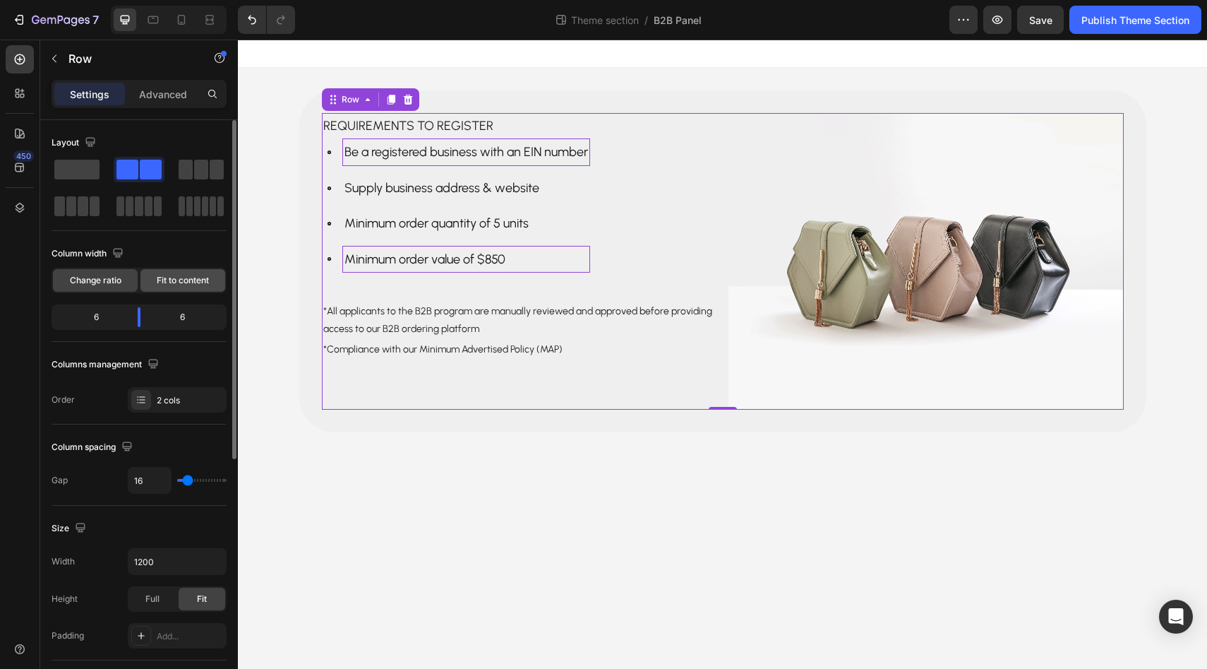
click at [184, 283] on span "Fit to content" at bounding box center [183, 280] width 52 height 13
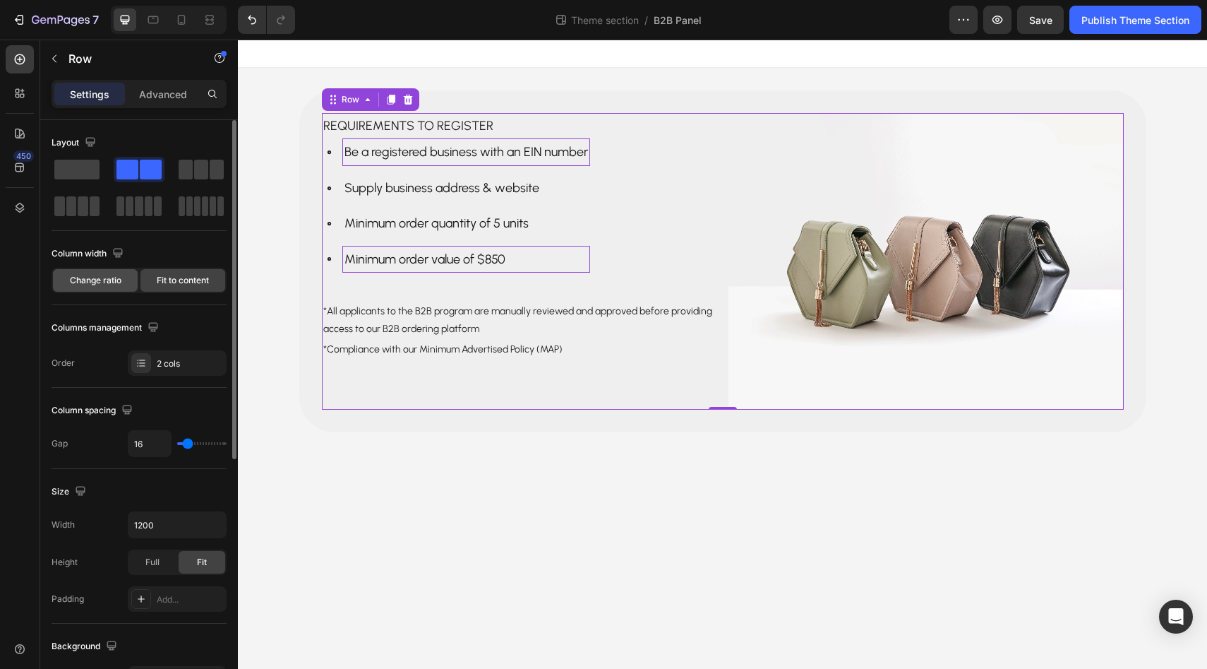
click at [124, 282] on div "Change ratio" at bounding box center [95, 280] width 85 height 23
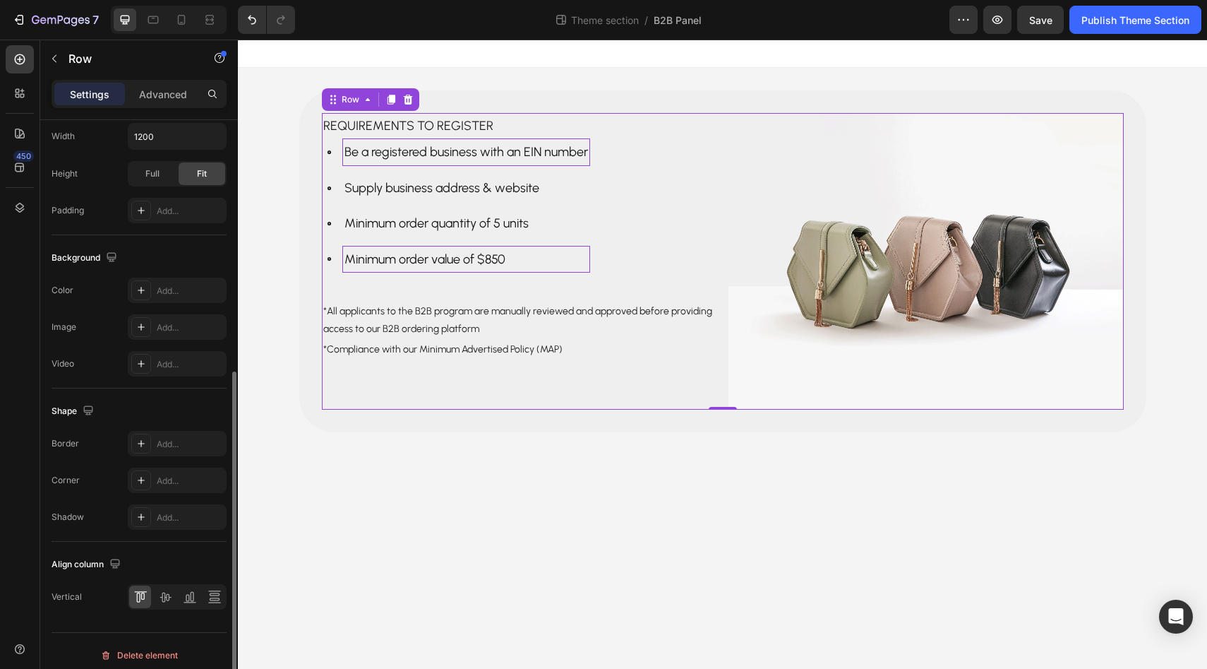
scroll to position [434, 0]
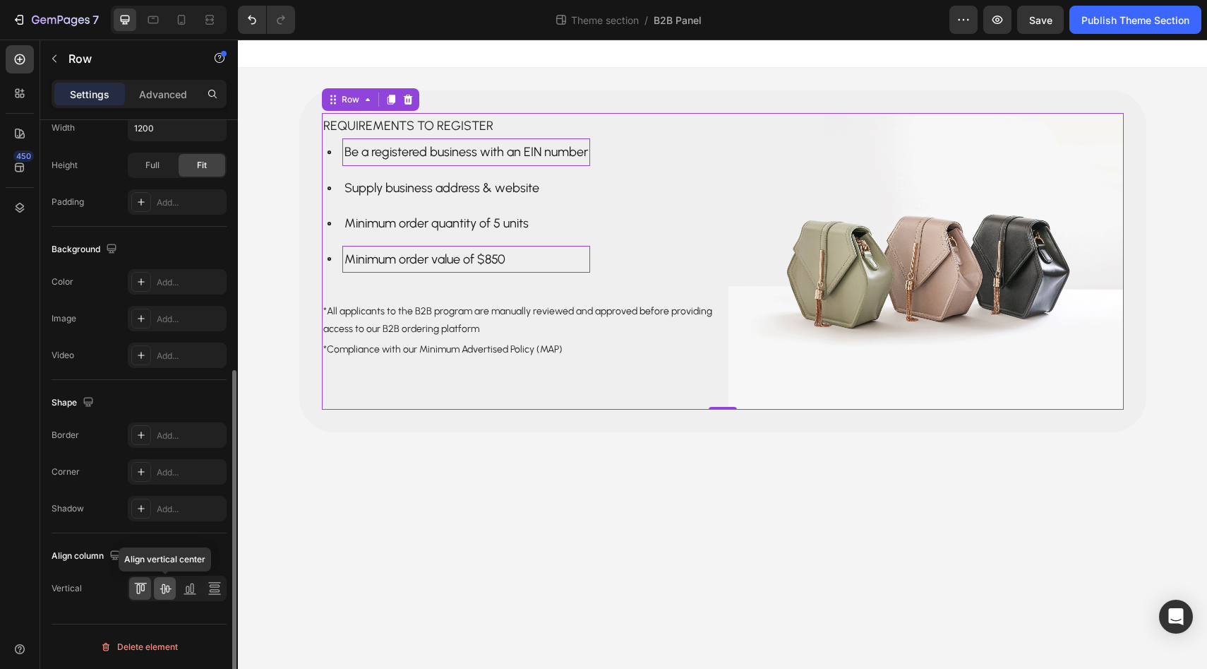
click at [169, 588] on icon at bounding box center [165, 589] width 11 height 10
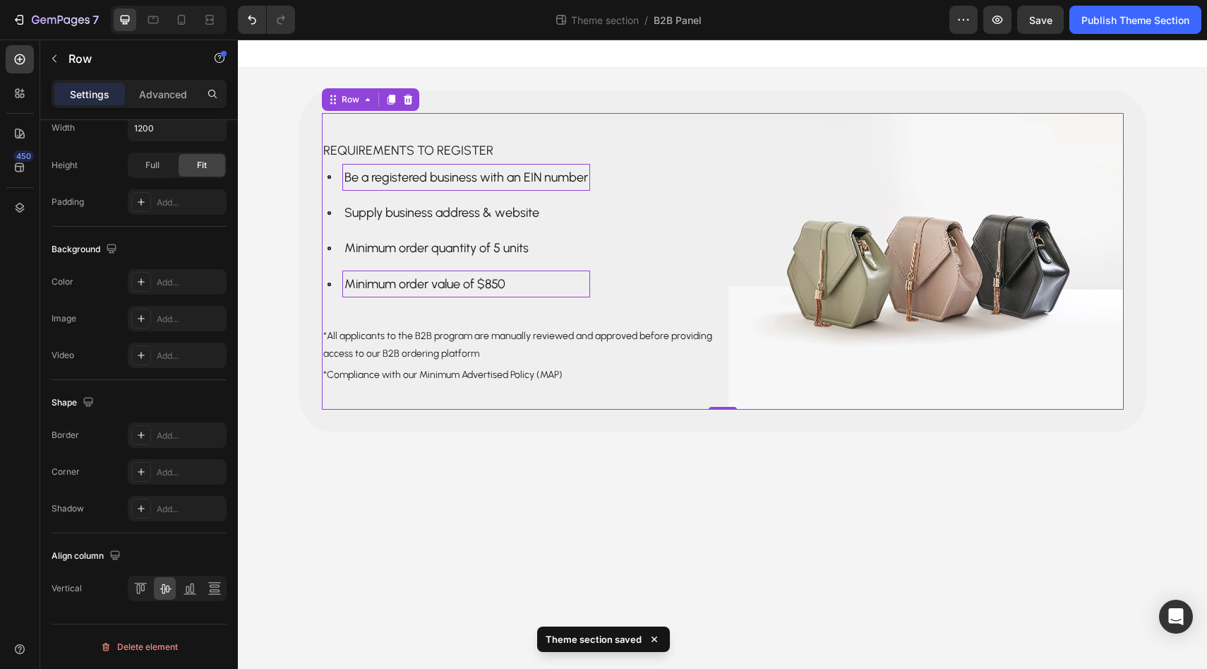
click at [383, 506] on body "Requirements to register Text Block Be a registered business with an EIN number…" at bounding box center [722, 354] width 969 height 629
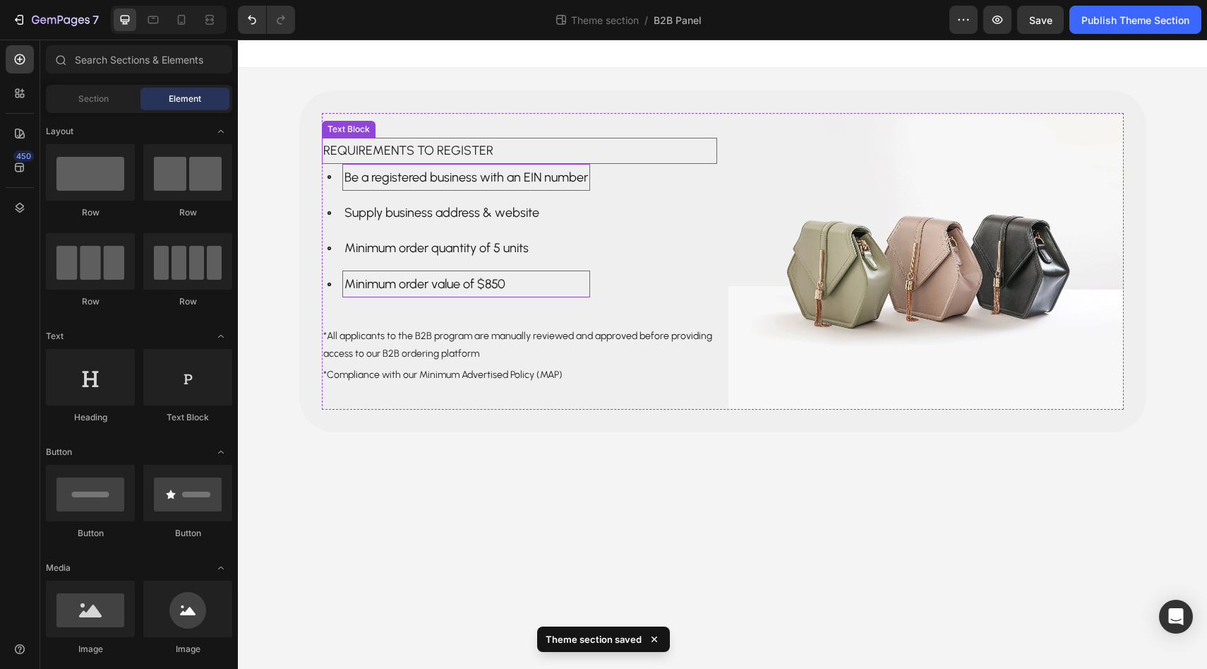
click at [391, 146] on p "Requirements to register" at bounding box center [519, 150] width 393 height 23
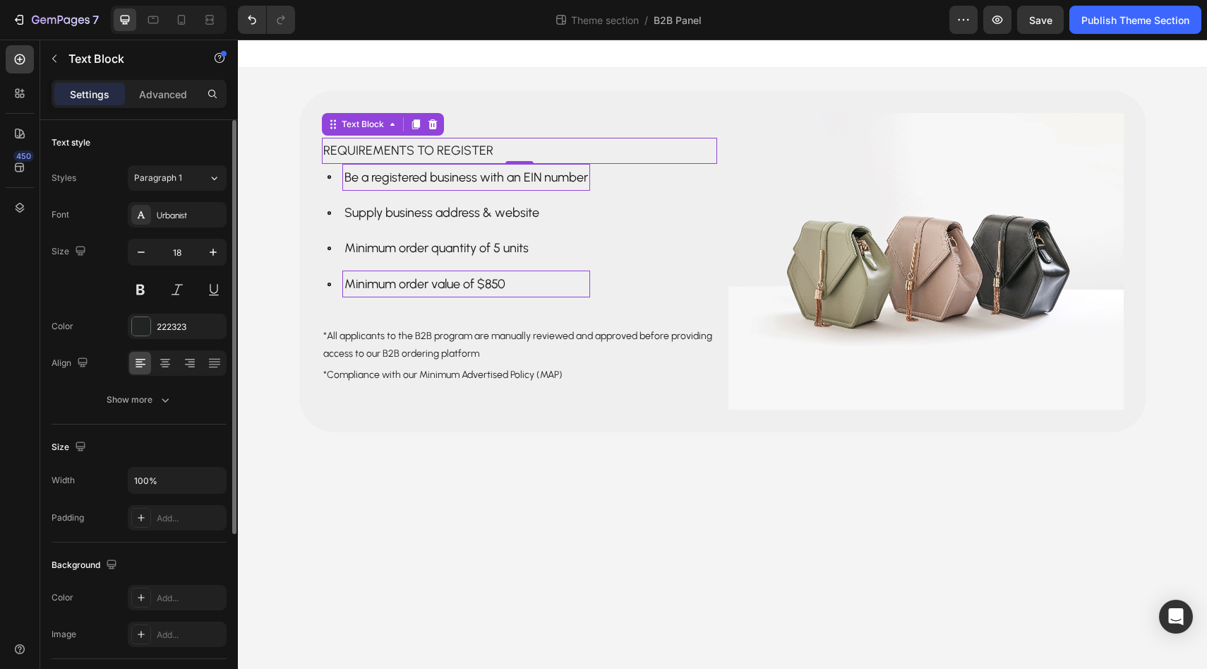
click at [181, 257] on input "18" at bounding box center [177, 251] width 47 height 25
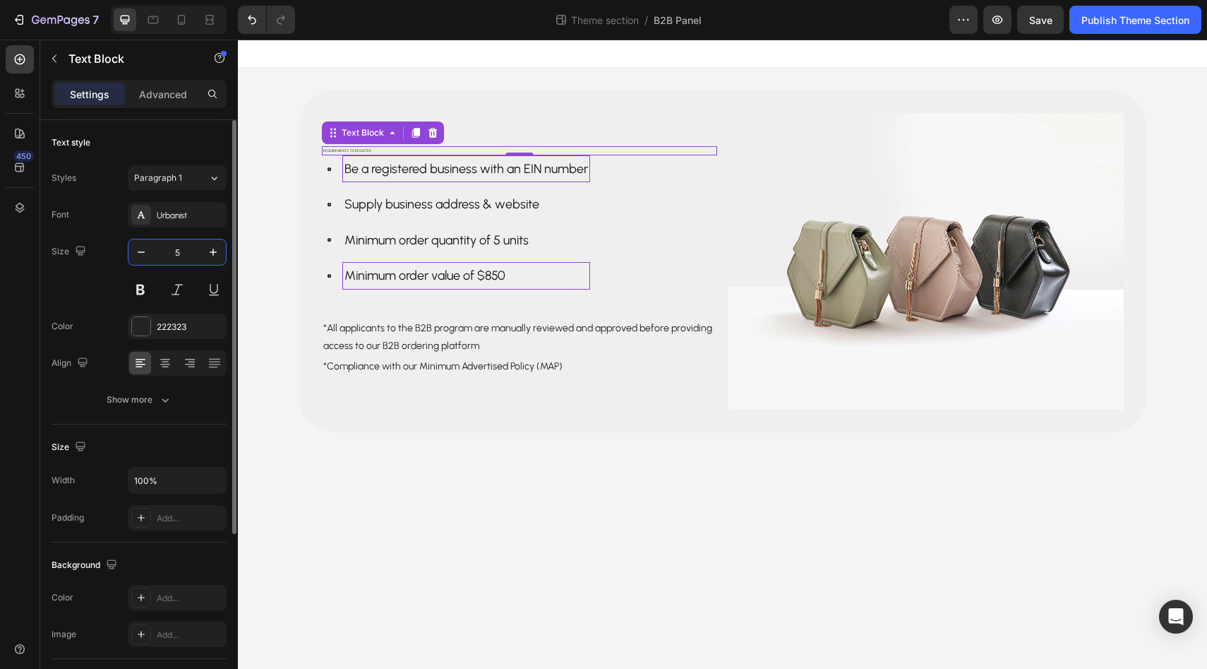
type input "50"
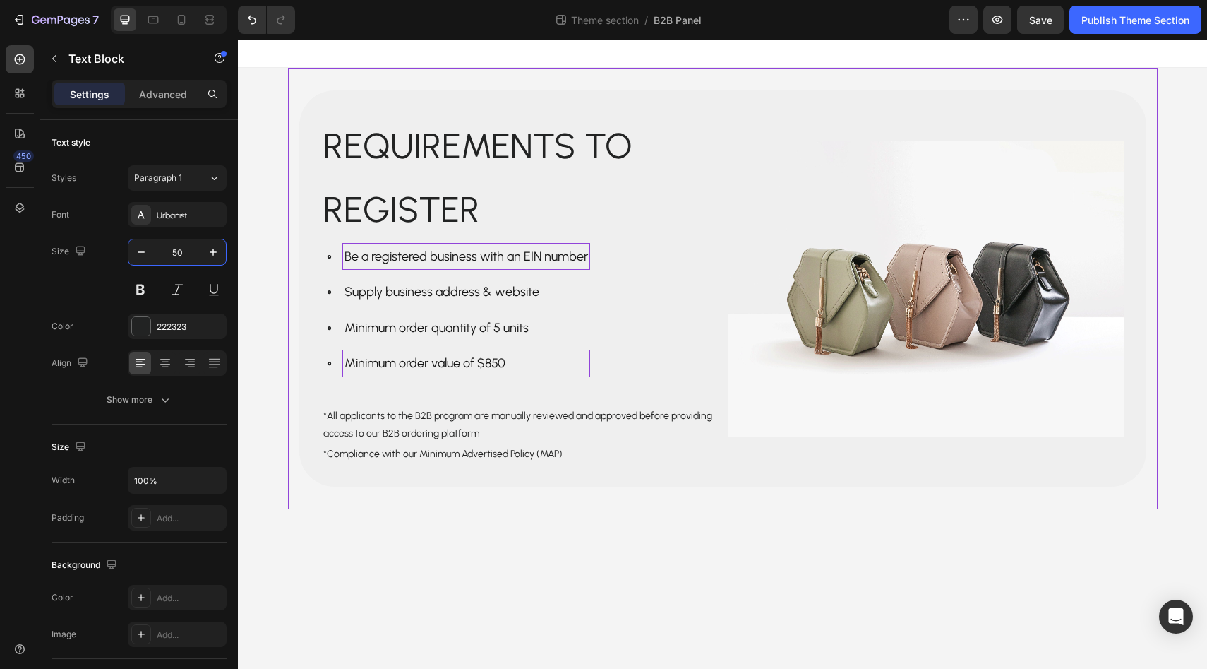
click at [288, 294] on div "Requirements to register Text Block Be a registered business with an EIN number…" at bounding box center [723, 288] width 870 height 396
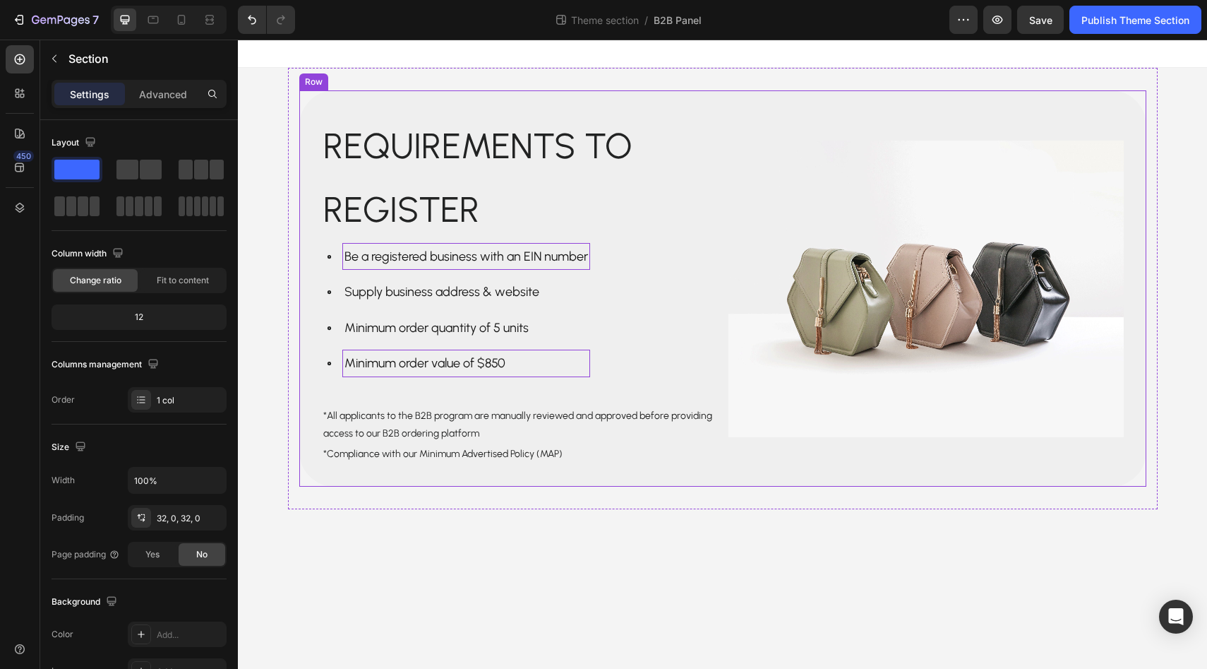
click at [434, 102] on div "Requirements to register Text Block Be a registered business with an EIN number…" at bounding box center [722, 288] width 847 height 396
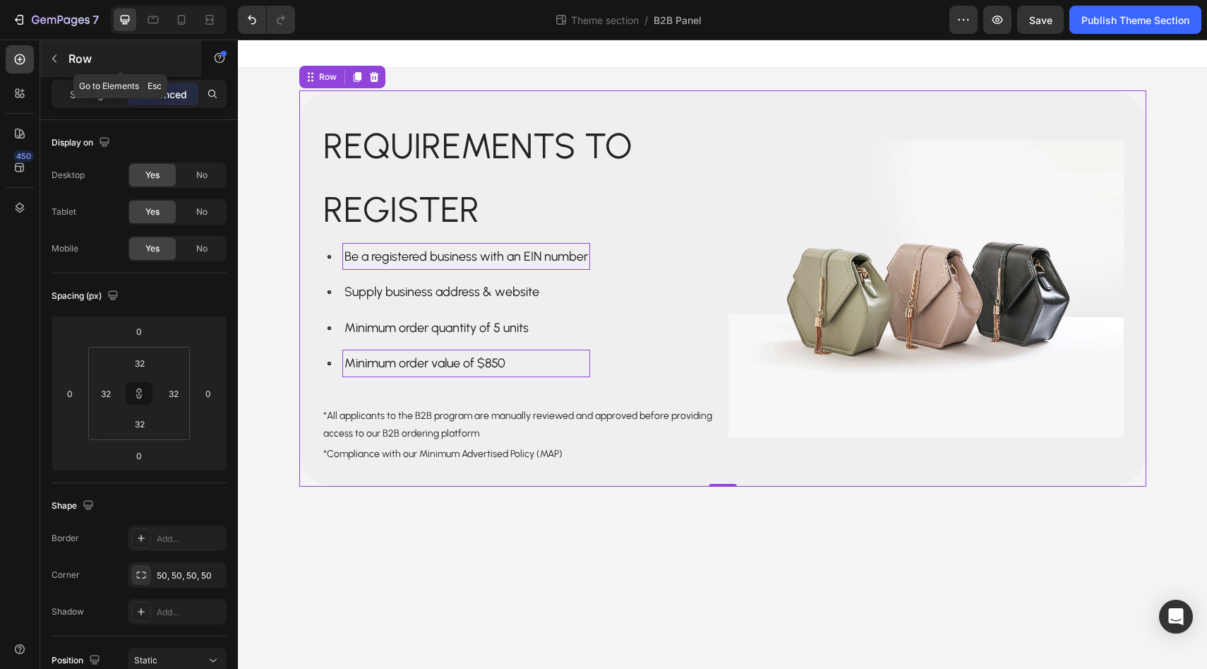
click at [49, 55] on icon "button" at bounding box center [54, 58] width 11 height 11
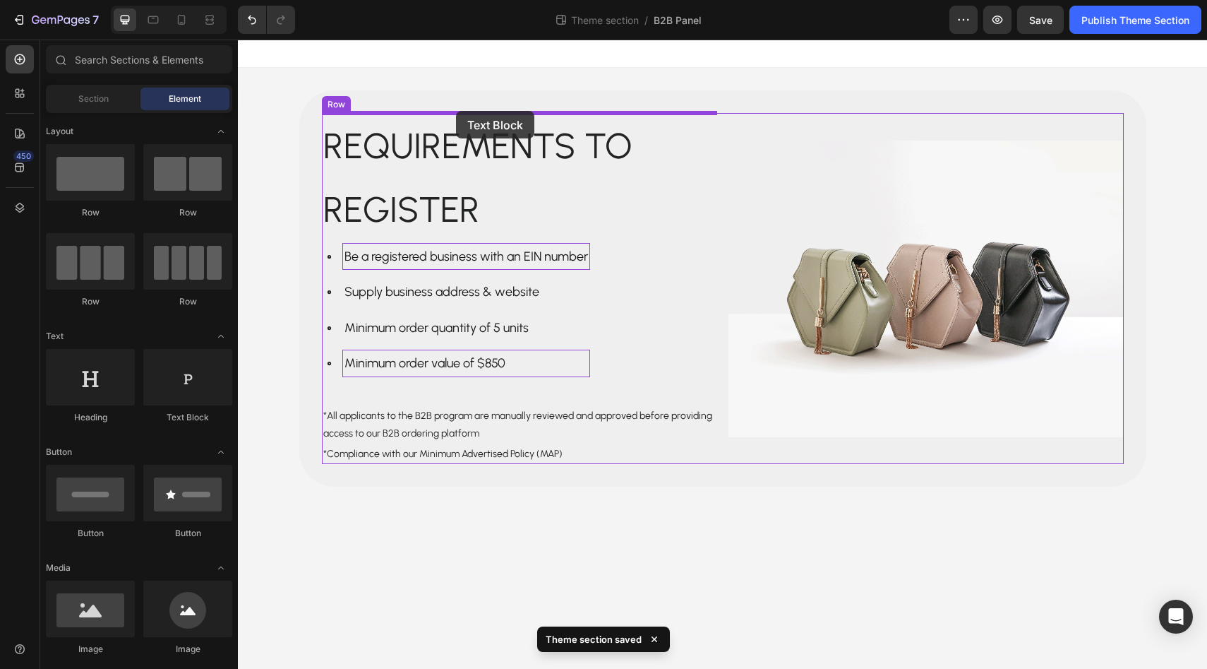
drag, startPoint x: 424, startPoint y: 438, endPoint x: 455, endPoint y: 110, distance: 329.8
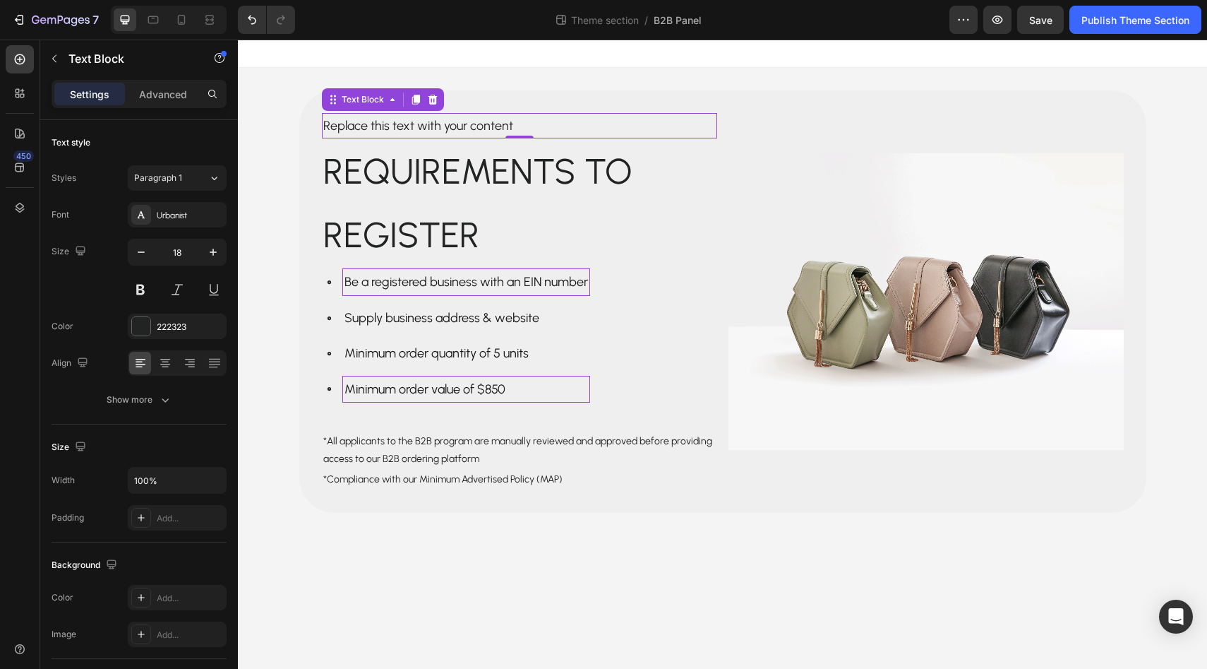
click at [625, 127] on div "Replace this text with your content" at bounding box center [519, 125] width 395 height 25
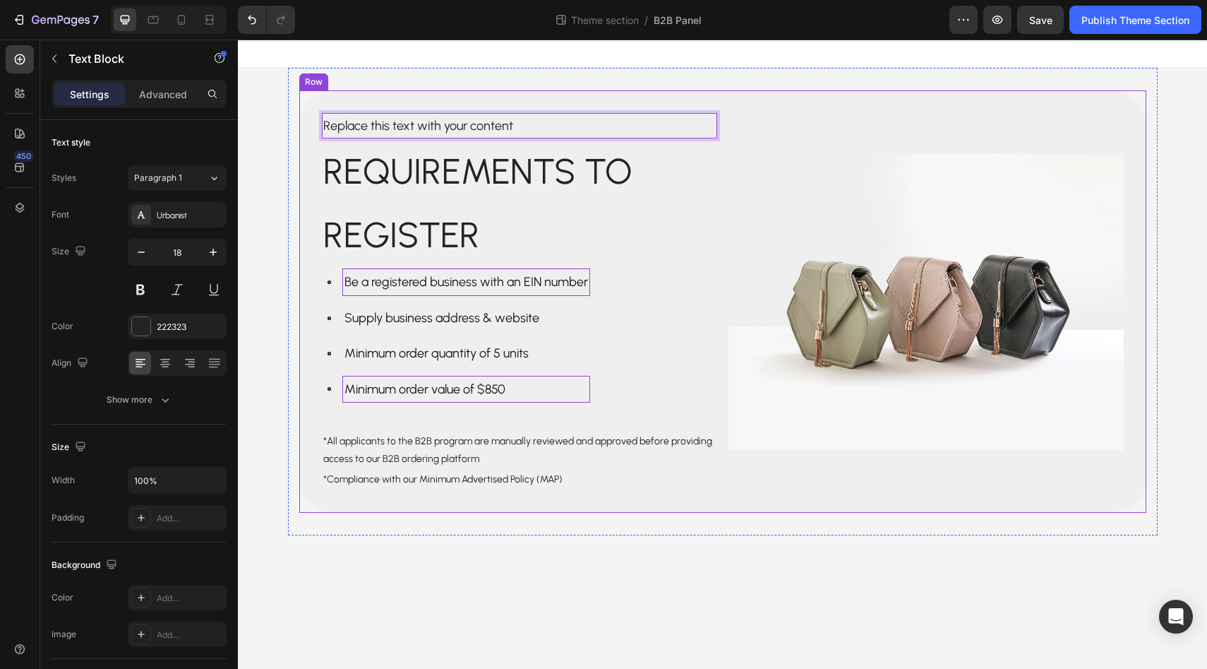
click at [623, 96] on div "Replace this text with your content Text Block 0 Requirements to register Text …" at bounding box center [722, 301] width 847 height 422
click at [609, 126] on p "Replace this text with your content" at bounding box center [519, 125] width 393 height 23
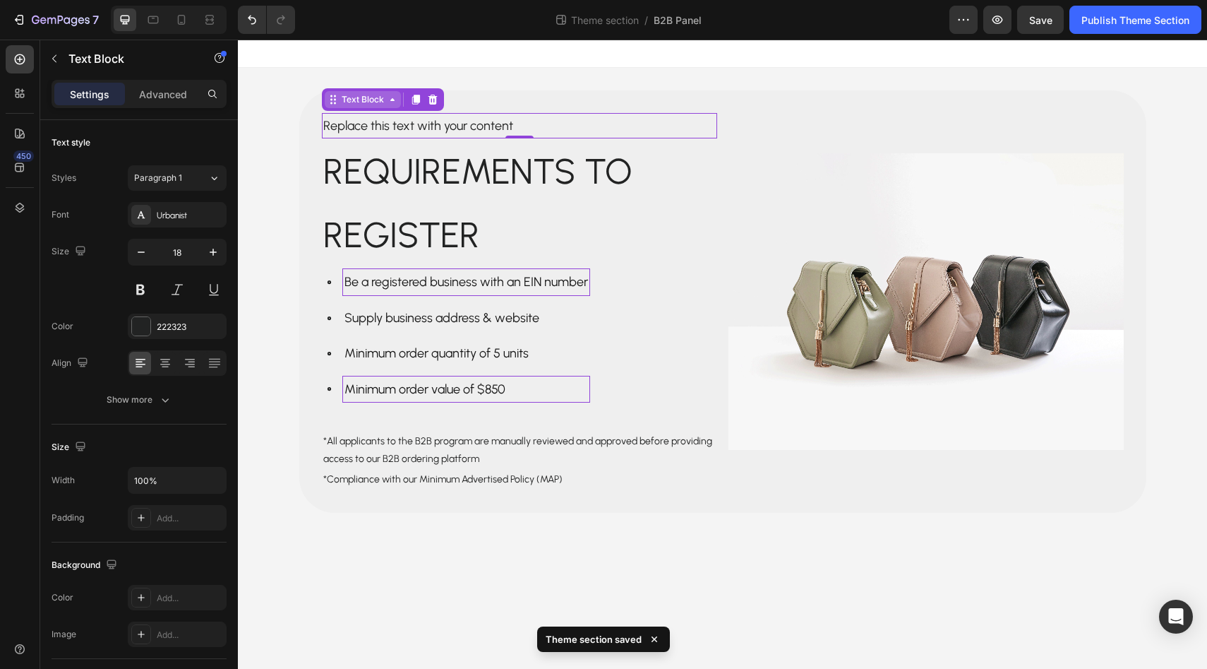
click at [373, 100] on div "Text Block" at bounding box center [363, 99] width 48 height 13
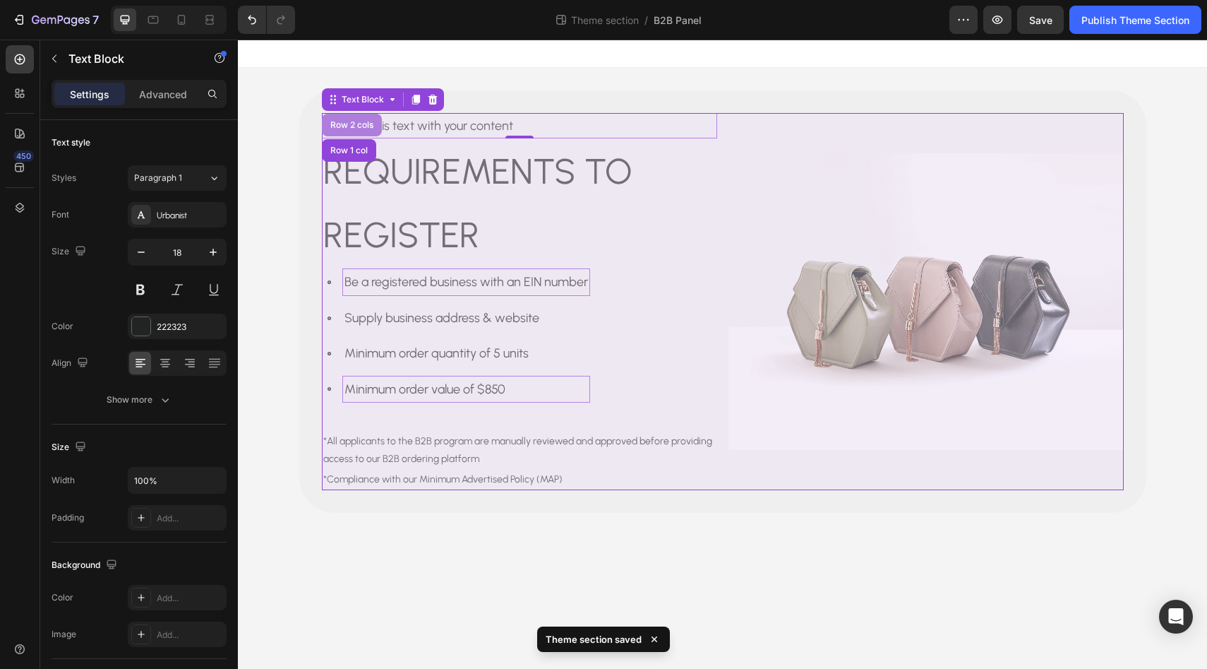
click at [356, 131] on div "Row 2 cols" at bounding box center [352, 125] width 60 height 23
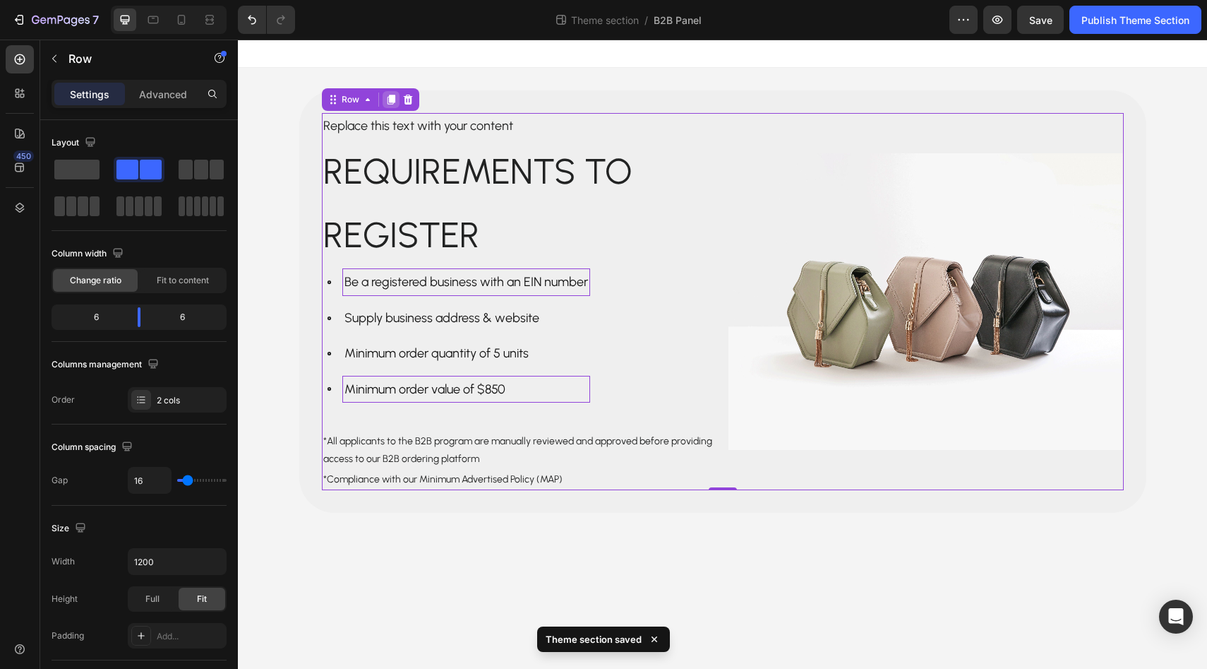
click at [391, 99] on icon at bounding box center [391, 100] width 8 height 10
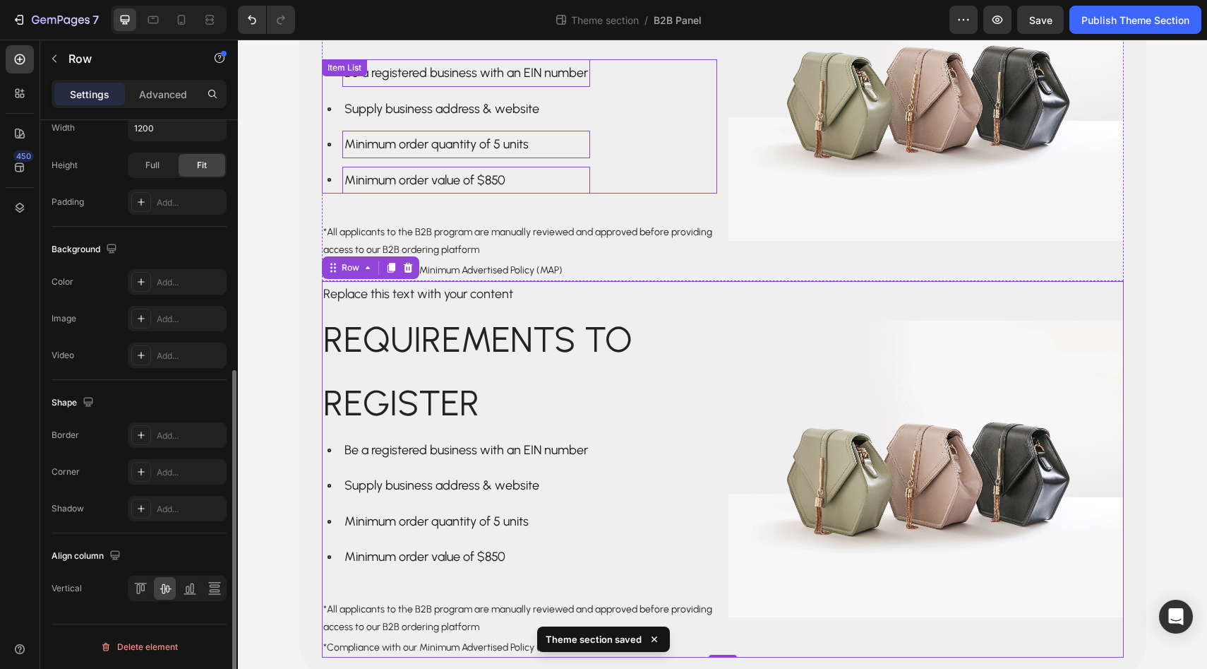
scroll to position [208, 0]
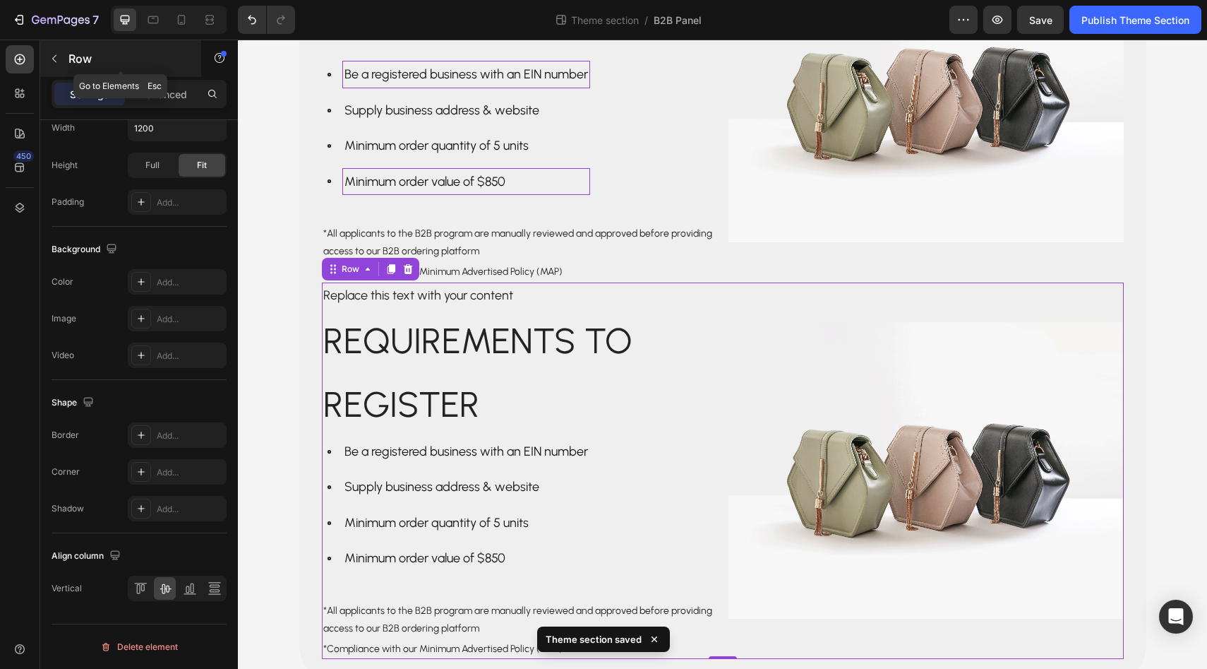
click at [58, 56] on icon "button" at bounding box center [54, 58] width 11 height 11
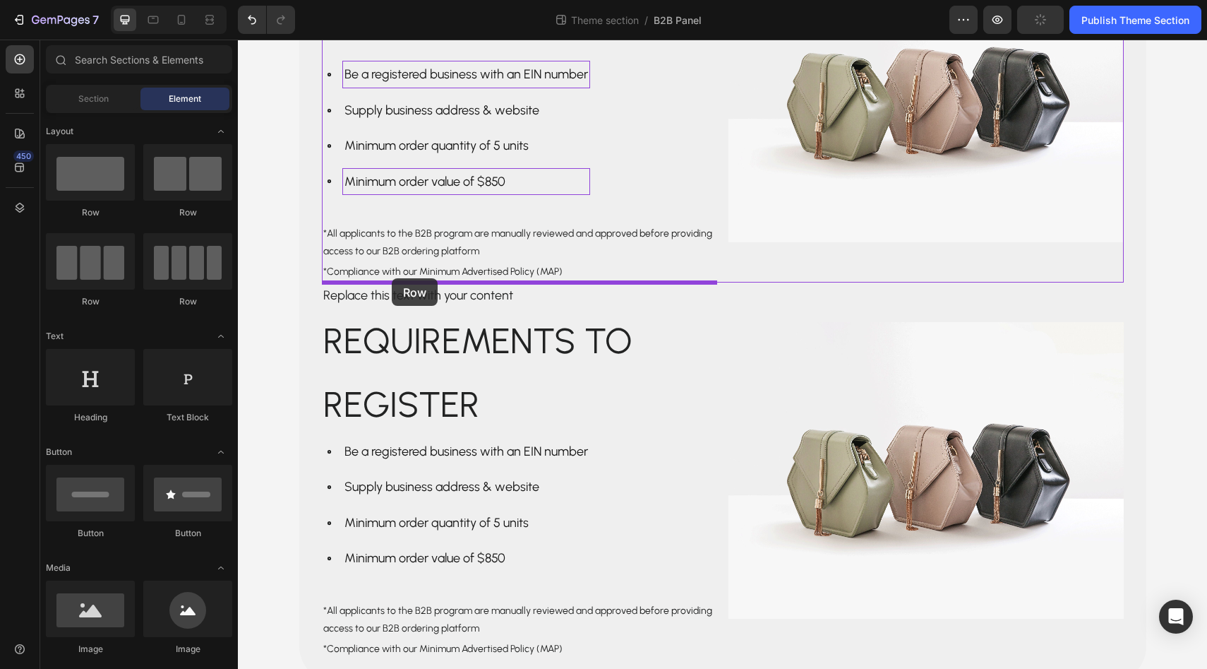
drag, startPoint x: 349, startPoint y: 203, endPoint x: 392, endPoint y: 278, distance: 86.3
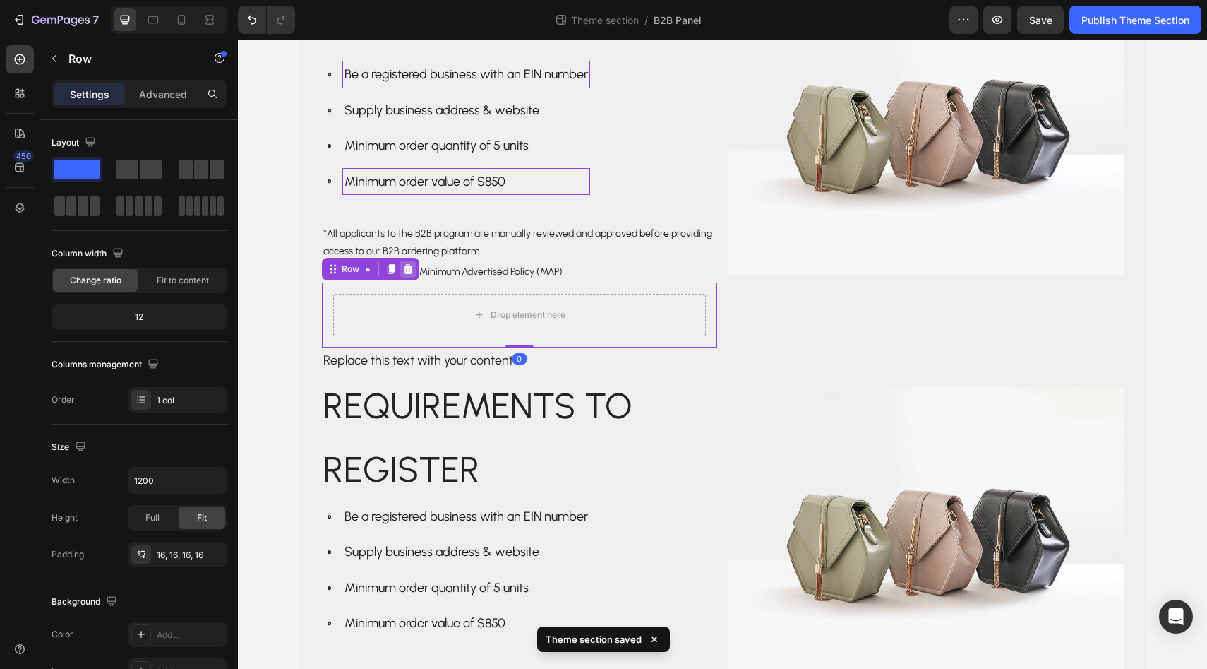
click at [412, 273] on icon at bounding box center [407, 268] width 11 height 11
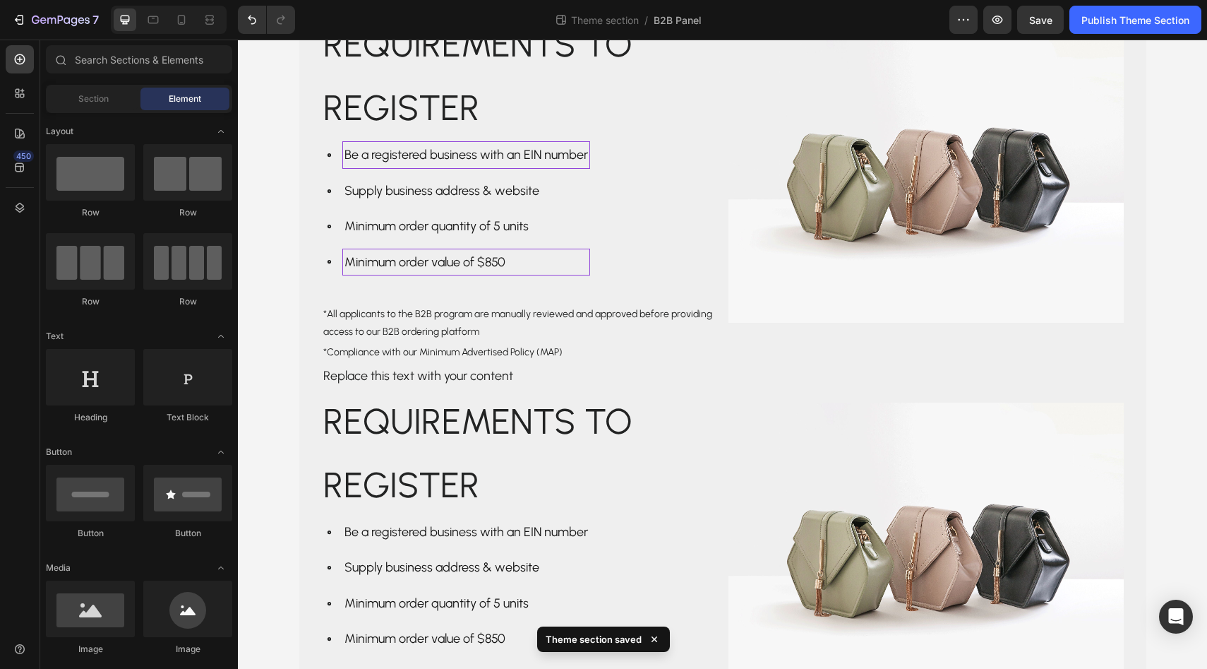
scroll to position [0, 0]
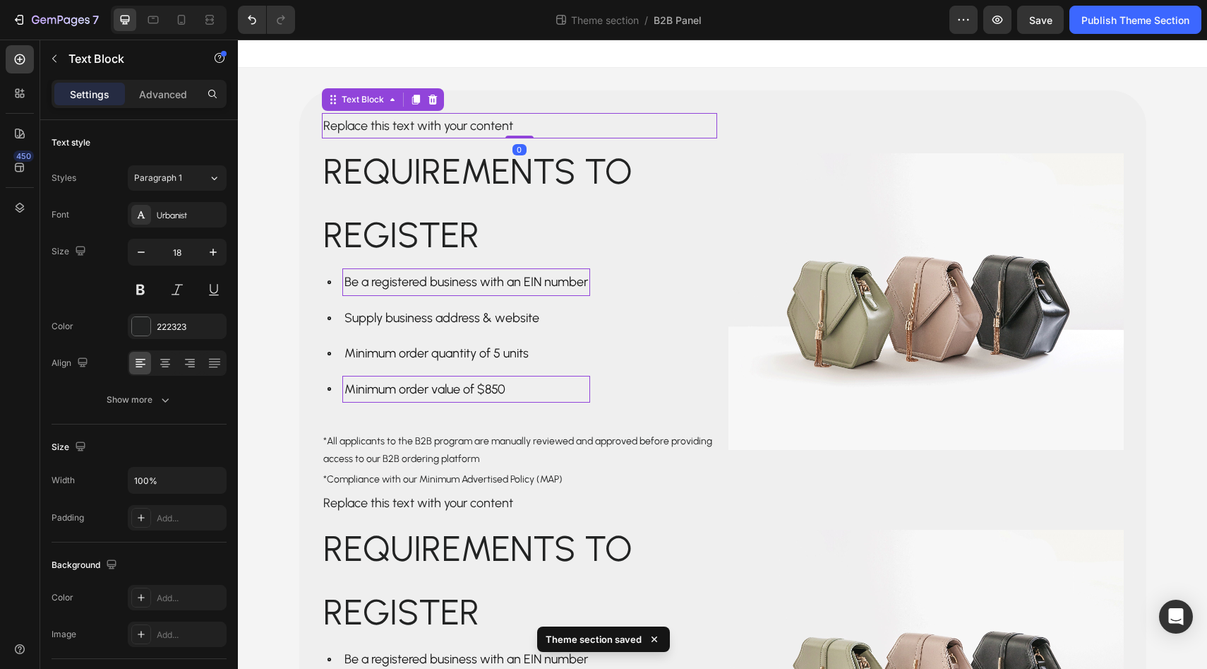
click at [465, 114] on p "Replace this text with your content" at bounding box center [519, 125] width 393 height 23
click at [702, 170] on p "Requirements to register" at bounding box center [519, 203] width 393 height 127
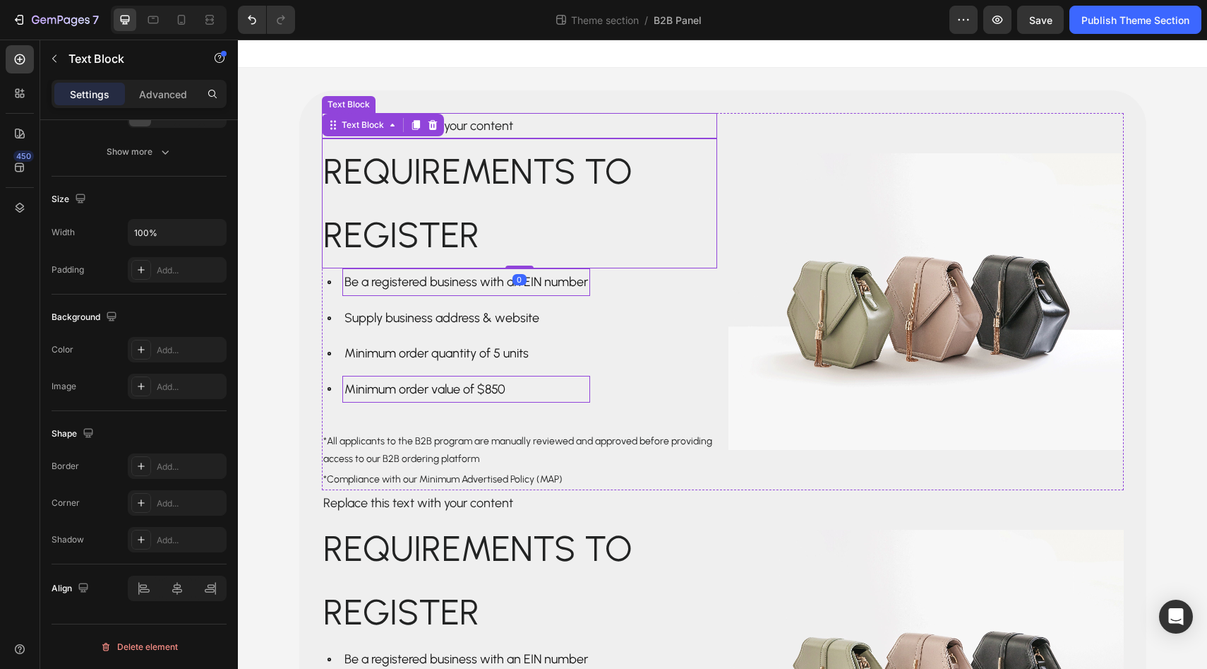
click at [592, 117] on p "Replace this text with your content" at bounding box center [519, 125] width 393 height 23
click at [378, 104] on div "Text Block" at bounding box center [363, 99] width 48 height 13
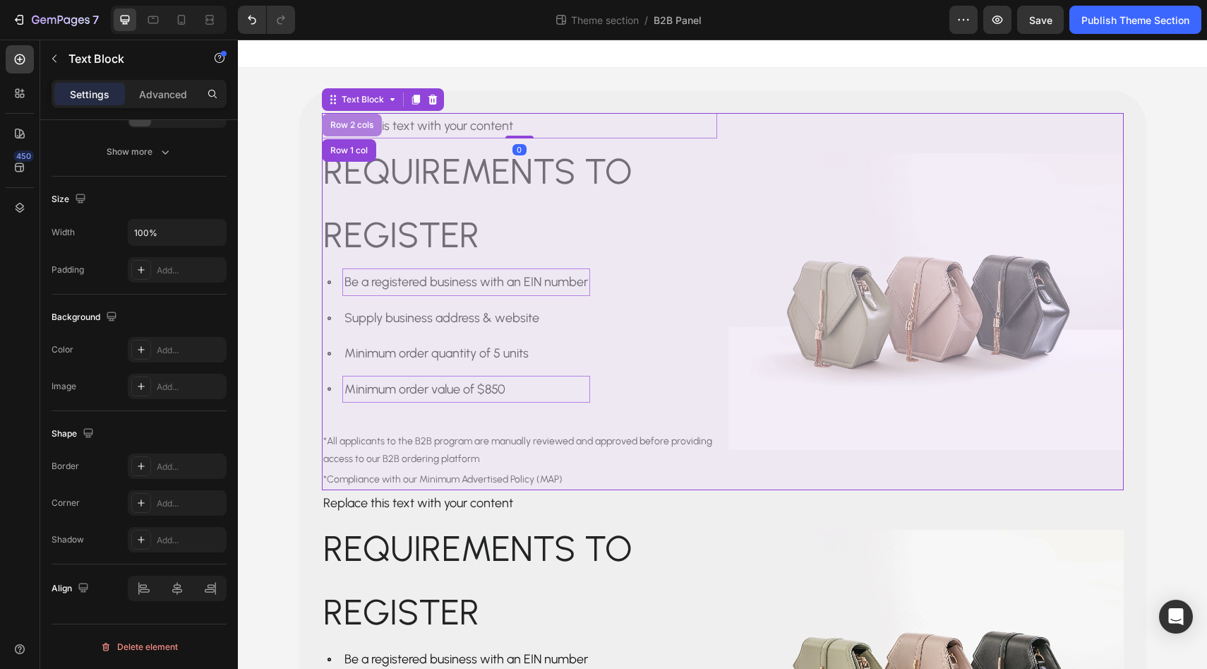
click at [371, 128] on div "Row 2 cols" at bounding box center [352, 125] width 49 height 8
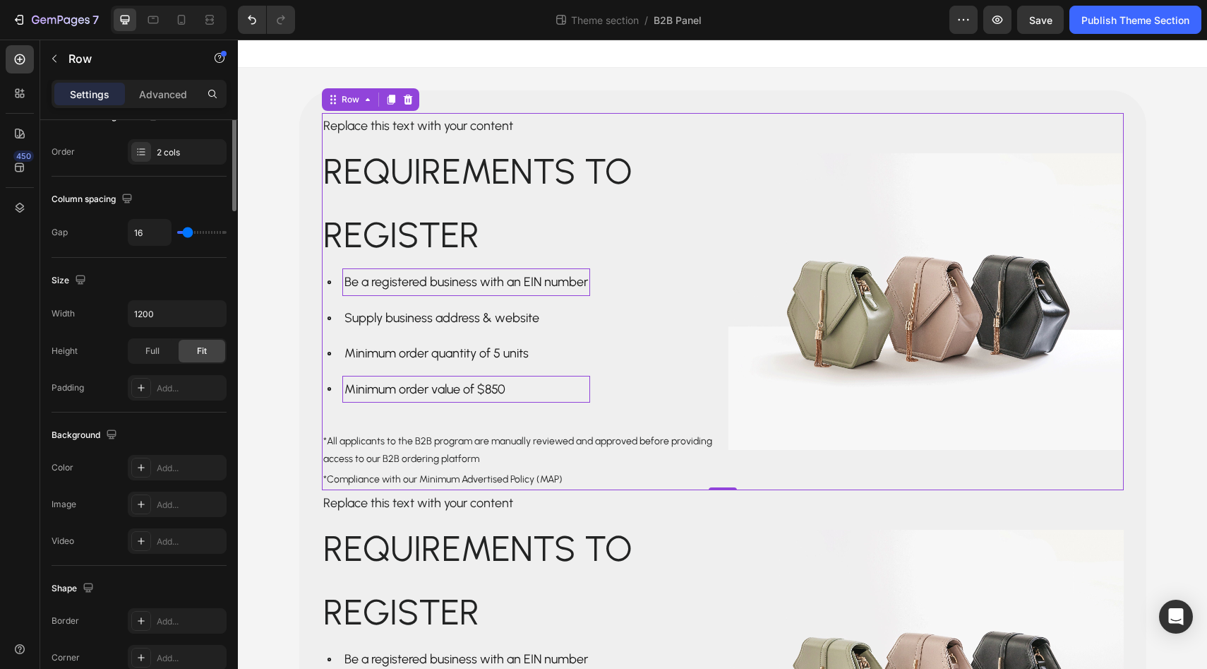
scroll to position [0, 0]
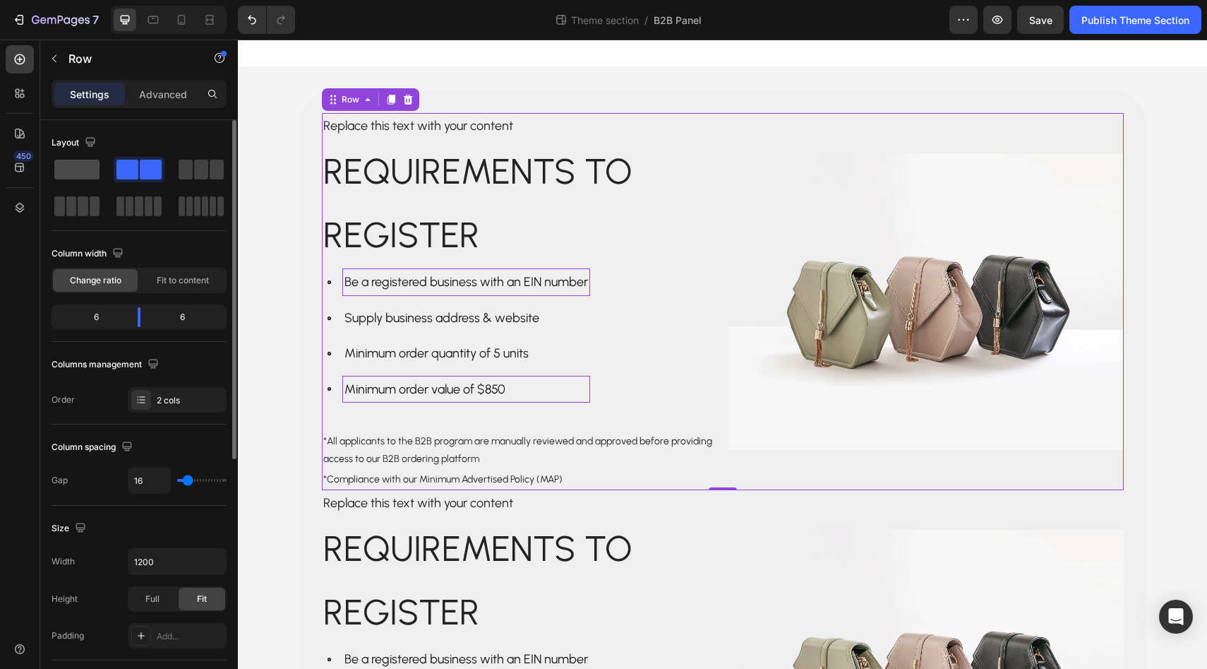
click at [83, 165] on span at bounding box center [76, 170] width 45 height 20
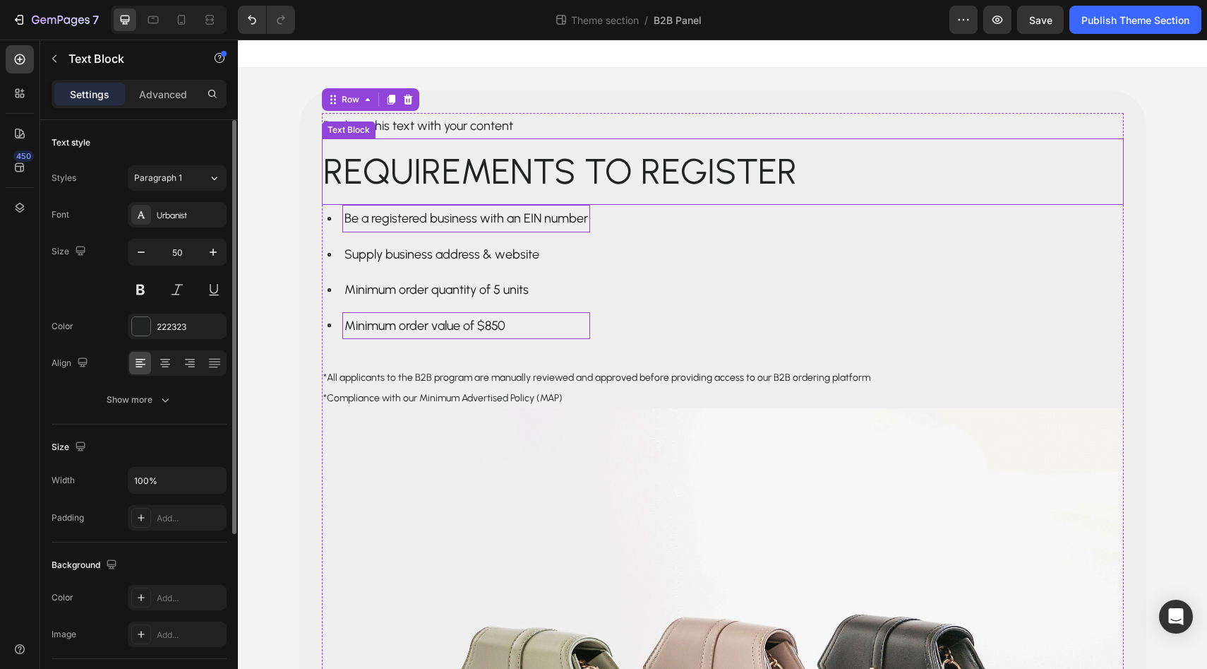
click at [435, 168] on p "Requirements to register" at bounding box center [722, 172] width 799 height 64
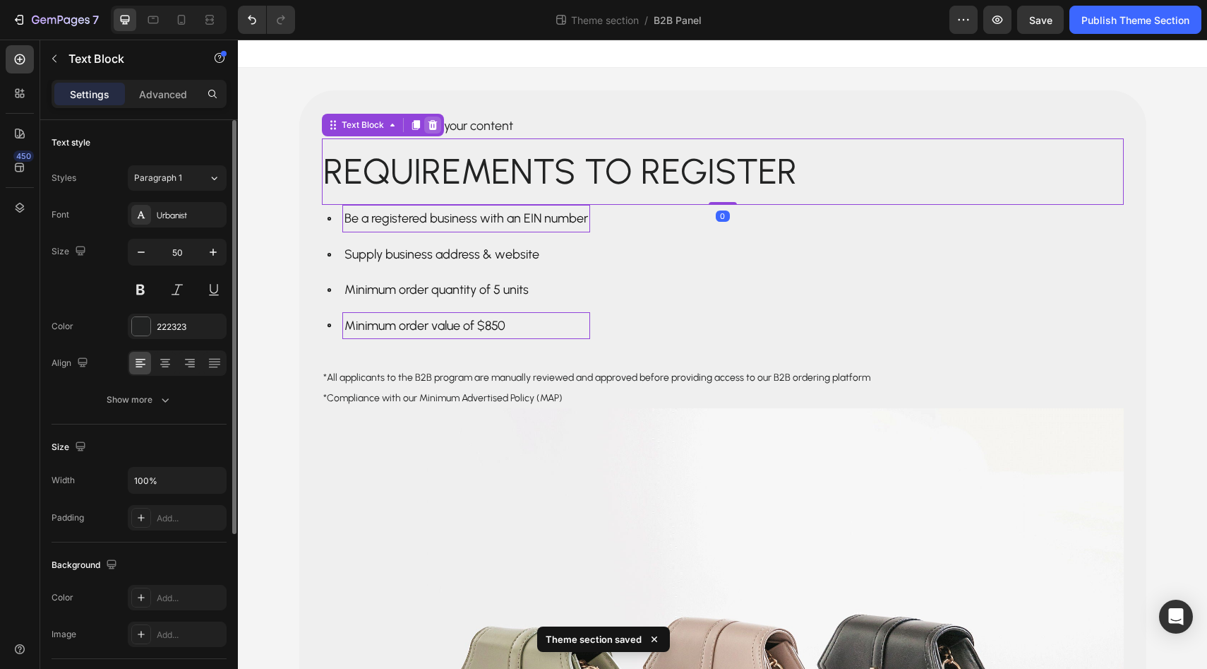
click at [434, 125] on icon at bounding box center [432, 124] width 11 height 11
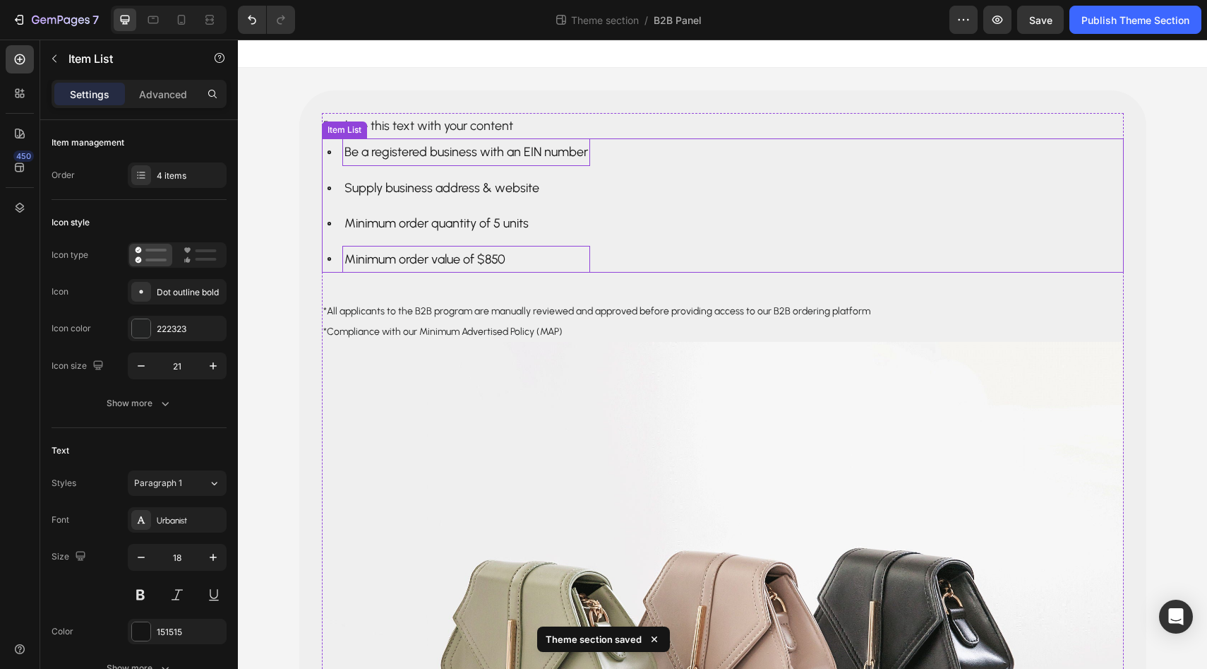
click at [433, 147] on p "Be a registered business with an EIN number" at bounding box center [467, 151] width 244 height 23
click at [428, 125] on icon at bounding box center [423, 125] width 9 height 10
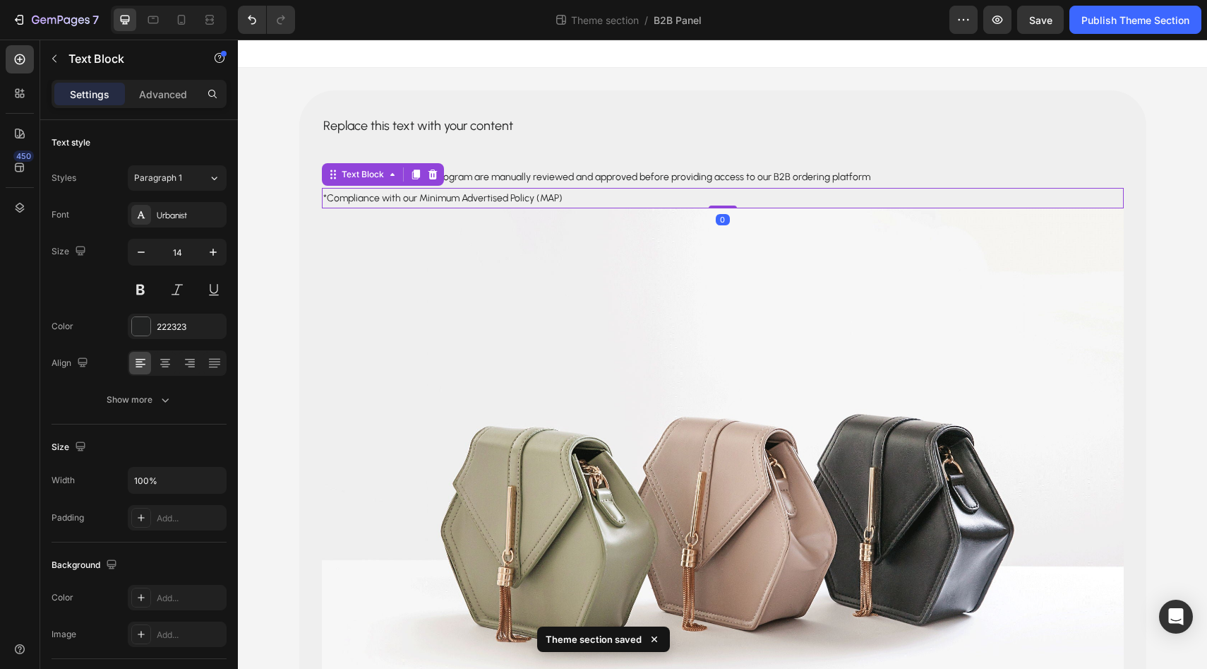
click at [419, 188] on div "*Compliance with our Minimum Advertised Policy (MAP)" at bounding box center [723, 198] width 802 height 20
click at [433, 172] on icon at bounding box center [432, 174] width 9 height 10
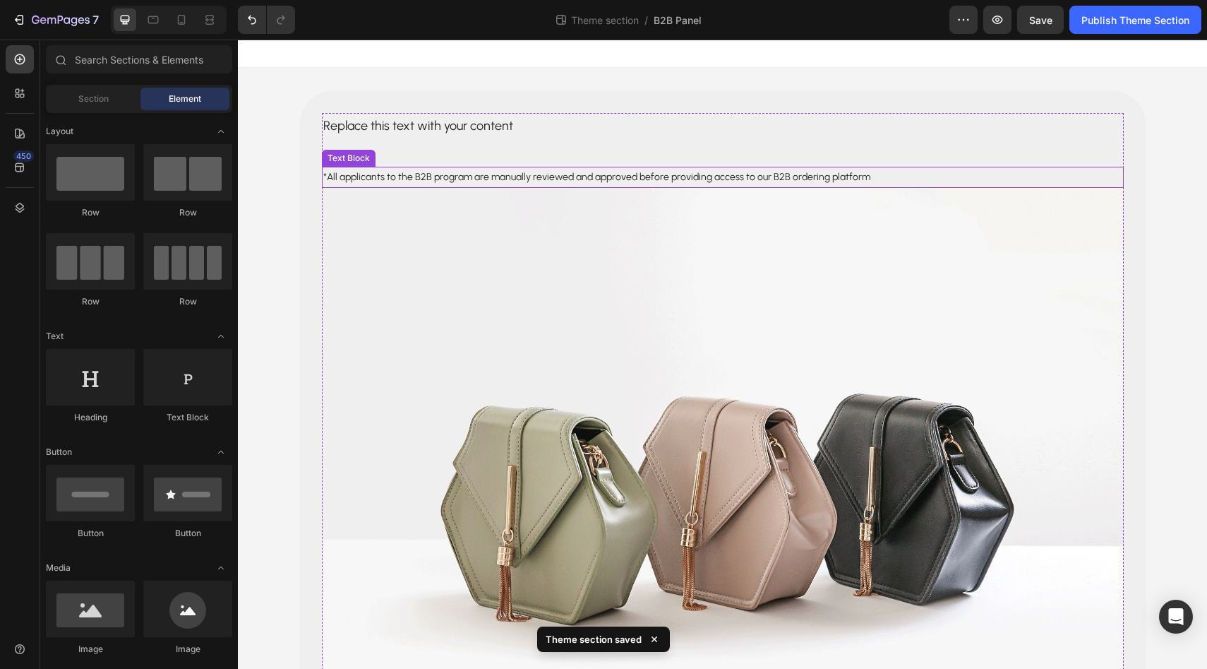
click at [436, 179] on p "*All applicants to the B2B program are manually reviewed and approved before pr…" at bounding box center [722, 177] width 799 height 18
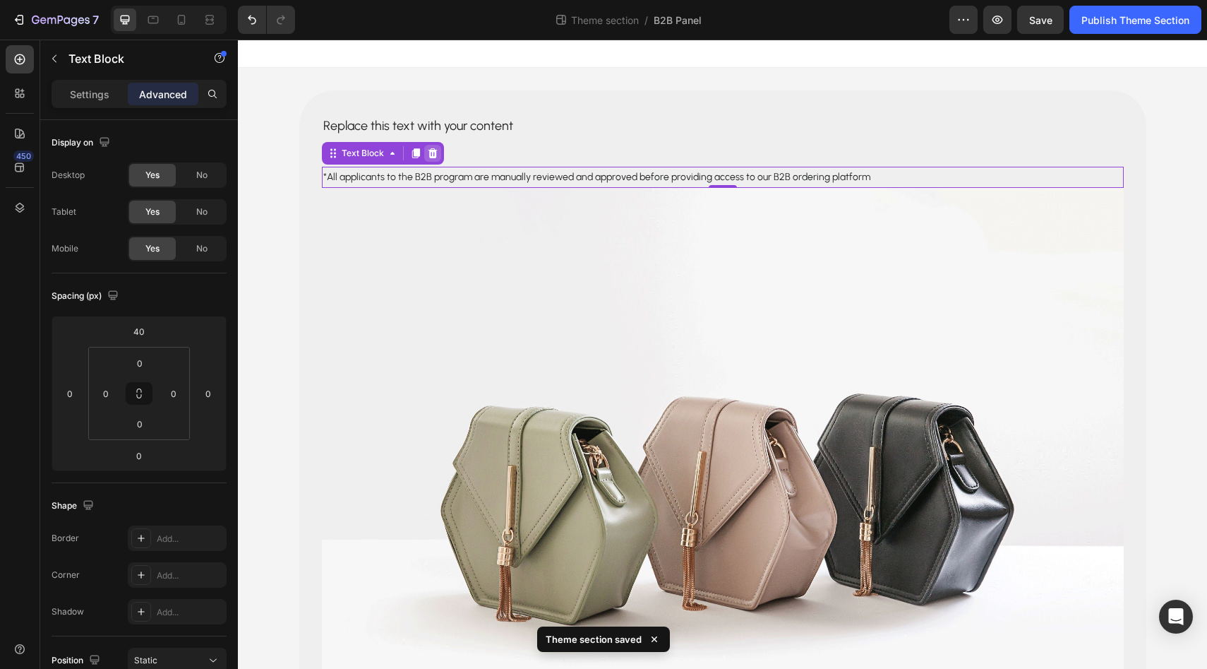
click at [431, 157] on icon at bounding box center [432, 153] width 9 height 10
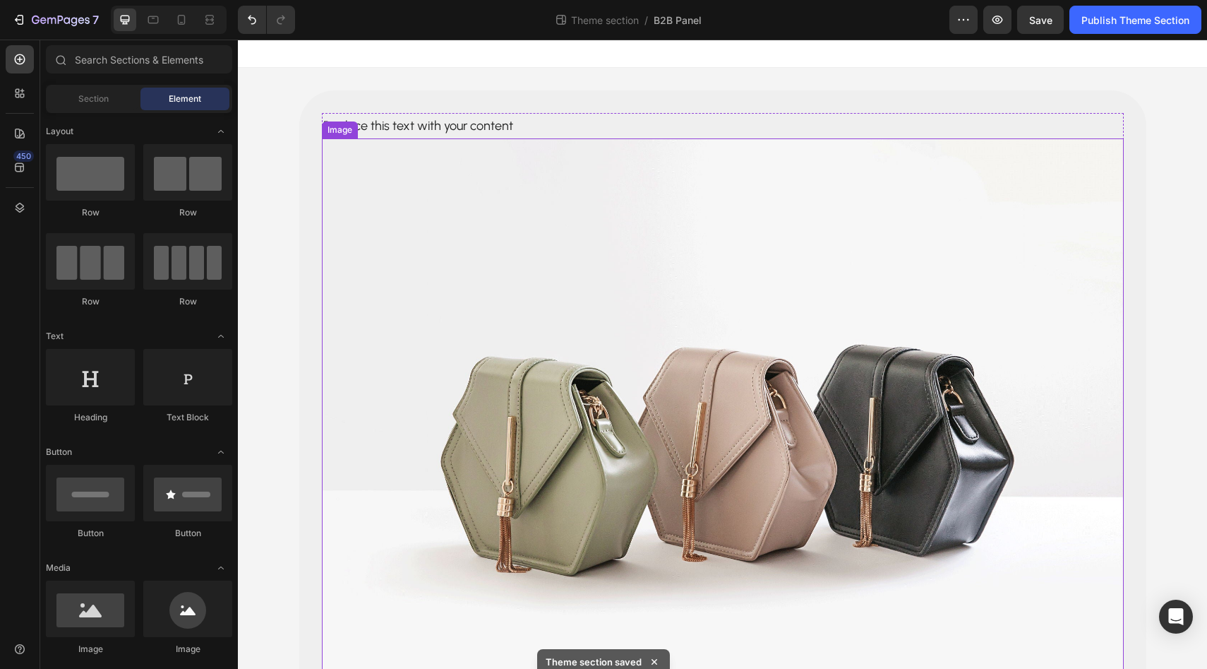
click at [438, 202] on img at bounding box center [723, 439] width 802 height 602
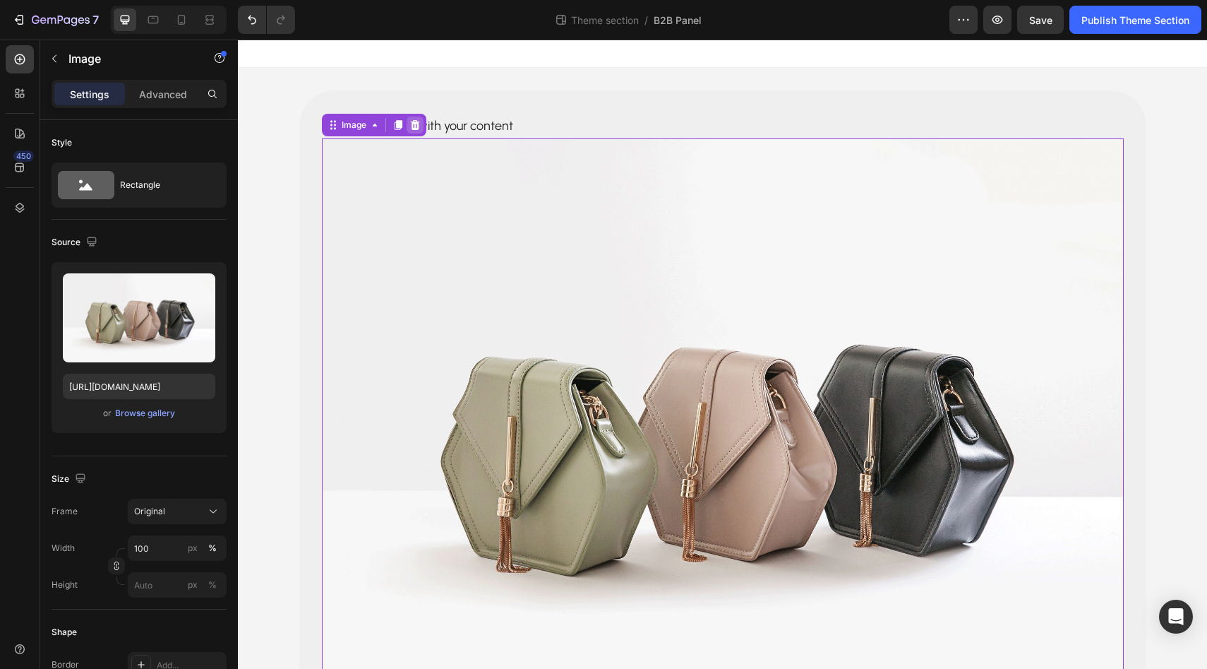
click at [414, 125] on icon at bounding box center [414, 124] width 11 height 11
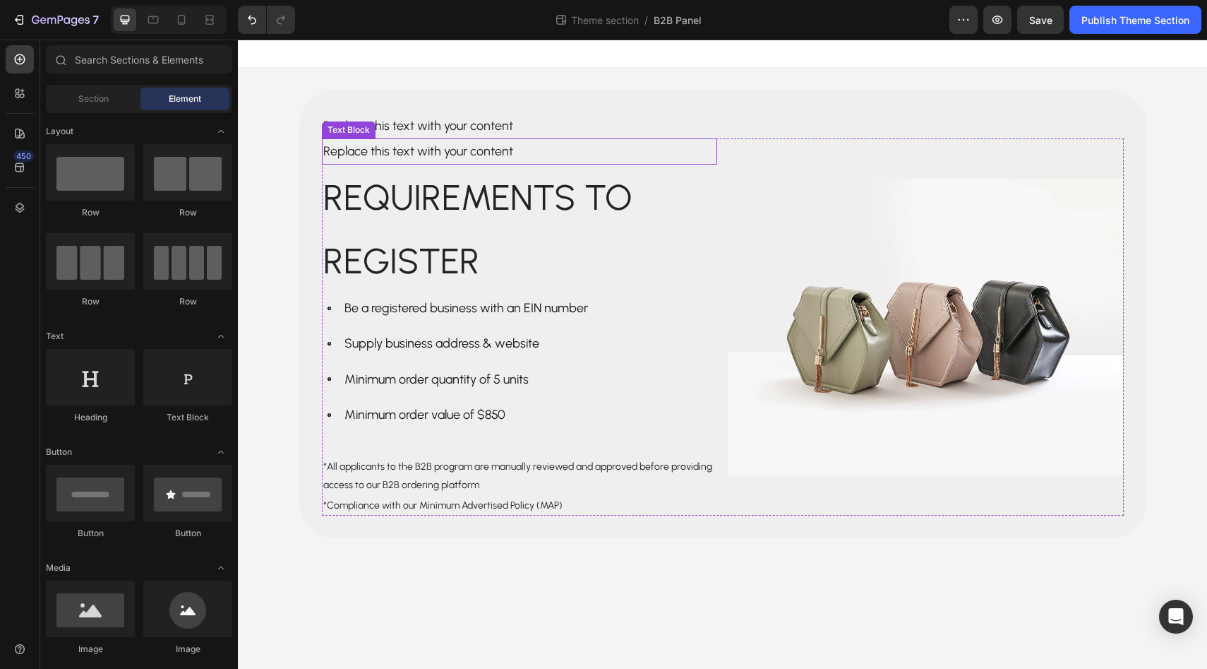
click at [408, 160] on div "Replace this text with your content" at bounding box center [519, 150] width 395 height 25
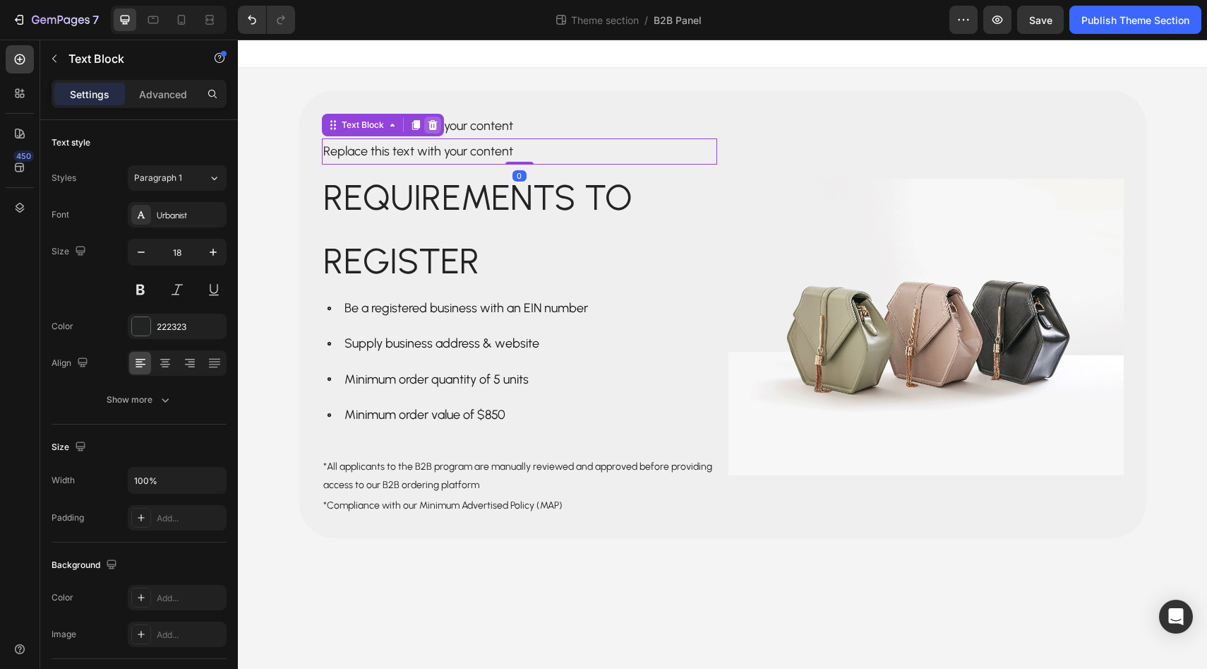
click at [438, 124] on div at bounding box center [432, 124] width 17 height 17
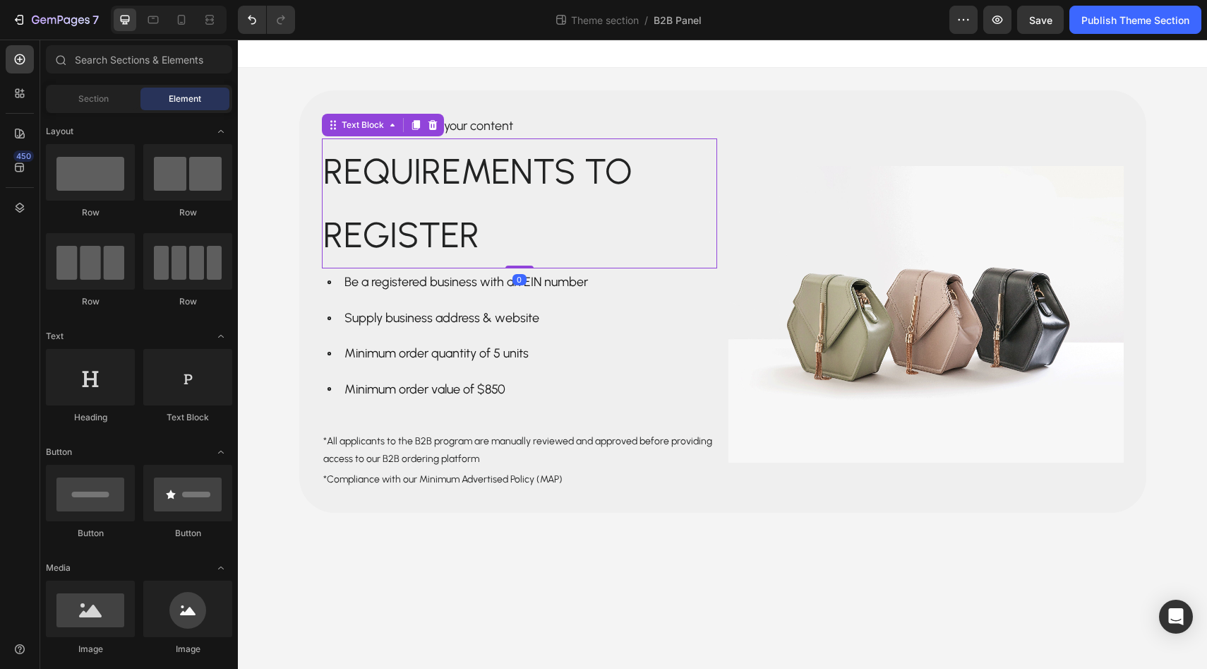
click at [439, 179] on p "Requirements to register" at bounding box center [519, 203] width 393 height 127
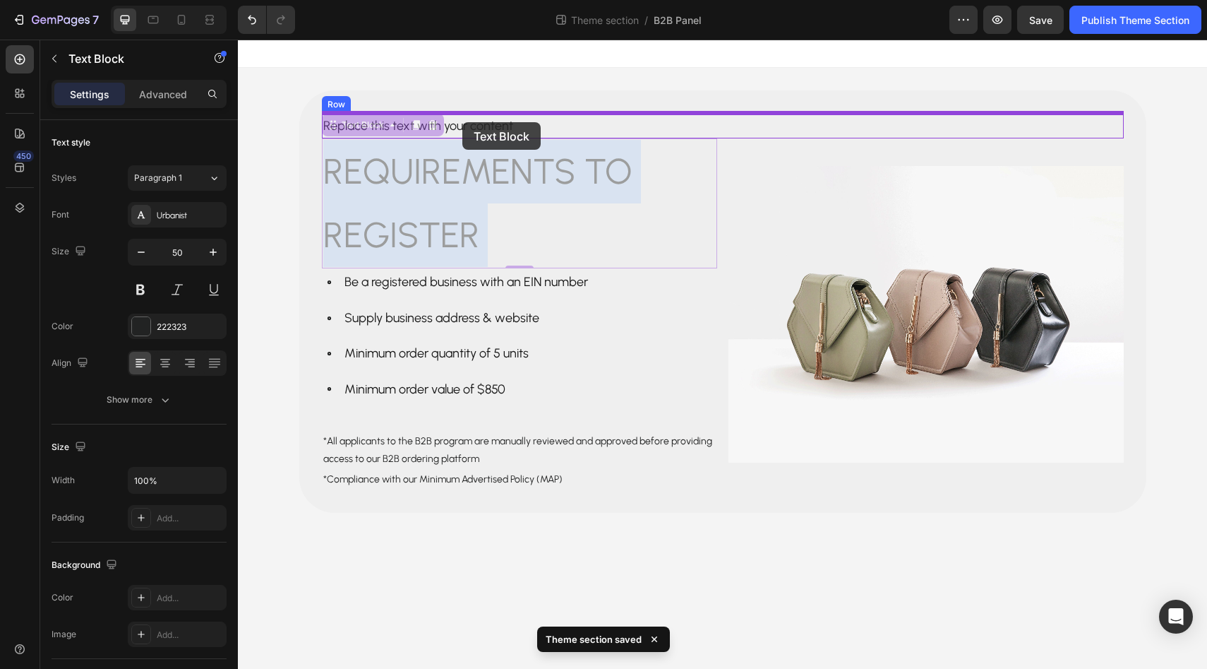
drag, startPoint x: 397, startPoint y: 177, endPoint x: 462, endPoint y: 122, distance: 84.7
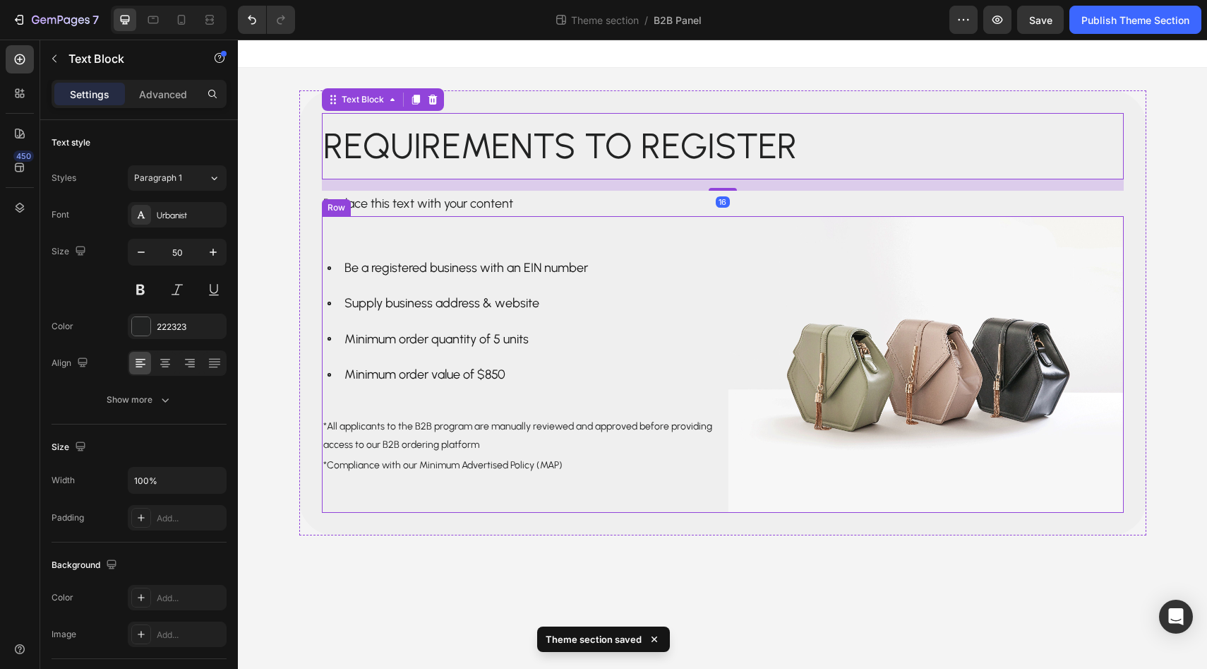
click at [472, 218] on div "Be a registered business with an EIN number Supply business address & website M…" at bounding box center [519, 364] width 395 height 297
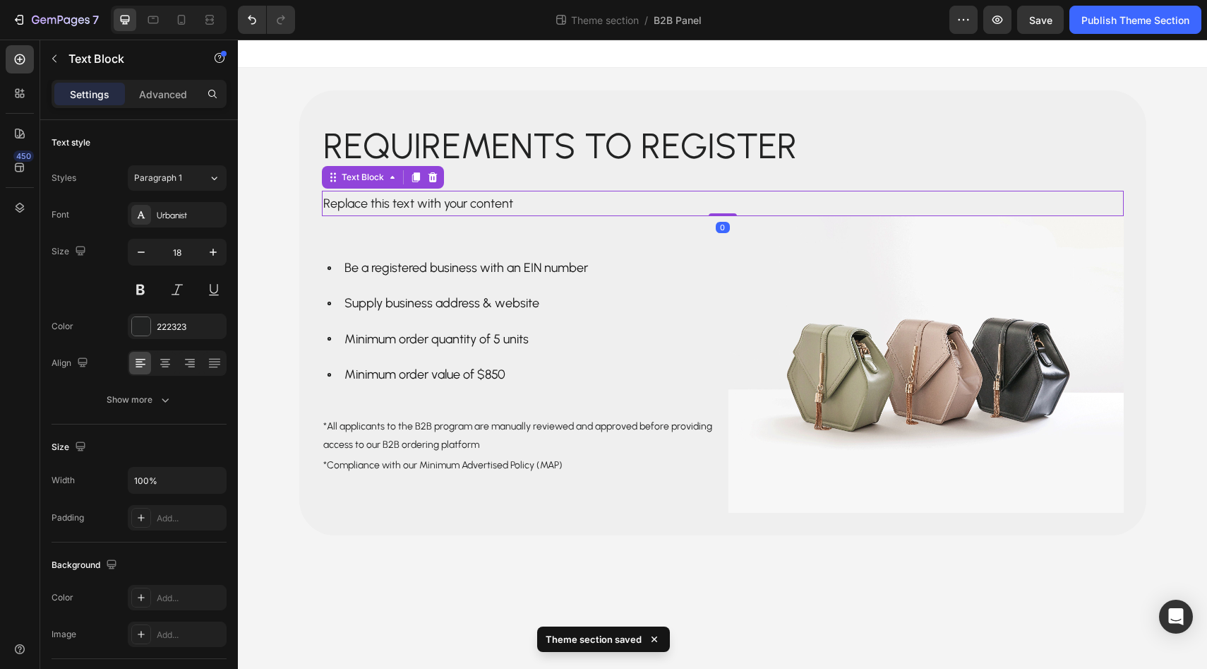
click at [477, 204] on p "Replace this text with your content" at bounding box center [722, 203] width 799 height 23
click at [429, 175] on icon at bounding box center [432, 177] width 9 height 10
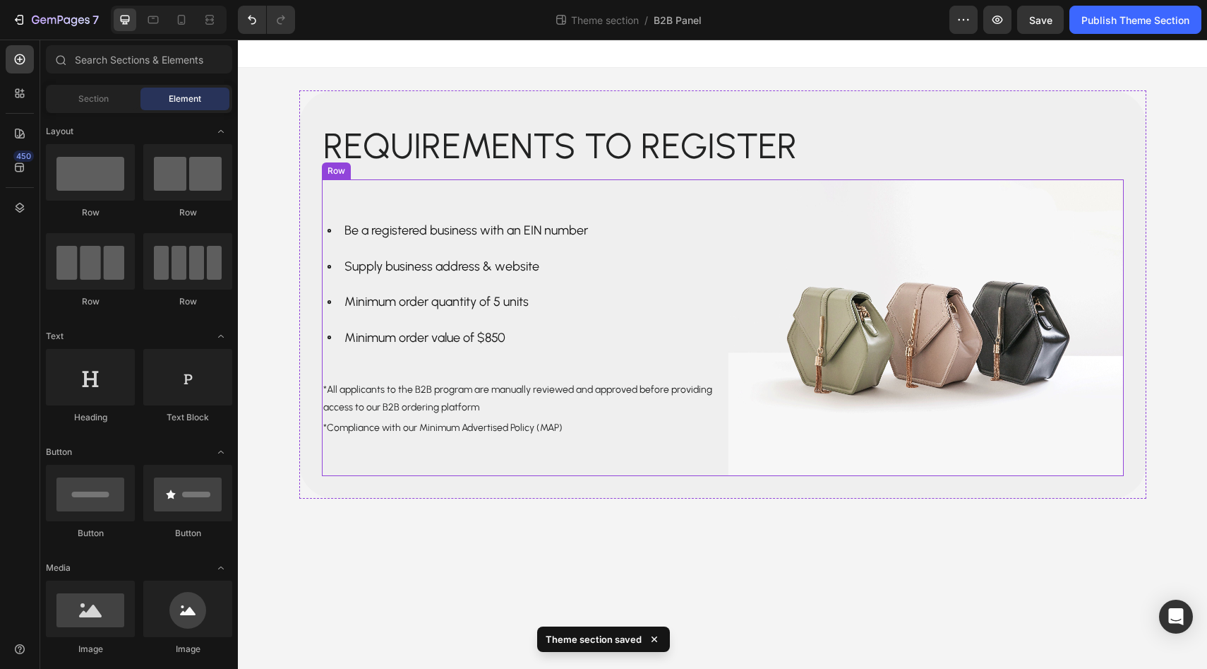
click at [420, 195] on div "Be a registered business with an EIN number Supply business address & website M…" at bounding box center [519, 327] width 395 height 297
click at [426, 546] on body "Requirements to register Text Block Row Be a registered business with an EIN nu…" at bounding box center [722, 354] width 969 height 629
click at [515, 135] on p "Requirements to register" at bounding box center [722, 146] width 799 height 64
